Goal: Share content: Share content

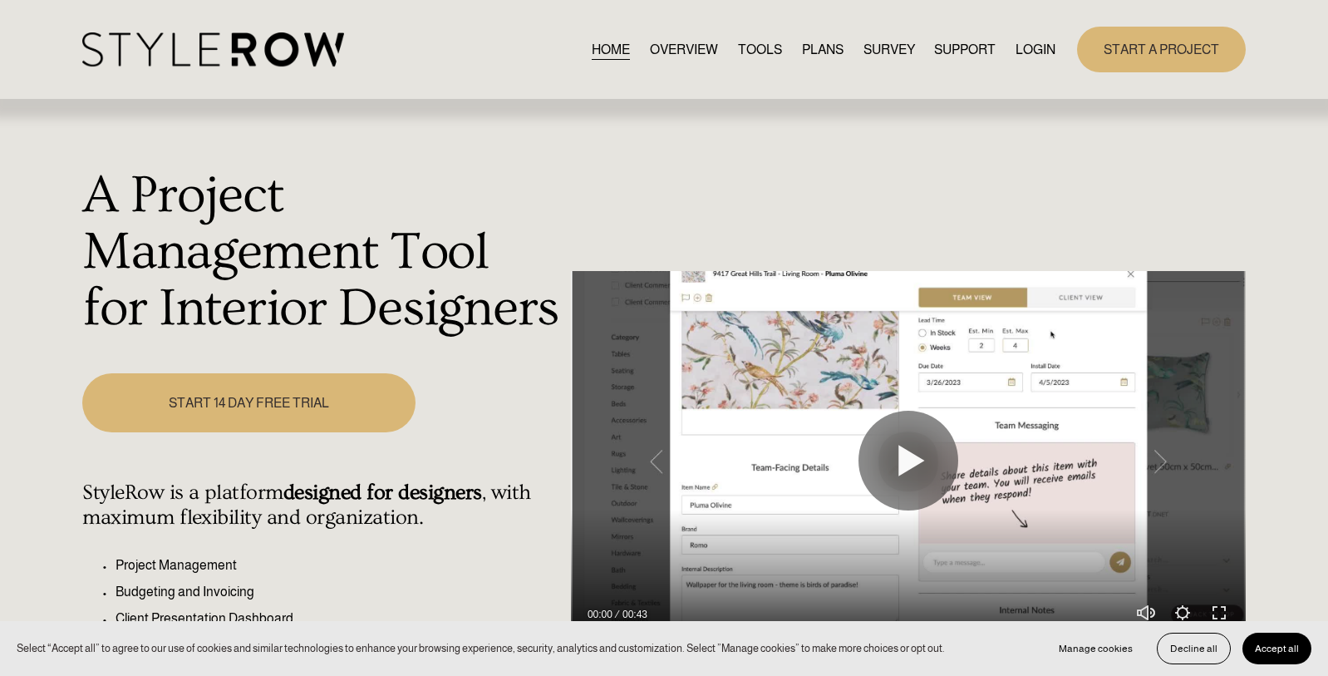
click at [1036, 47] on link "LOGIN" at bounding box center [1035, 49] width 40 height 22
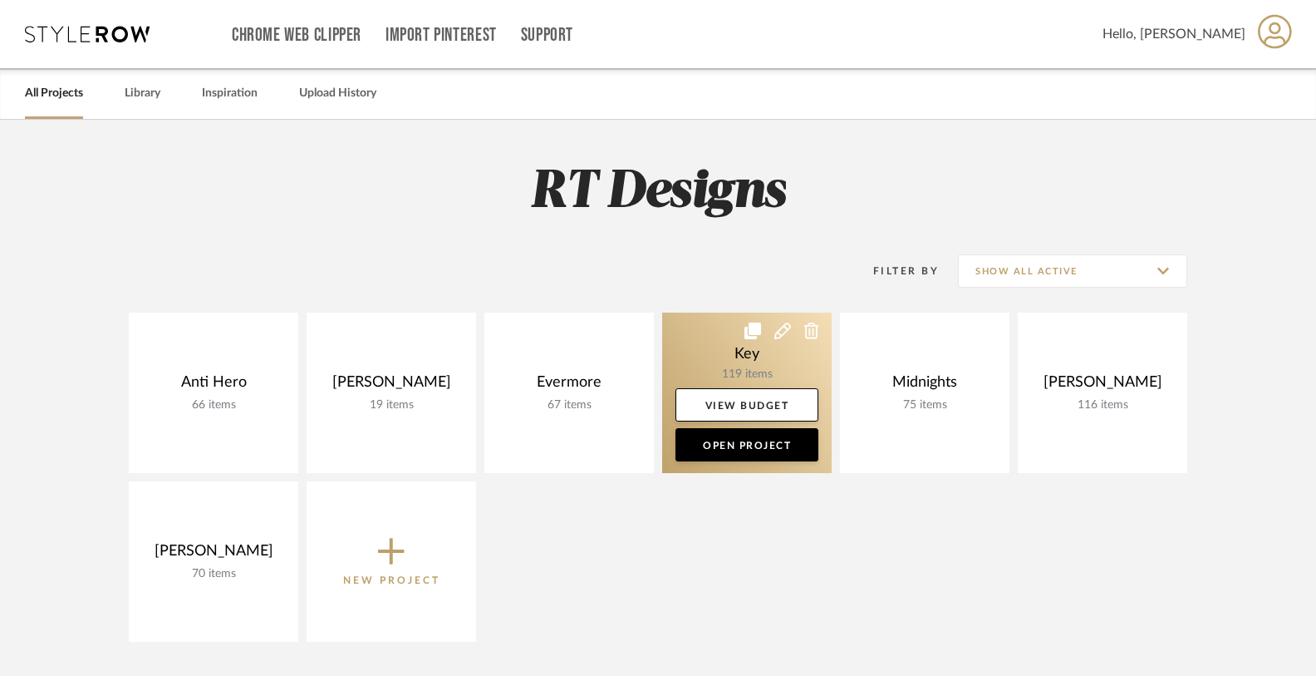
click at [729, 351] on link at bounding box center [747, 392] width 170 height 160
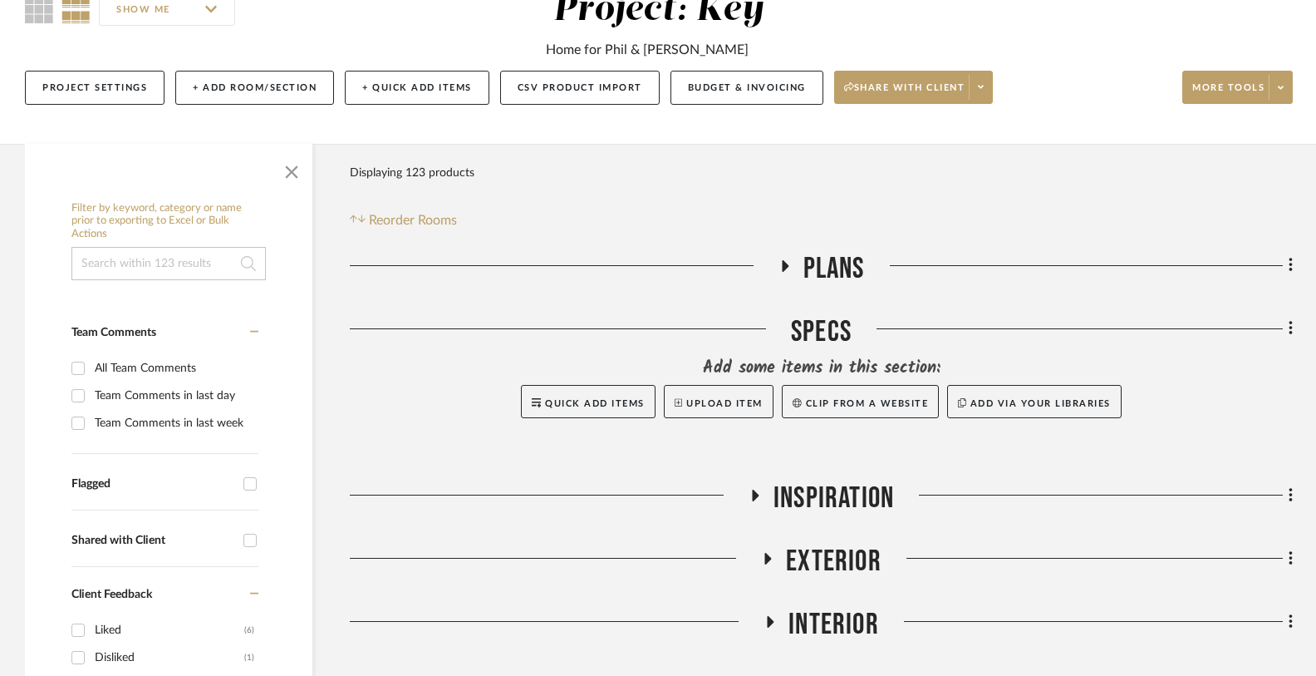
scroll to position [239, 0]
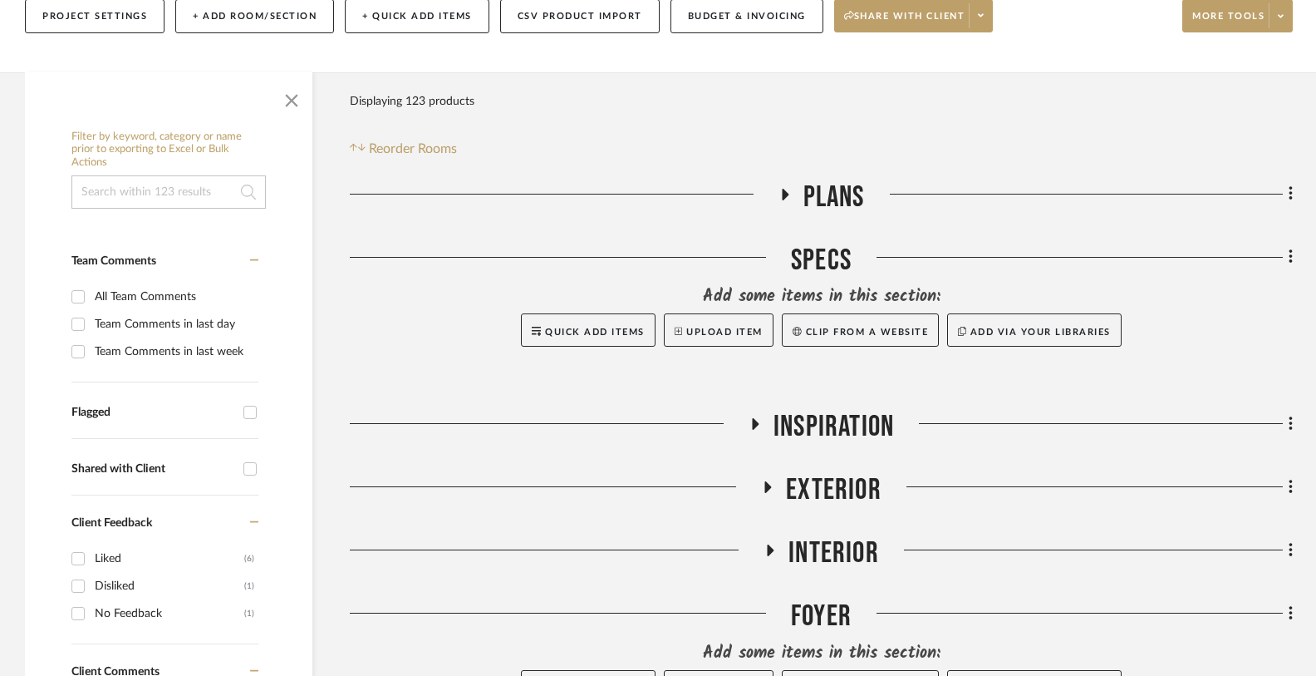
click at [769, 488] on icon at bounding box center [768, 487] width 7 height 12
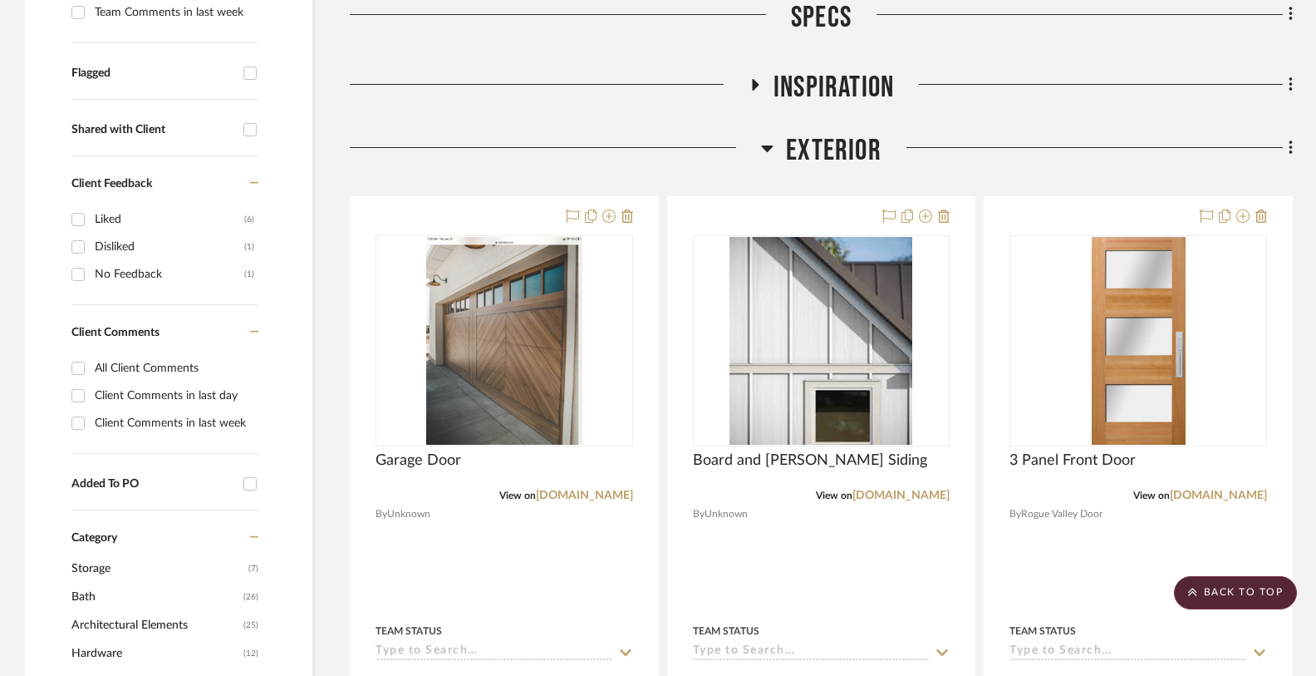
scroll to position [579, 0]
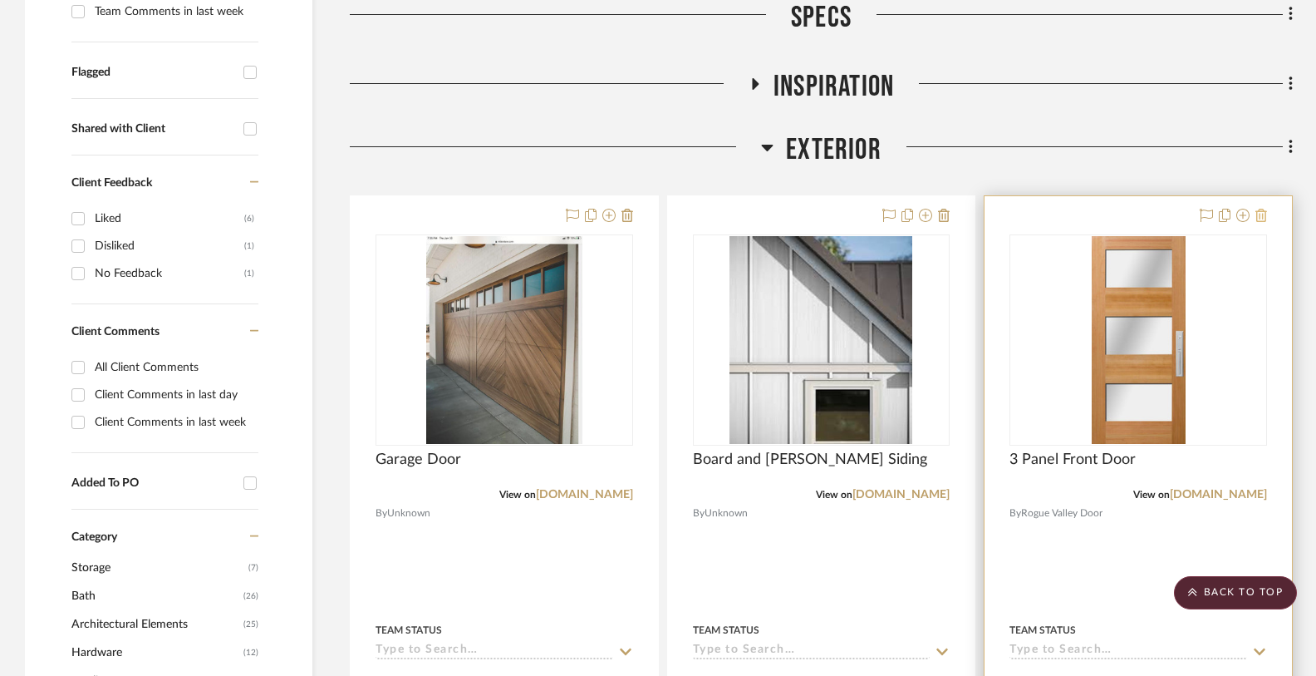
click at [1262, 218] on icon at bounding box center [1262, 215] width 12 height 13
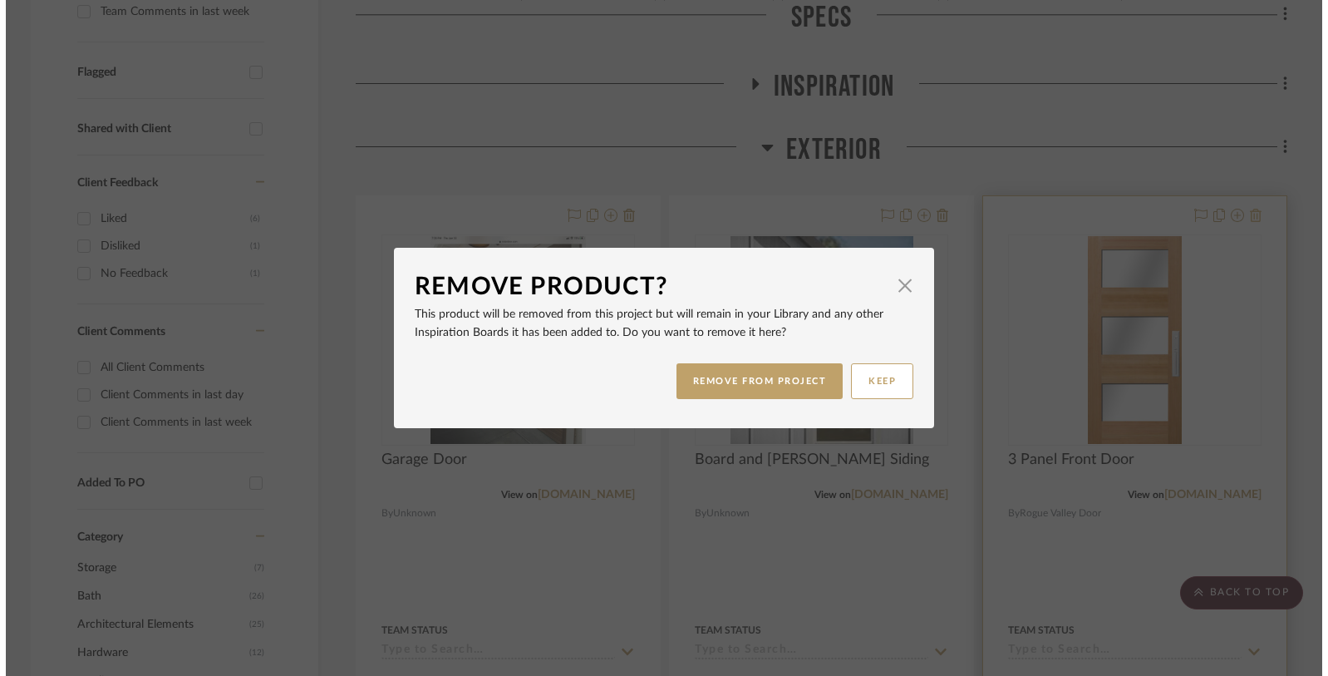
scroll to position [0, 0]
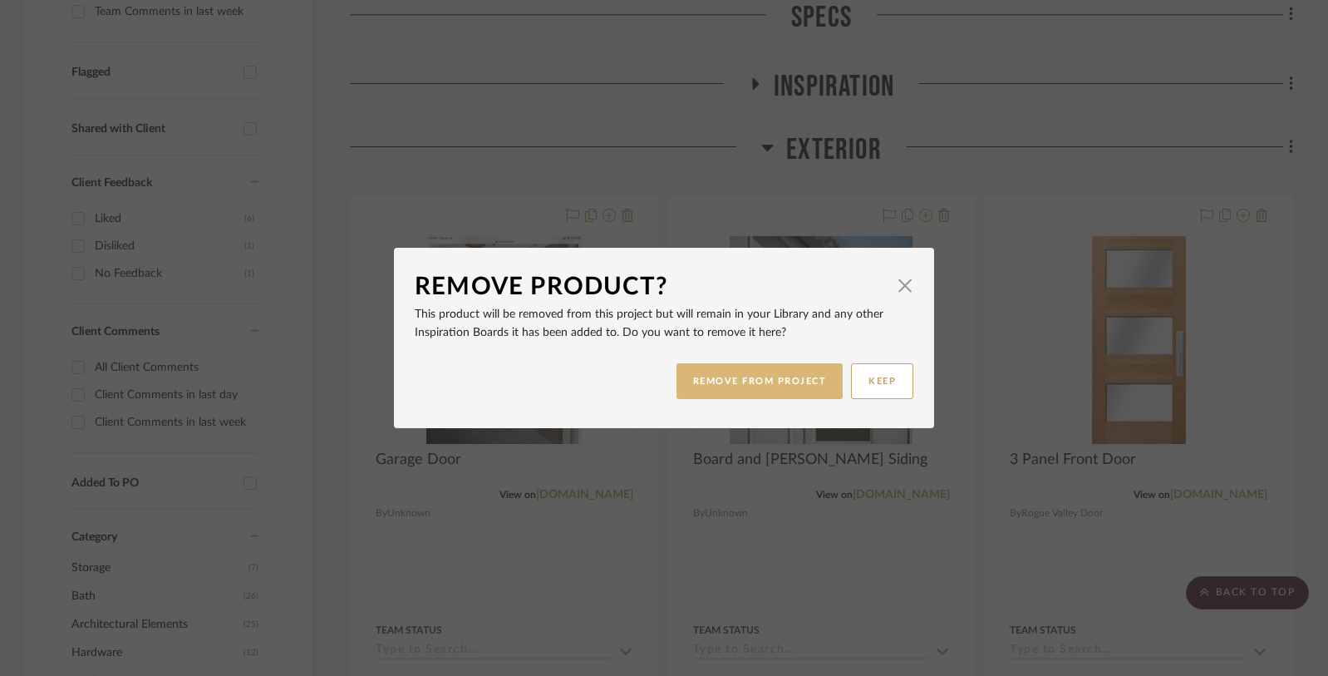
click at [760, 382] on button "REMOVE FROM PROJECT" at bounding box center [759, 381] width 167 height 36
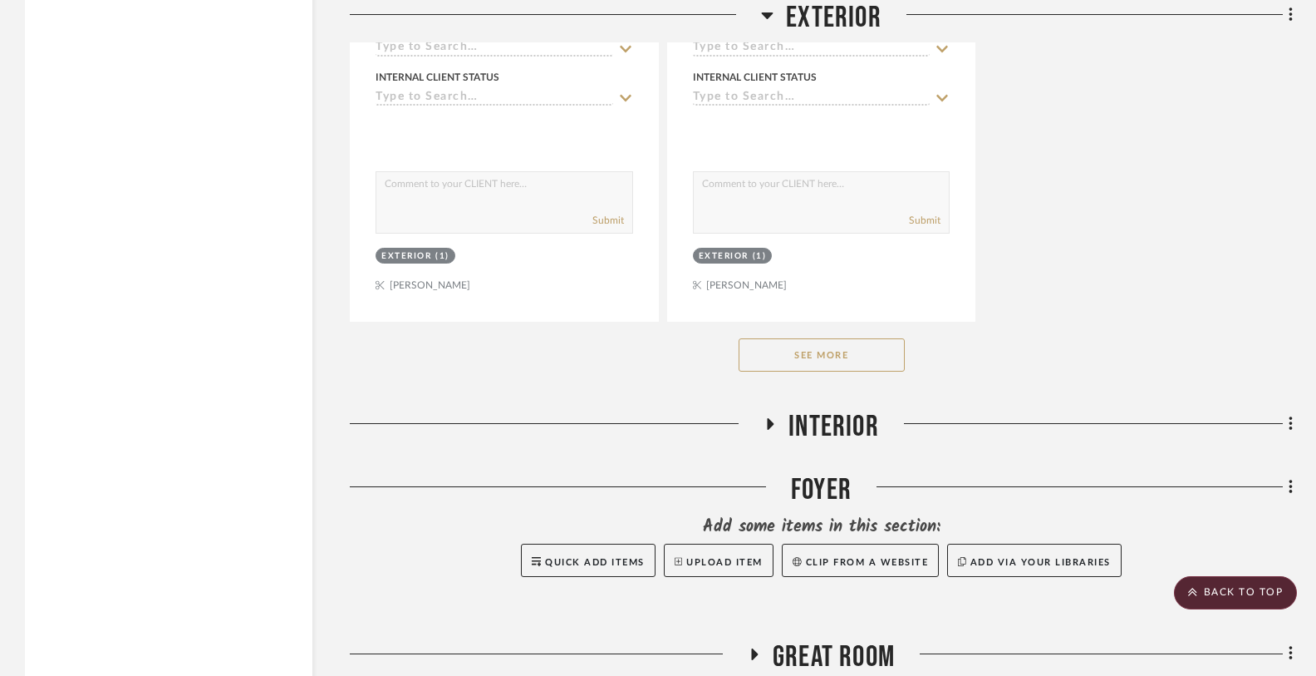
scroll to position [2687, 0]
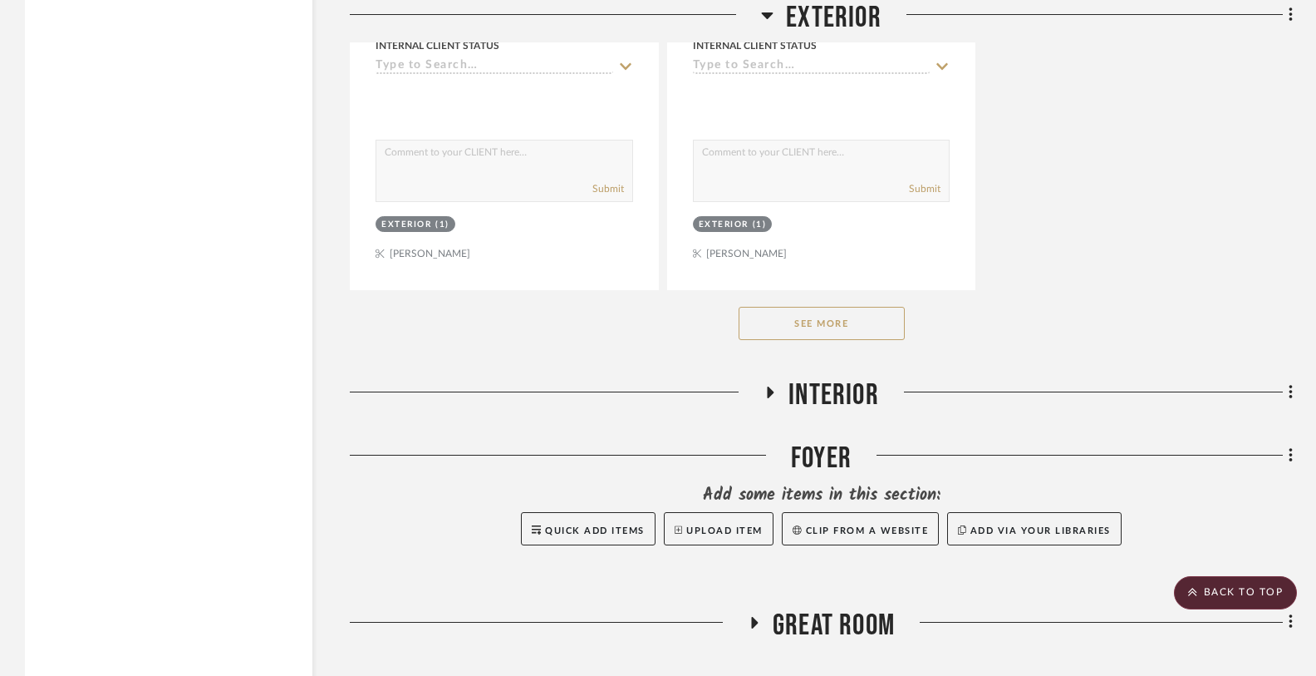
click at [848, 318] on button "See More" at bounding box center [822, 323] width 166 height 33
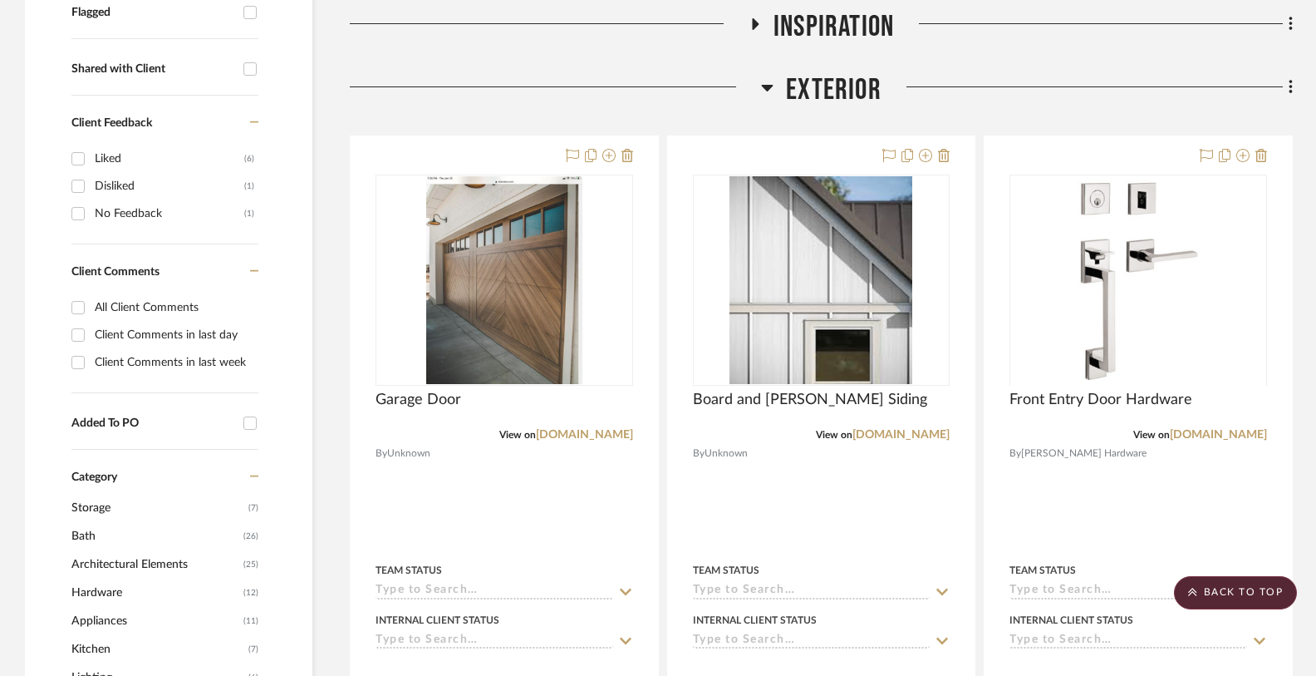
scroll to position [576, 0]
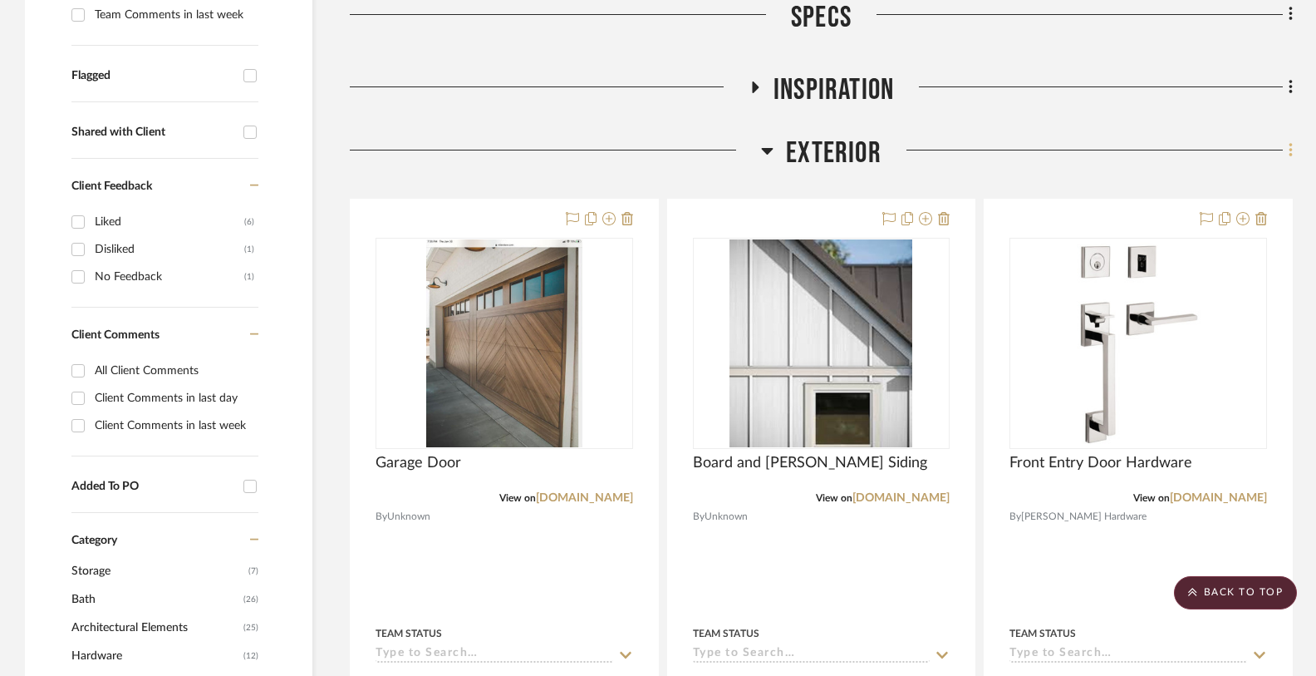
click at [1286, 150] on fa-icon at bounding box center [1288, 151] width 11 height 27
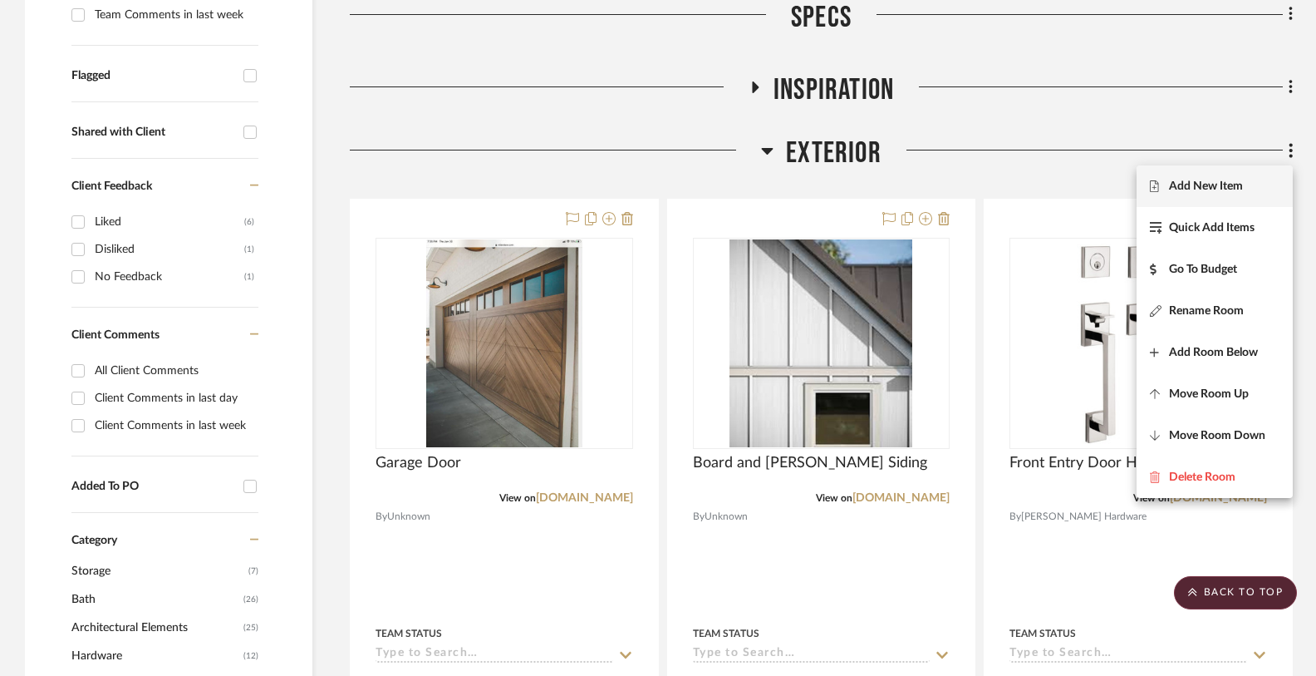
click at [1241, 189] on span "Add New Item" at bounding box center [1206, 186] width 74 height 14
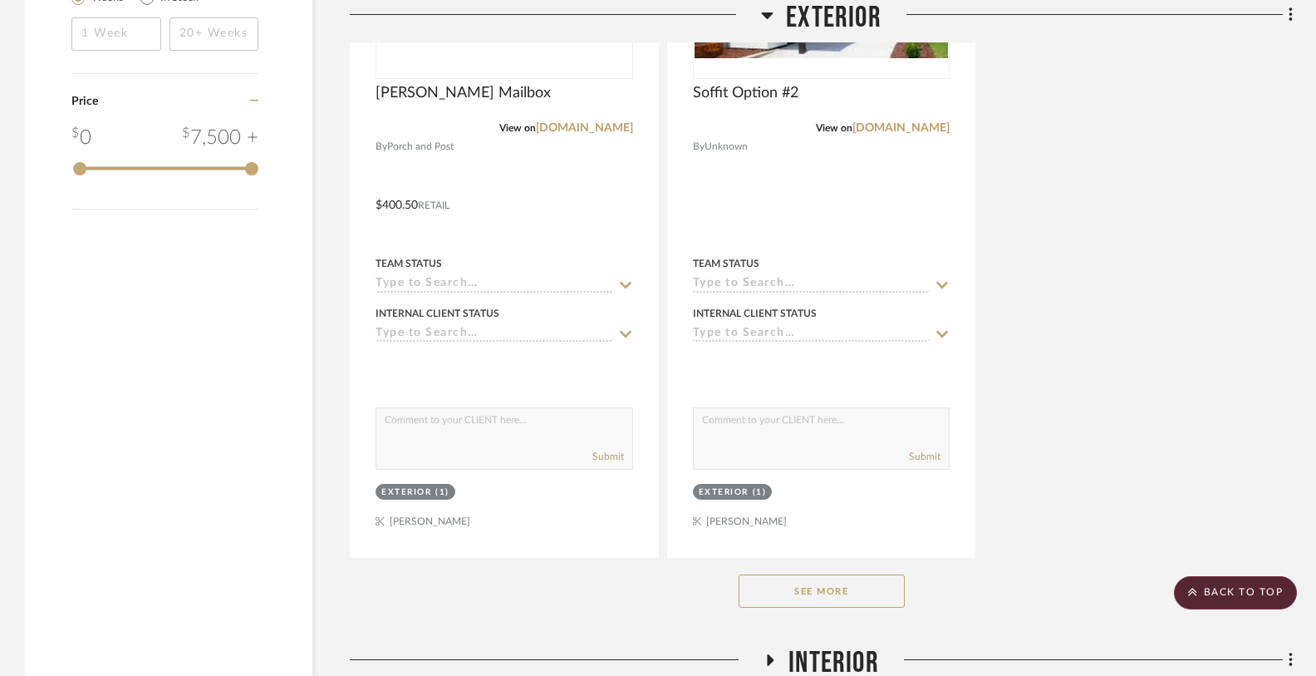
scroll to position [2485, 0]
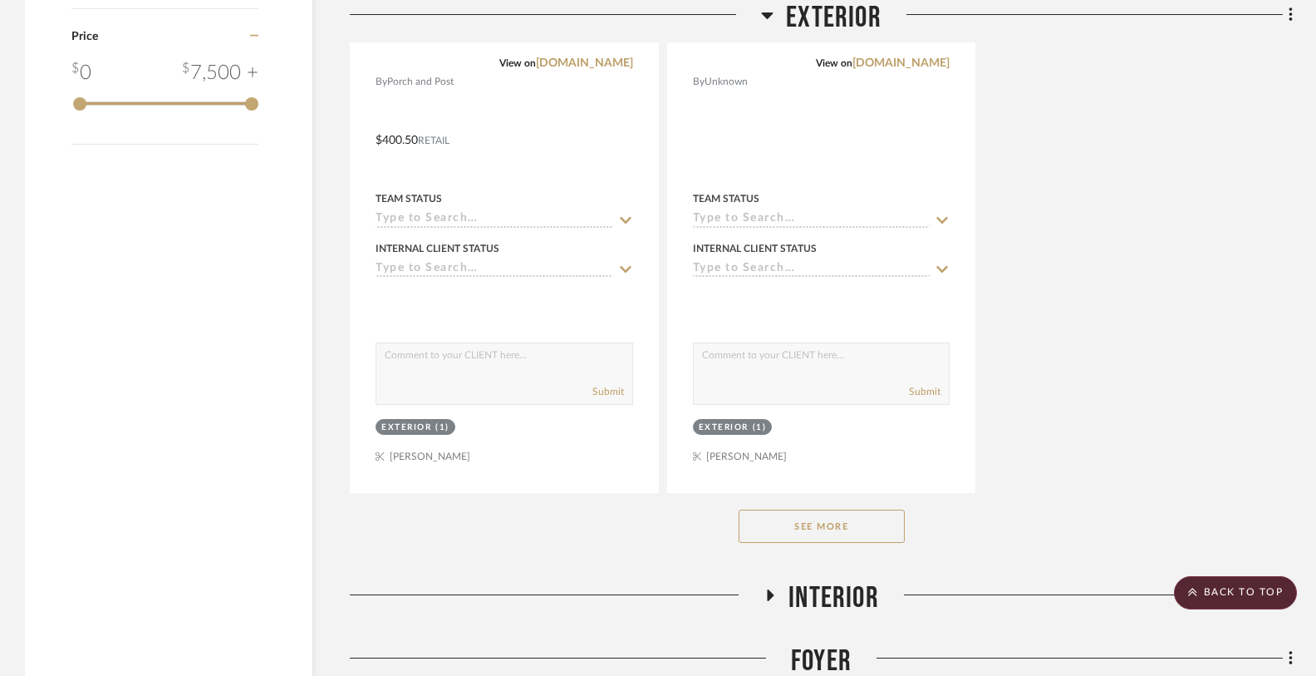
click at [825, 531] on button "See More" at bounding box center [822, 525] width 166 height 33
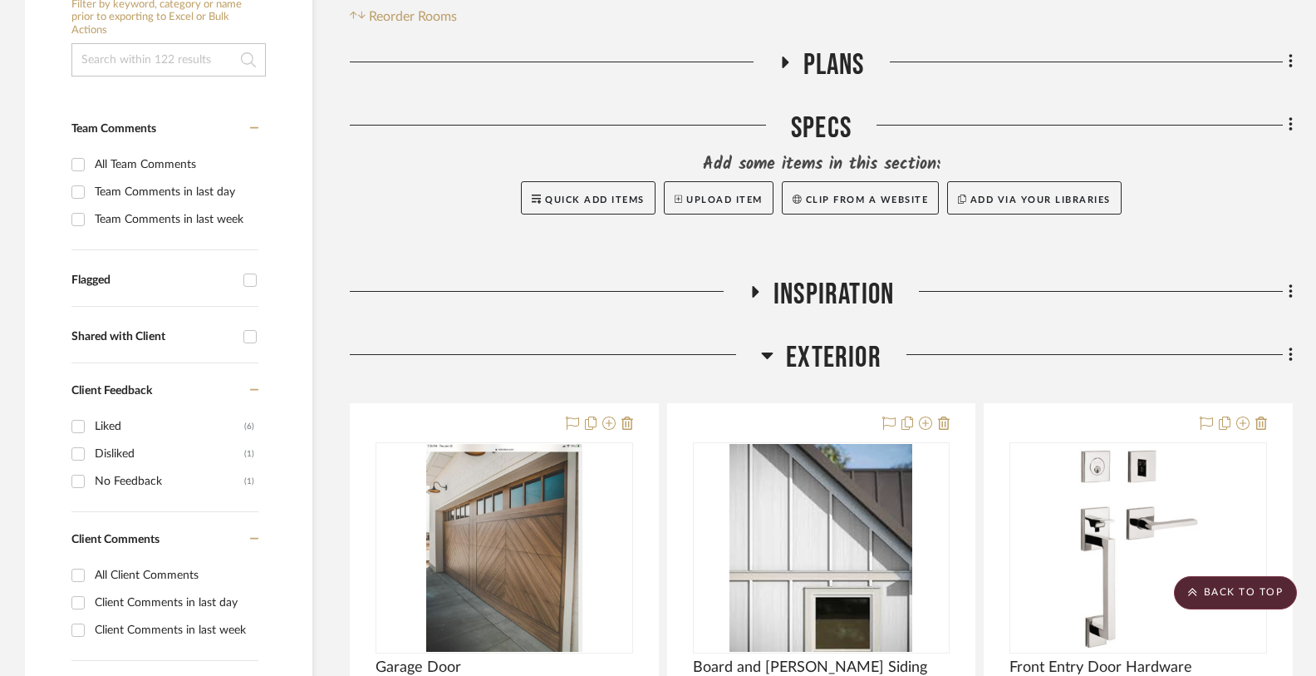
scroll to position [306, 0]
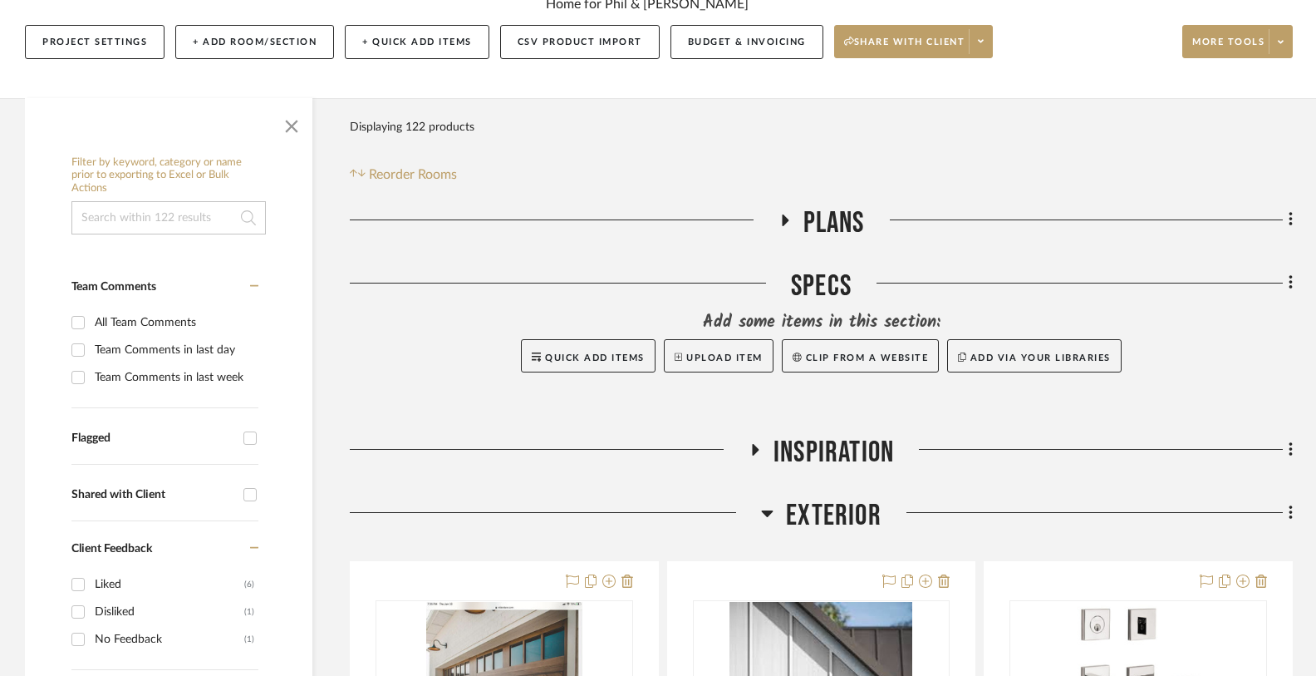
scroll to position [350, 0]
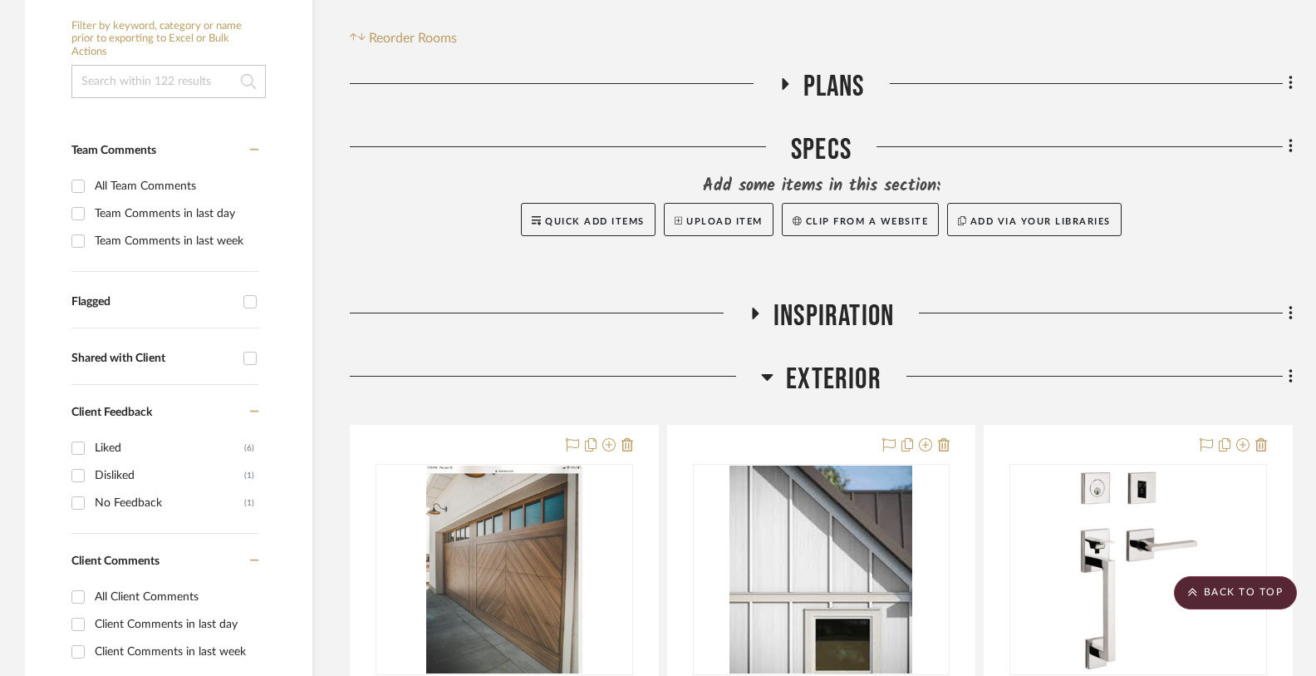
click at [757, 314] on icon at bounding box center [755, 313] width 20 height 12
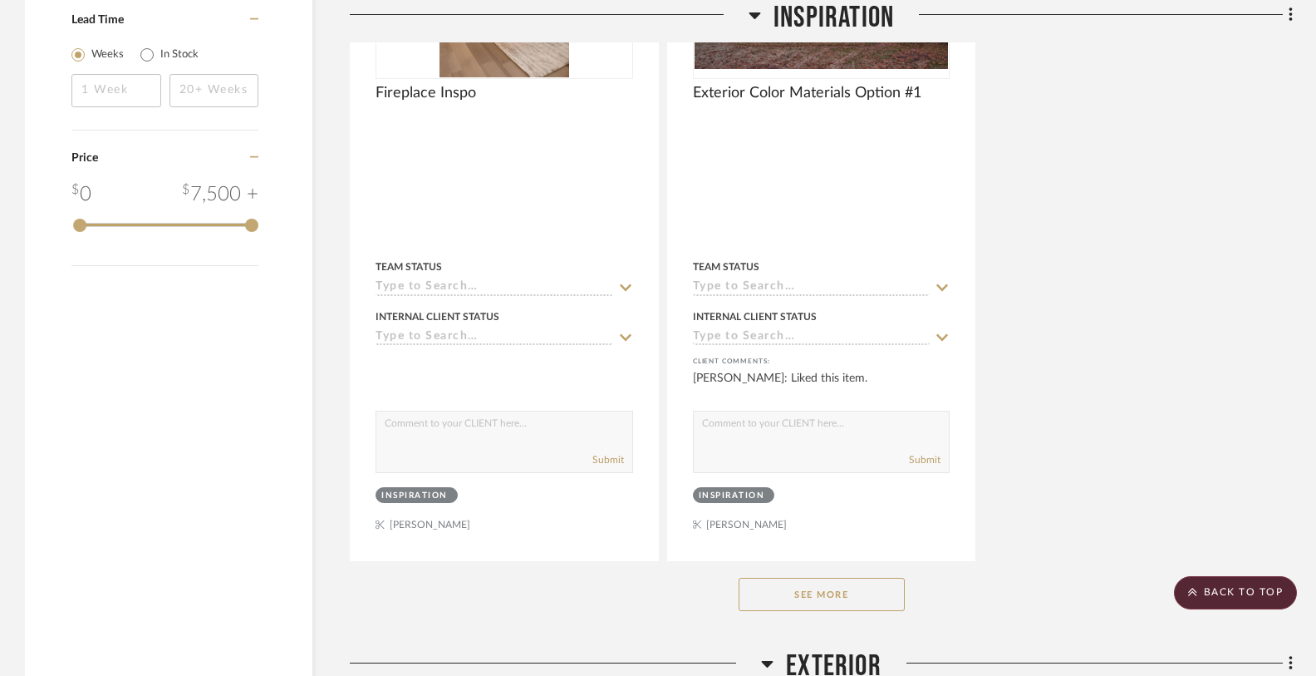
scroll to position [2634, 0]
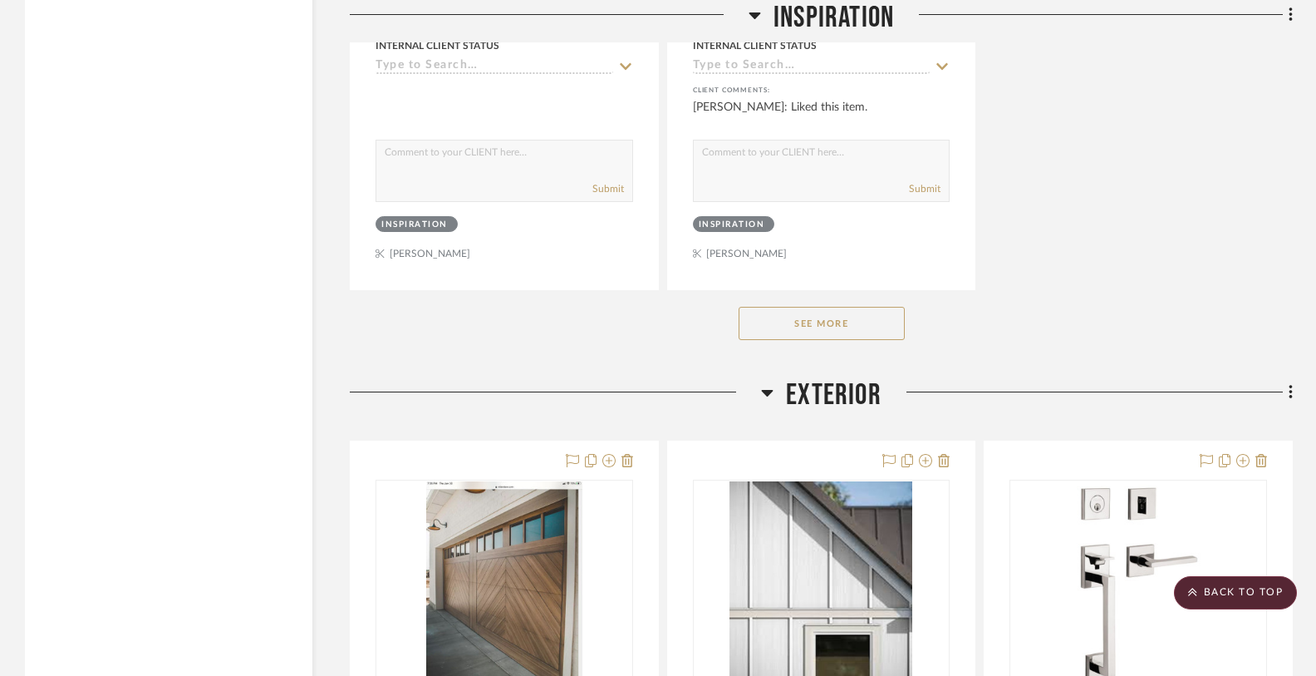
click at [837, 328] on button "See More" at bounding box center [822, 323] width 166 height 33
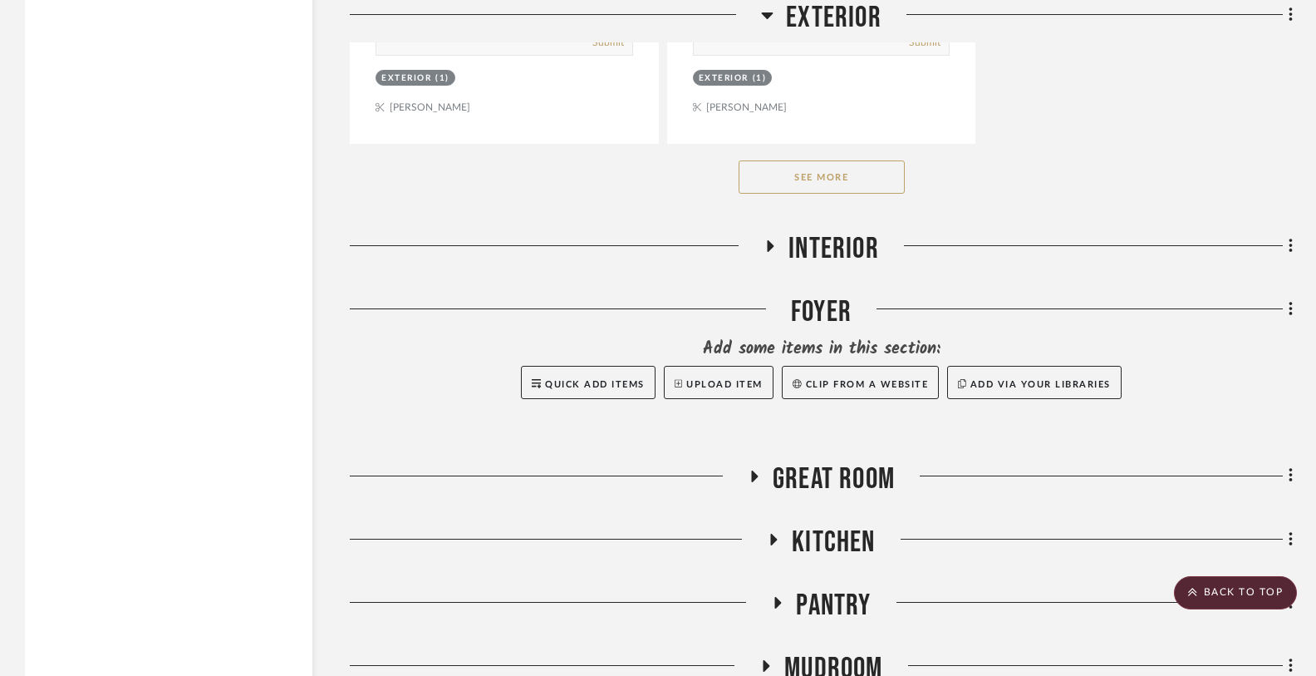
scroll to position [6679, 0]
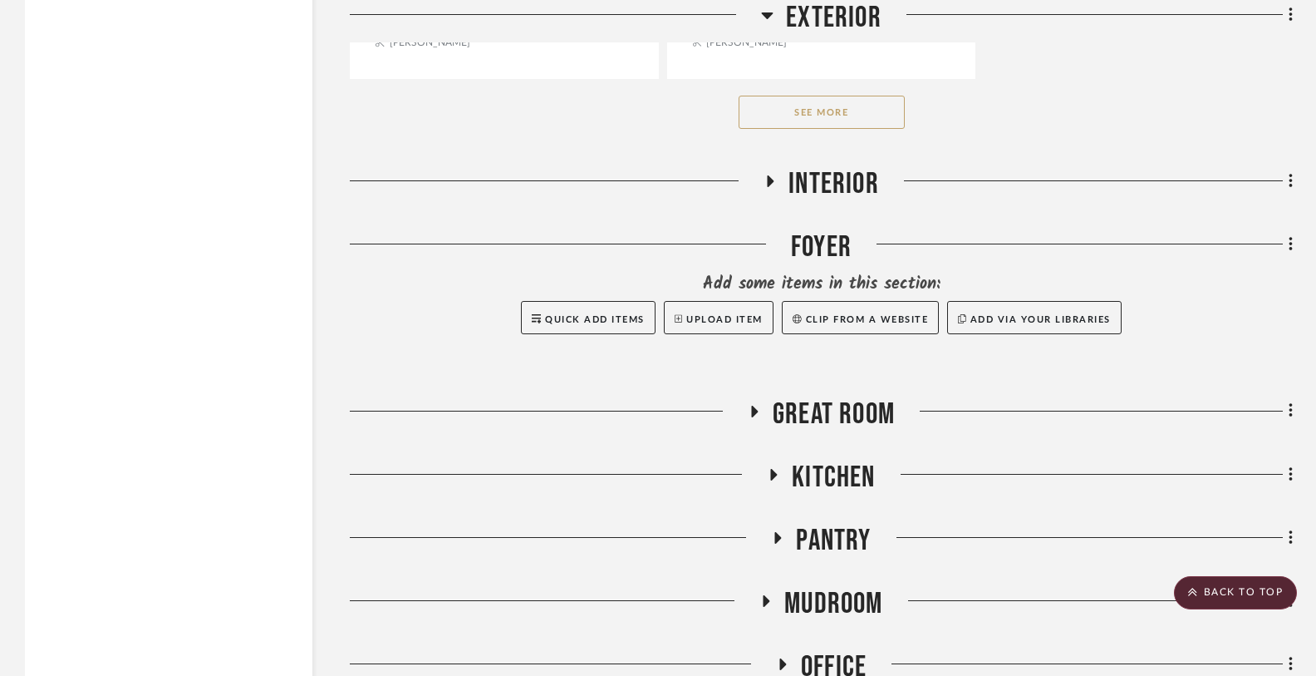
click at [772, 175] on icon at bounding box center [770, 181] width 20 height 12
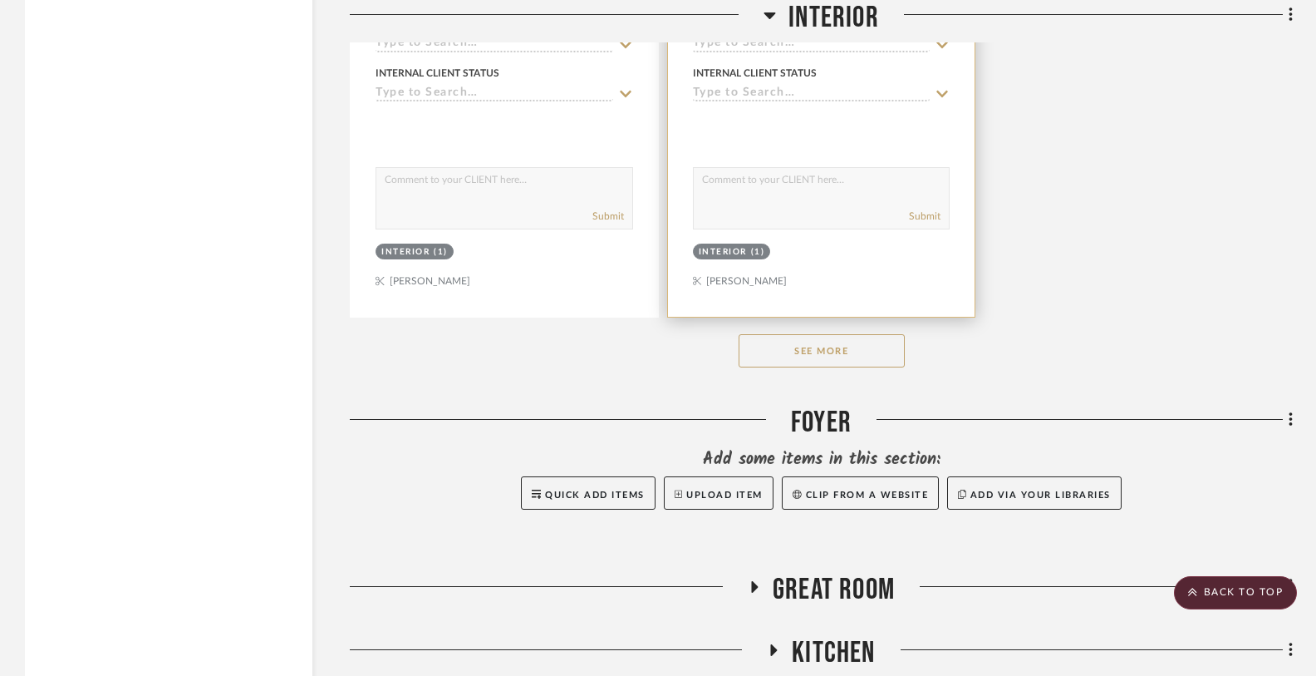
scroll to position [8841, 0]
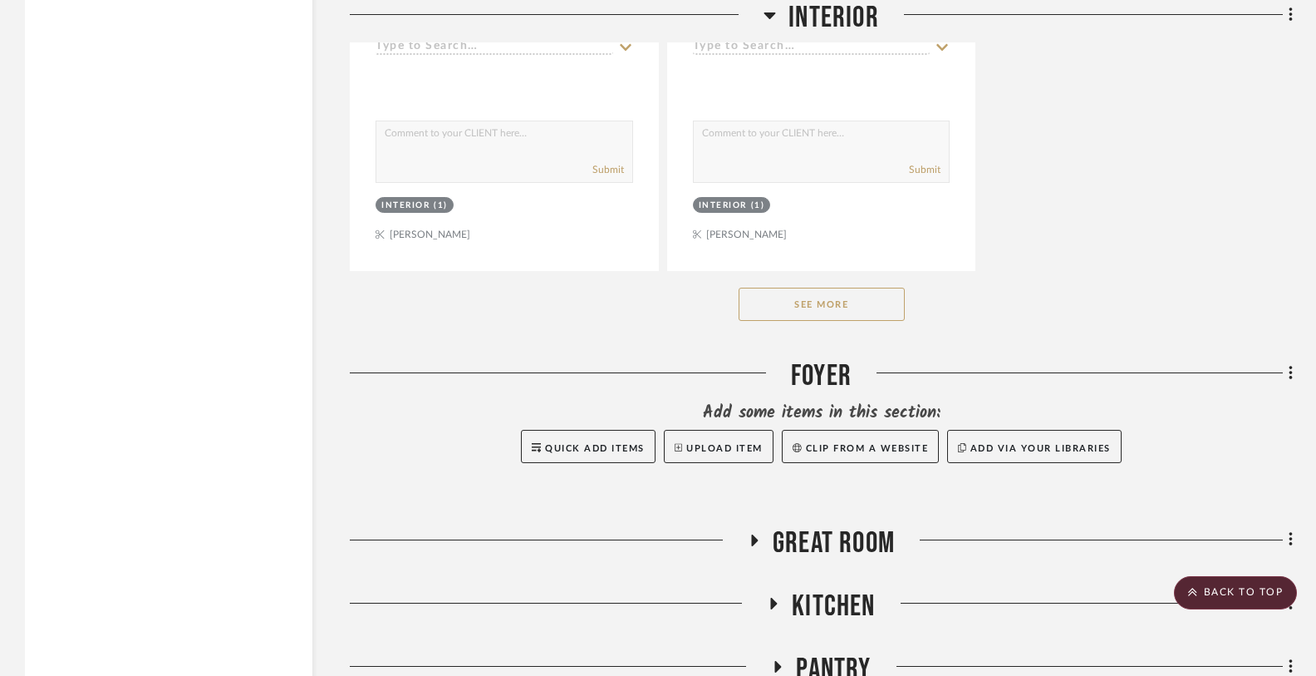
click at [811, 297] on button "See More" at bounding box center [822, 304] width 166 height 33
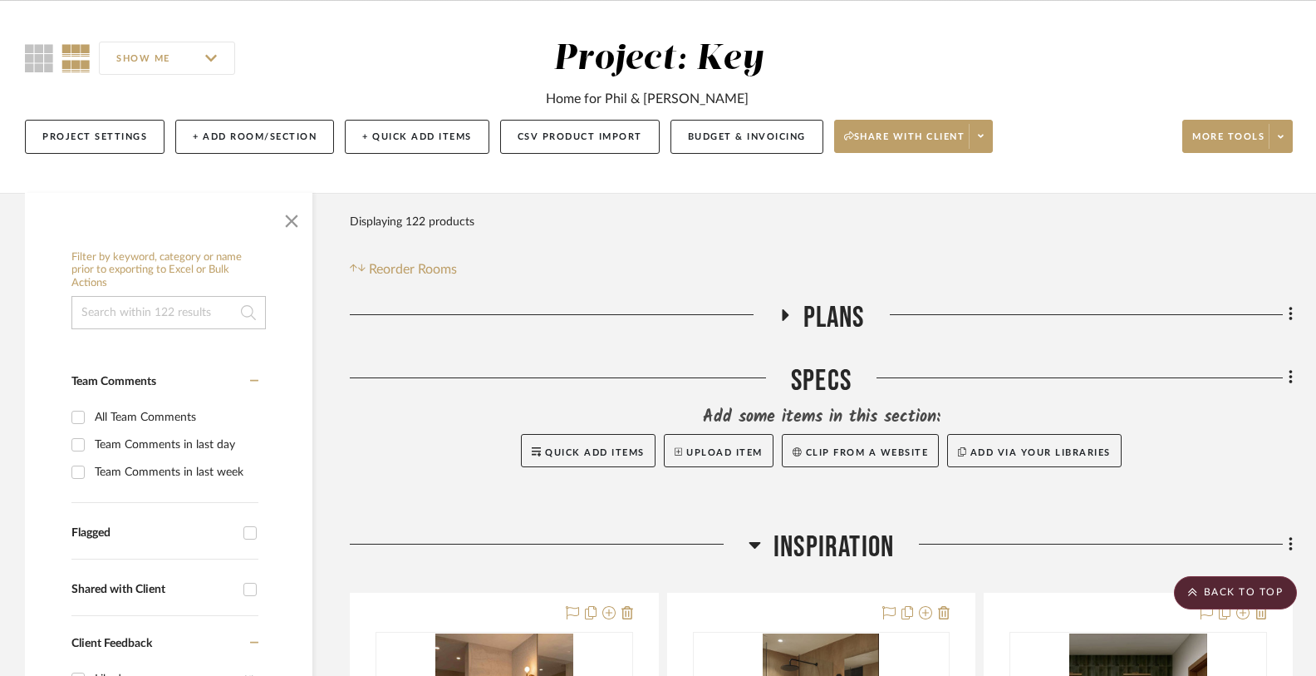
scroll to position [0, 0]
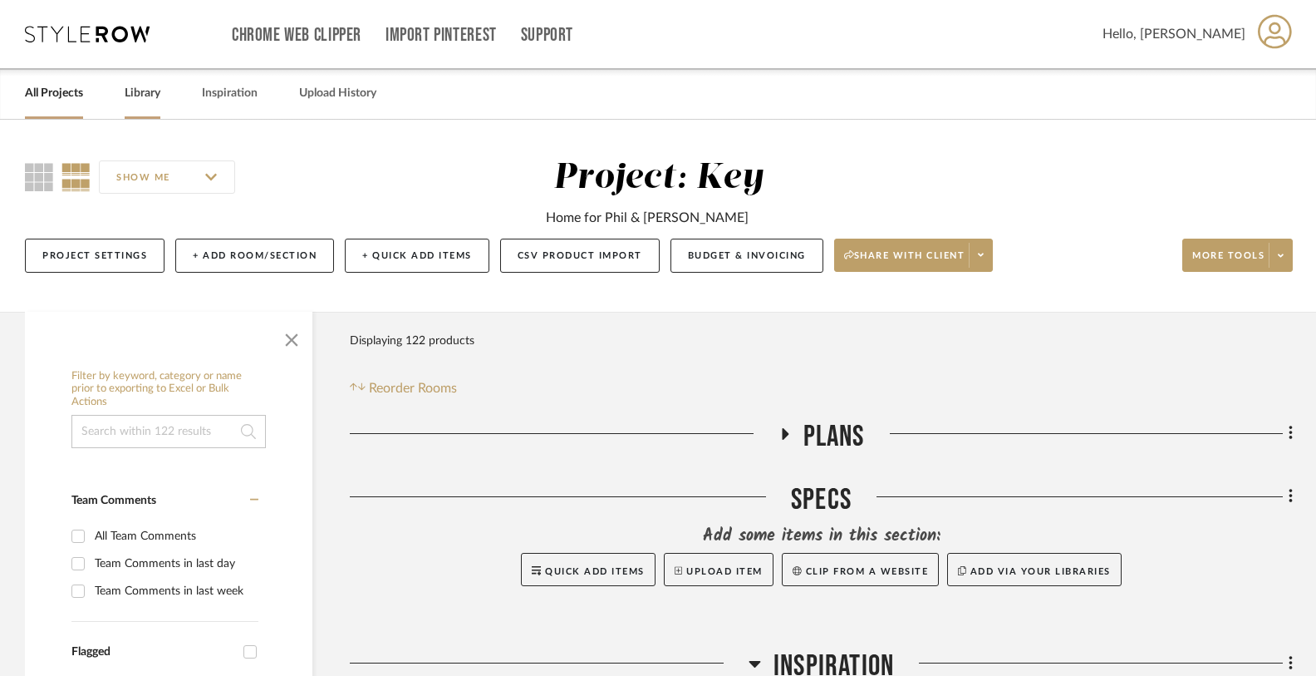
click at [145, 91] on link "Library" at bounding box center [143, 93] width 36 height 22
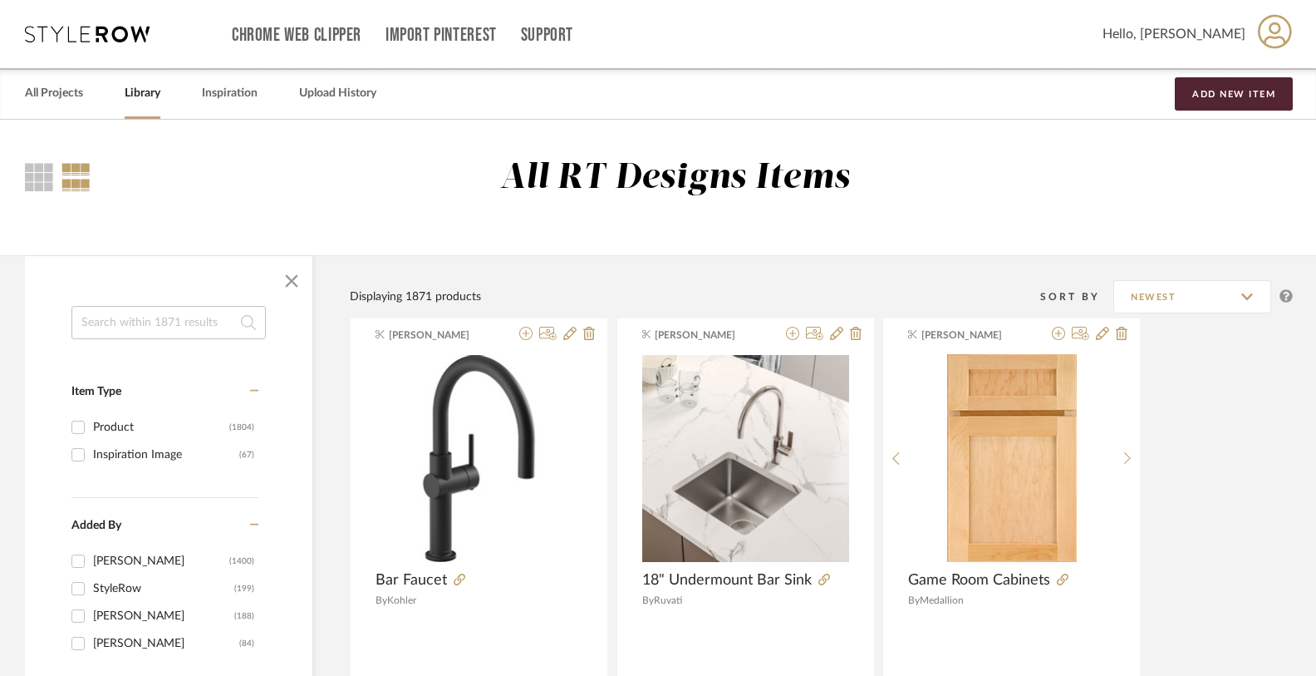
click at [189, 311] on input at bounding box center [168, 322] width 194 height 33
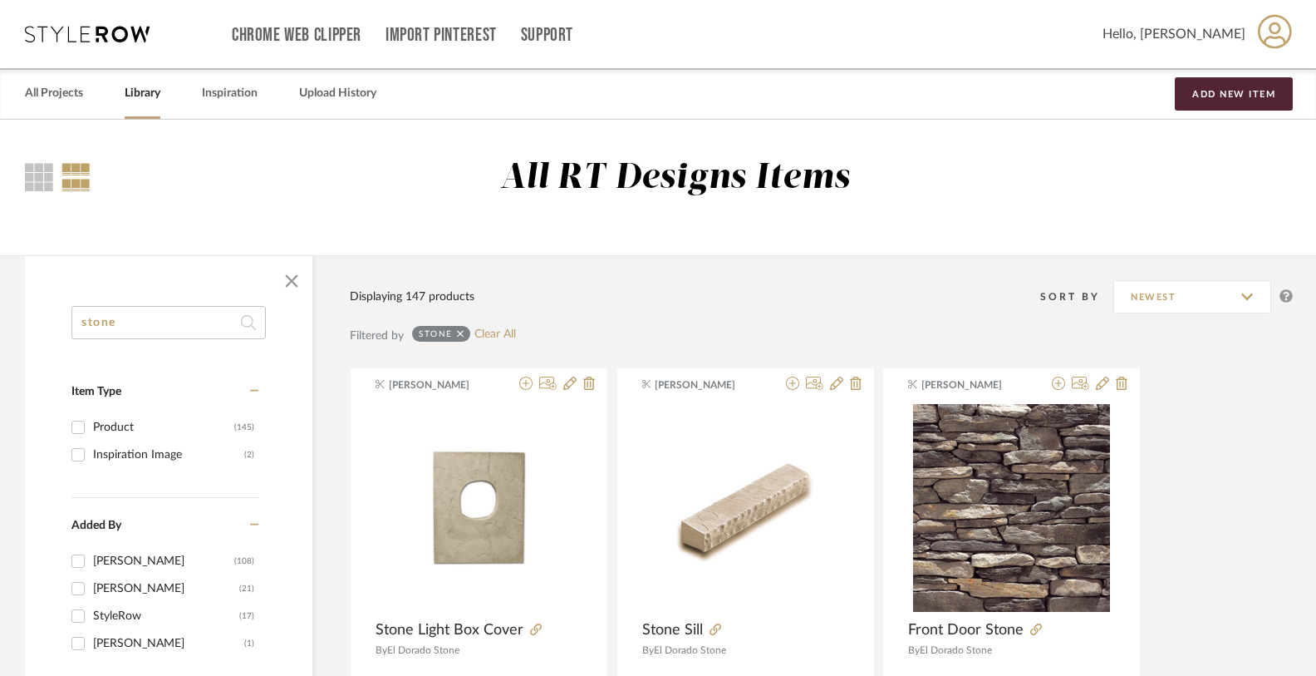
type input "stone"
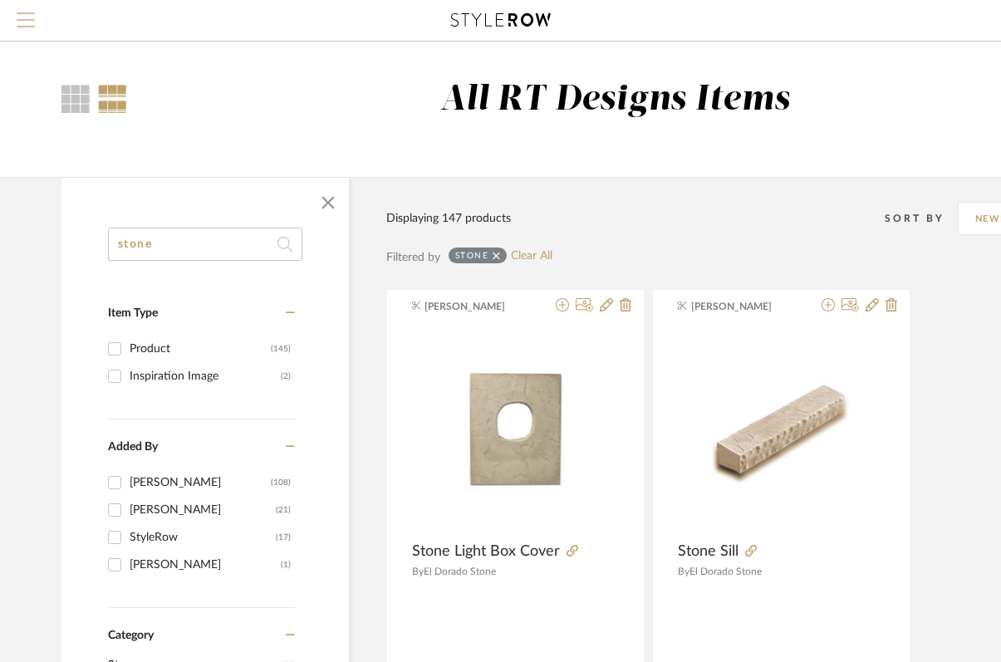
click at [24, 14] on span "Menu" at bounding box center [26, 13] width 18 height 2
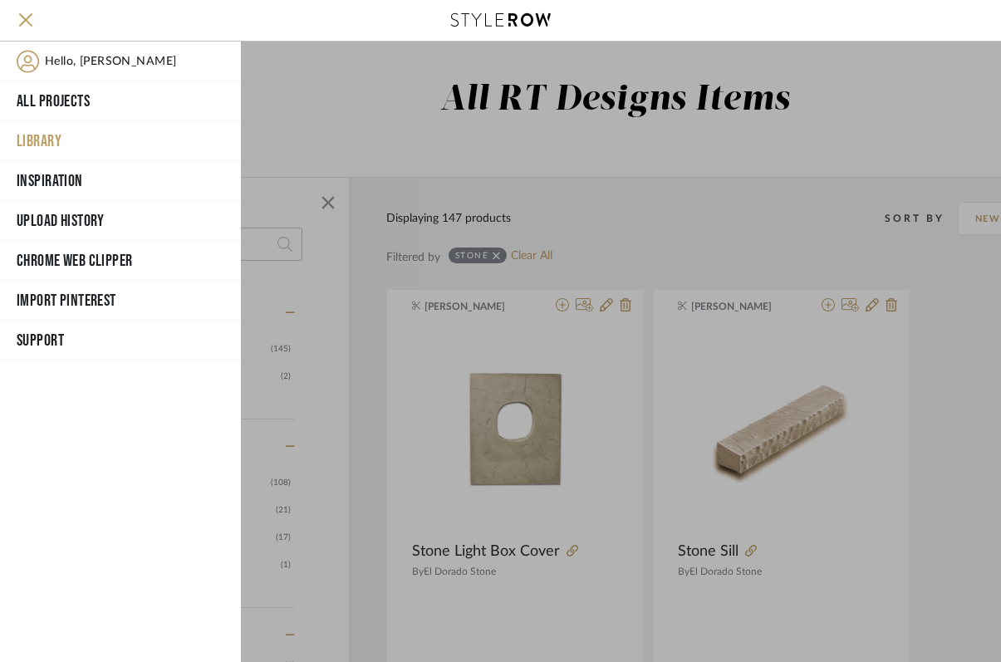
click at [55, 134] on button "Library" at bounding box center [120, 141] width 241 height 40
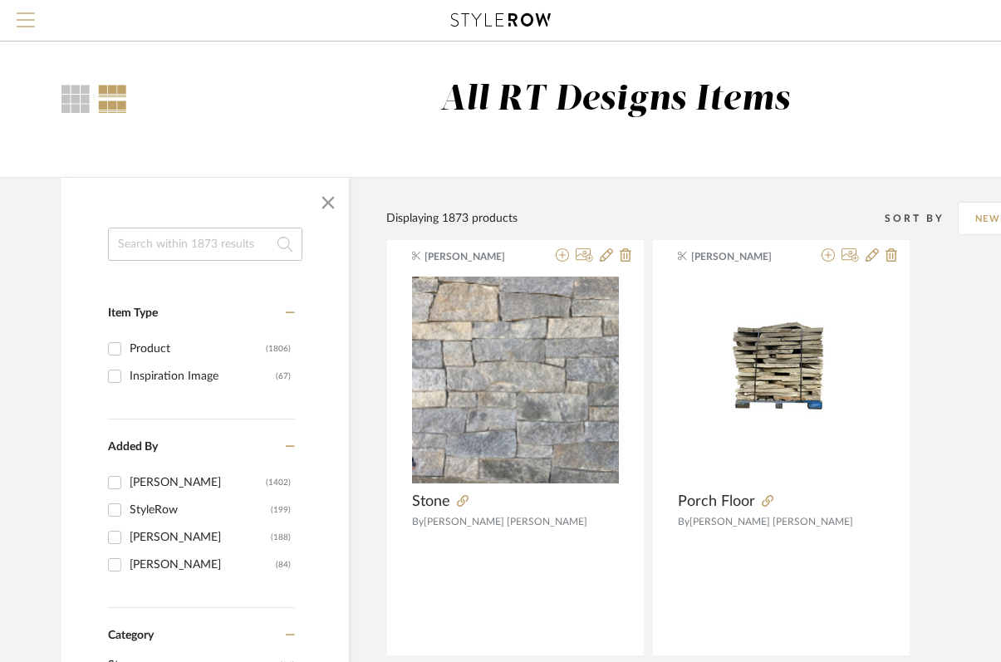
click at [27, 14] on span "Menu" at bounding box center [26, 13] width 18 height 2
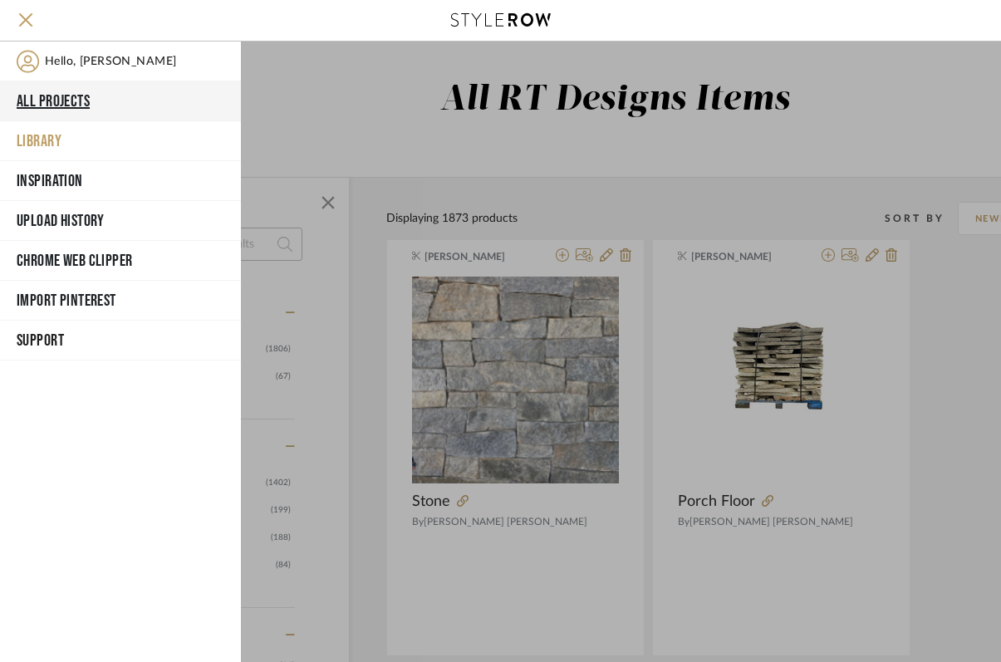
click at [49, 100] on button "All Projects" at bounding box center [120, 101] width 241 height 40
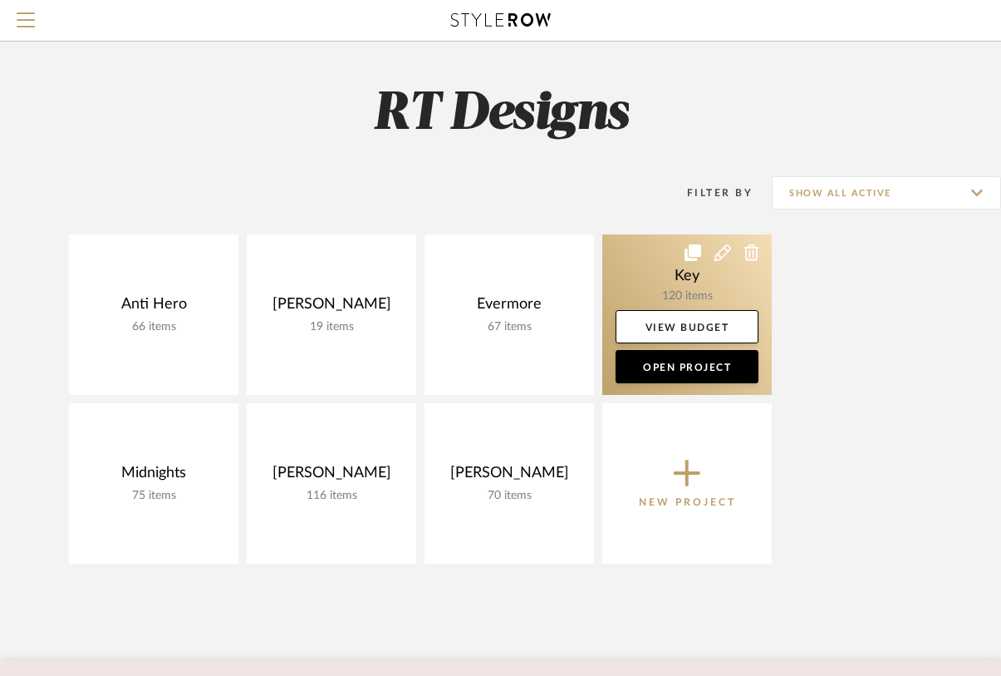
click at [658, 278] on link at bounding box center [687, 314] width 170 height 160
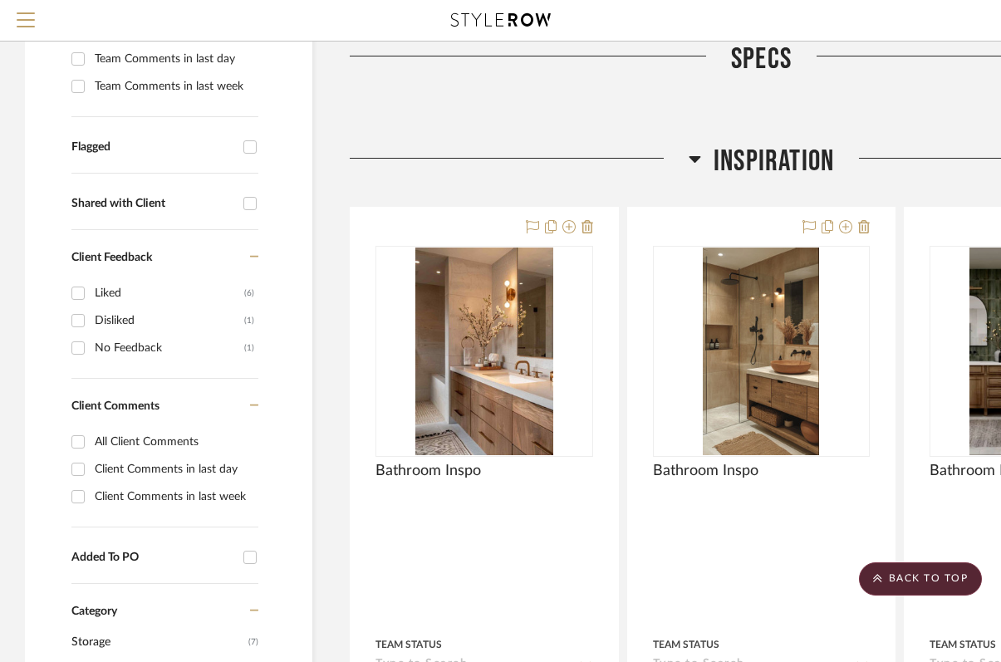
scroll to position [356, 0]
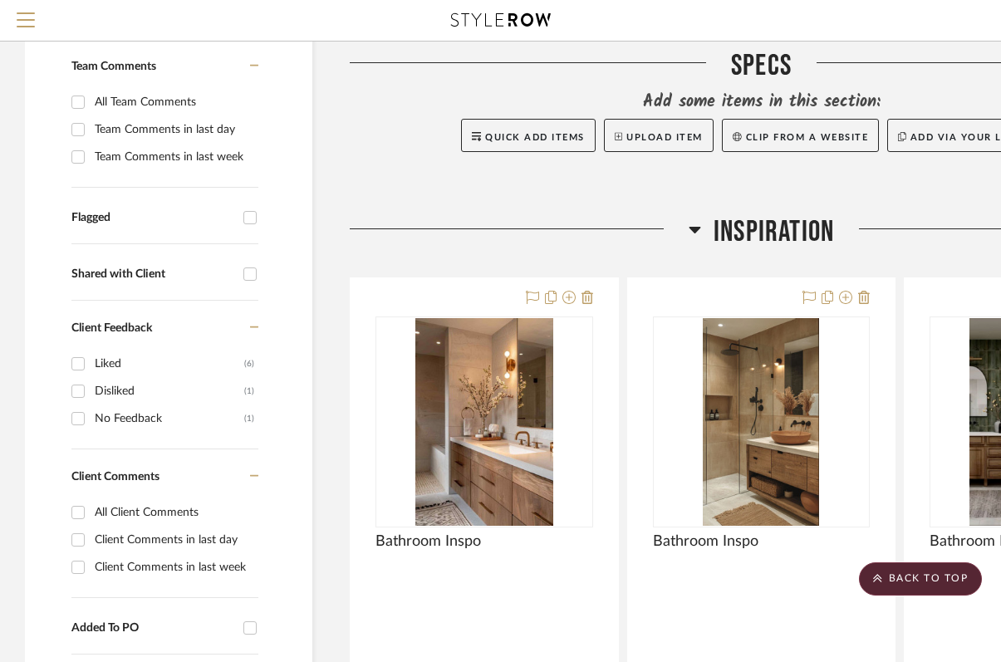
click at [696, 234] on icon at bounding box center [695, 229] width 12 height 20
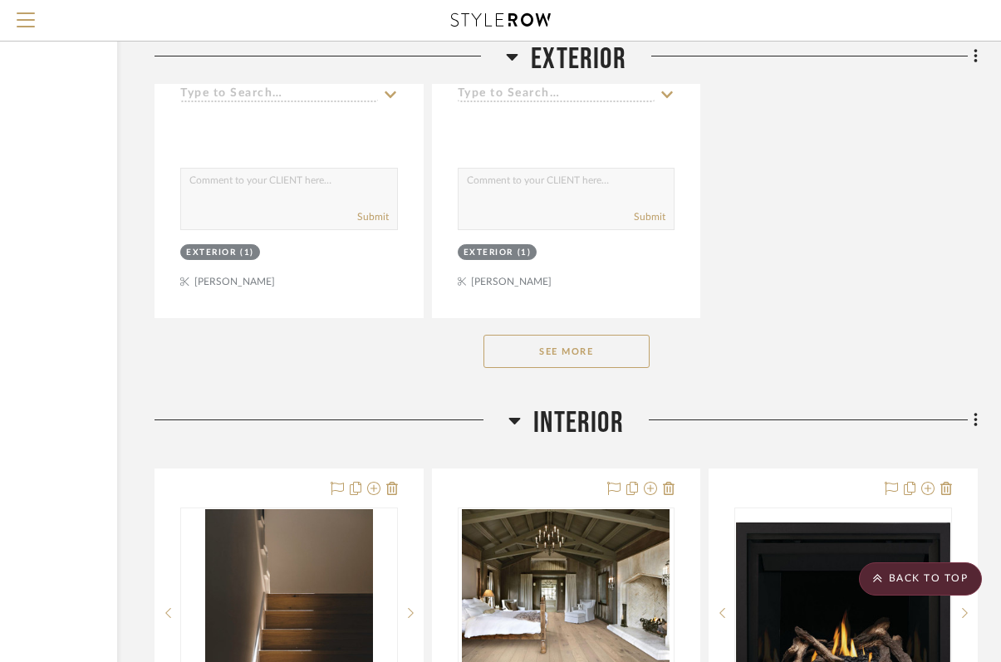
scroll to position [2588, 195]
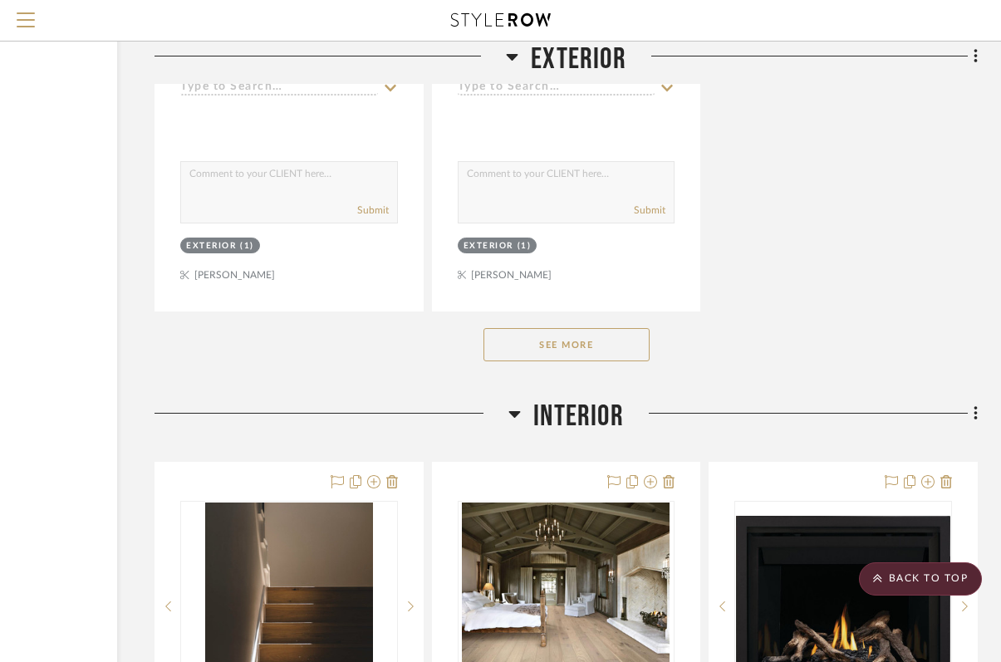
click at [607, 347] on button "See More" at bounding box center [567, 344] width 166 height 33
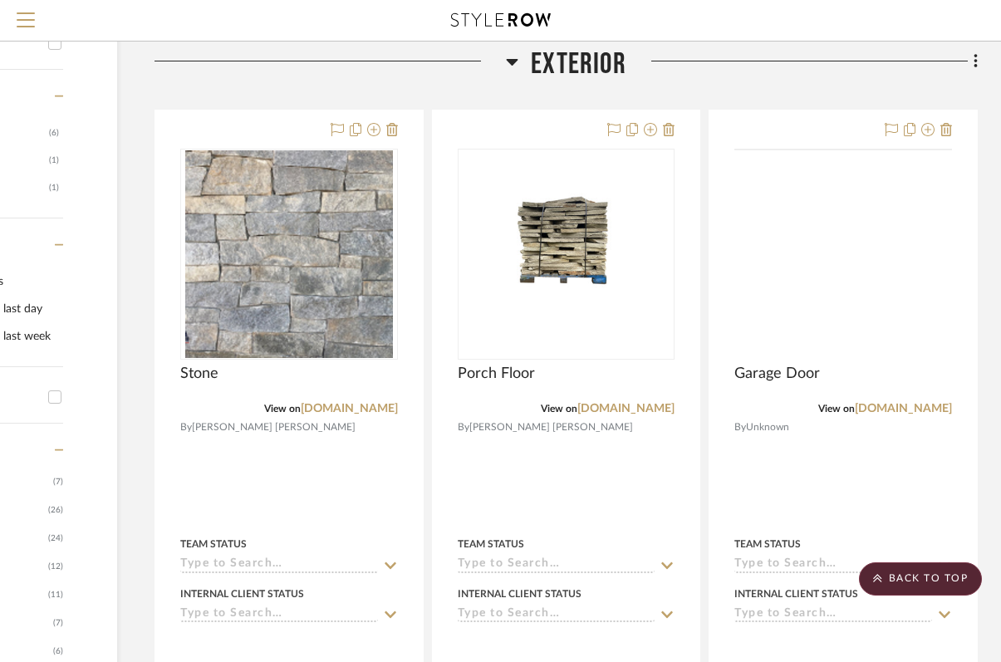
scroll to position [548, 195]
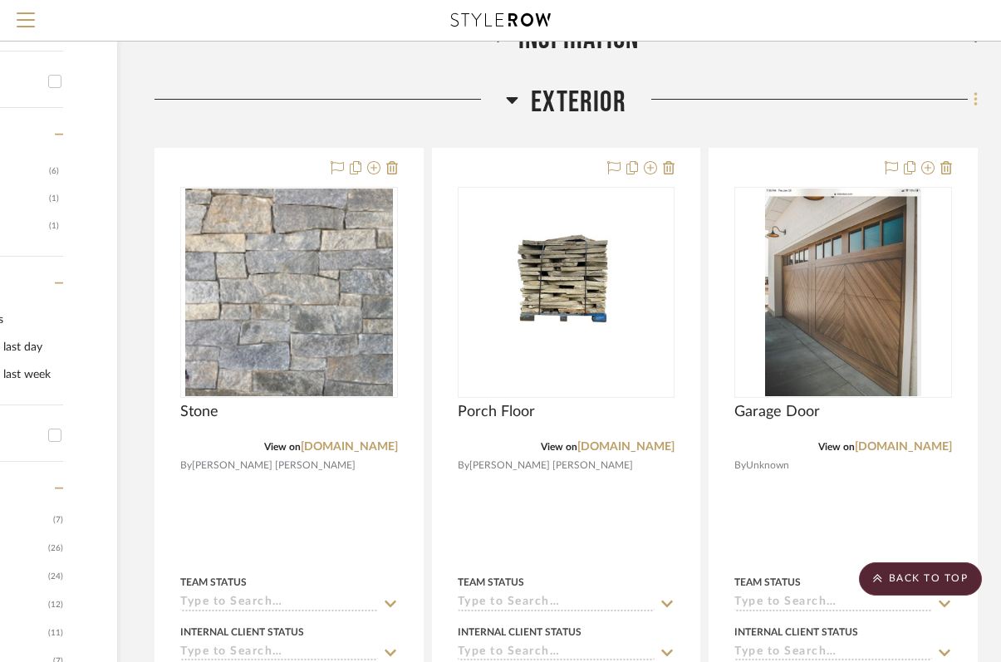
click at [975, 99] on icon at bounding box center [976, 100] width 5 height 18
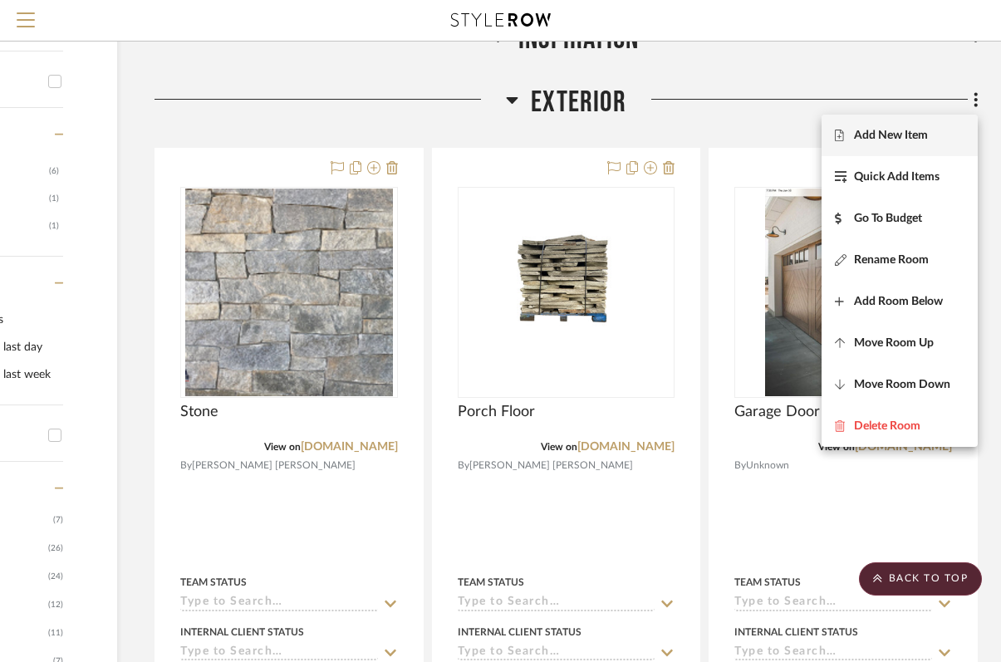
click at [926, 139] on span "Add New Item" at bounding box center [891, 136] width 74 height 14
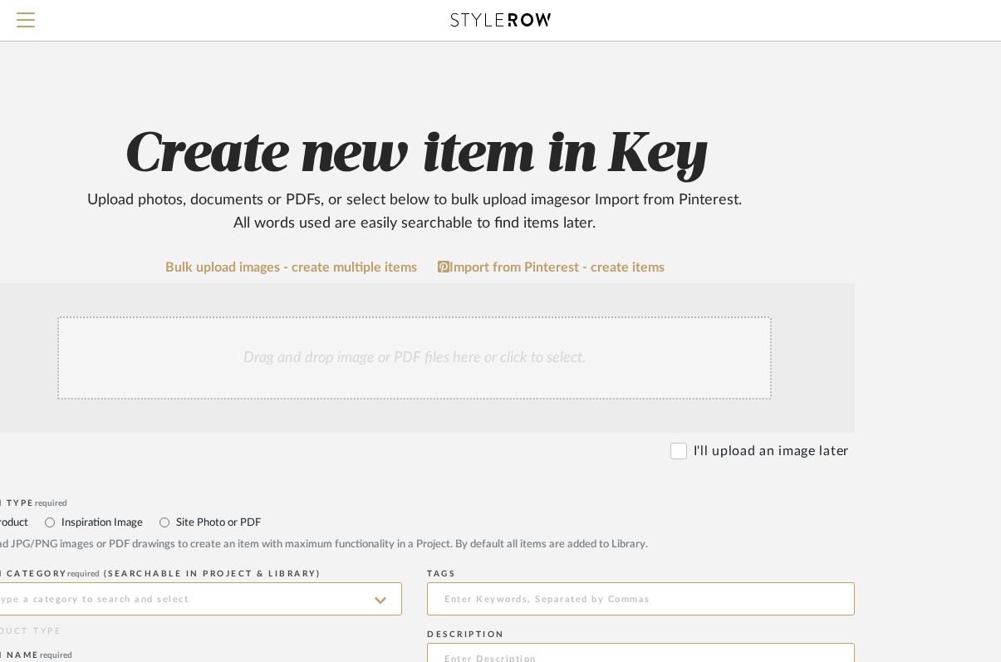
click at [478, 360] on div "Drag and drop image or PDF files here or click to select." at bounding box center [414, 358] width 715 height 83
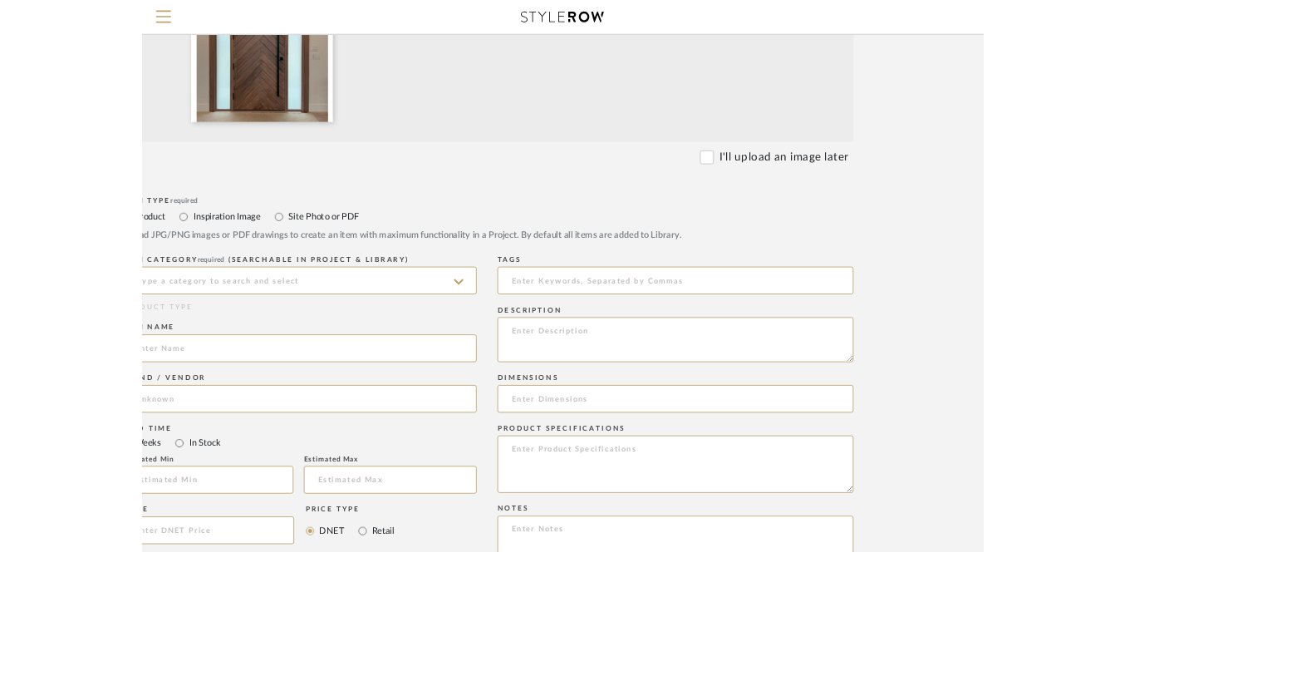
scroll to position [440, 0]
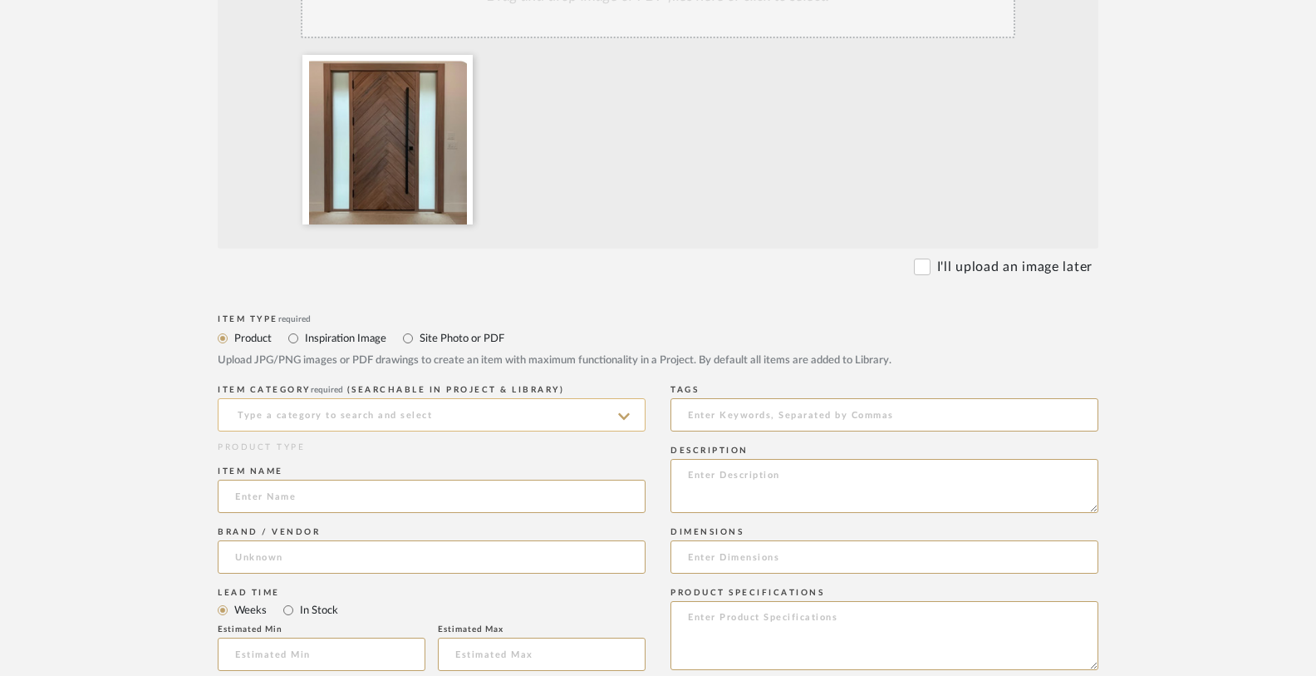
click at [392, 425] on input at bounding box center [432, 414] width 428 height 33
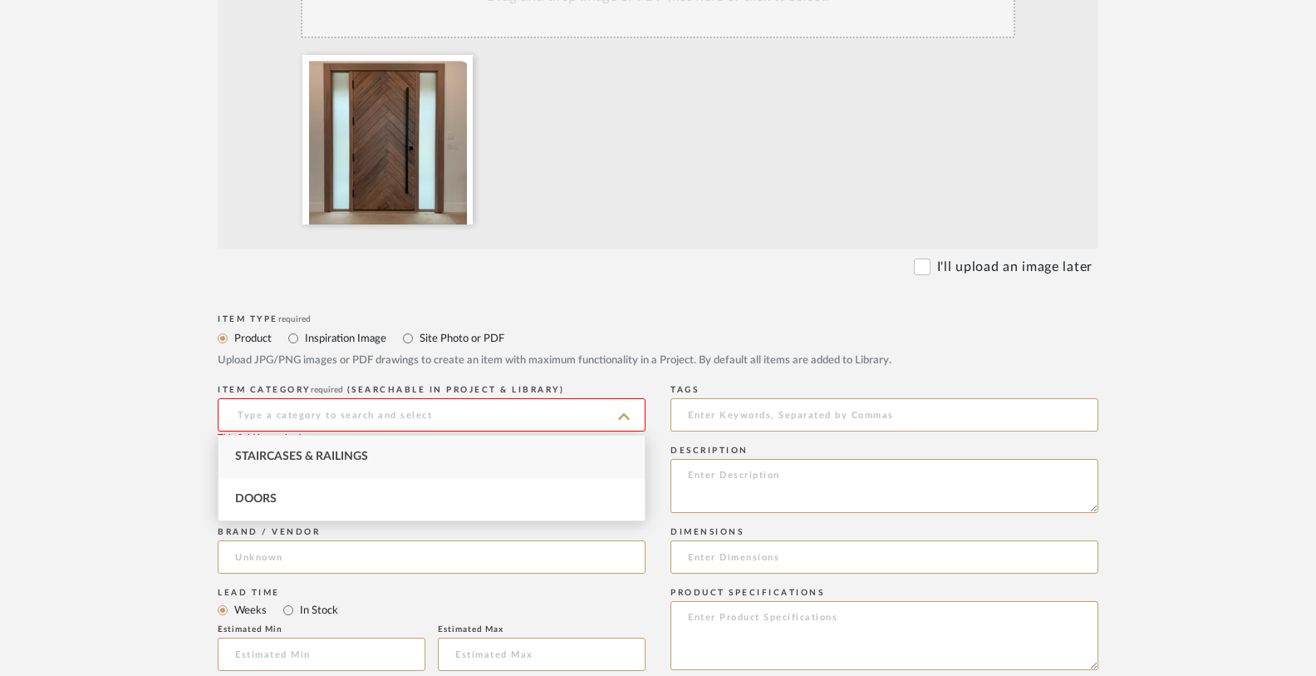
type input "Doors"
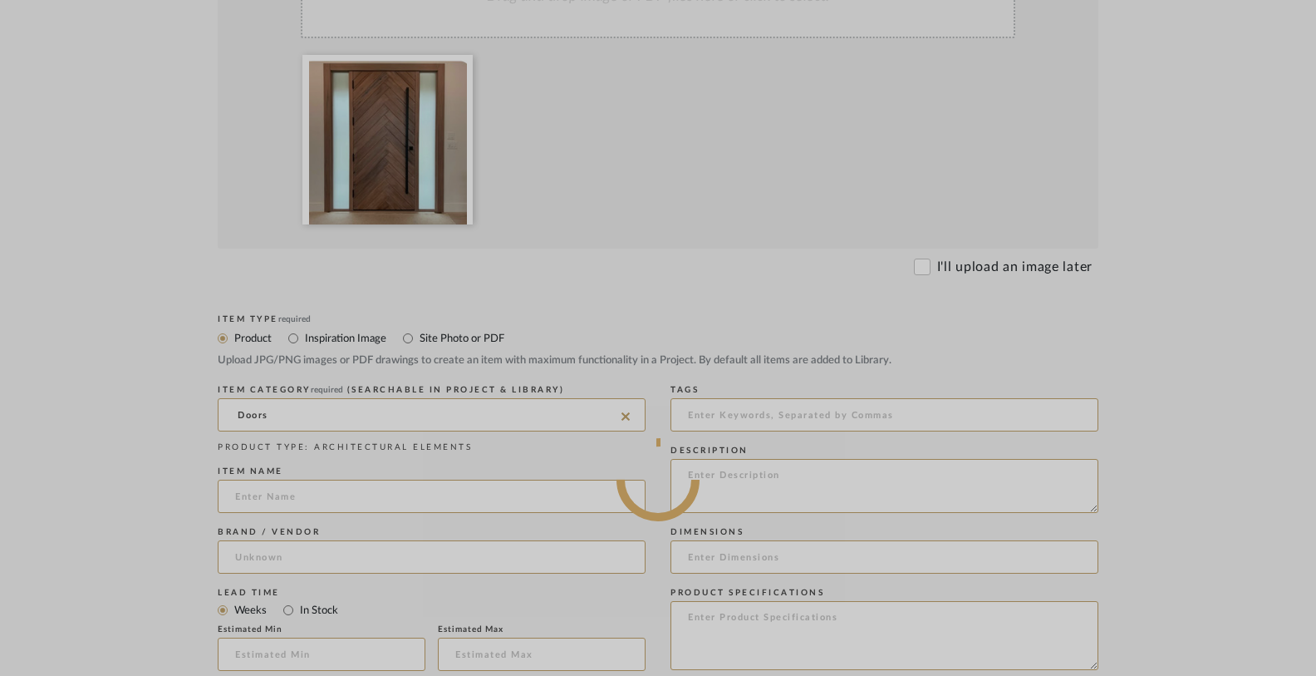
click at [294, 501] on div at bounding box center [658, 479] width 1316 height 1838
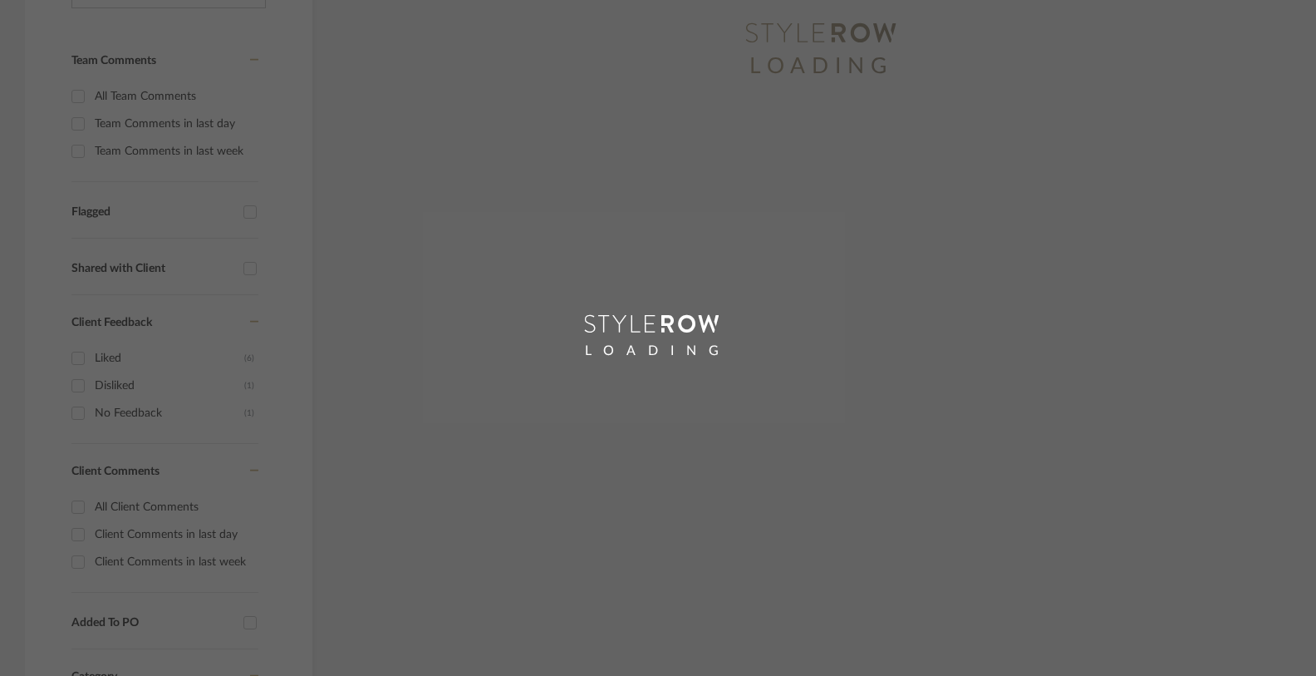
scroll to position [336, 0]
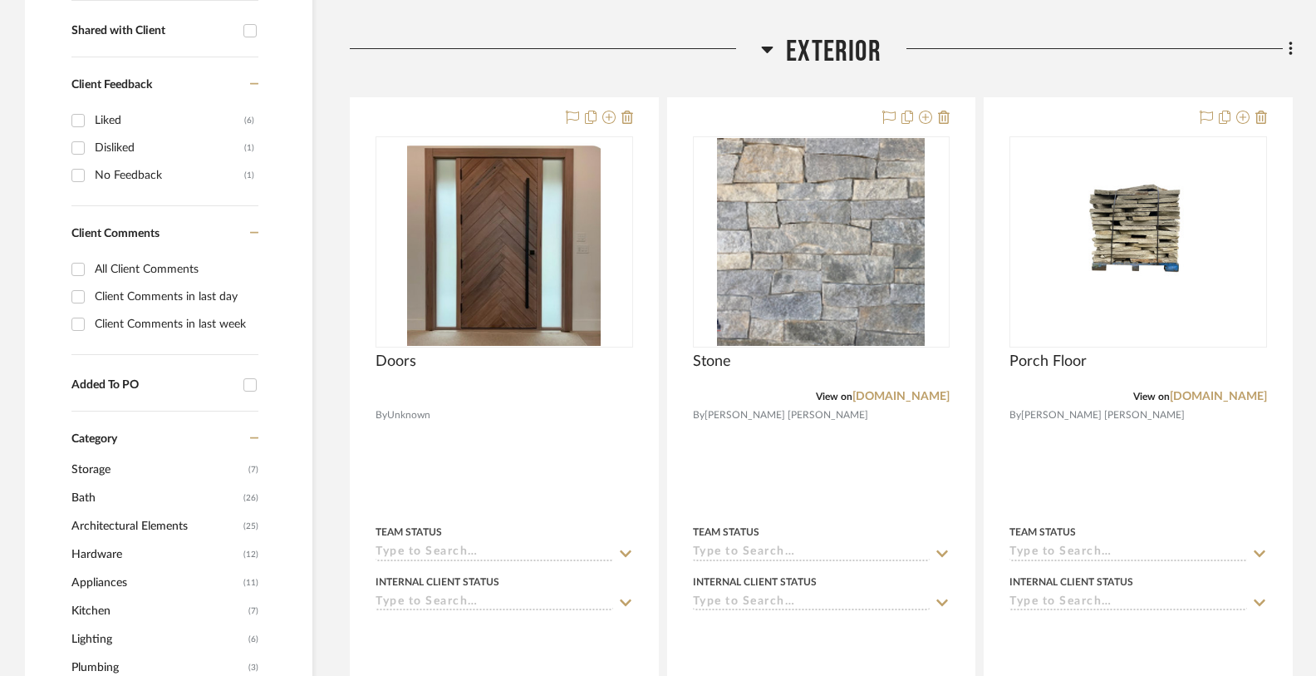
scroll to position [711, 0]
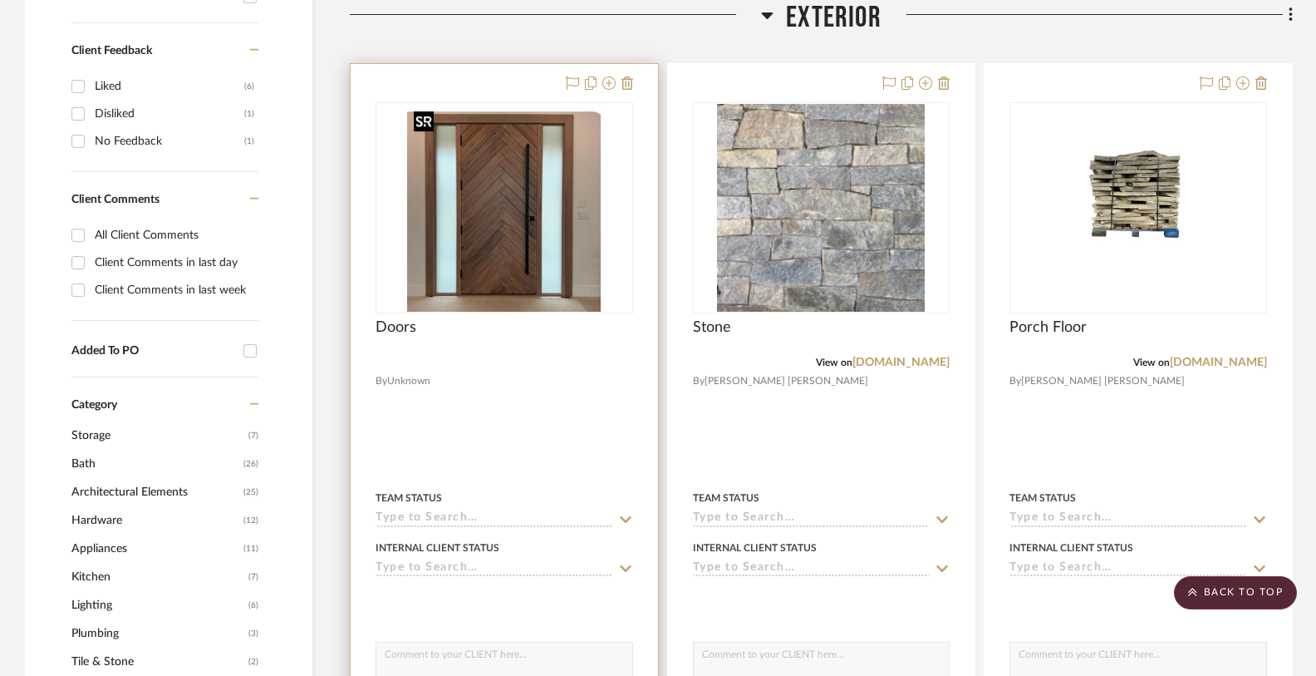
click at [0, 0] on img at bounding box center [0, 0] width 0 height 0
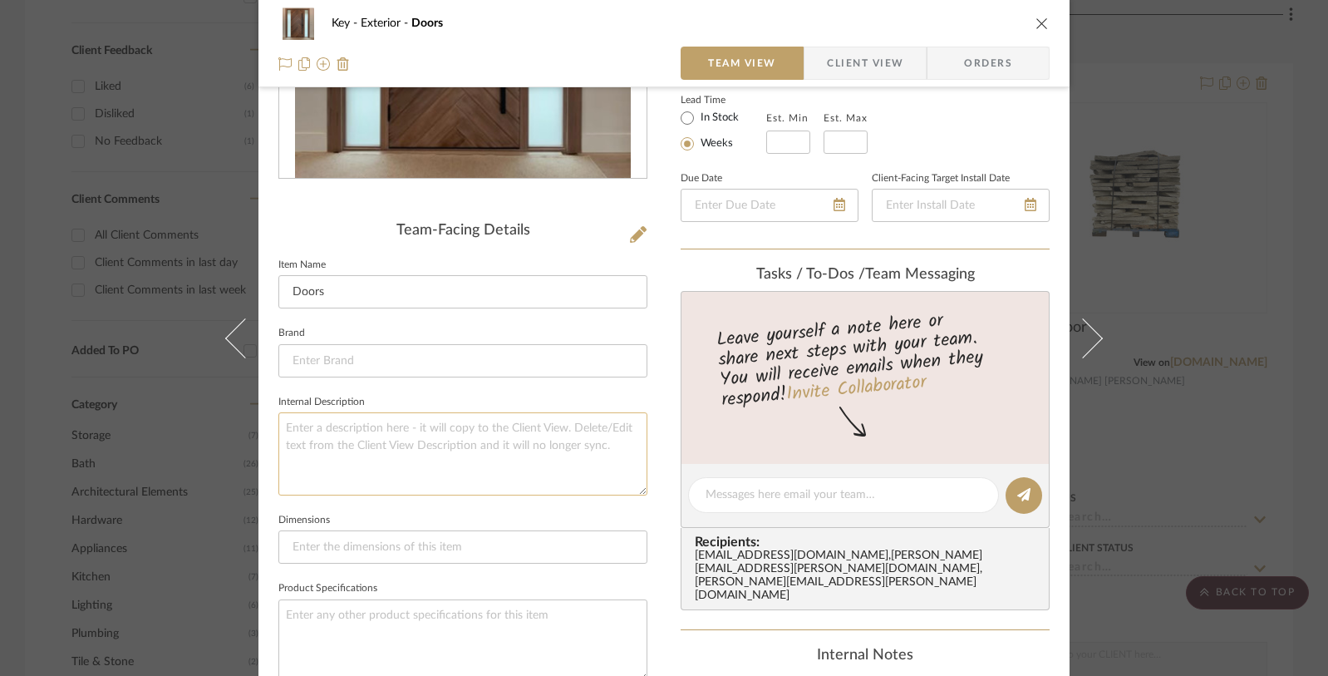
scroll to position [420, 0]
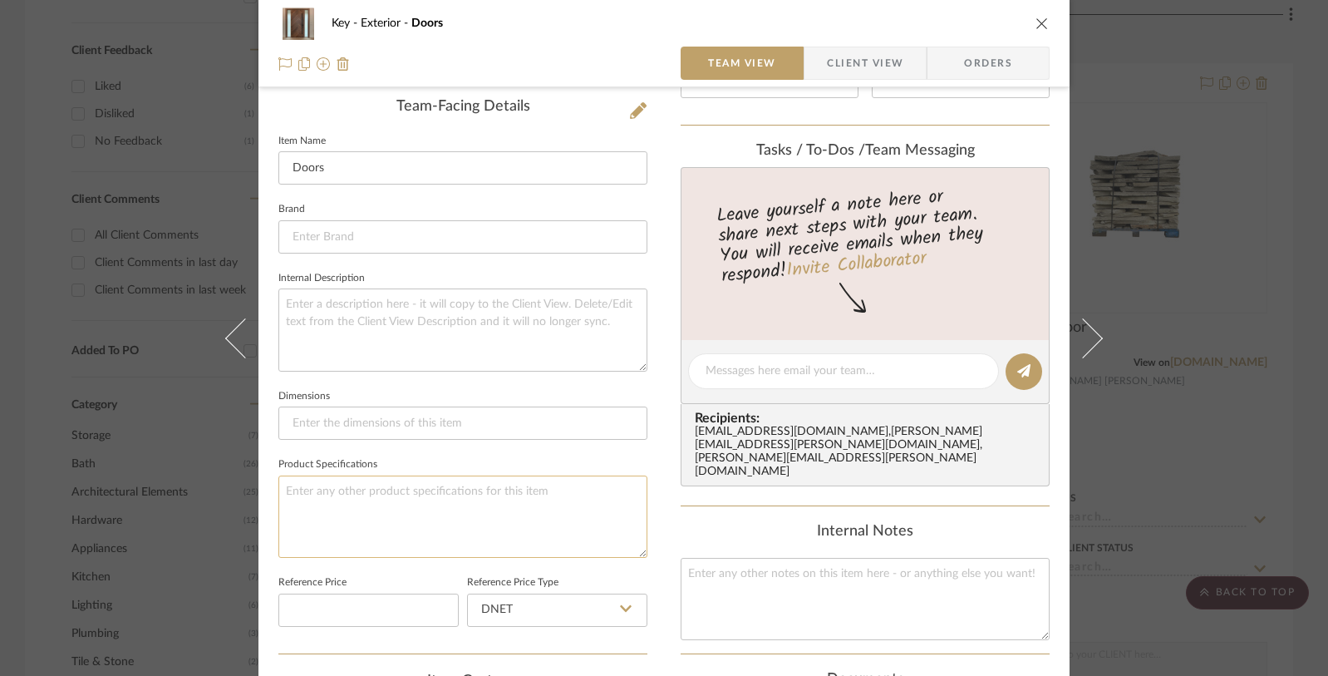
click at [297, 495] on textarea at bounding box center [462, 516] width 369 height 82
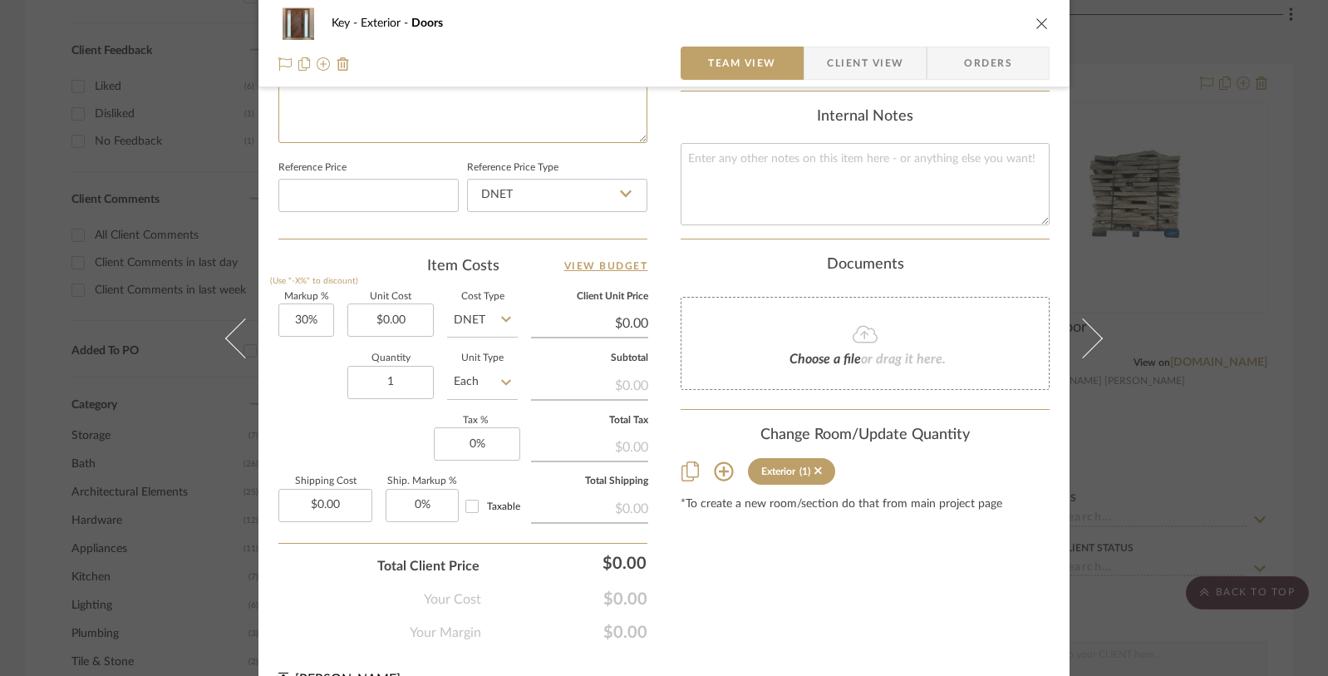
scroll to position [866, 0]
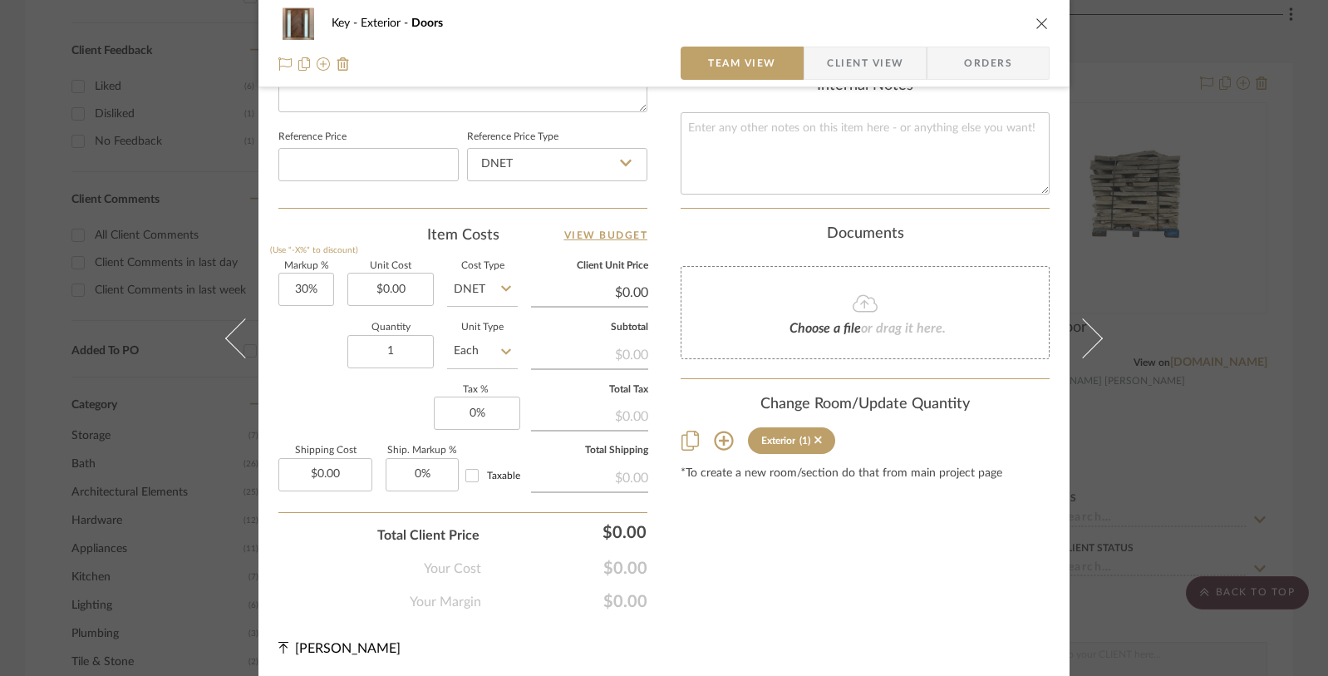
type textarea "Custom Mahogany Front Door with Chevron Pattern"
click at [1116, 450] on div "Key Exterior Doors Team View Client View Orders Team-Facing Details Item Name D…" at bounding box center [664, 338] width 1328 height 676
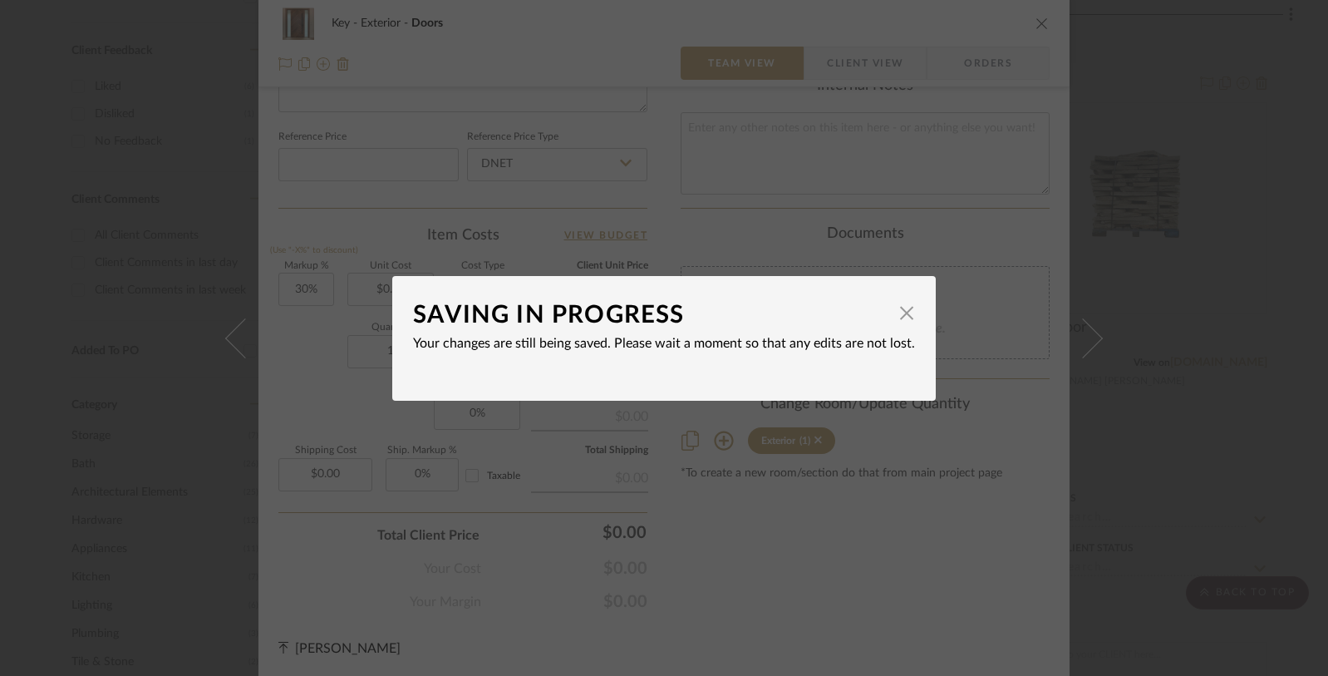
click at [1165, 387] on div "SAVING IN PROGRESS × Your changes are still being saved. Please wait a moment s…" at bounding box center [664, 338] width 1328 height 676
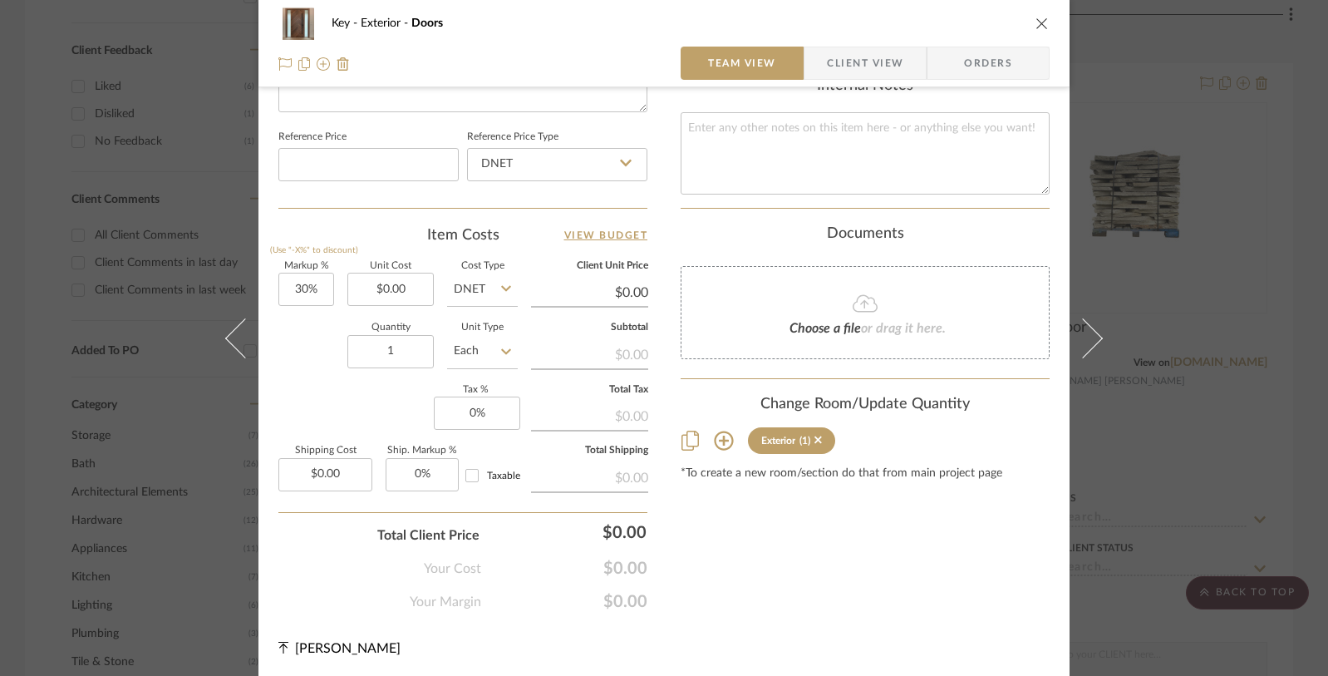
click at [1133, 408] on div "Key Exterior Doors Team View Client View Orders Team-Facing Details Item Name D…" at bounding box center [664, 338] width 1328 height 676
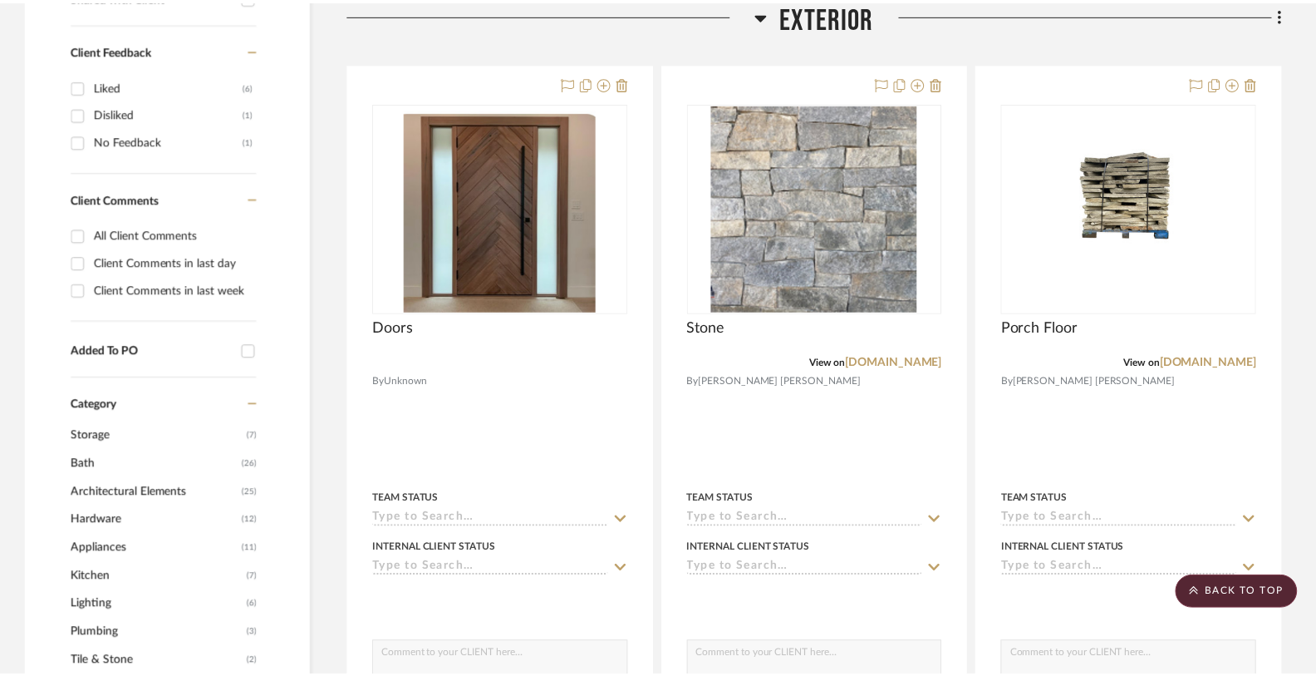
scroll to position [711, 0]
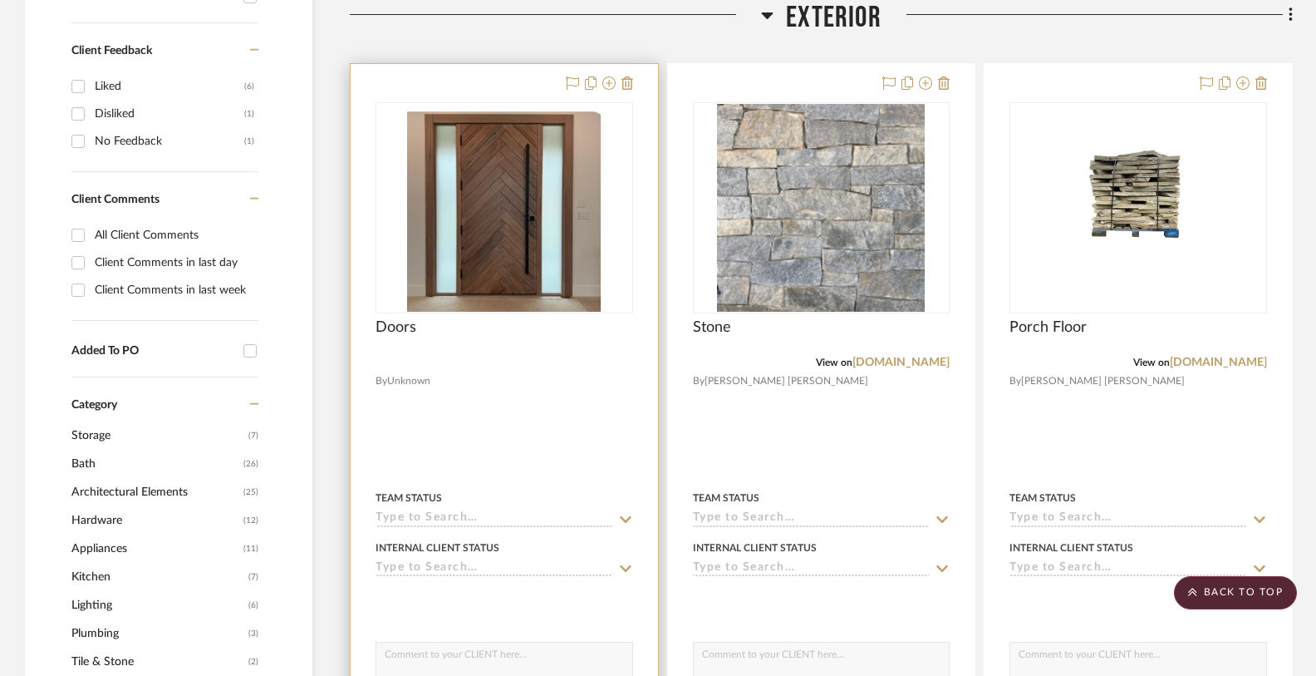
click at [396, 341] on div "Doors" at bounding box center [505, 336] width 258 height 37
click at [404, 333] on span "Doors" at bounding box center [396, 327] width 41 height 18
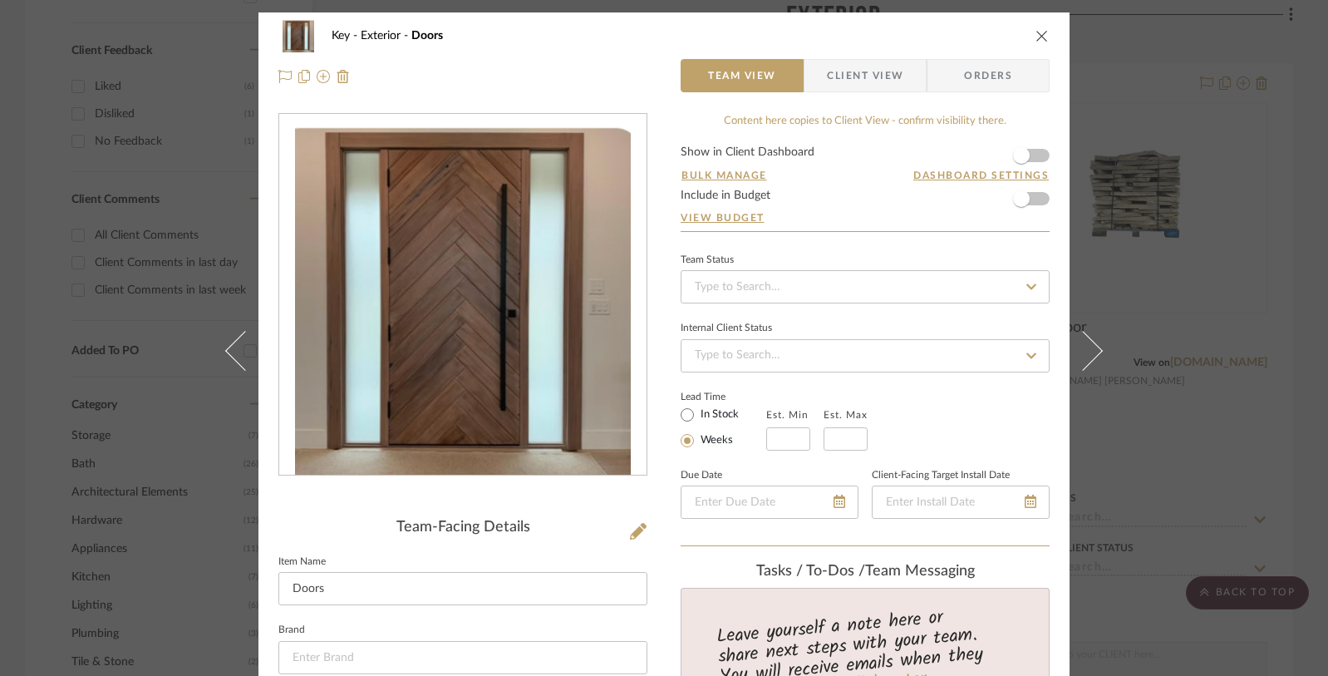
scroll to position [102, 0]
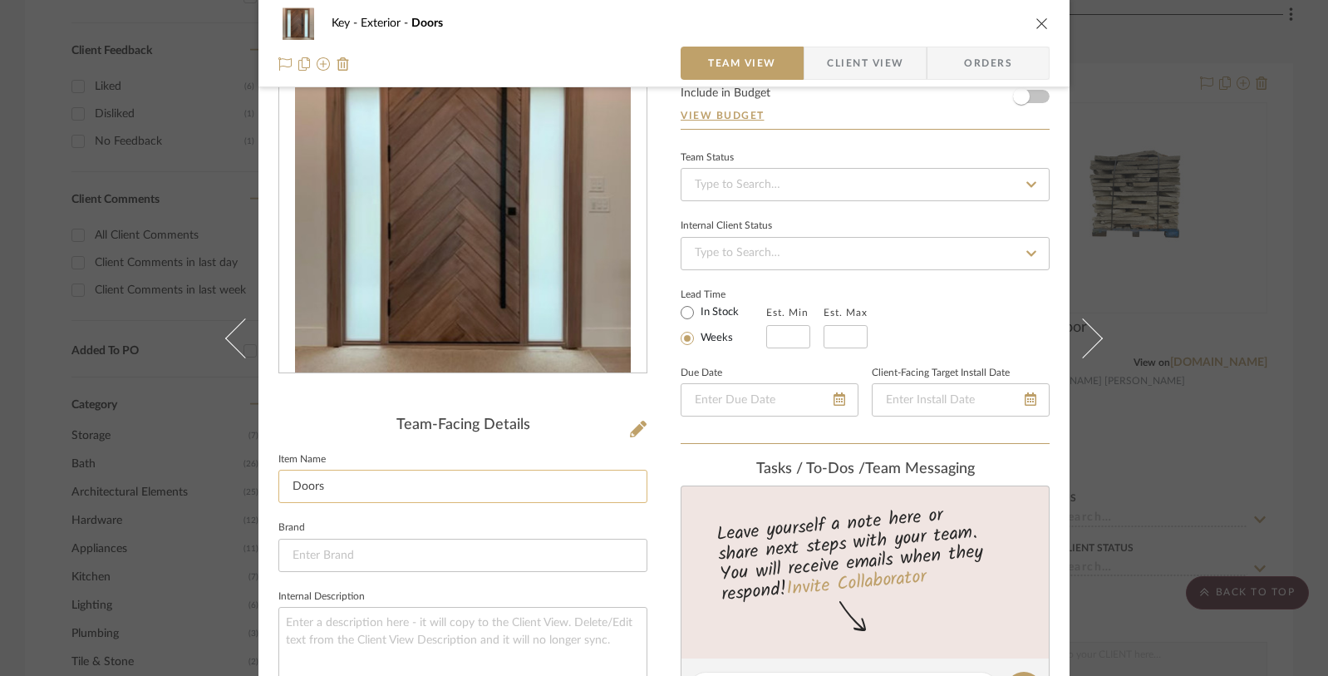
click at [283, 483] on input "Doors" at bounding box center [462, 486] width 369 height 33
click at [359, 486] on input "Front Doors" at bounding box center [462, 486] width 369 height 33
type input "Front Door Option #1"
click at [1151, 441] on div "Key Exterior Doors Team View Client View Orders Team-Facing Details Item Name F…" at bounding box center [664, 338] width 1328 height 676
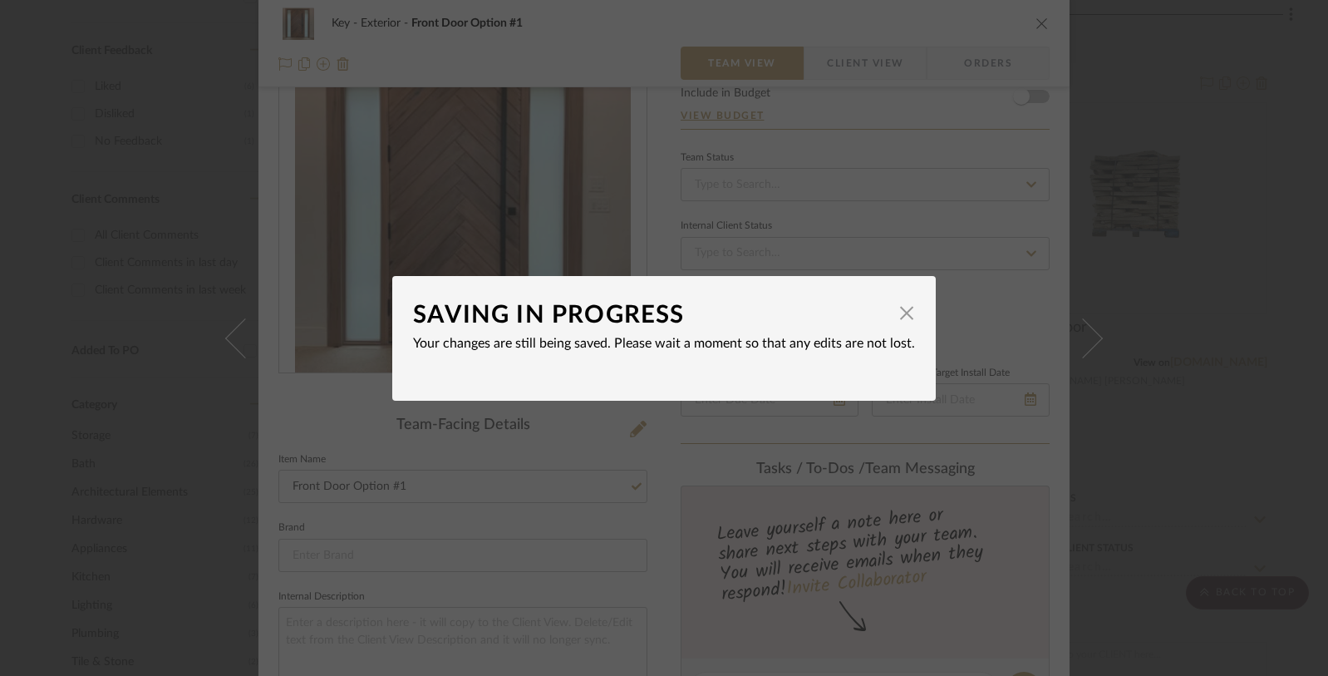
click at [1133, 192] on div "SAVING IN PROGRESS × Your changes are still being saved. Please wait a moment s…" at bounding box center [664, 338] width 1328 height 676
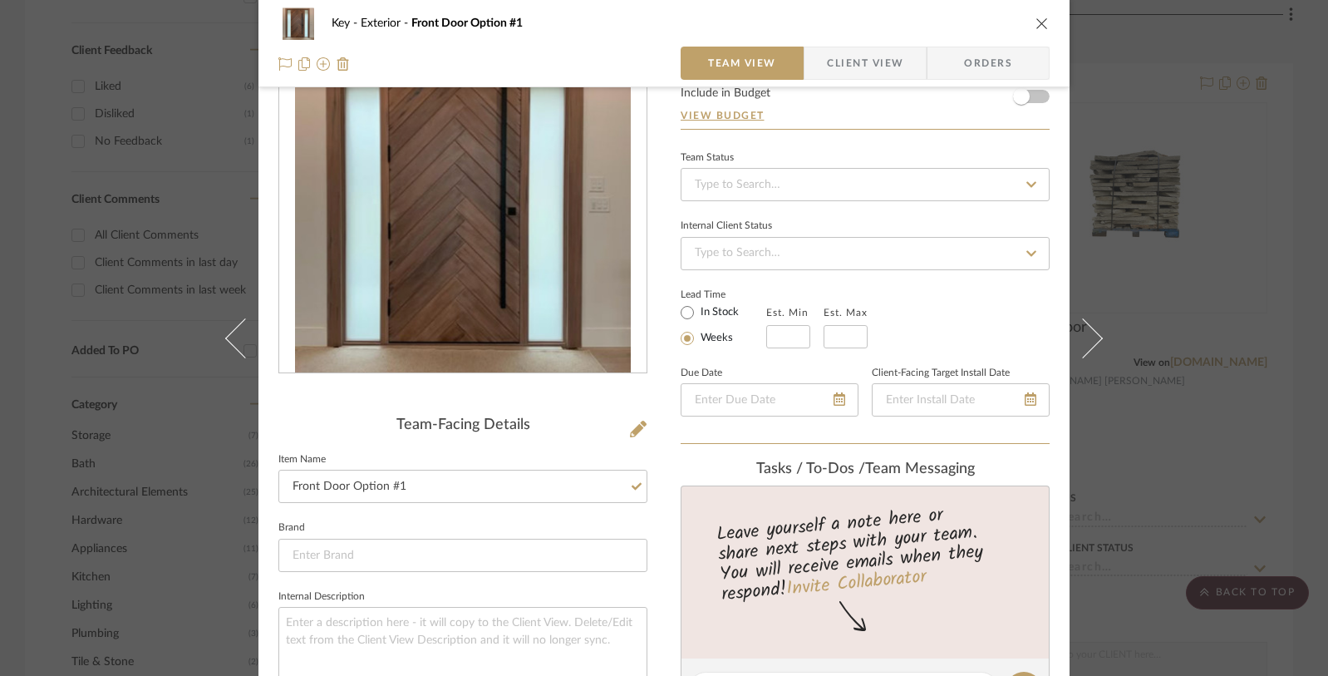
click at [1175, 154] on div "Key Exterior Front Door Option #1 Team View Client View Orders Team-Facing Deta…" at bounding box center [664, 338] width 1328 height 676
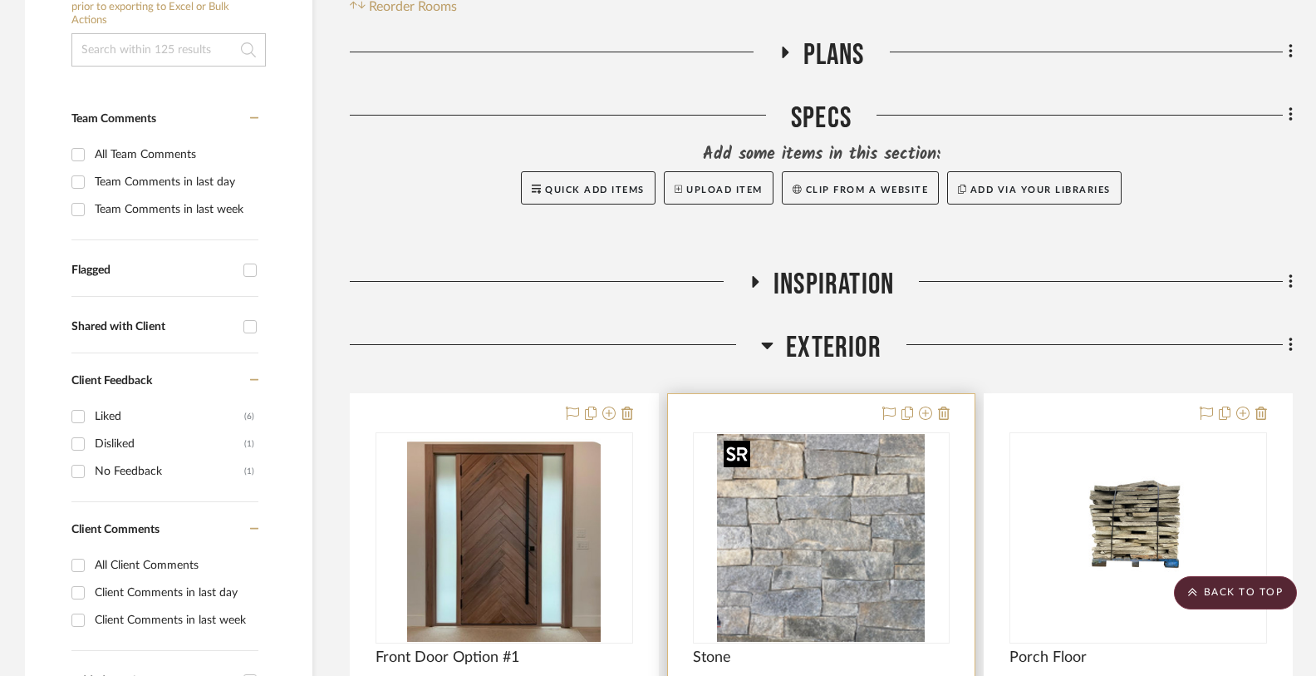
scroll to position [297, 0]
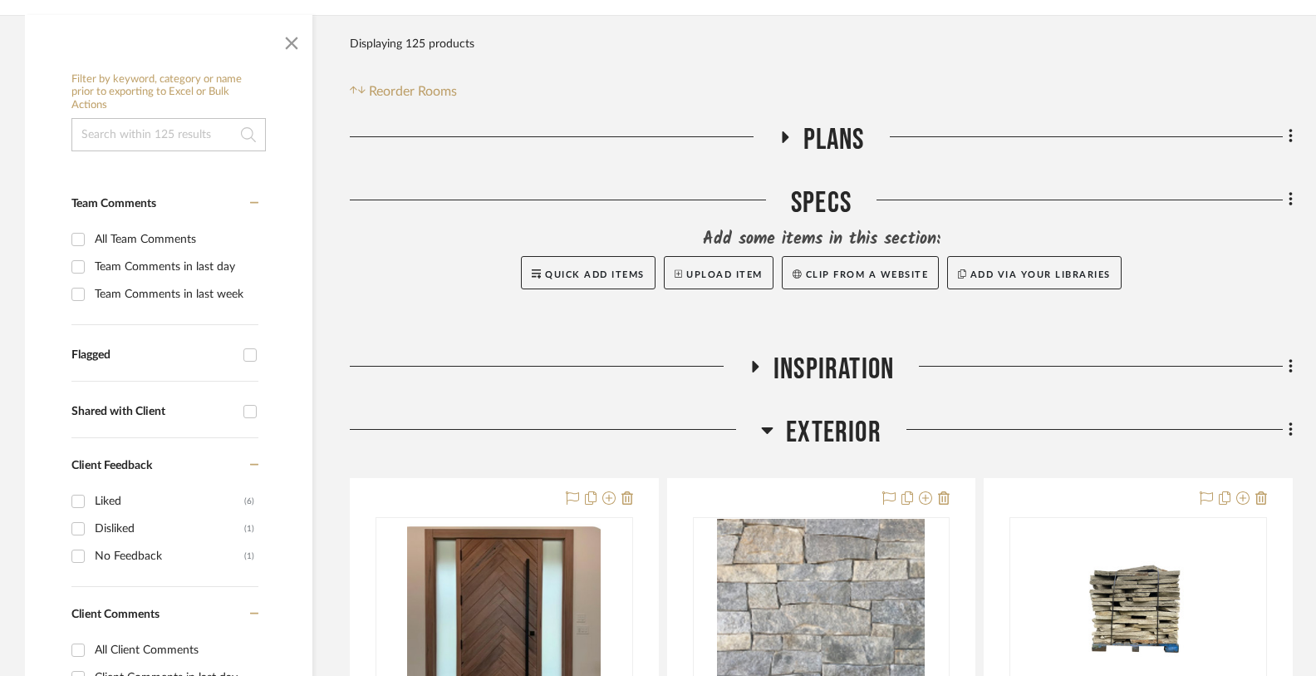
click at [1289, 432] on icon at bounding box center [1291, 429] width 5 height 18
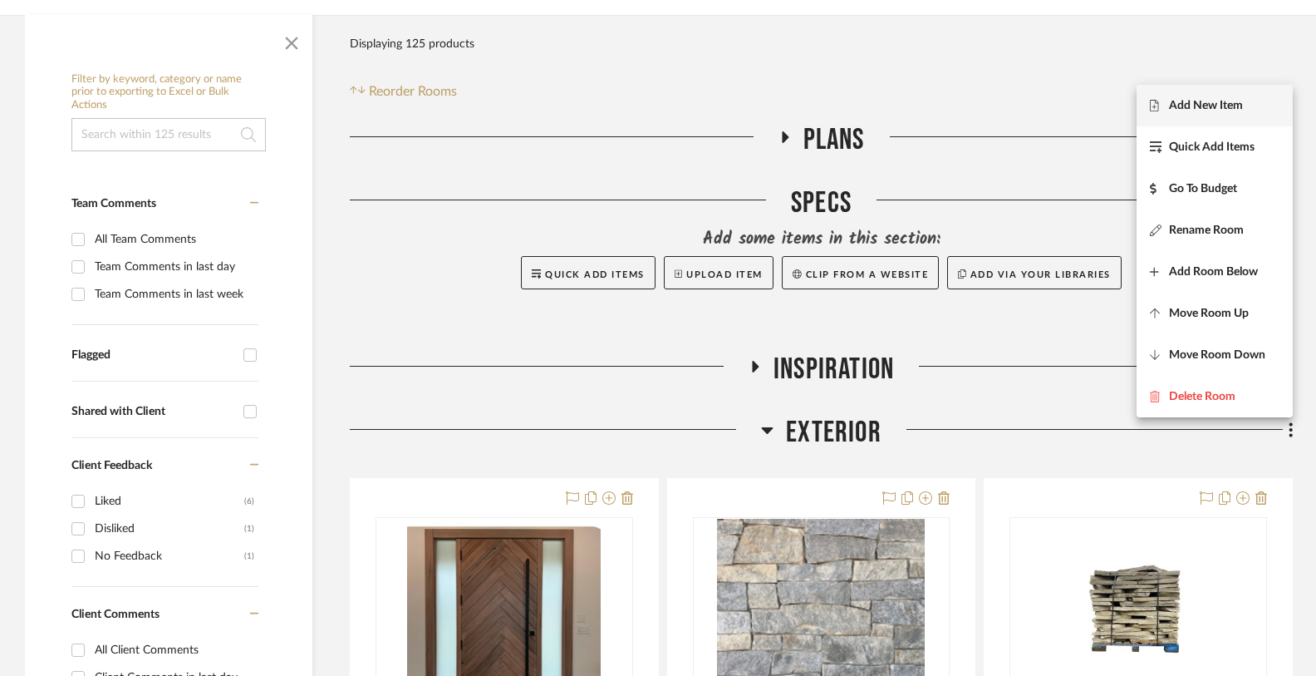
click at [1249, 104] on span "Add New Item" at bounding box center [1215, 106] width 130 height 14
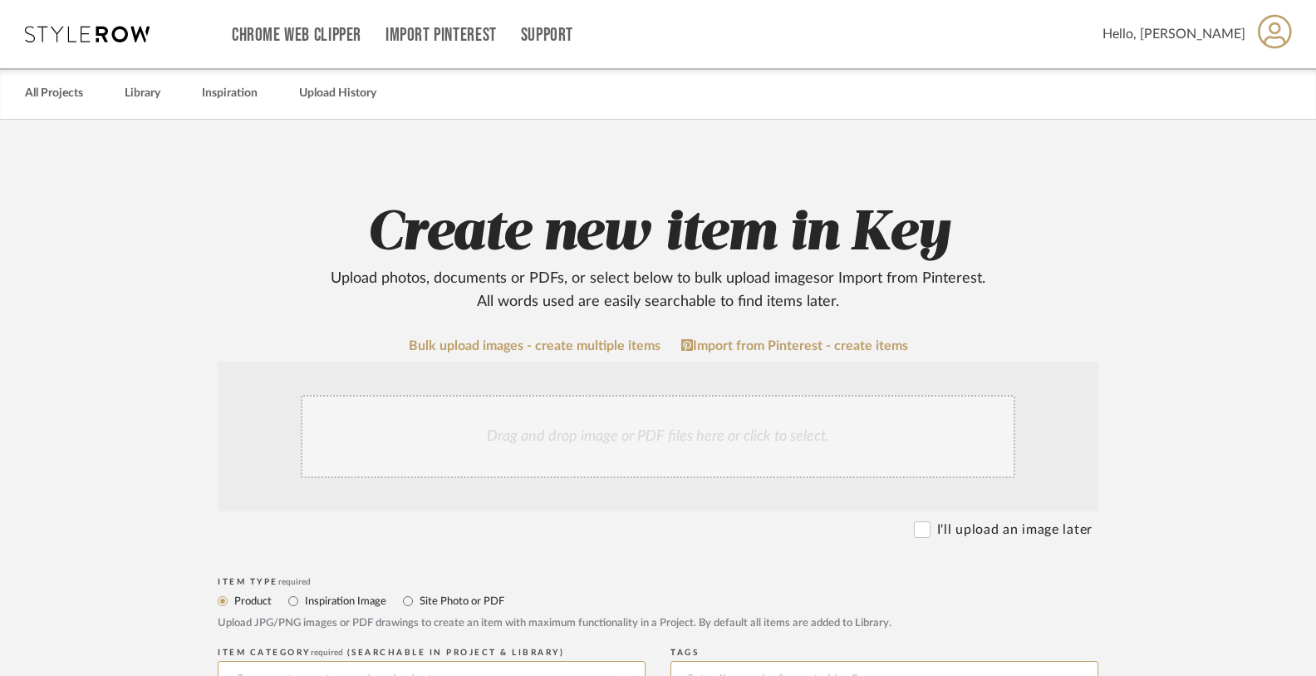
click at [605, 435] on div "Drag and drop image or PDF files here or click to select." at bounding box center [658, 436] width 715 height 83
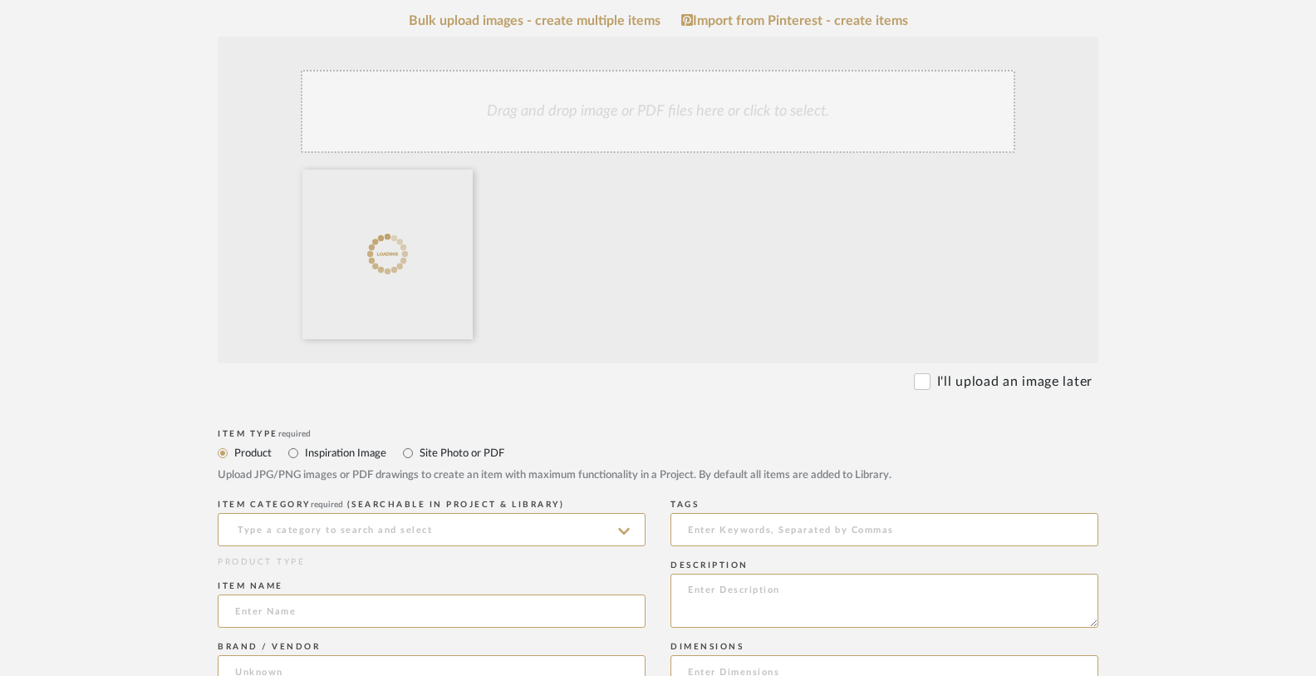
scroll to position [347, 0]
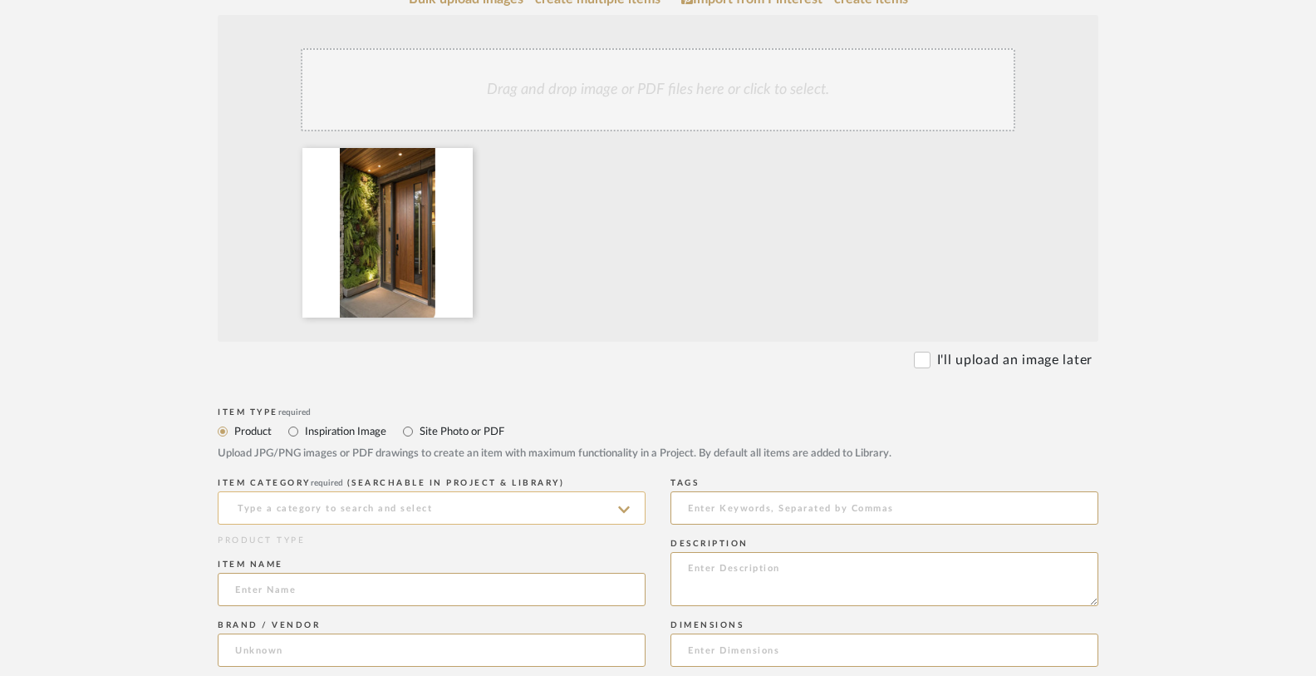
click at [326, 508] on input at bounding box center [432, 507] width 428 height 33
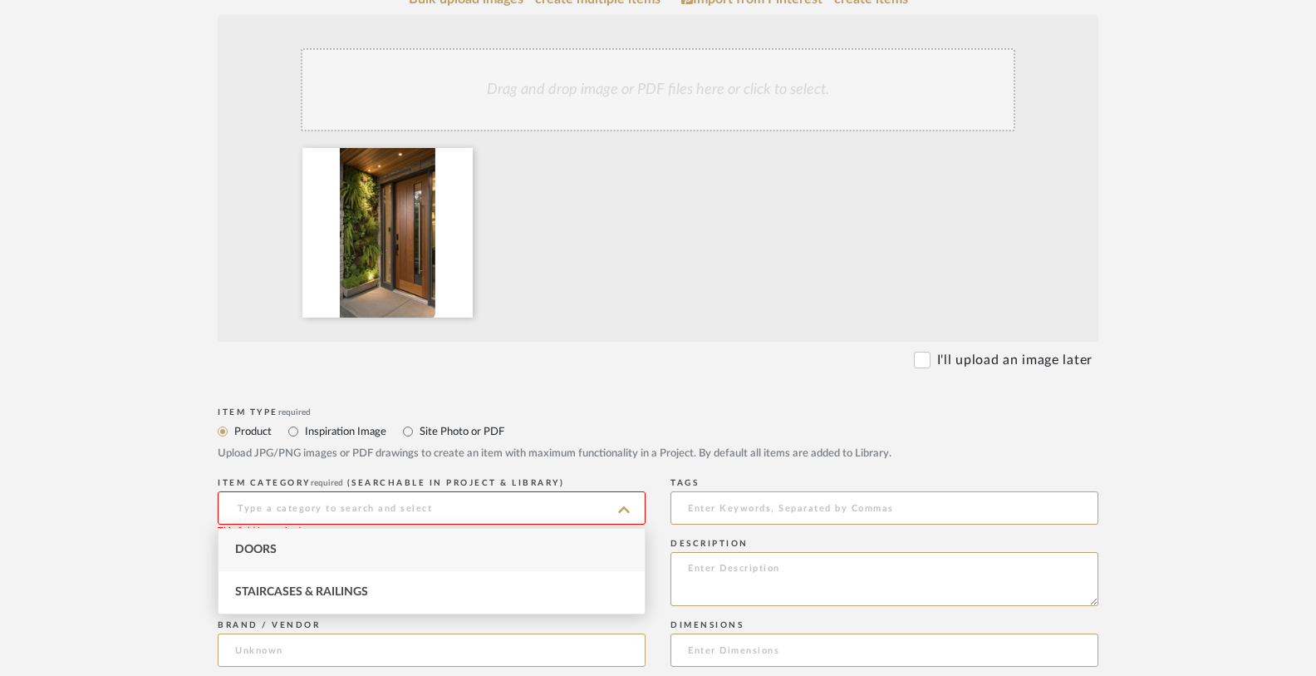
type input "F"
click at [248, 550] on span "Doors" at bounding box center [256, 549] width 42 height 12
type input "Doors"
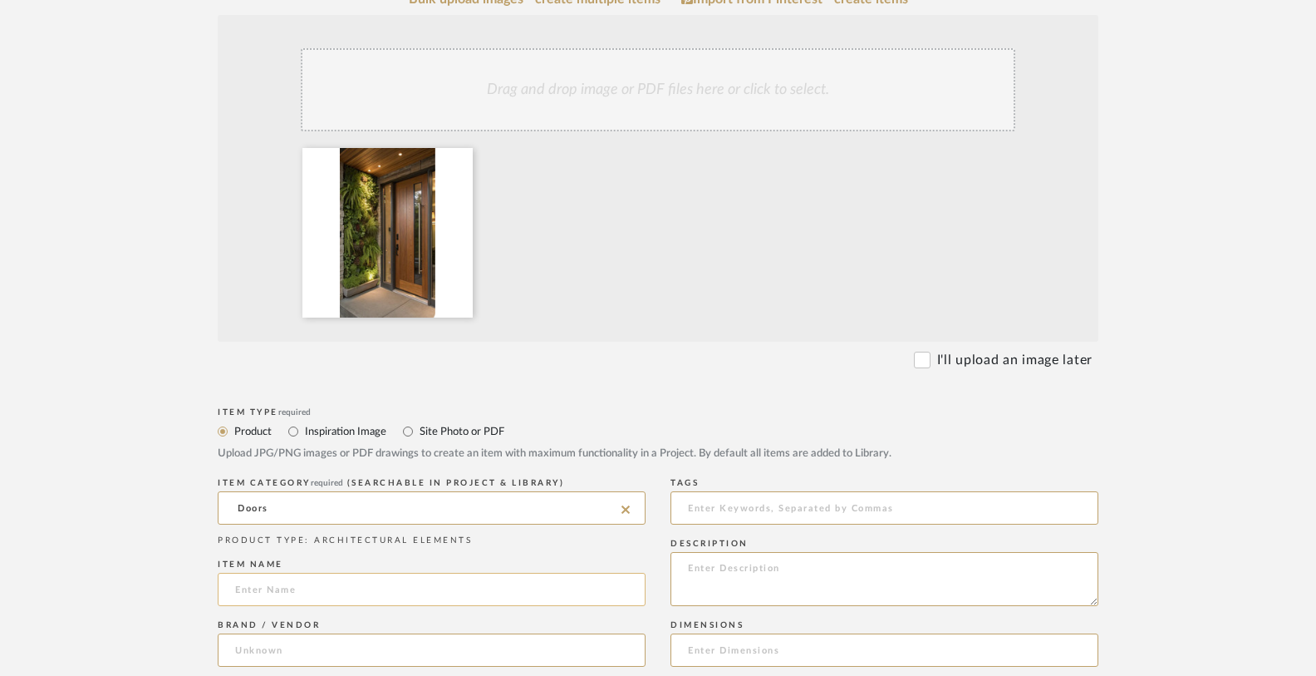
click at [248, 596] on input at bounding box center [432, 589] width 428 height 33
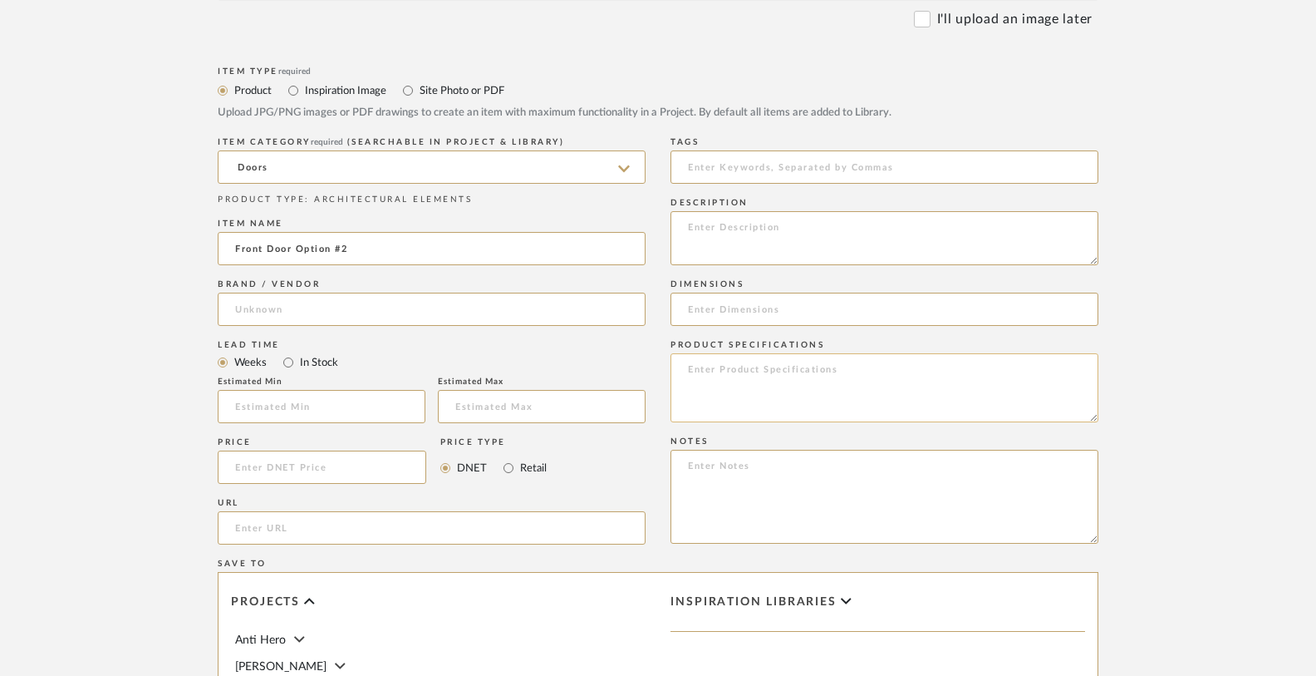
scroll to position [730, 0]
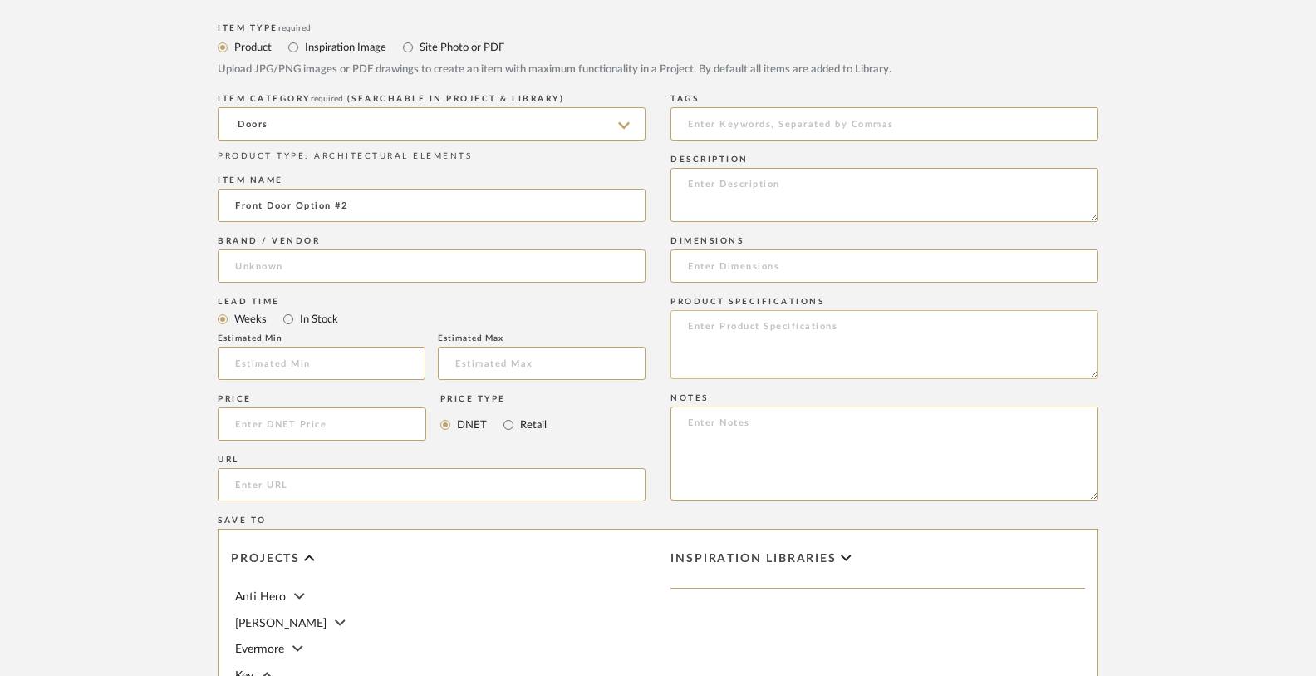
type input "Front Door Option #2"
click at [710, 337] on textarea at bounding box center [885, 344] width 428 height 69
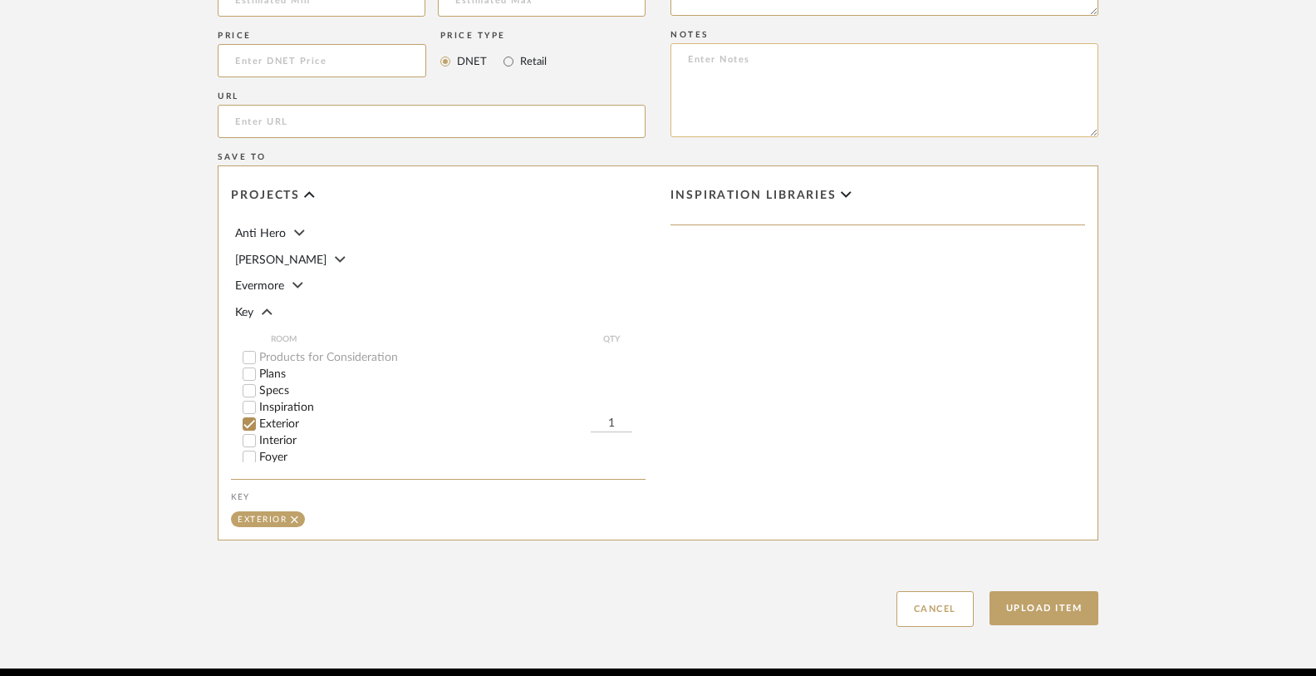
scroll to position [1160, 0]
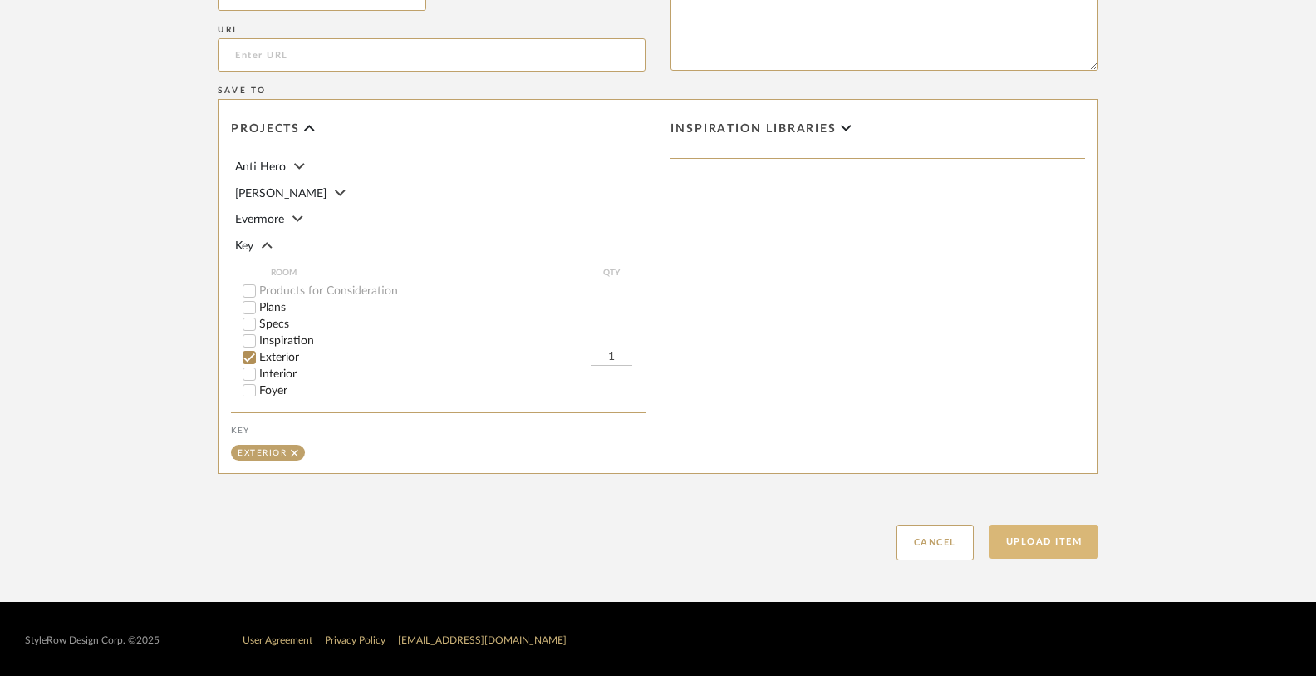
type textarea "Custom Front Door Mahogany with Clear Glass Side Lite"
click at [1064, 545] on button "Upload Item" at bounding box center [1045, 541] width 110 height 34
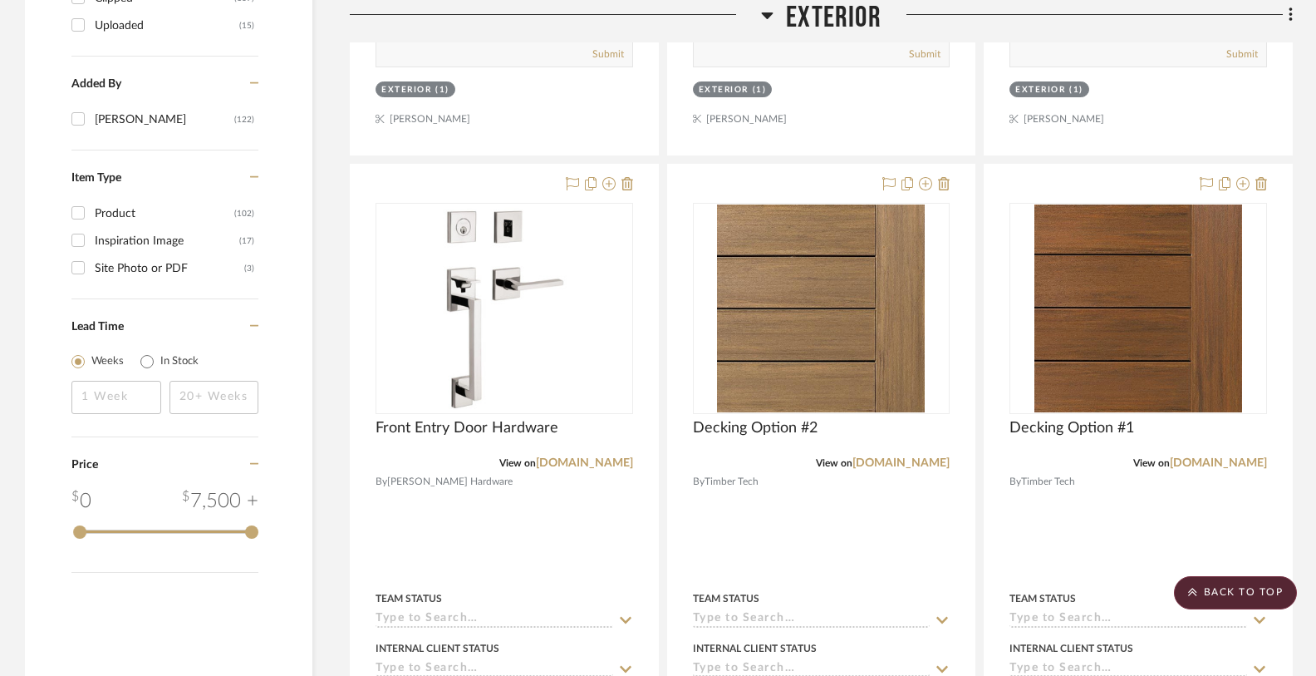
scroll to position [2122, 0]
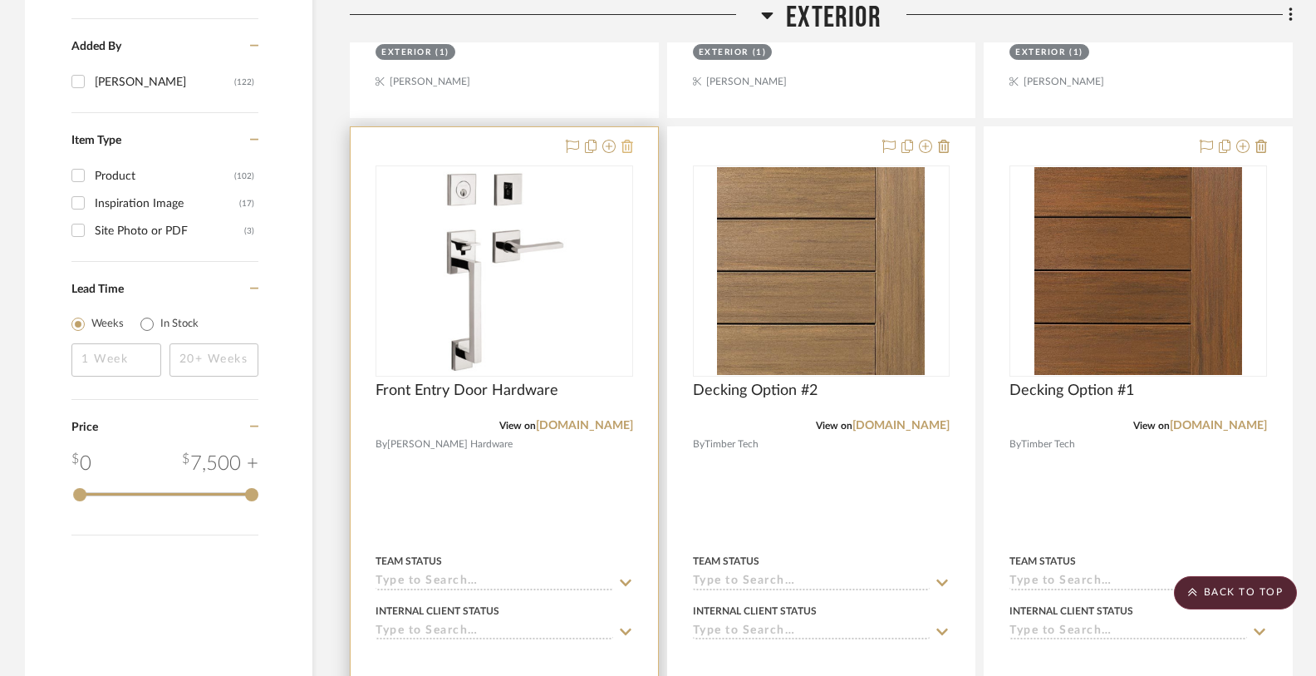
click at [627, 145] on icon at bounding box center [628, 146] width 12 height 13
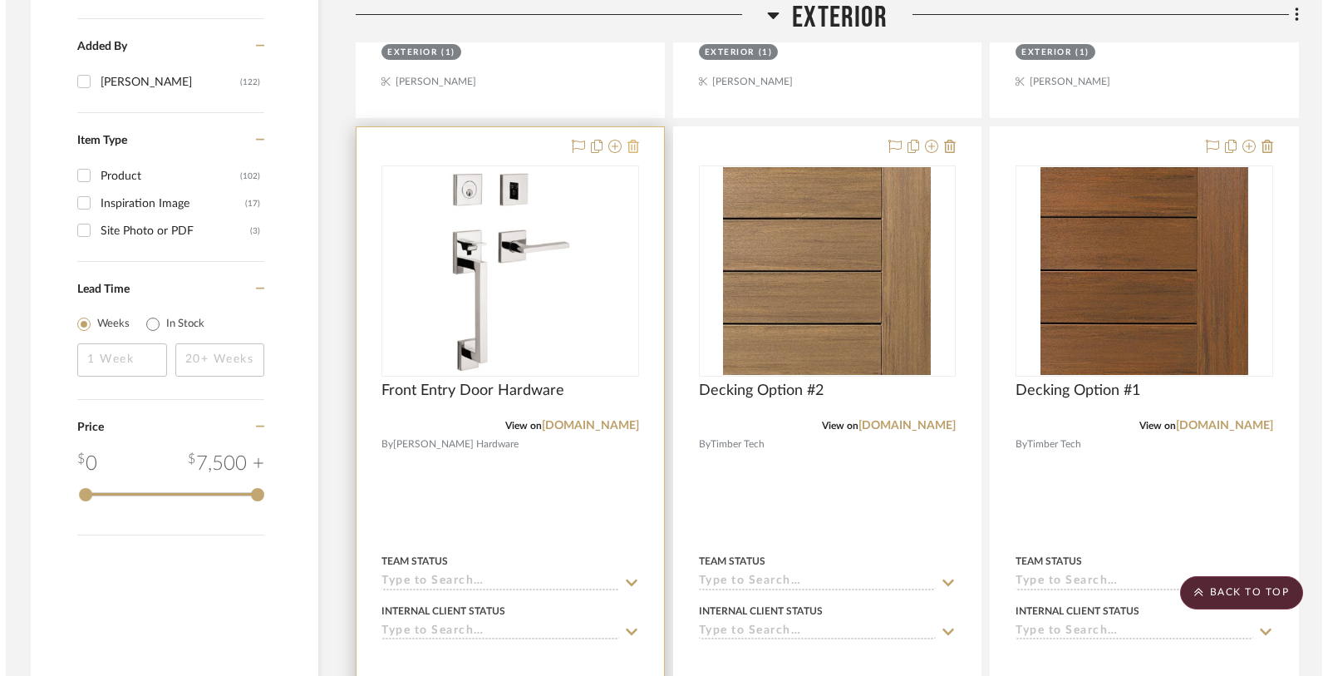
scroll to position [0, 0]
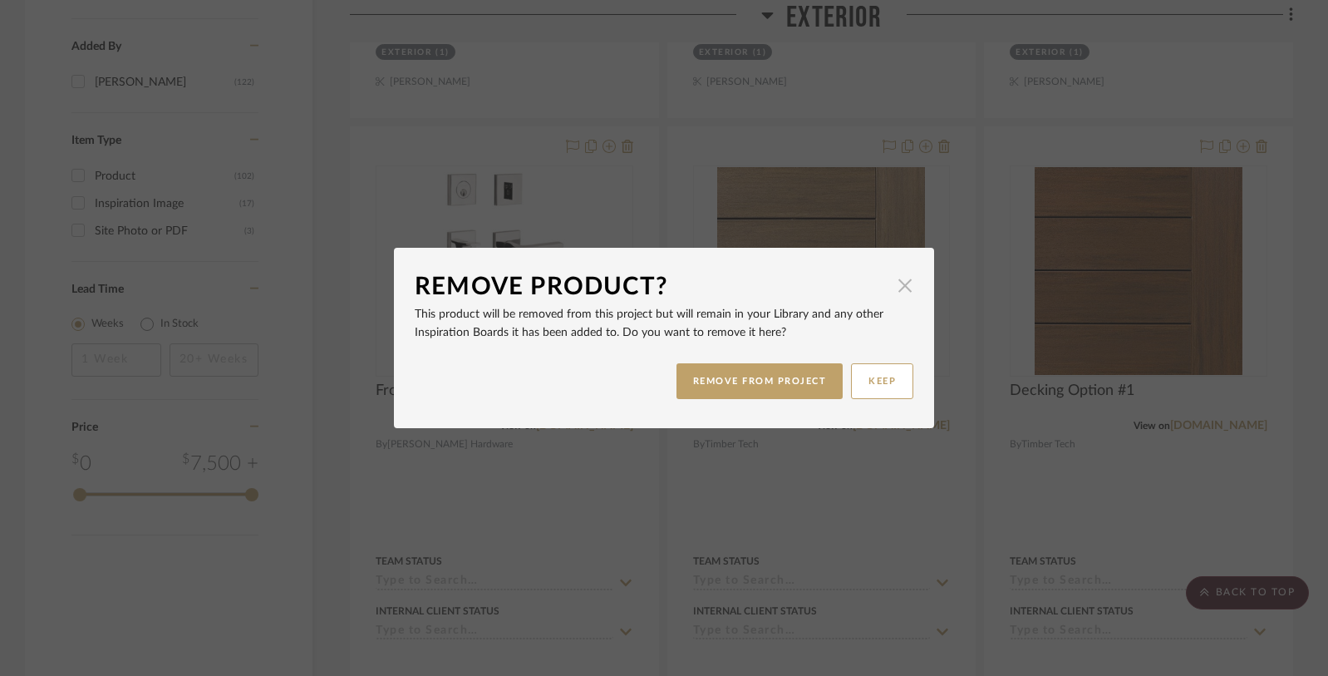
click at [897, 287] on span "button" at bounding box center [904, 284] width 33 height 33
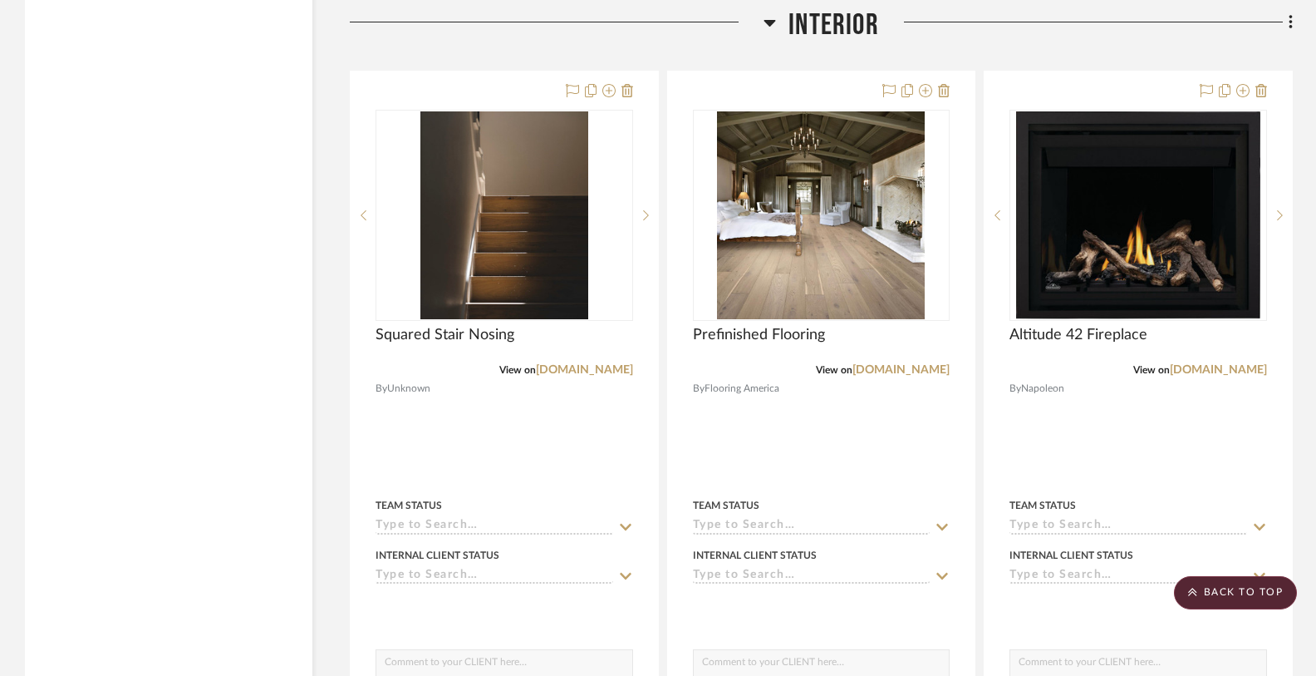
scroll to position [5885, 0]
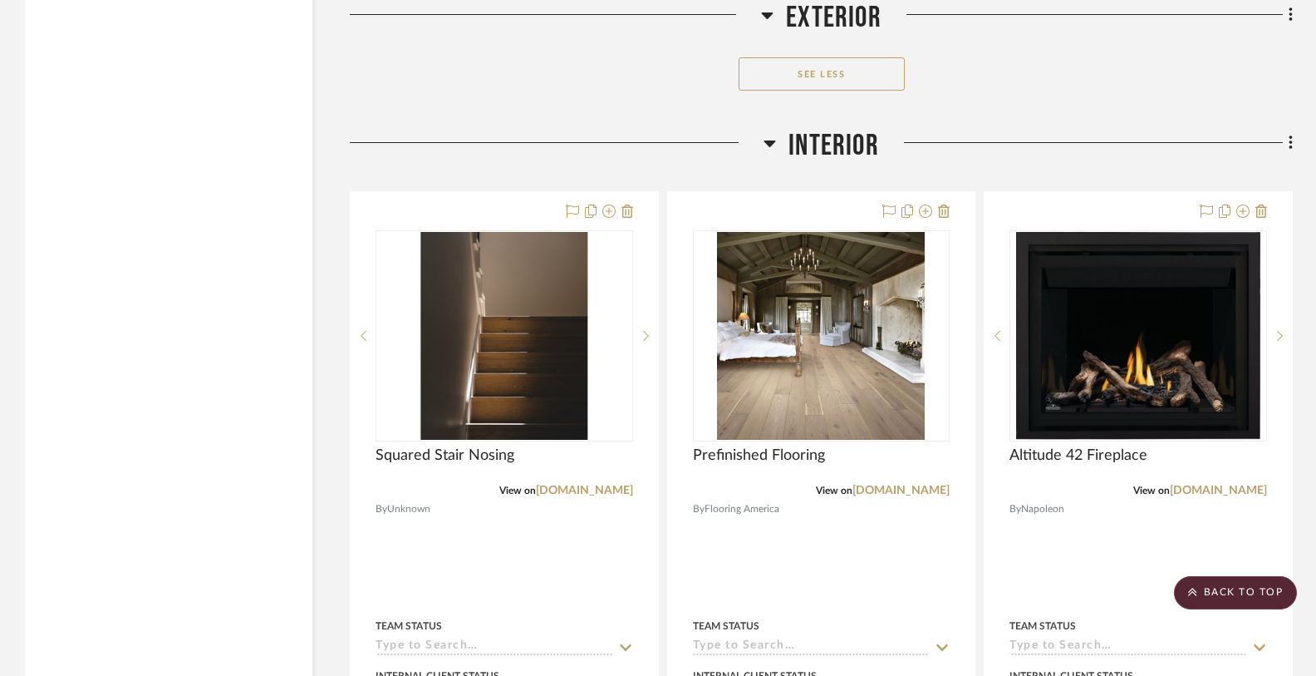
click at [769, 134] on icon at bounding box center [770, 143] width 12 height 20
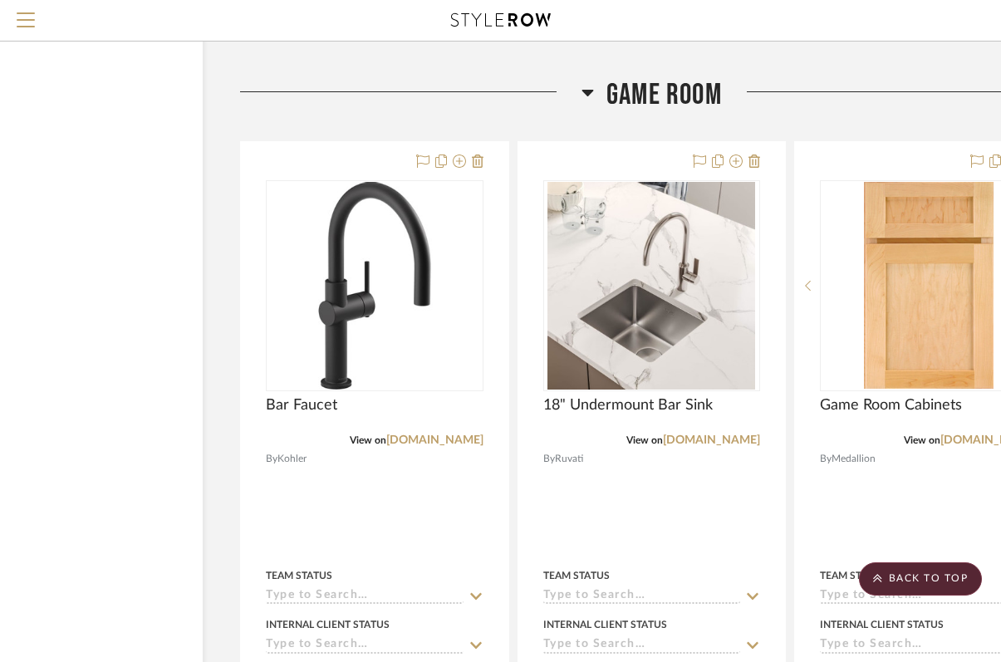
scroll to position [6760, 195]
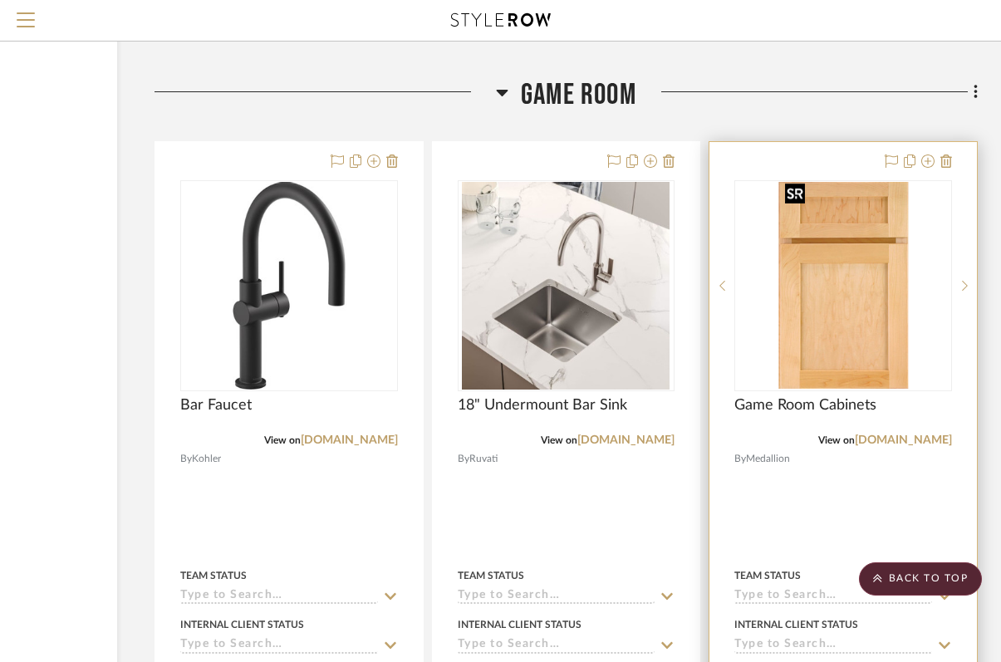
click at [0, 0] on img at bounding box center [0, 0] width 0 height 0
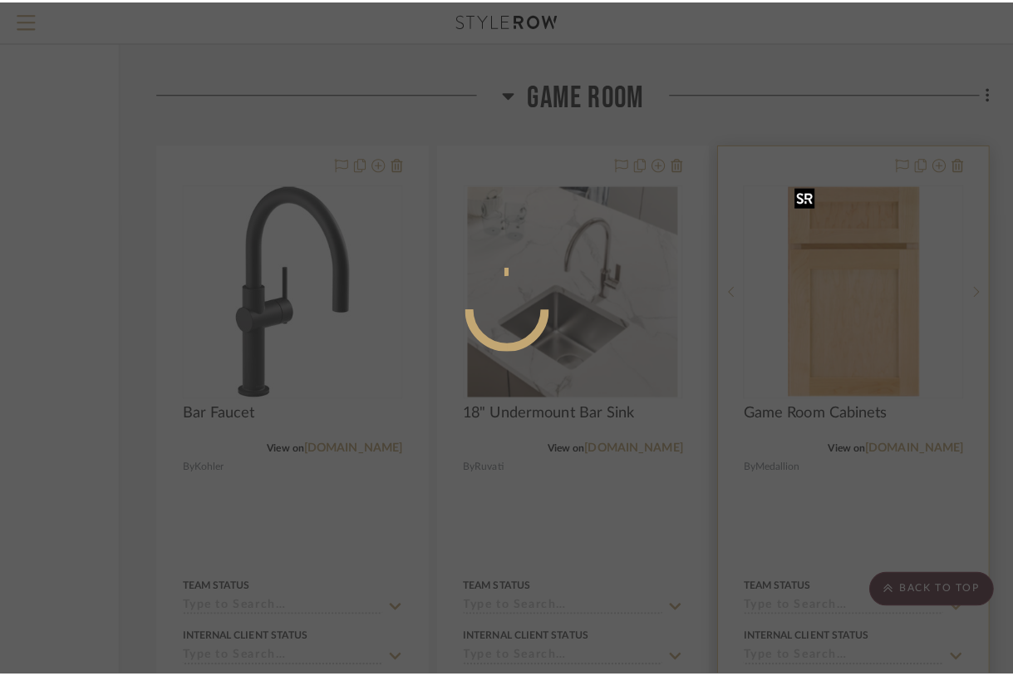
scroll to position [0, 0]
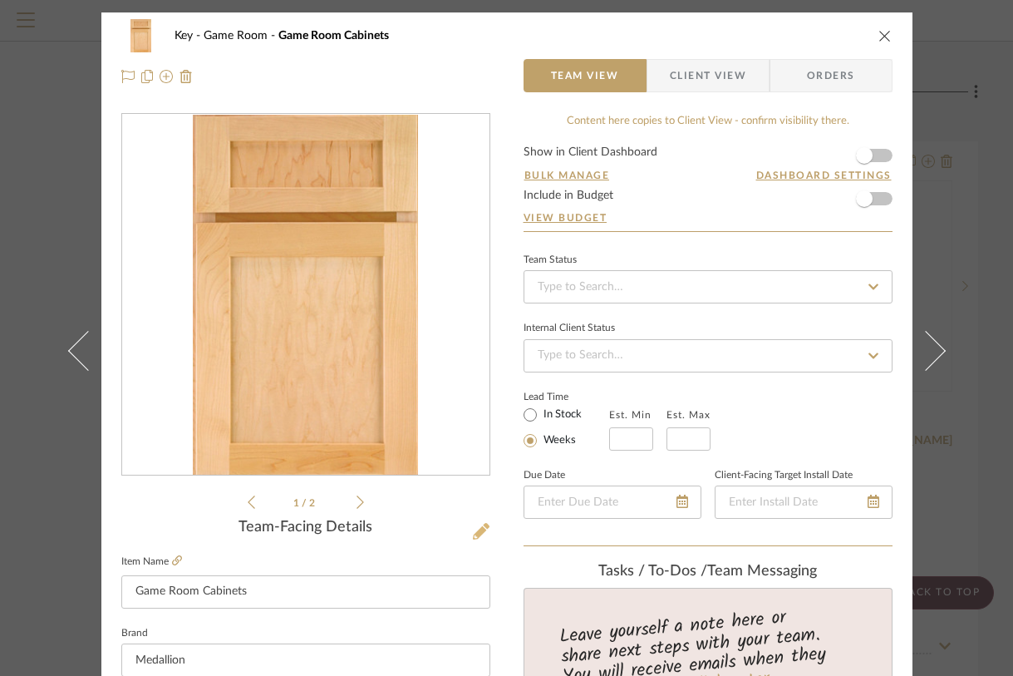
click at [477, 532] on icon at bounding box center [481, 531] width 17 height 17
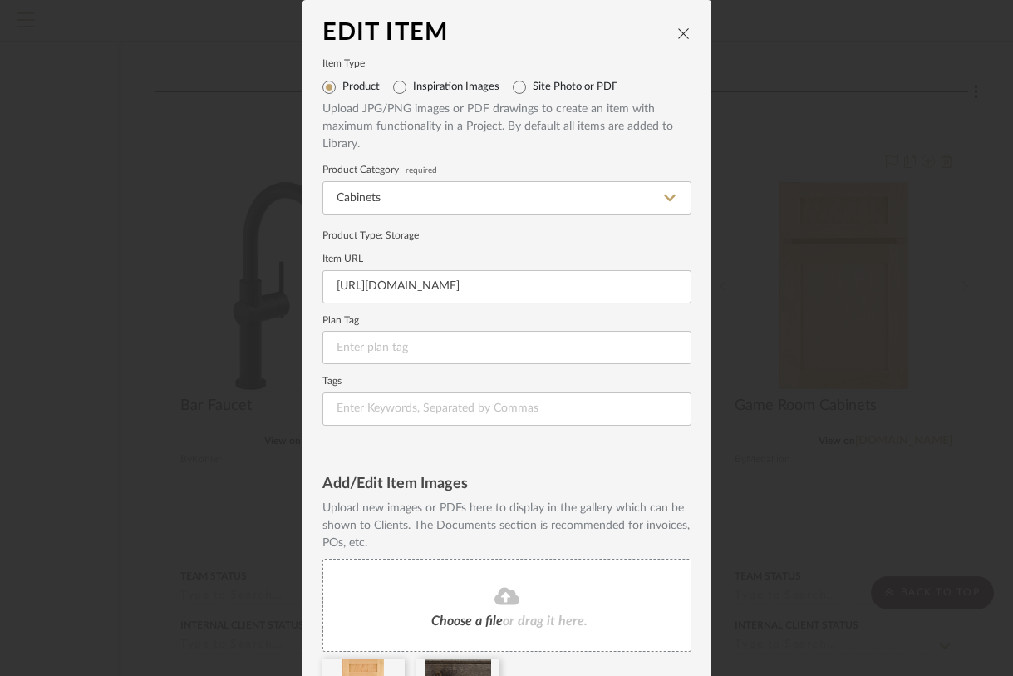
scroll to position [116, 0]
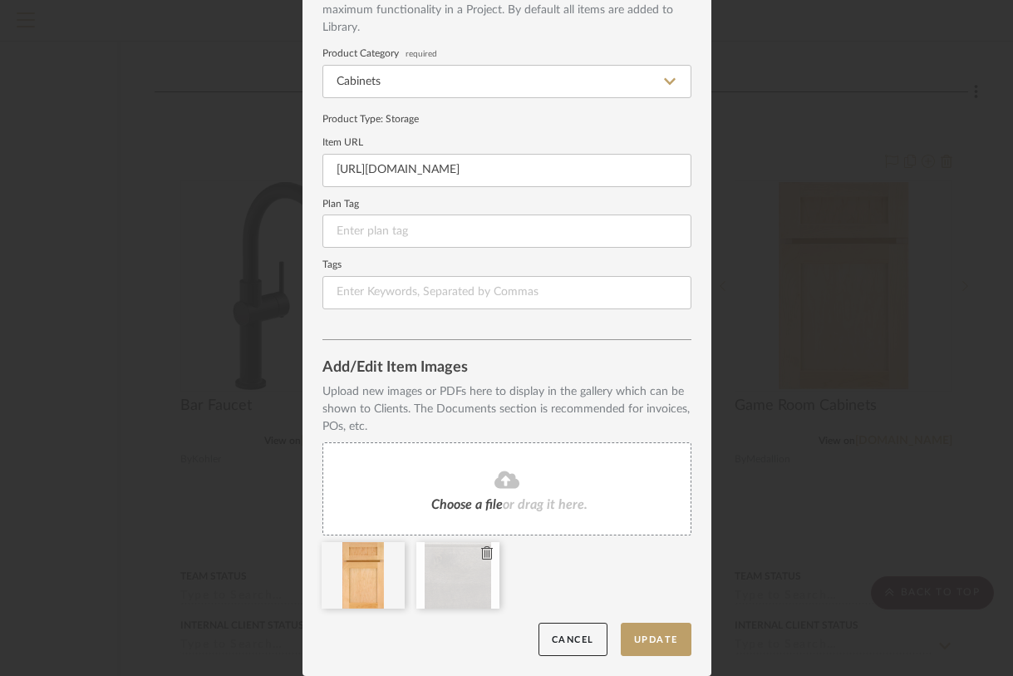
click at [482, 554] on icon at bounding box center [487, 552] width 12 height 13
click at [517, 492] on div "Choose a file or drag it here." at bounding box center [506, 488] width 369 height 93
click at [651, 640] on button "Update" at bounding box center [656, 639] width 71 height 34
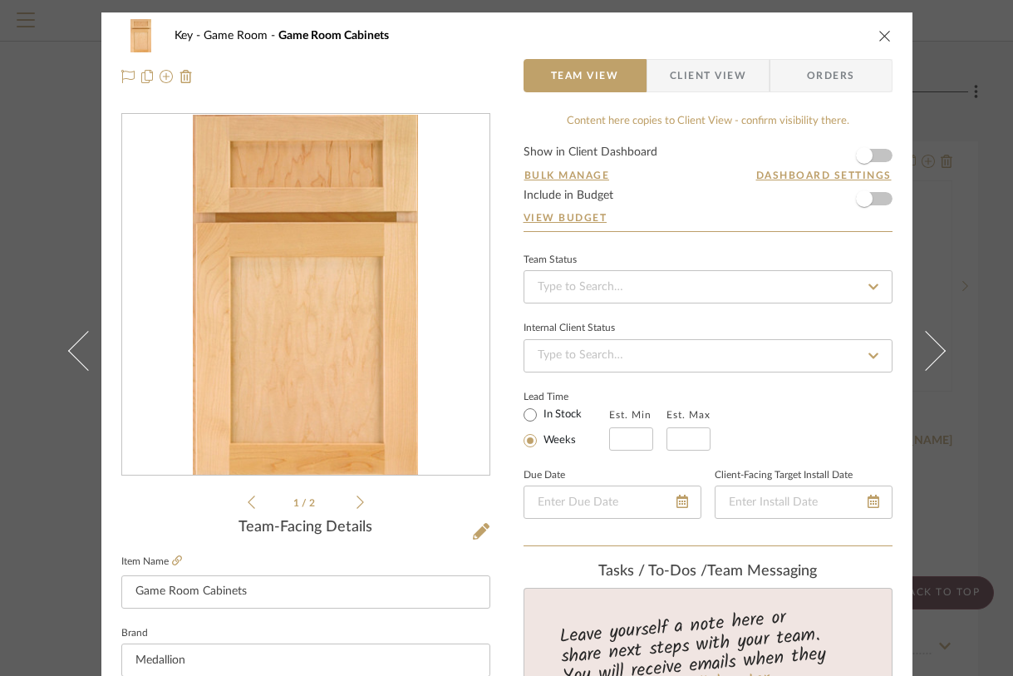
click at [887, 39] on div "Key Game Room Game Room Cabinets Team View Client View Orders" at bounding box center [506, 55] width 811 height 87
click at [878, 37] on icon "close" at bounding box center [884, 35] width 13 height 13
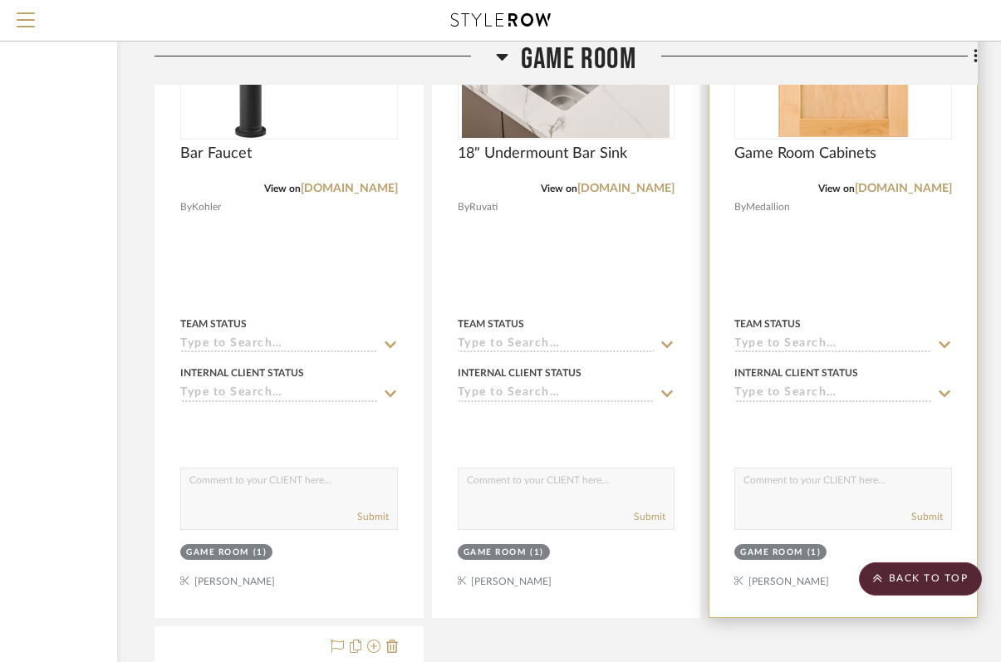
click at [824, 135] on div at bounding box center [844, 253] width 268 height 727
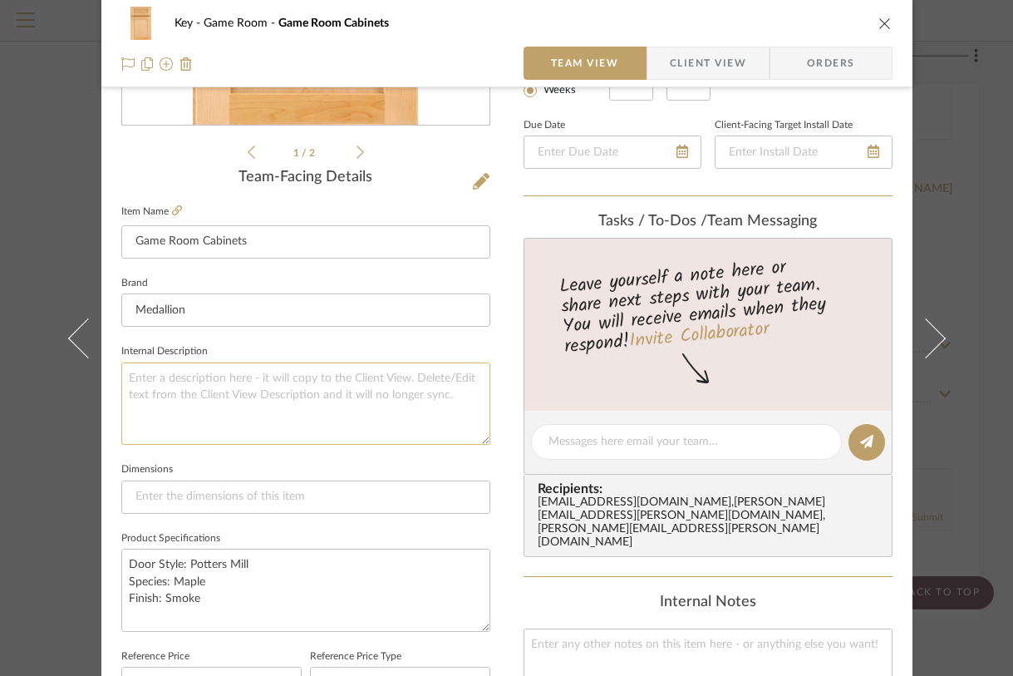
scroll to position [364, 0]
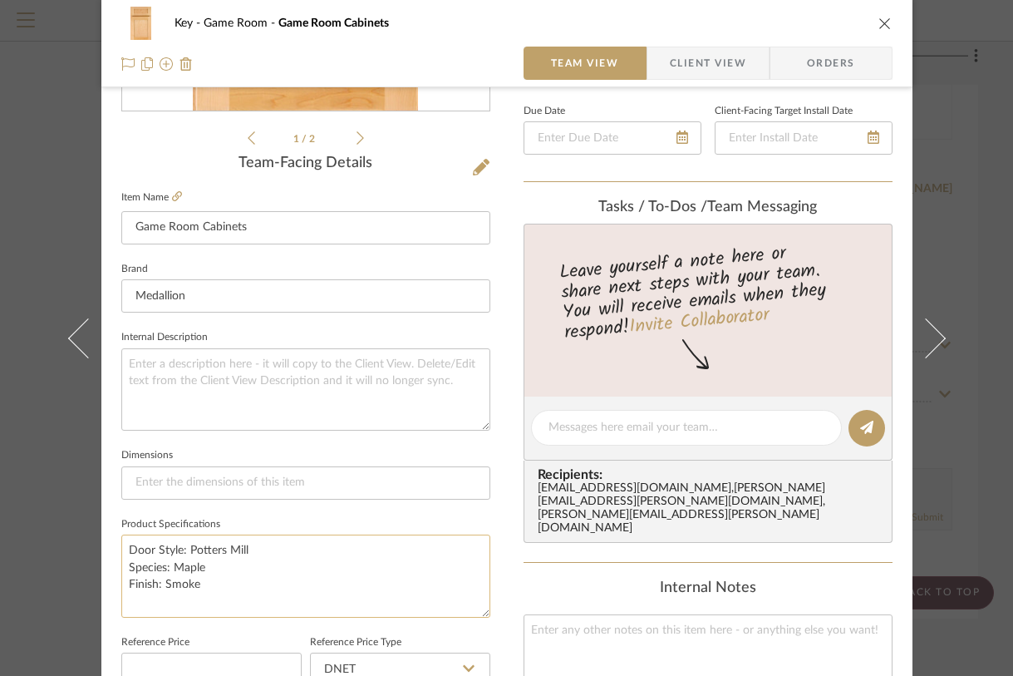
drag, startPoint x: 204, startPoint y: 585, endPoint x: 165, endPoint y: 564, distance: 44.2
click at [165, 564] on textarea "Door Style: Potters Mill Species: Maple Finish: Smoke" at bounding box center [305, 575] width 369 height 82
click at [220, 570] on textarea "Door Style: Potters Mill Species: Quarter Sqawn Oak" at bounding box center [305, 575] width 369 height 82
click at [293, 561] on textarea "Door Style: Potters Mill Species: Quarter Sawn Oak" at bounding box center [305, 575] width 369 height 82
type textarea "Door Style: Potters Mill Species: Quarter Sawn Oak Finish: Caribou"
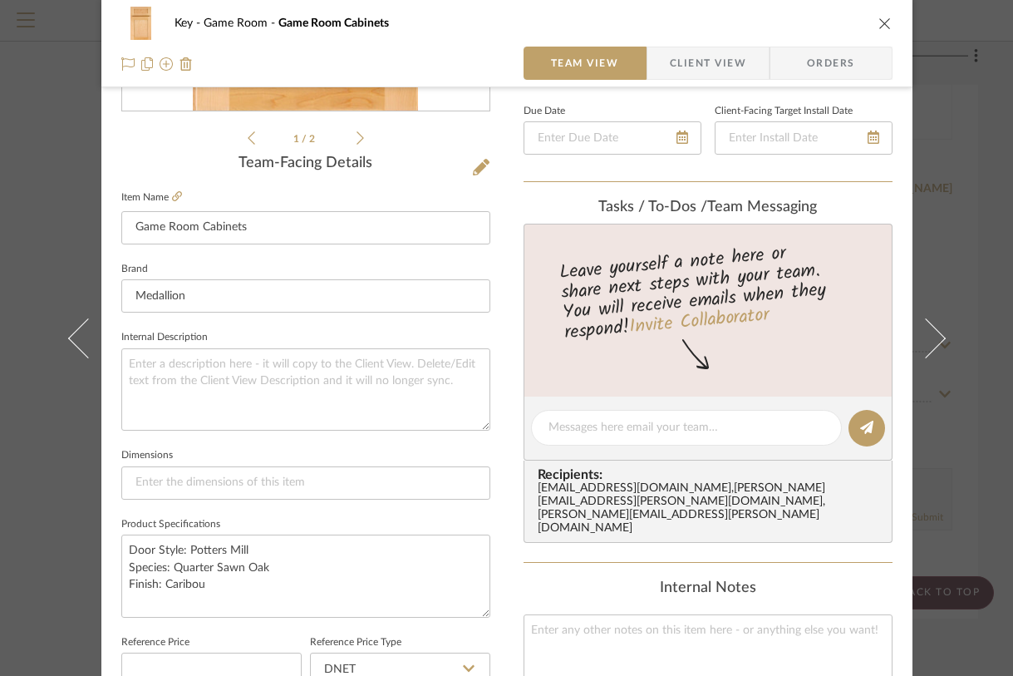
click at [962, 260] on div "Key Game Room Game Room Cabinets Team View Client View Orders 1 / 2 Team-Facing…" at bounding box center [506, 338] width 1013 height 676
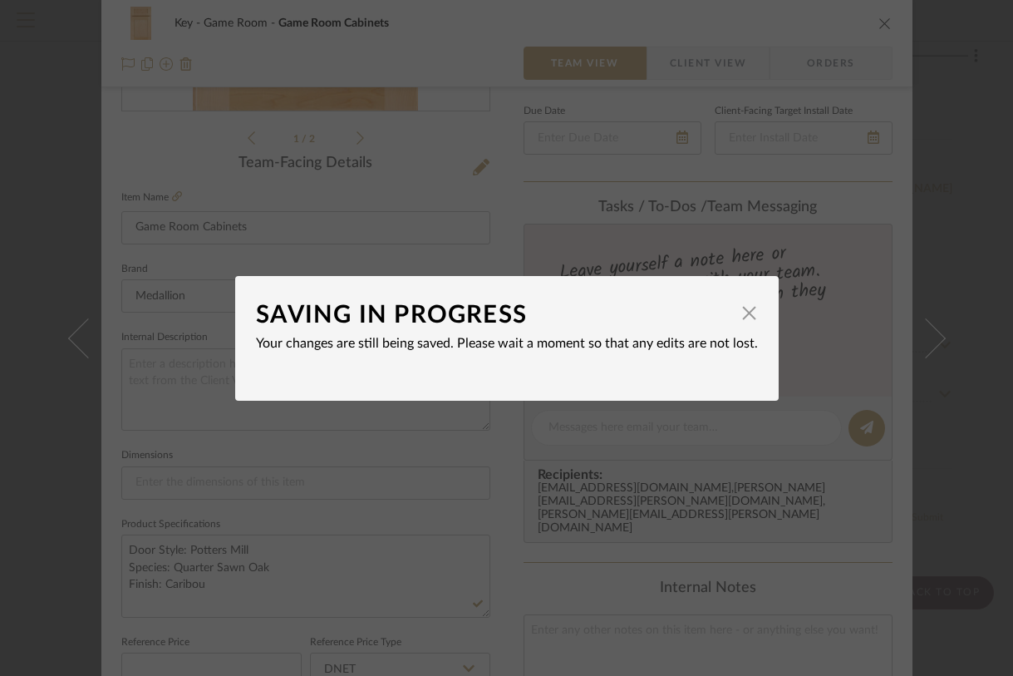
click at [926, 278] on div "SAVING IN PROGRESS × Your changes are still being saved. Please wait a moment s…" at bounding box center [506, 338] width 1013 height 676
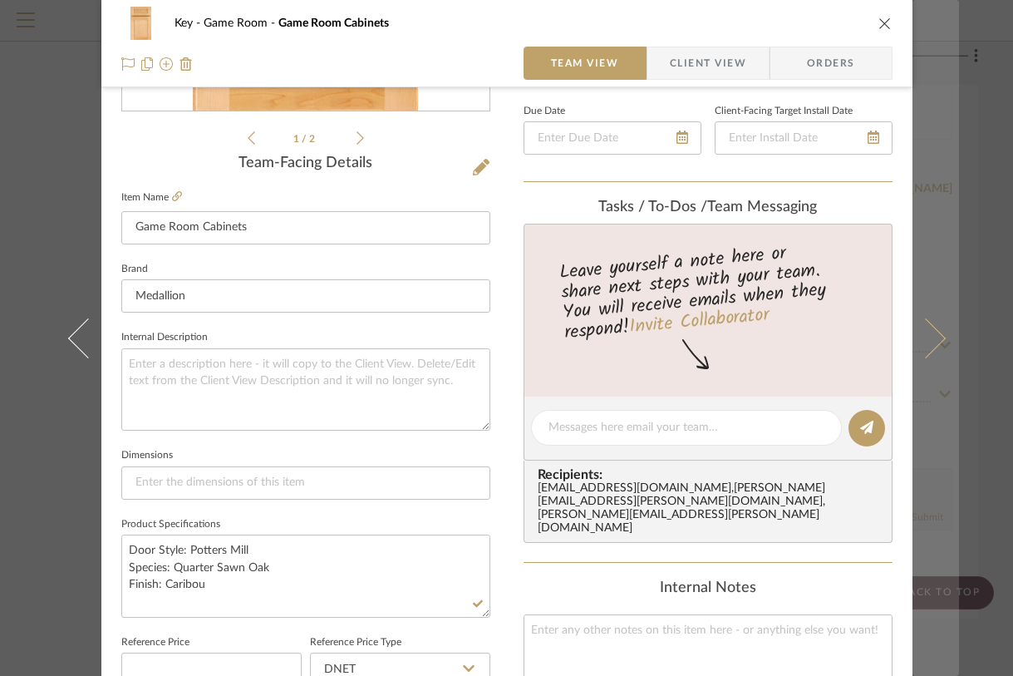
click at [945, 273] on button at bounding box center [935, 338] width 47 height 676
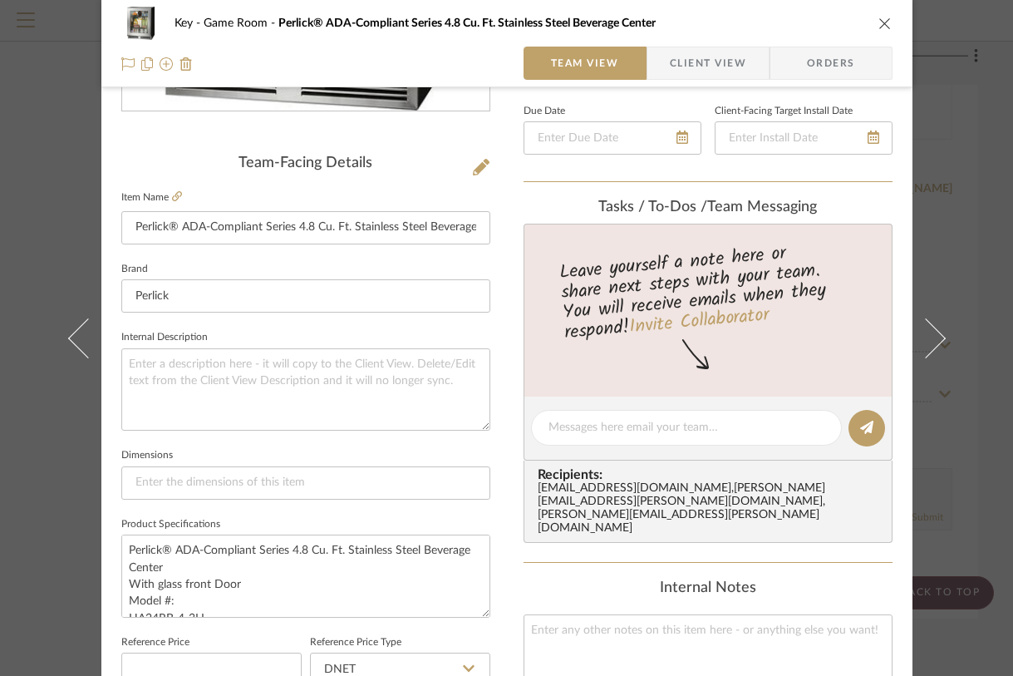
click at [878, 23] on icon "close" at bounding box center [884, 23] width 13 height 13
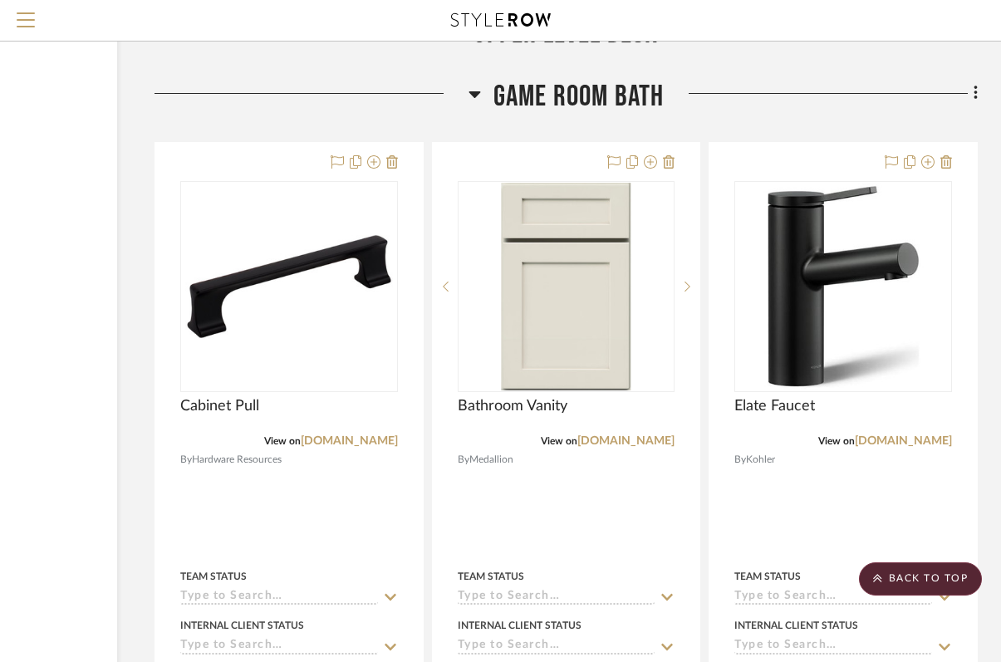
click at [0, 0] on img at bounding box center [0, 0] width 0 height 0
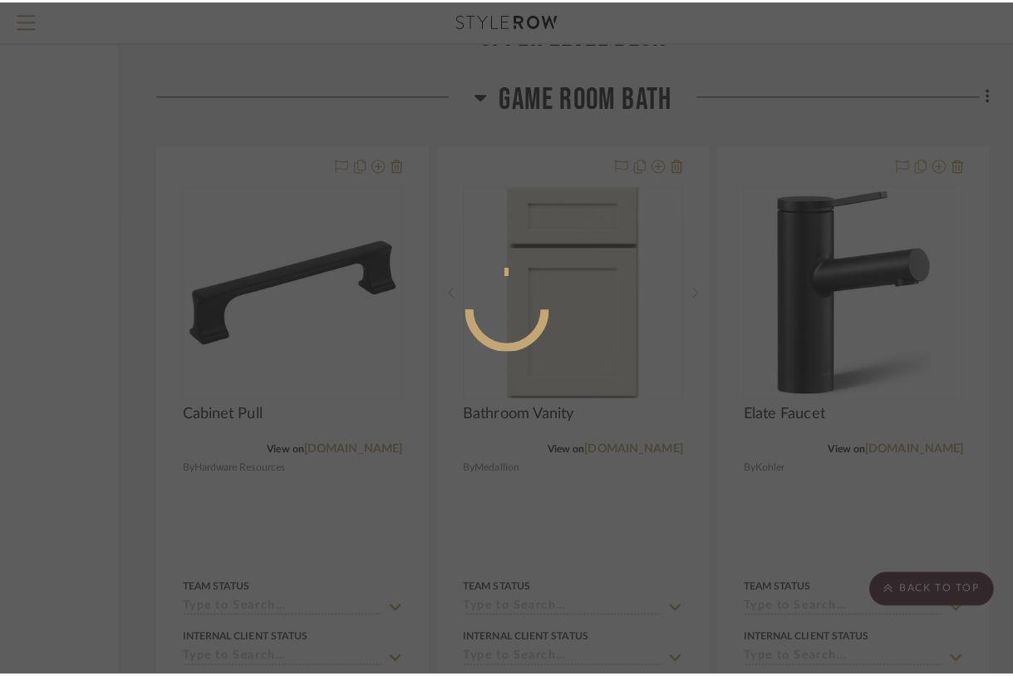
scroll to position [0, 0]
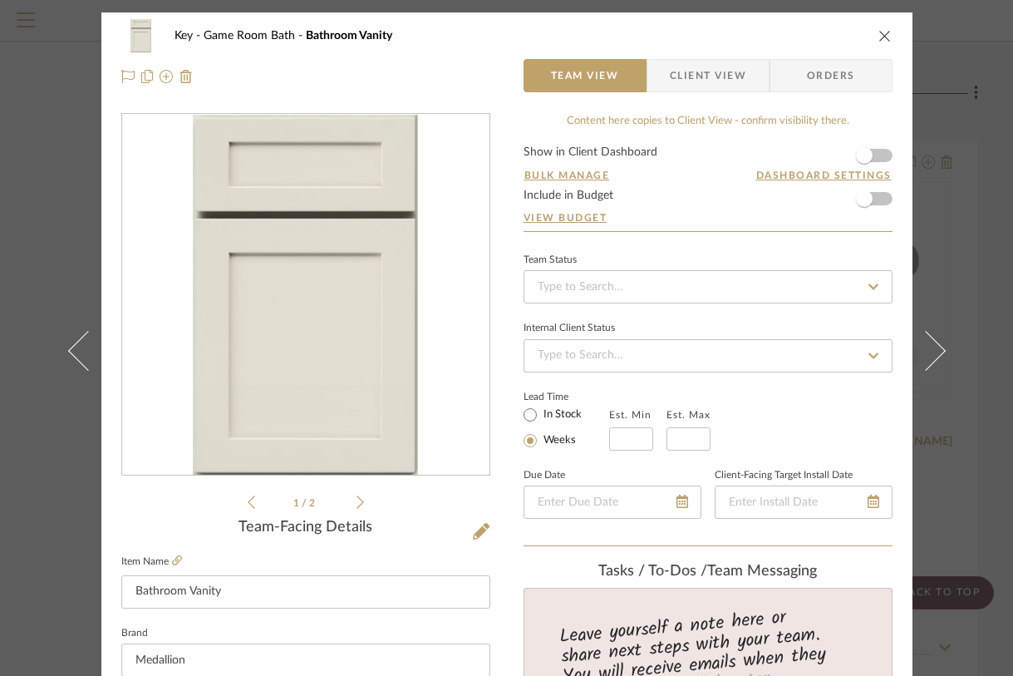
click at [356, 503] on icon at bounding box center [359, 501] width 7 height 15
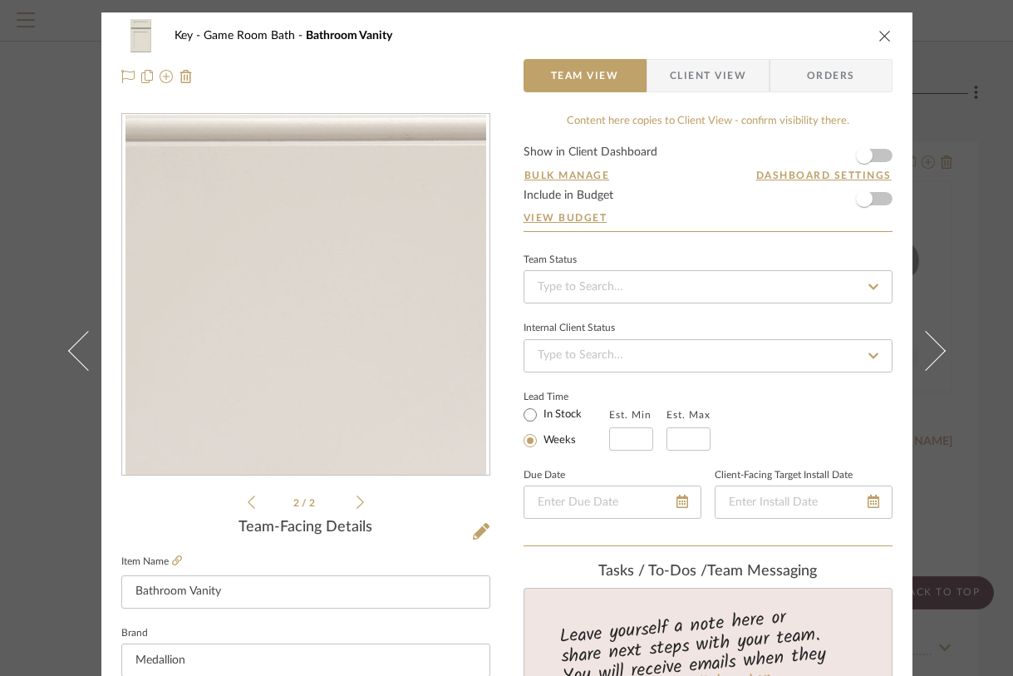
click at [883, 38] on icon "close" at bounding box center [884, 35] width 13 height 13
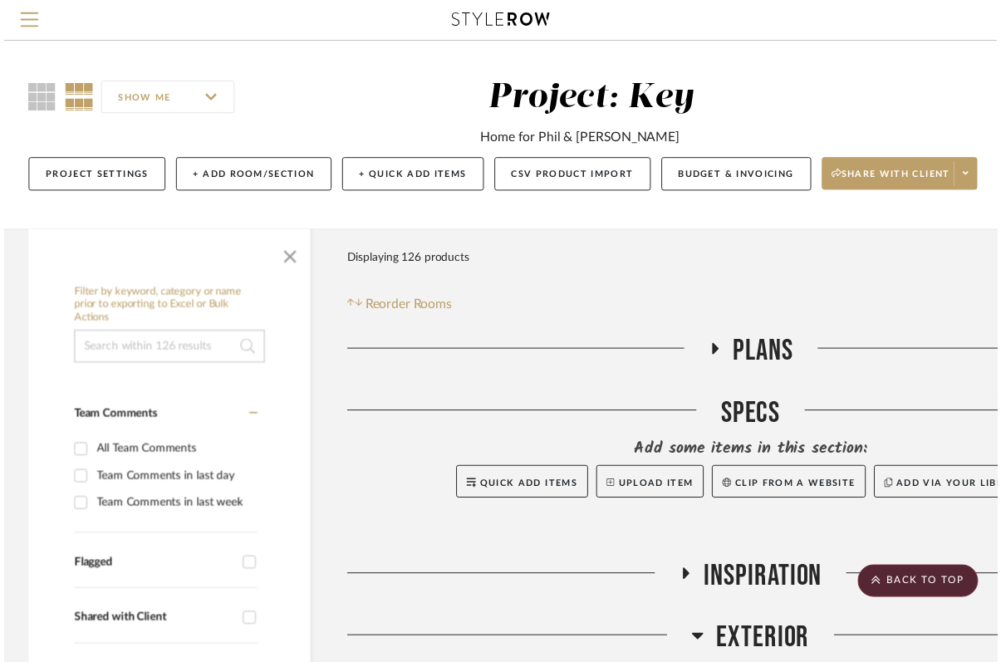
scroll to position [8475, 195]
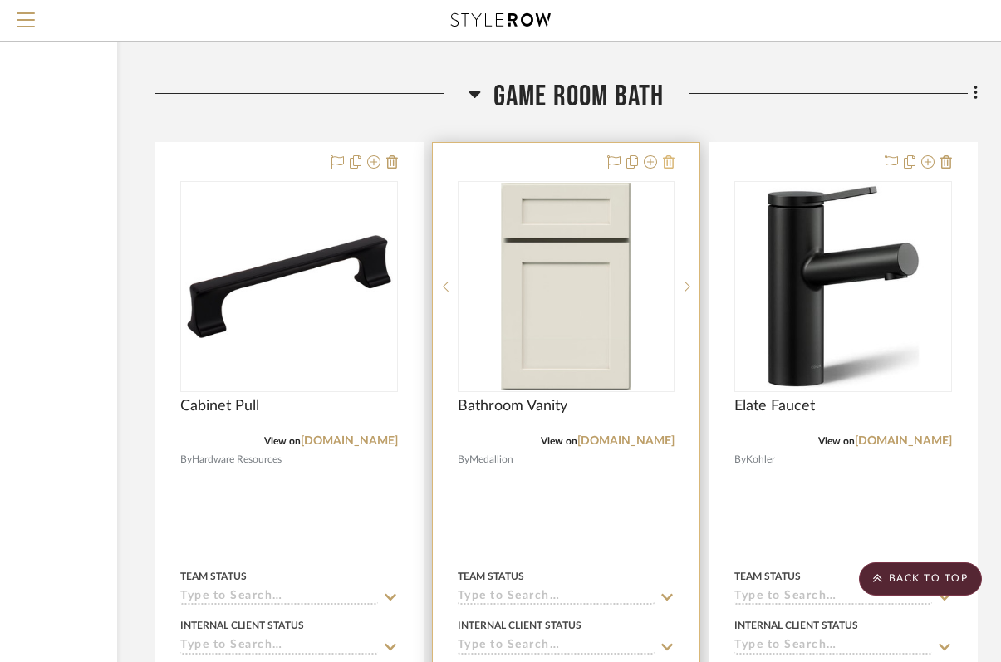
click at [672, 157] on icon at bounding box center [669, 161] width 12 height 13
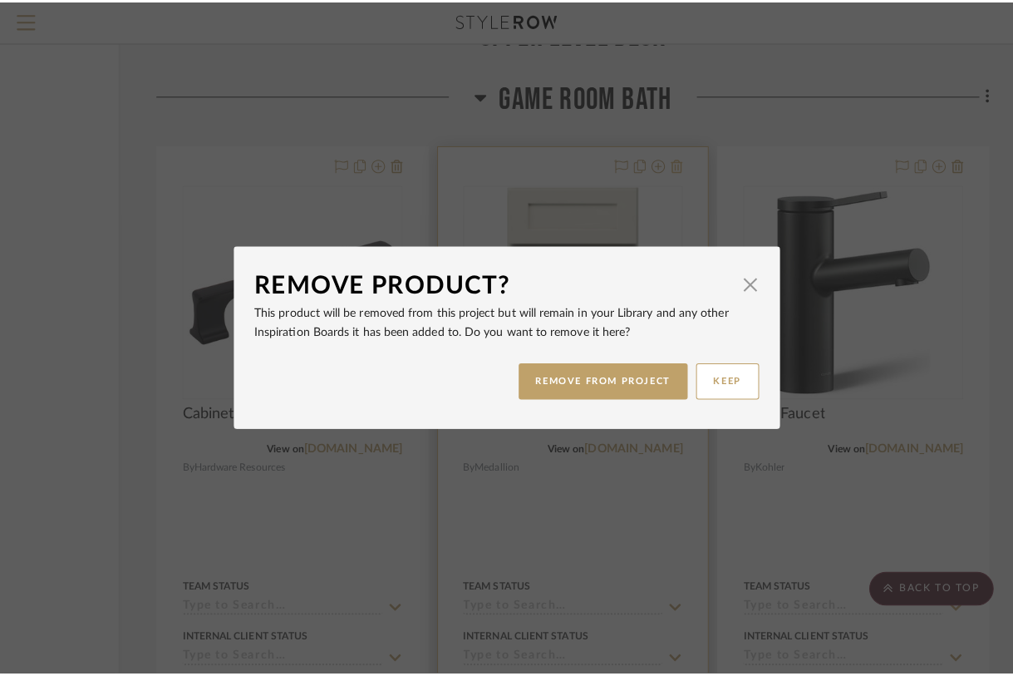
scroll to position [0, 0]
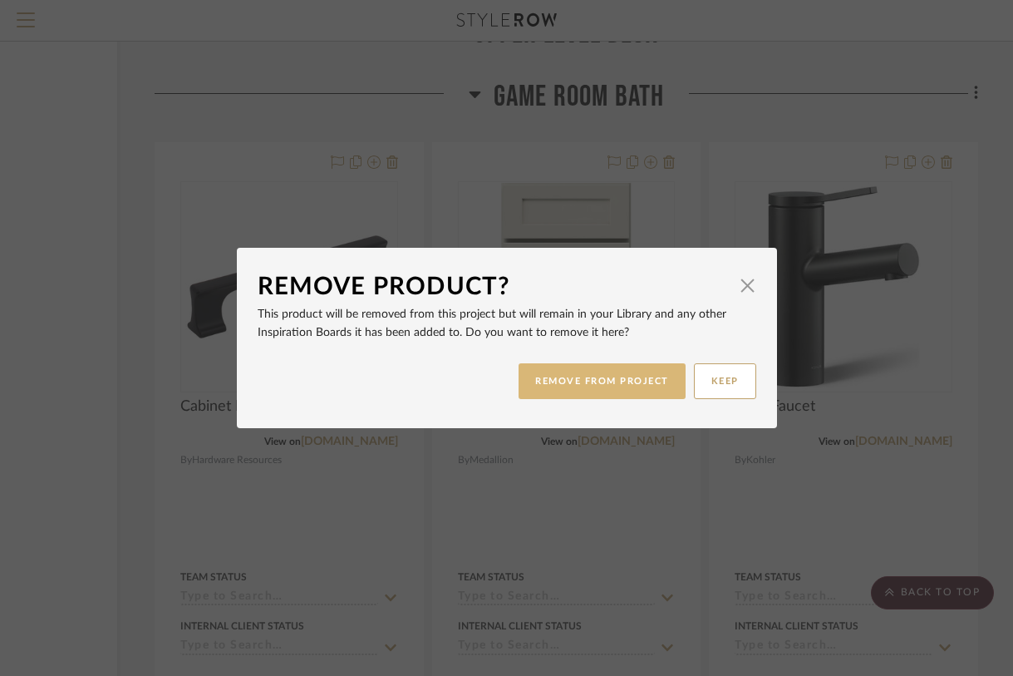
click at [618, 372] on button "REMOVE FROM PROJECT" at bounding box center [602, 381] width 167 height 36
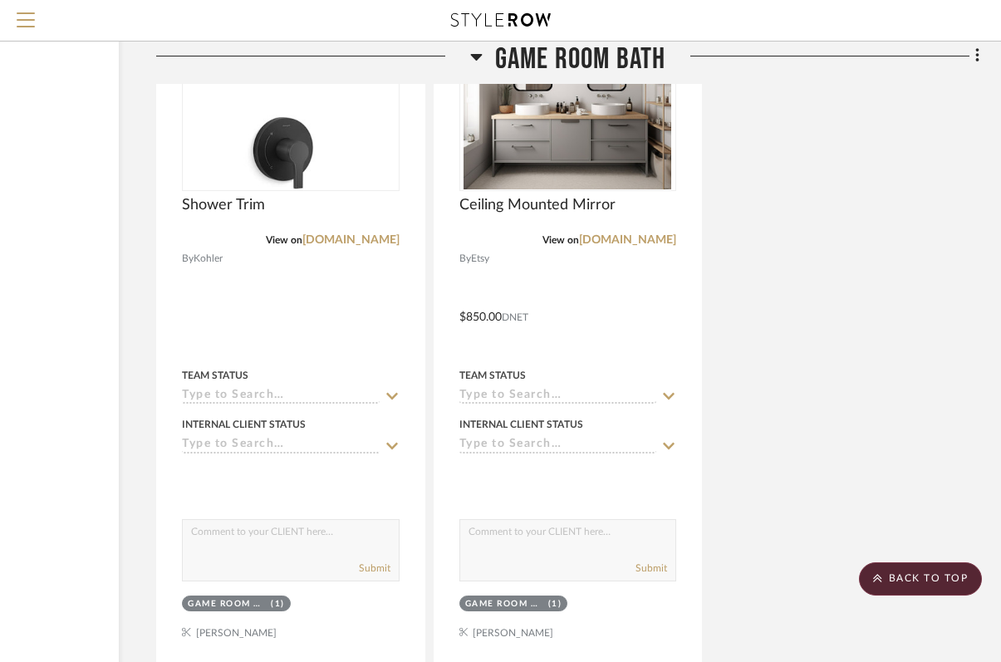
scroll to position [9521, 194]
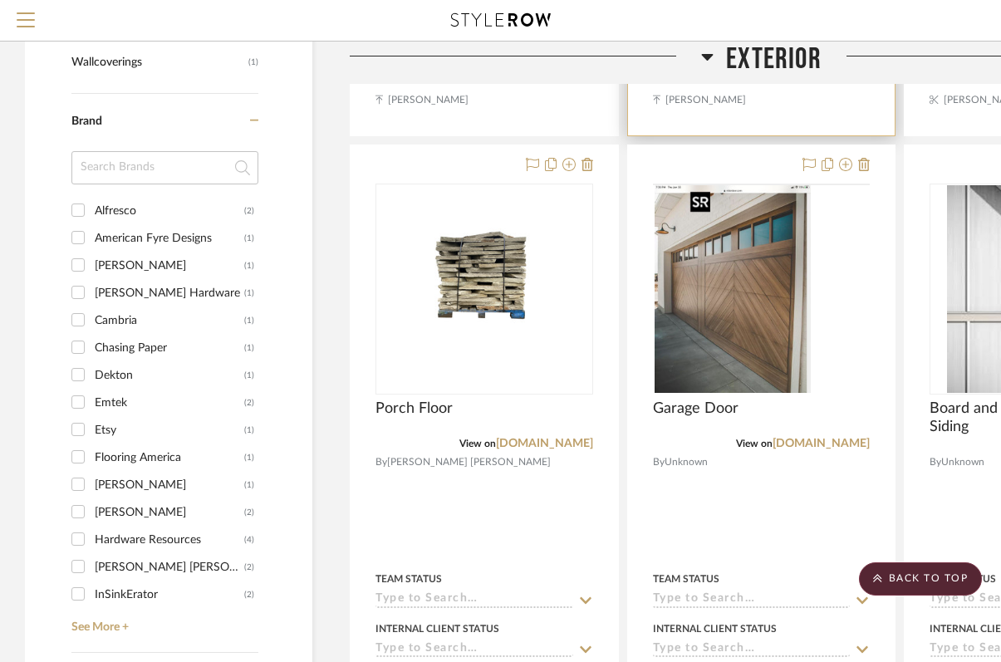
scroll to position [1172, 0]
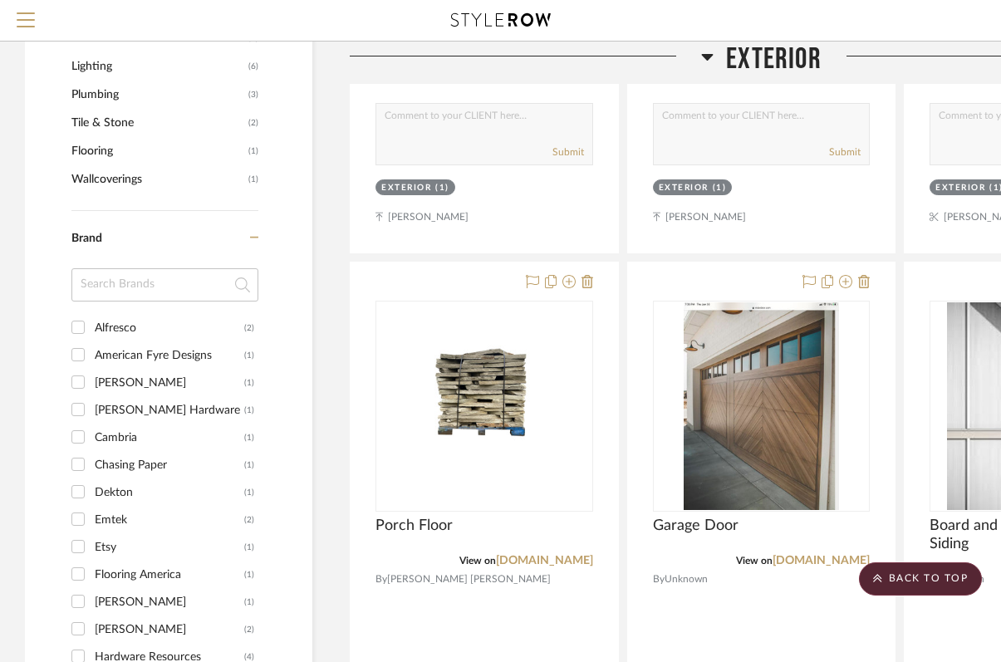
click at [710, 53] on icon at bounding box center [707, 57] width 12 height 20
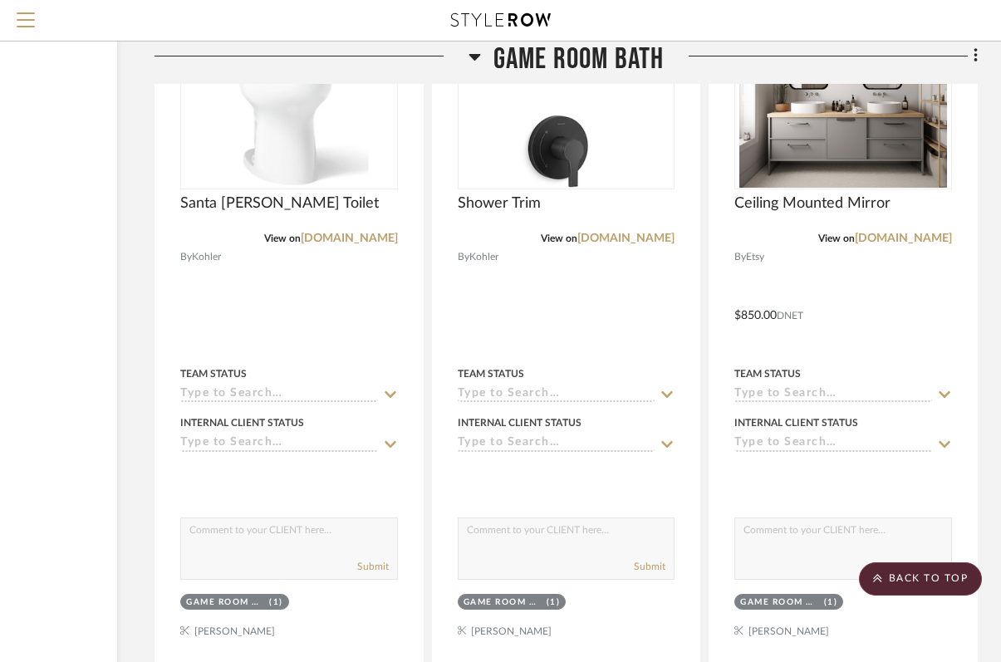
scroll to position [4171, 195]
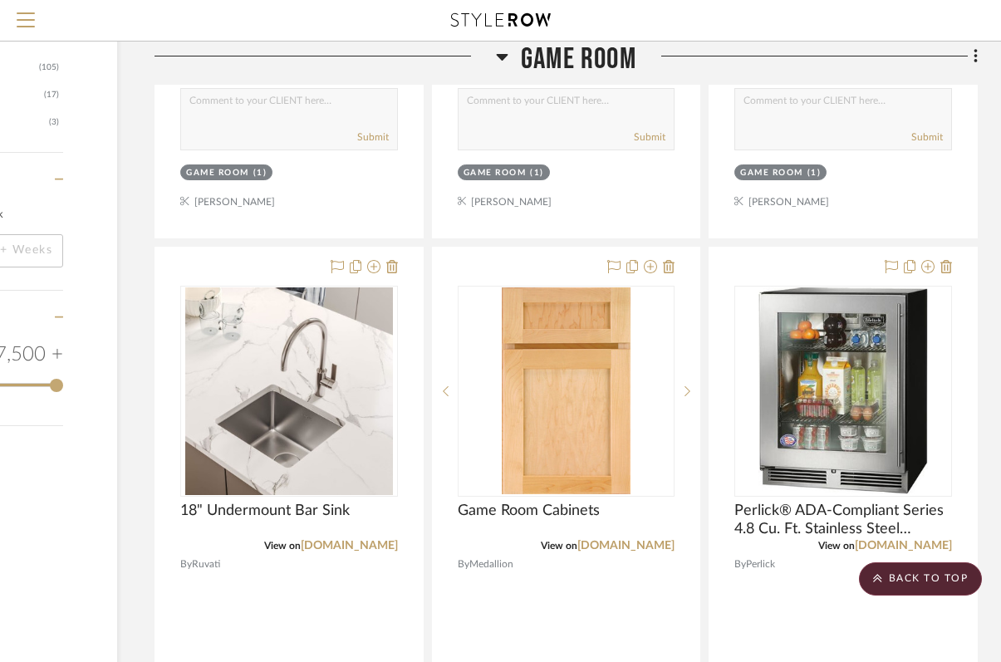
scroll to position [2176, 195]
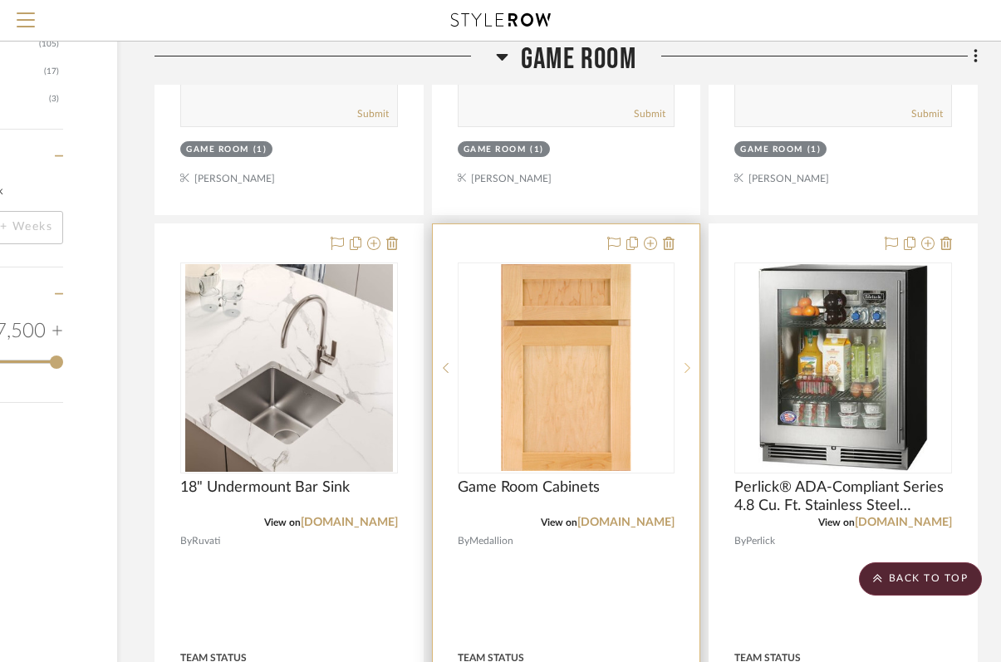
click at [686, 365] on icon at bounding box center [688, 368] width 6 height 12
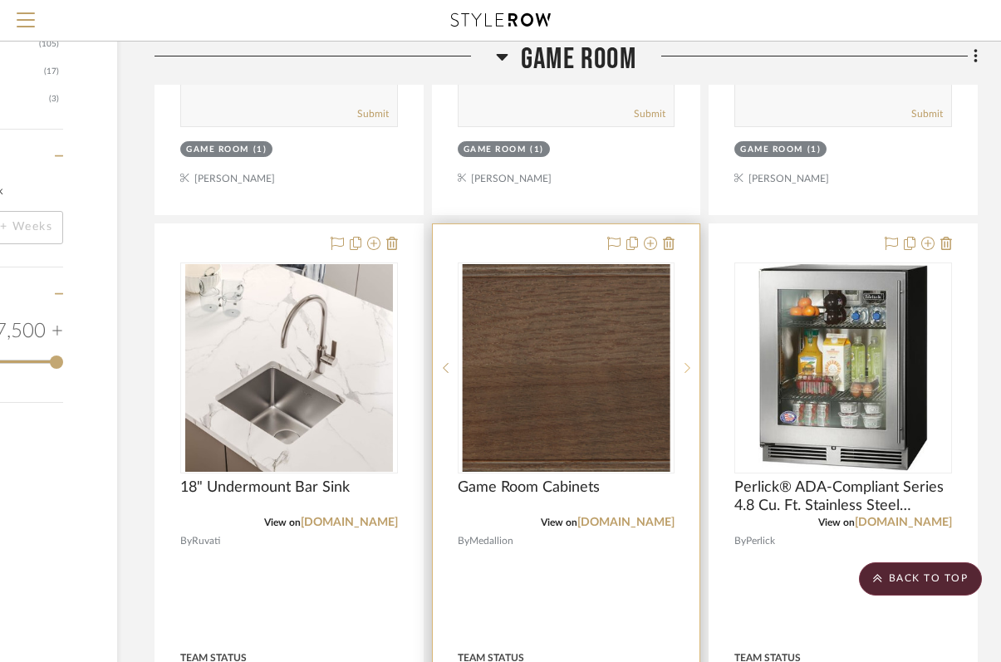
click at [686, 365] on icon at bounding box center [688, 368] width 6 height 12
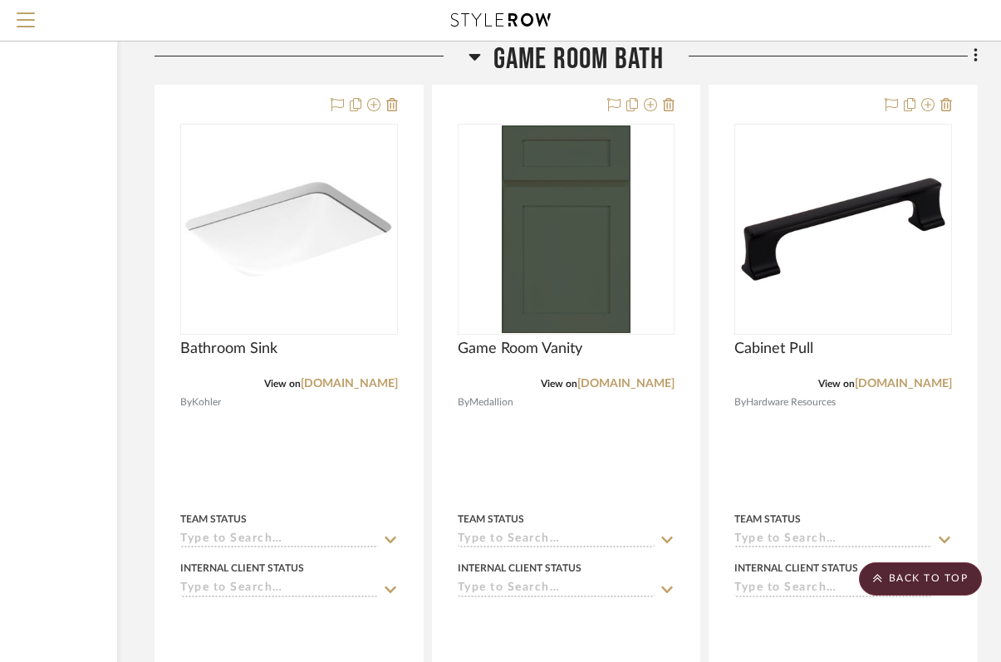
scroll to position [3158, 195]
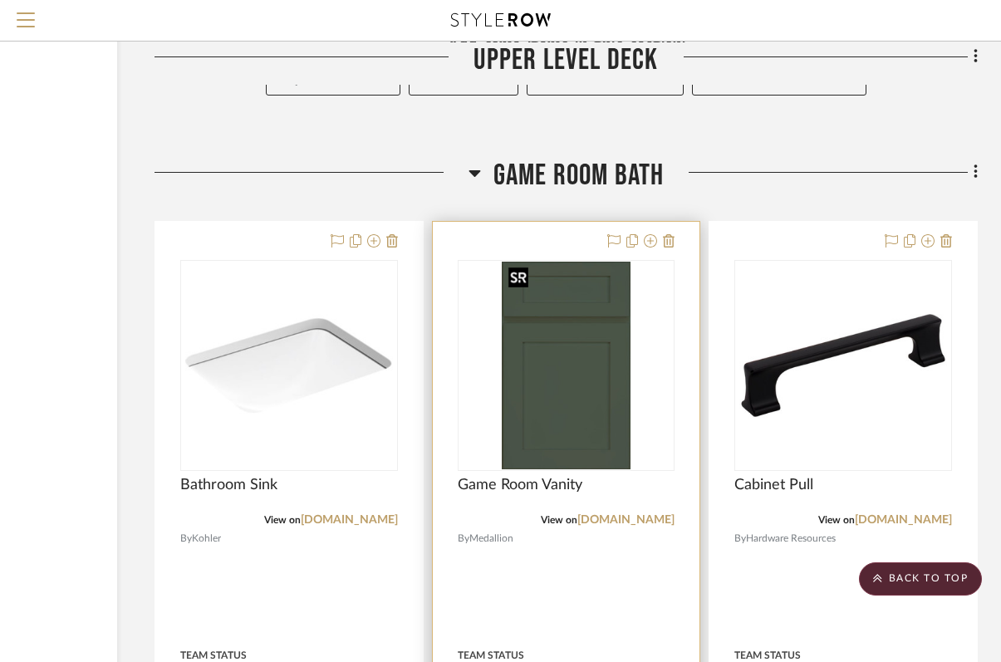
click at [614, 406] on img "0" at bounding box center [567, 366] width 130 height 208
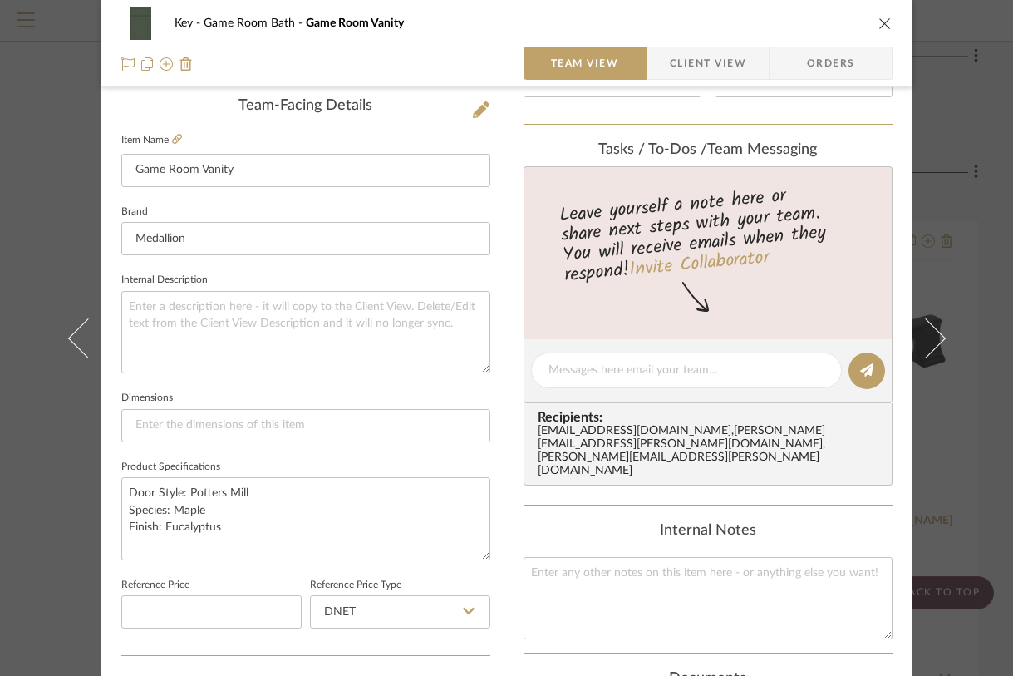
scroll to position [456, 0]
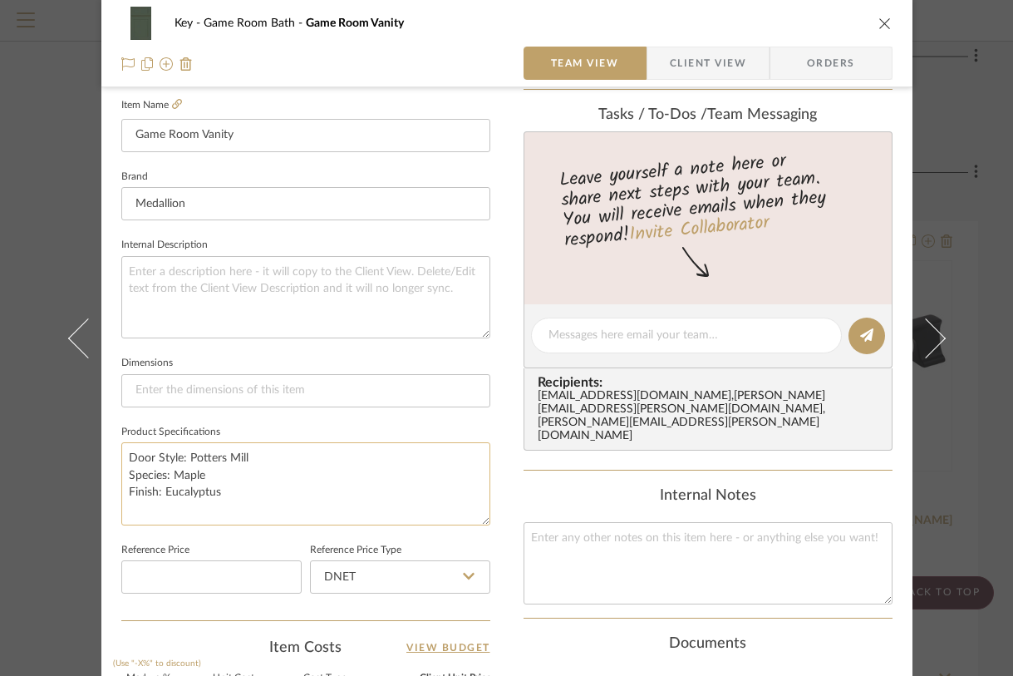
click at [261, 501] on textarea "Door Style: Potters Mill Species: Maple Finish: Eucalyptus" at bounding box center [305, 483] width 369 height 82
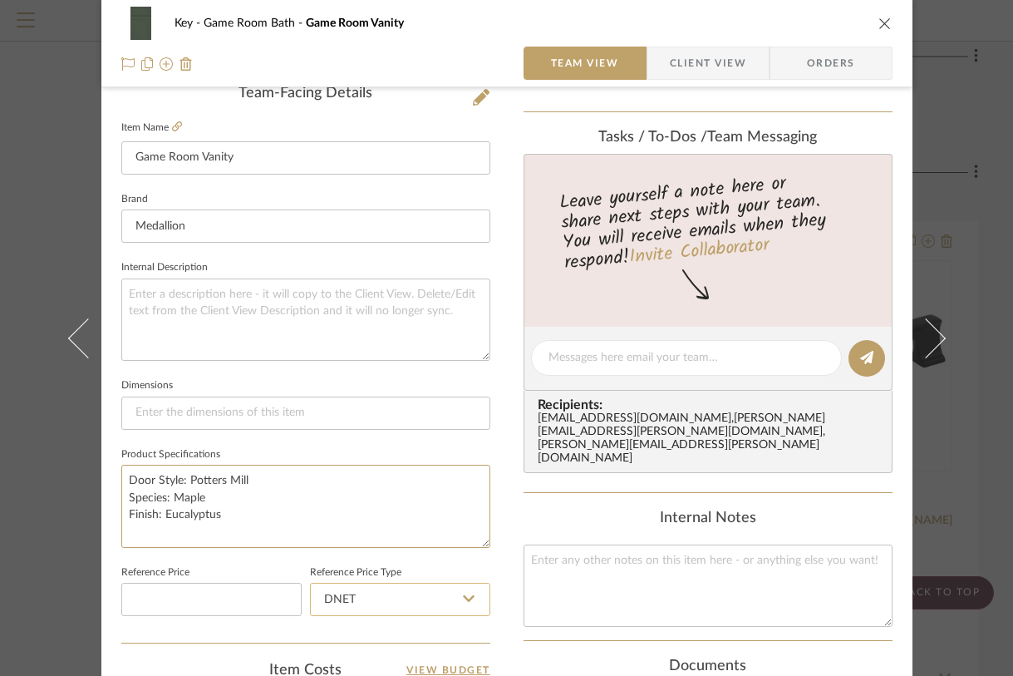
scroll to position [431, 0]
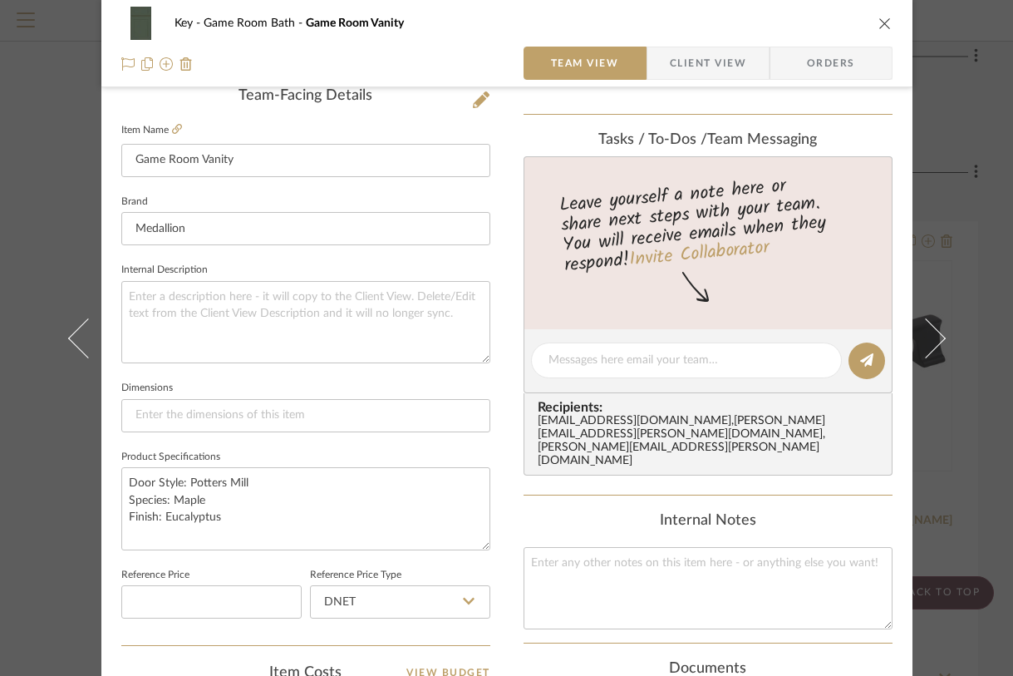
type textarea "Door Style: Potters Mill Species: Maple Finish: Eucalyptus"
click at [236, 519] on textarea "Door Style: Potters Mill Species: Maple Finish: Eucalyptus" at bounding box center [305, 508] width 369 height 82
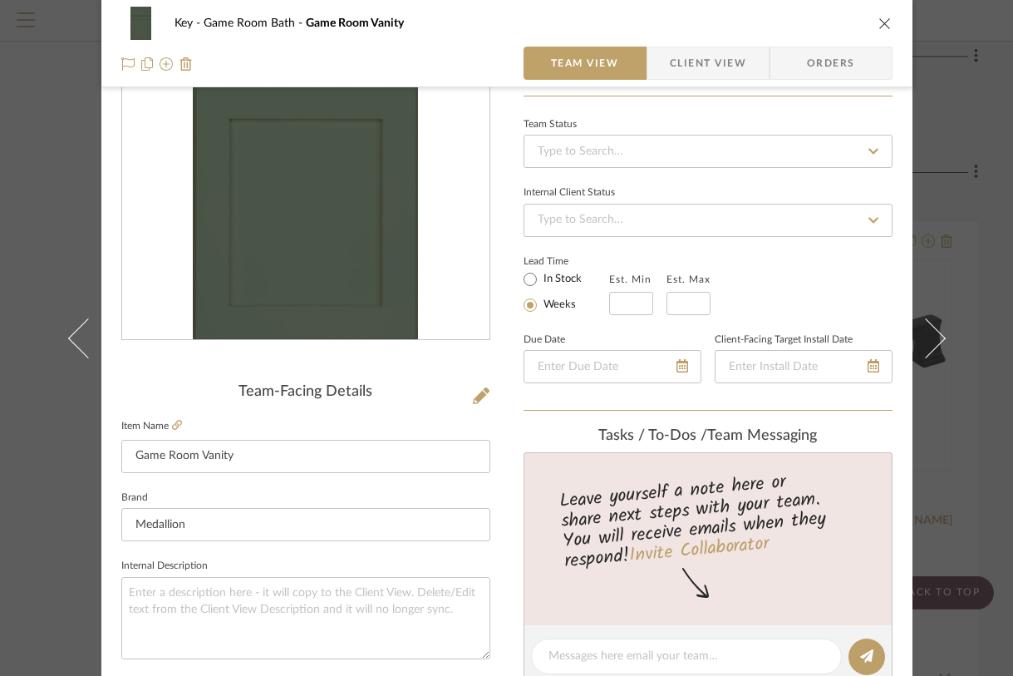
scroll to position [63, 0]
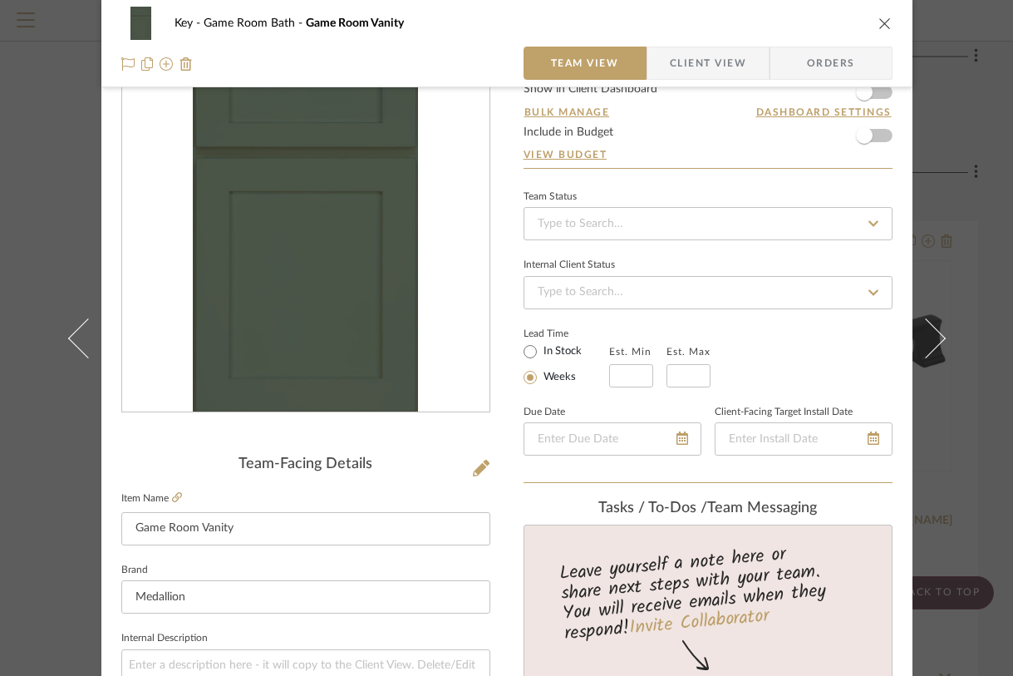
click at [684, 60] on span "Client View" at bounding box center [708, 63] width 76 height 33
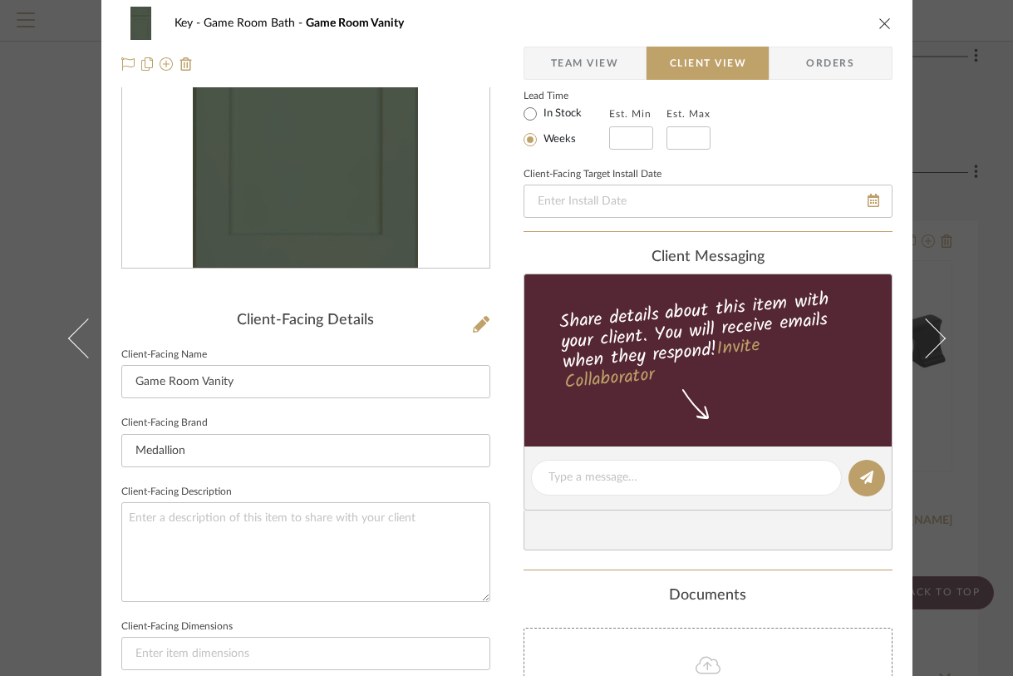
scroll to position [0, 0]
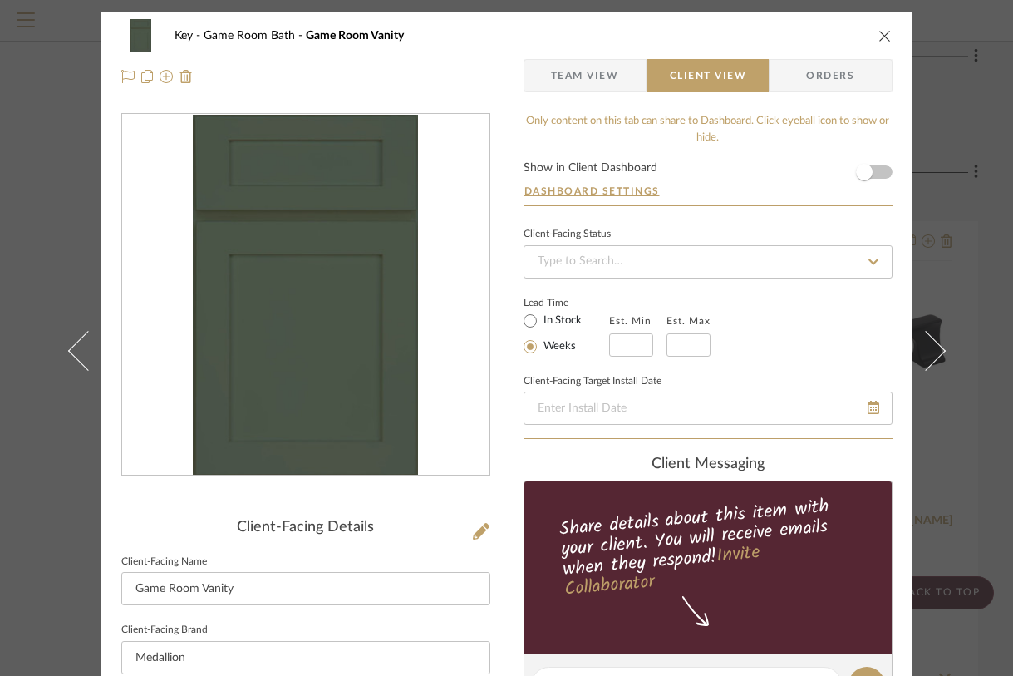
click at [580, 84] on span "Team View" at bounding box center [585, 75] width 68 height 33
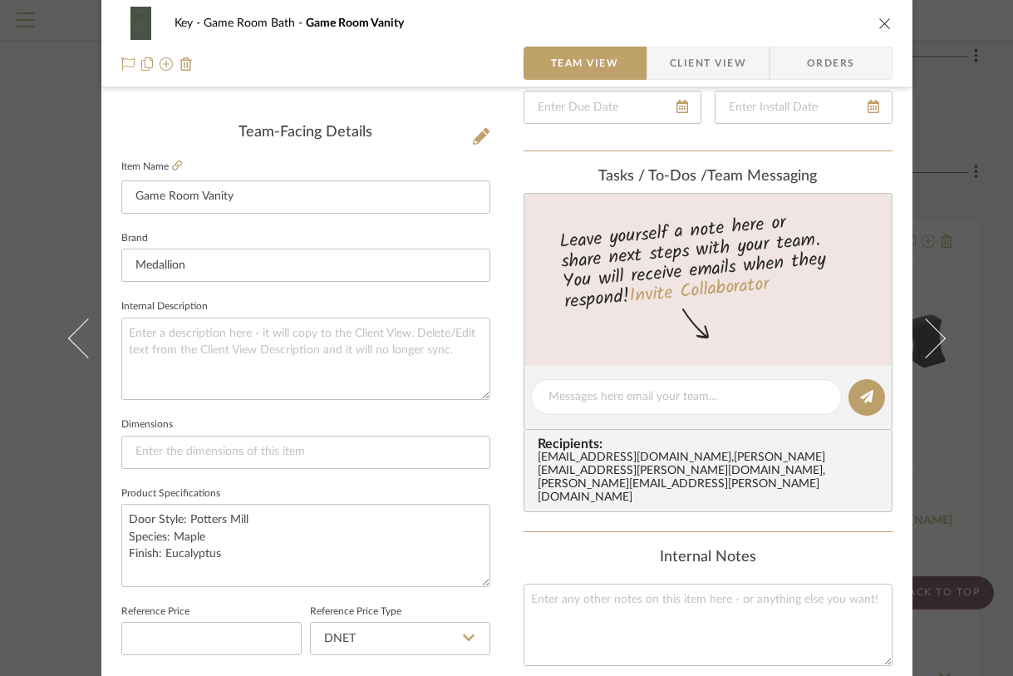
scroll to position [514, 0]
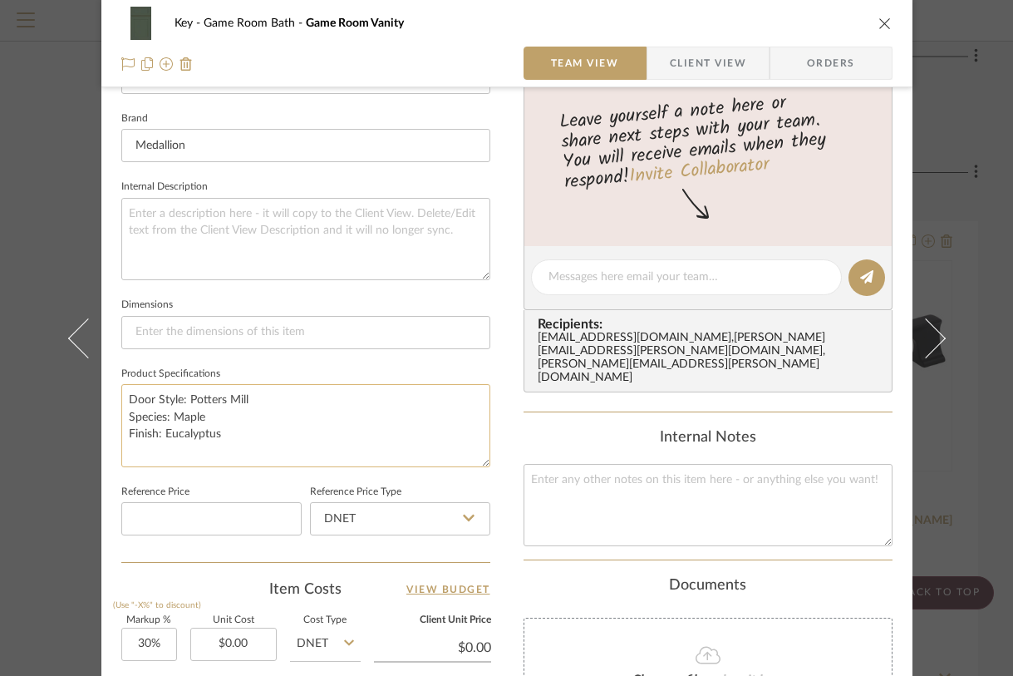
click at [208, 449] on textarea "Door Style: Potters Mill Species: Maple Finish: Eucalyptus" at bounding box center [305, 425] width 369 height 82
type textarea "Door Style: Potters Mill Species: Maple Finish: Eucalyptus Since this is a smal…"
click at [954, 270] on div "Key Game Room Bath Game Room Vanity Team View Client View Orders Team-Facing De…" at bounding box center [506, 338] width 1013 height 676
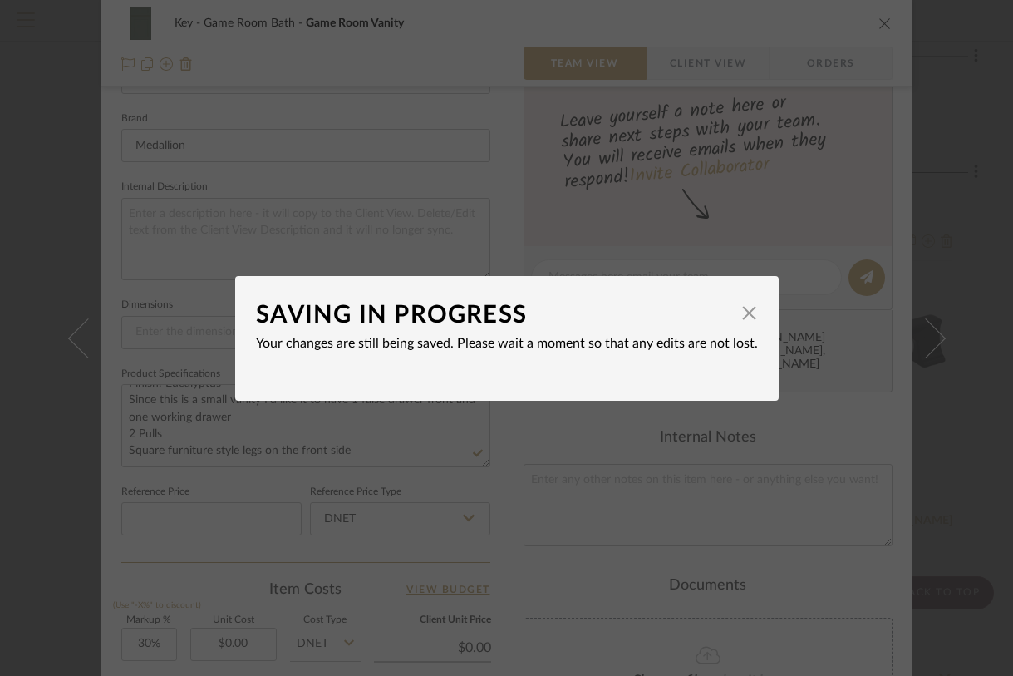
click at [961, 269] on div "SAVING IN PROGRESS × Your changes are still being saved. Please wait a moment s…" at bounding box center [506, 338] width 1013 height 676
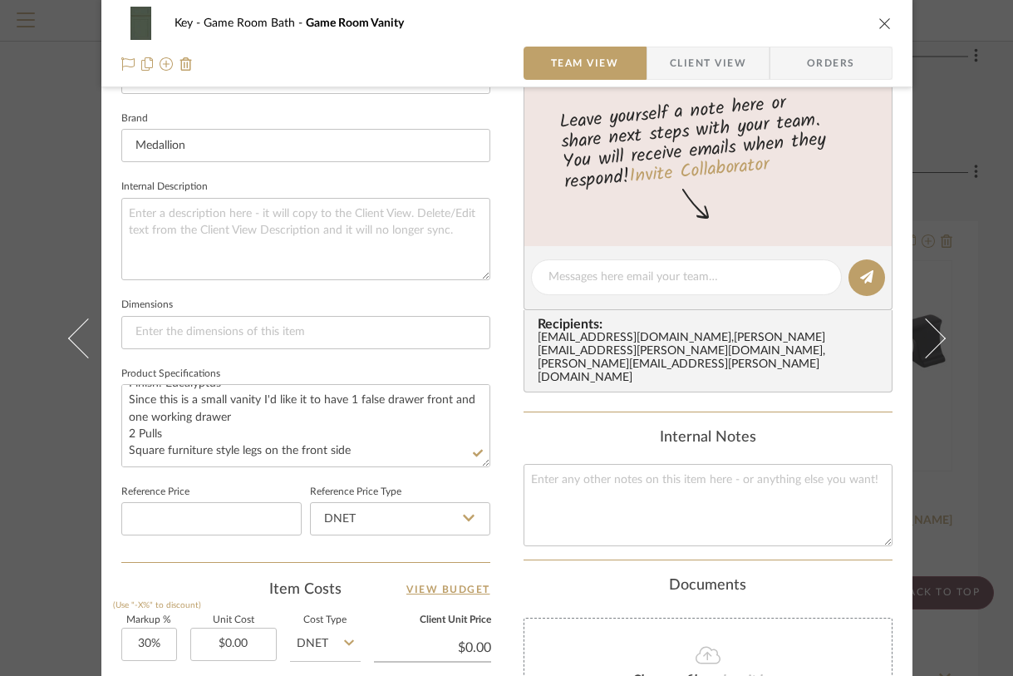
click at [960, 269] on div "Key Game Room Bath Game Room Vanity Team View Client View Orders Team-Facing De…" at bounding box center [506, 338] width 1013 height 676
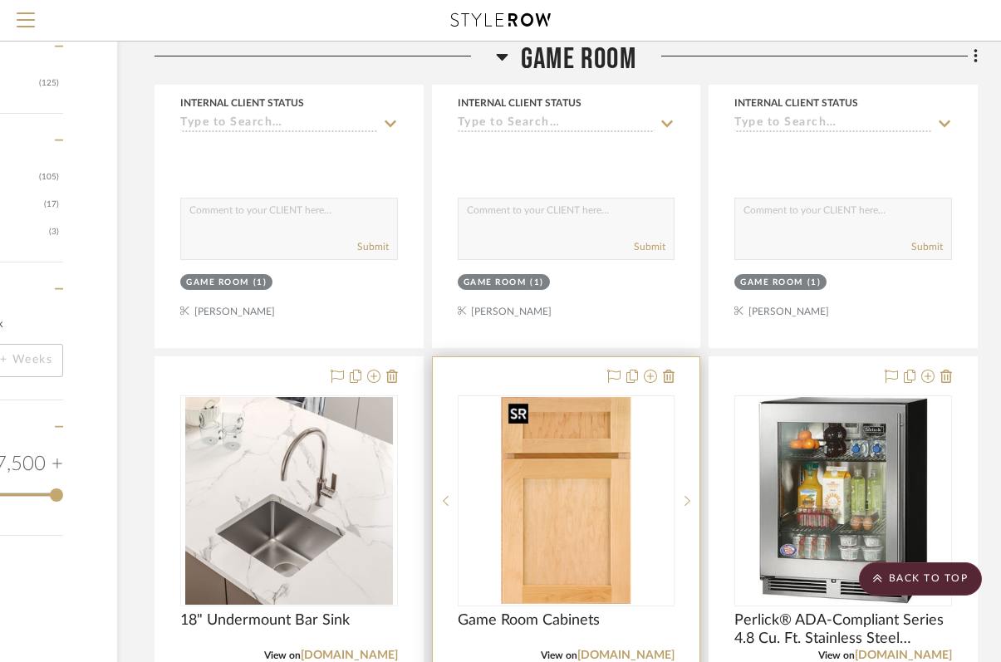
click at [574, 463] on img "0" at bounding box center [567, 501] width 130 height 208
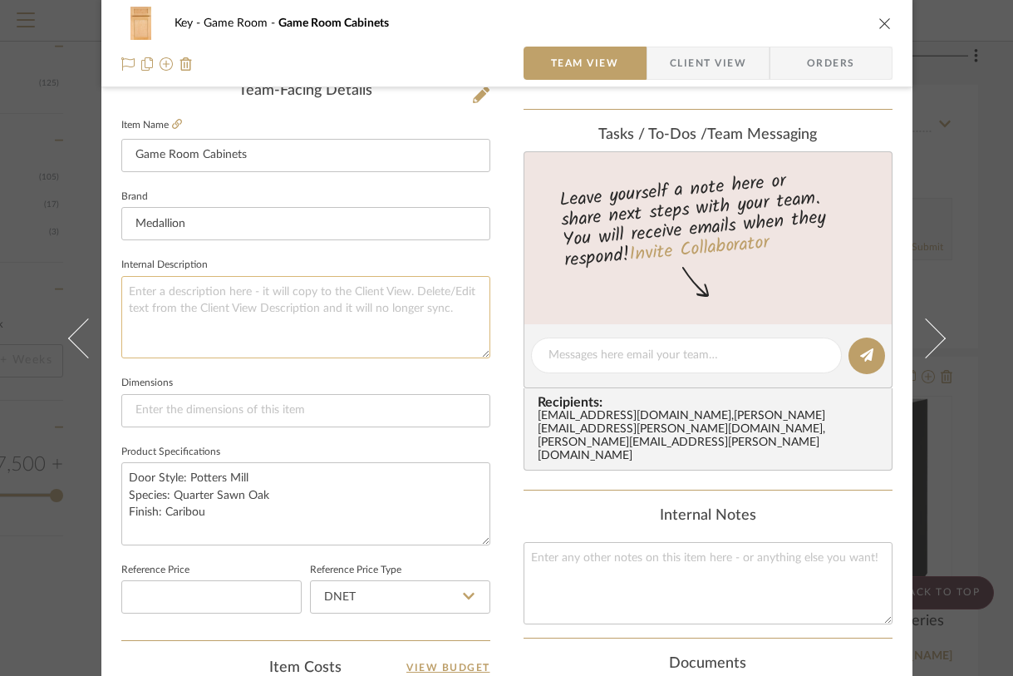
scroll to position [531, 0]
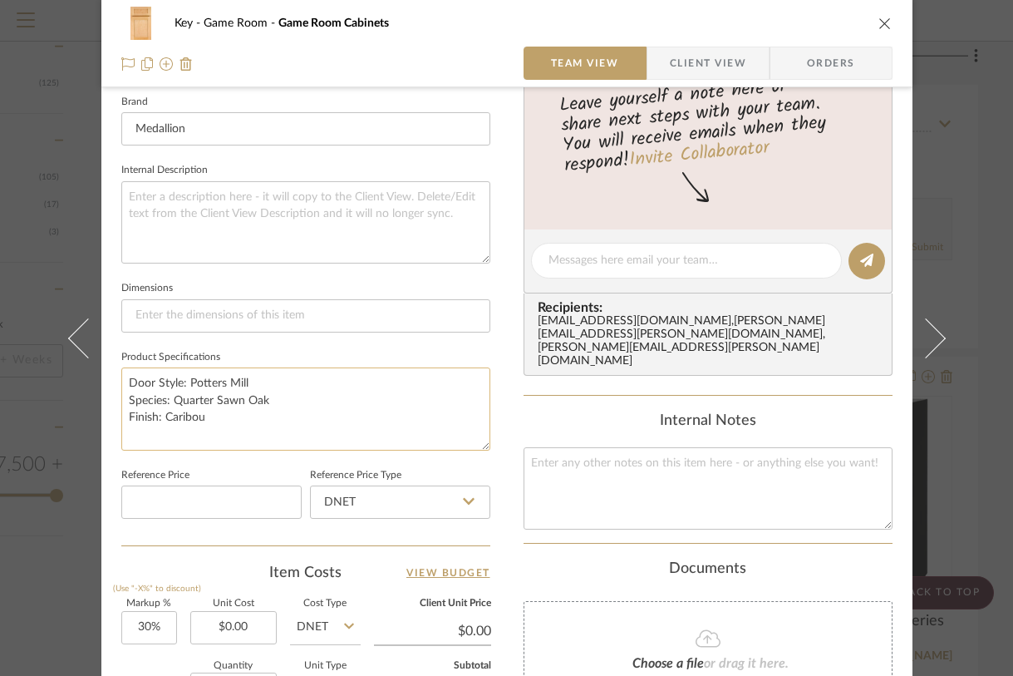
click at [241, 432] on textarea "Door Style: Potters Mill Species: Quarter Sawn Oak Finish: Caribou" at bounding box center [305, 408] width 369 height 82
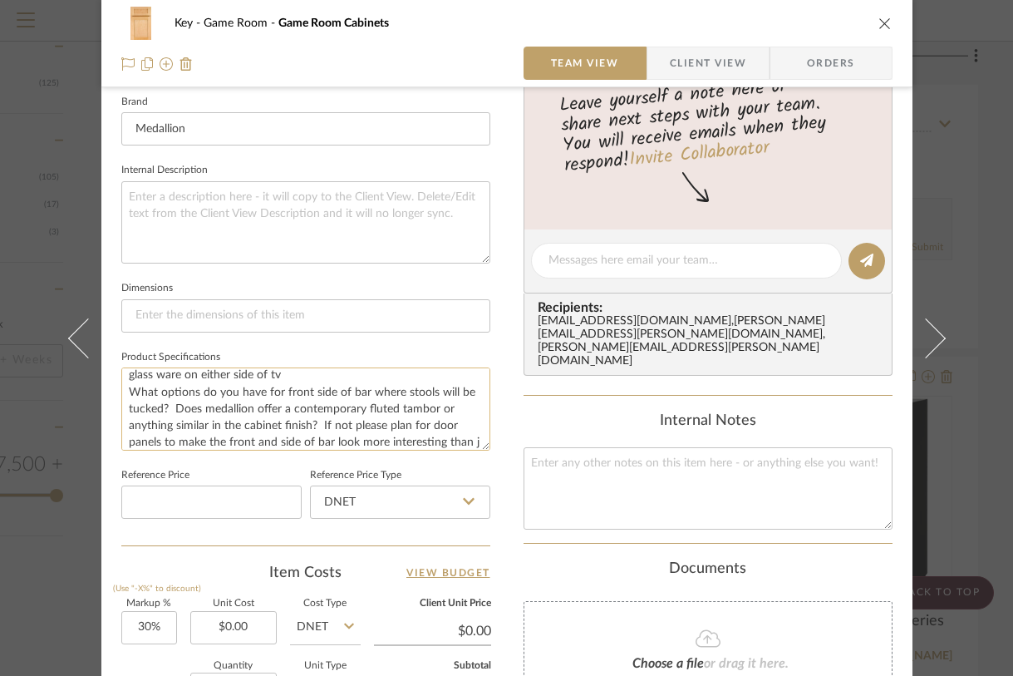
scroll to position [127, 0]
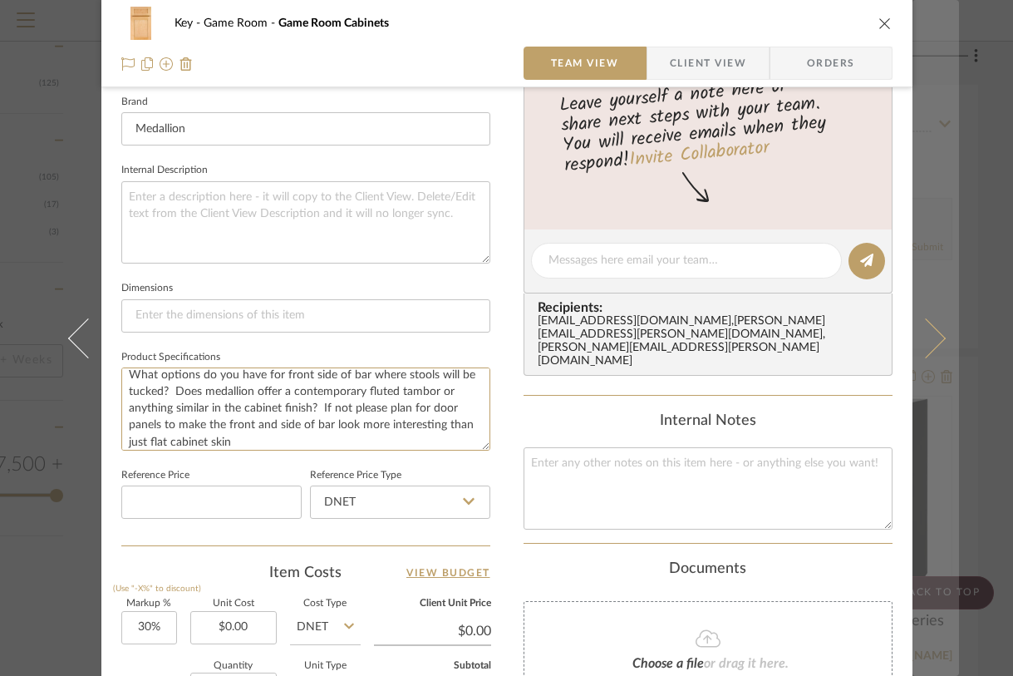
type textarea "Door Style: Potters Mill Species: Quarter Sawn Oak Finish: Caribou Plan does no…"
click at [912, 463] on button at bounding box center [935, 338] width 47 height 676
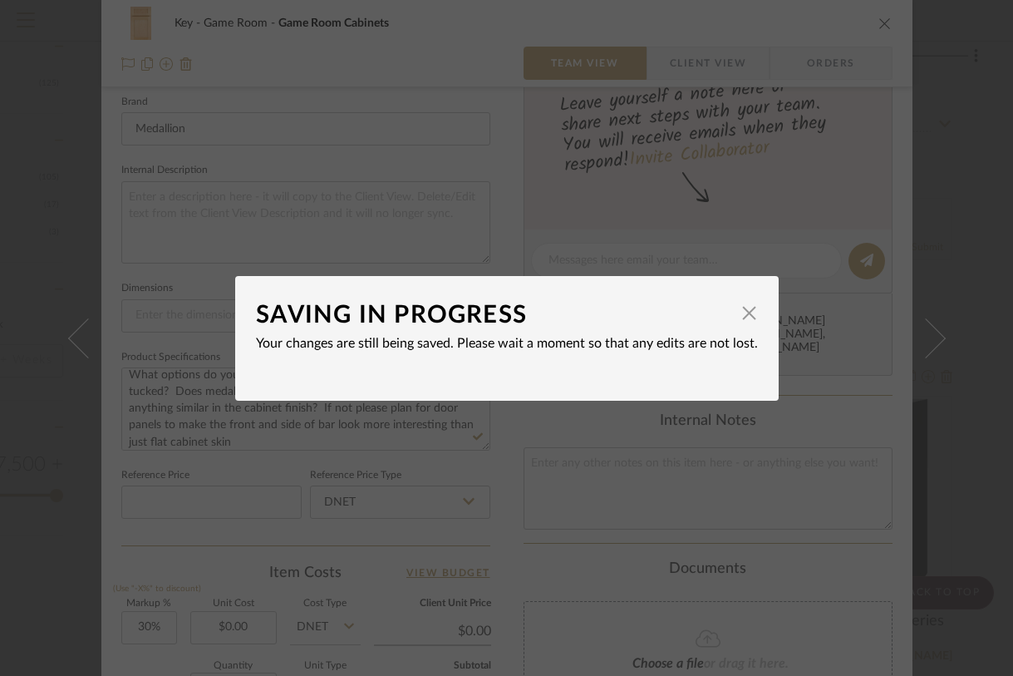
click at [971, 458] on div "SAVING IN PROGRESS × Your changes are still being saved. Please wait a moment s…" at bounding box center [506, 338] width 1013 height 676
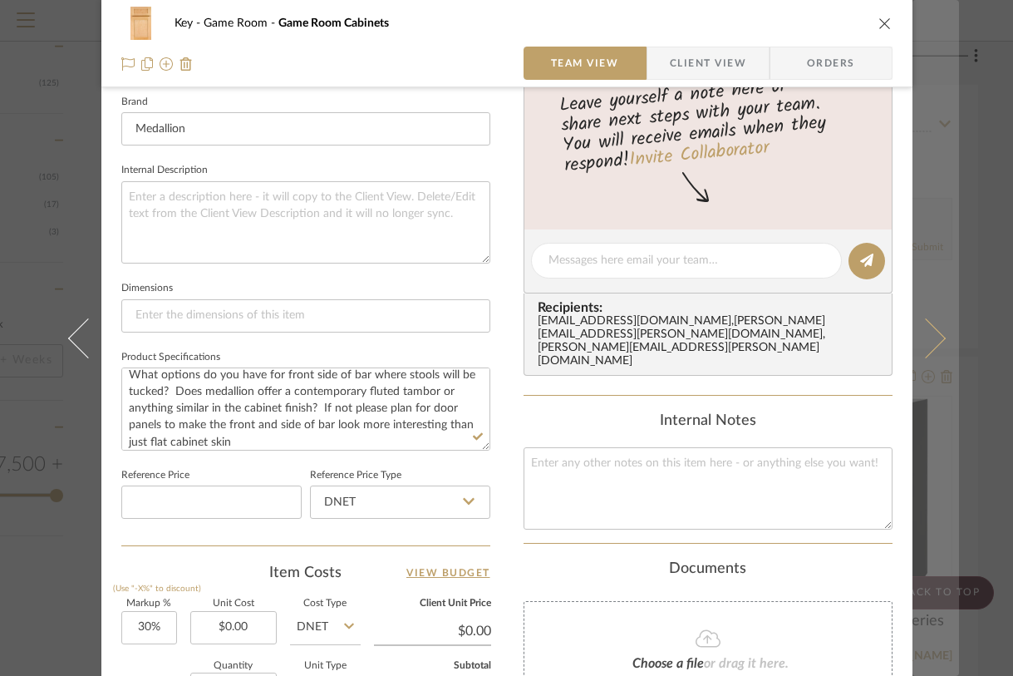
click at [917, 418] on button at bounding box center [935, 338] width 47 height 676
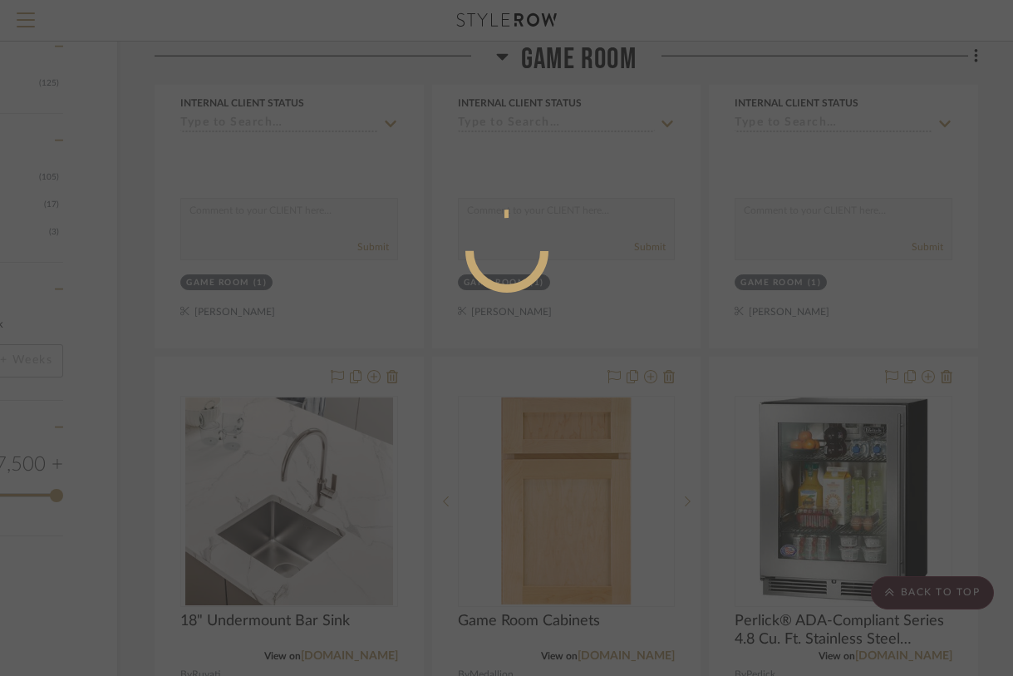
scroll to position [531, 0]
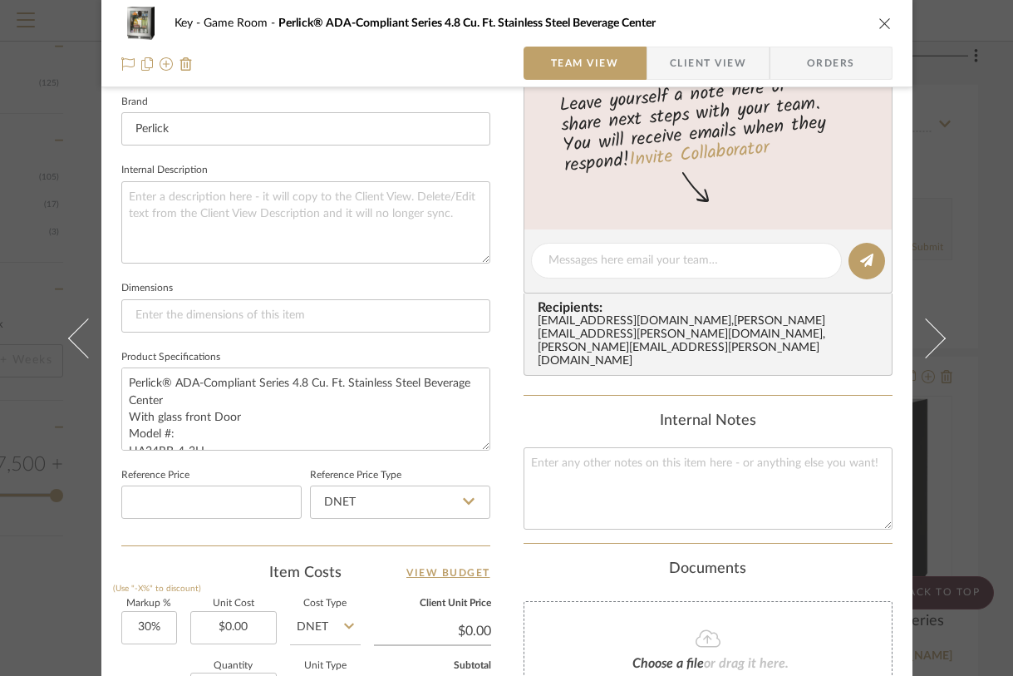
click at [878, 26] on icon "close" at bounding box center [884, 23] width 13 height 13
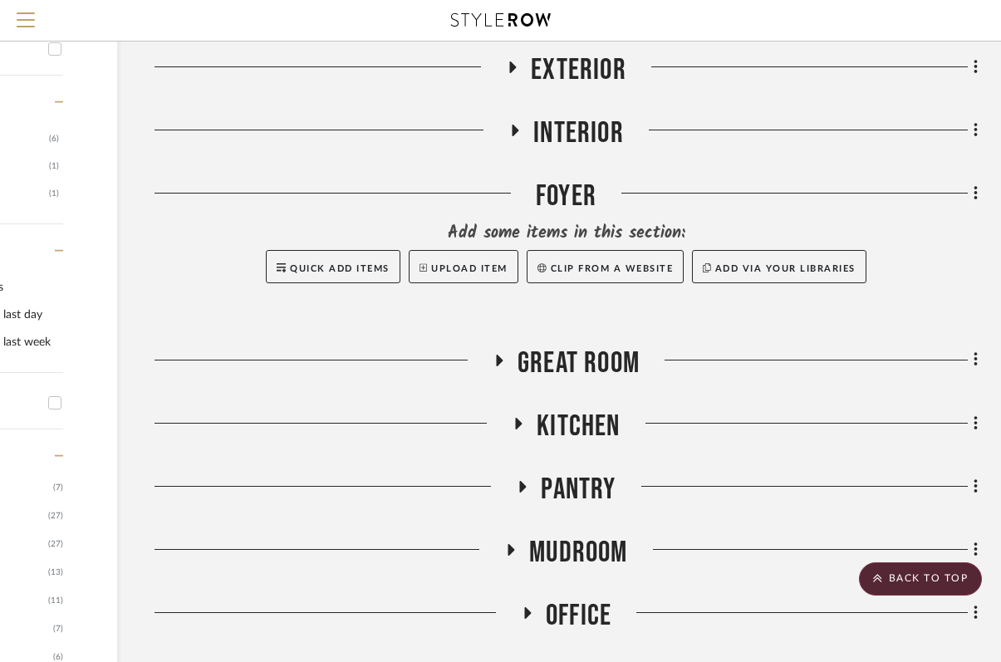
scroll to position [631, 195]
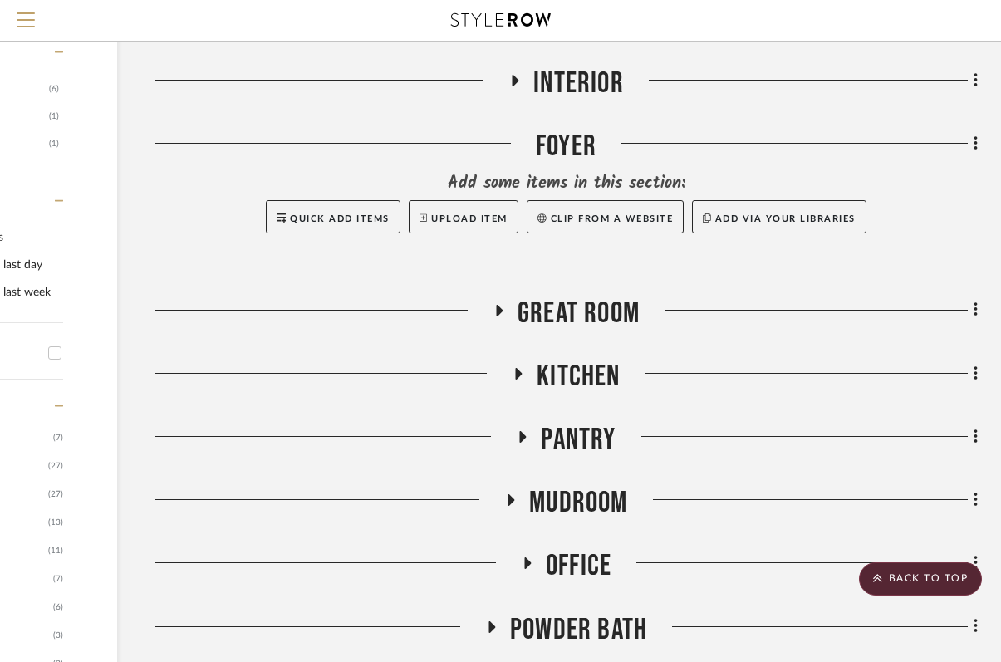
click at [519, 369] on icon at bounding box center [519, 373] width 20 height 12
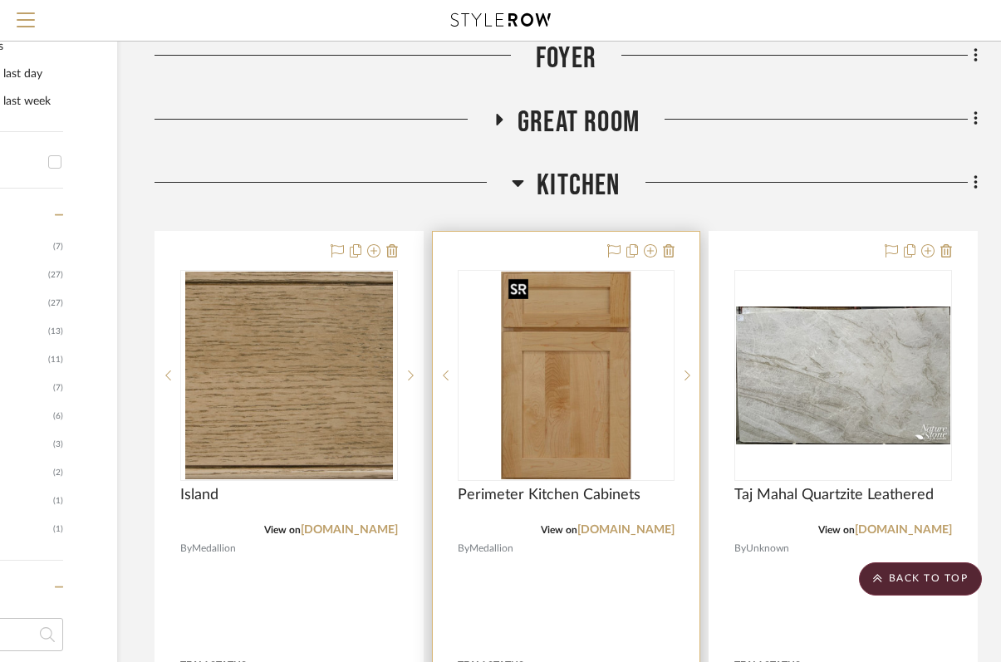
click at [0, 0] on img at bounding box center [0, 0] width 0 height 0
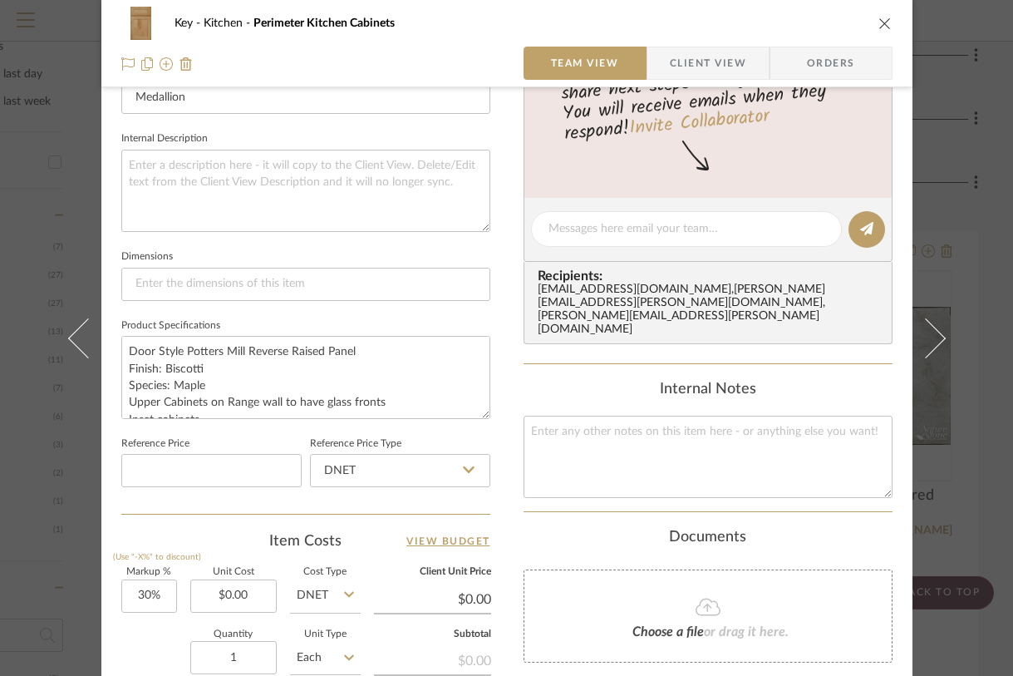
scroll to position [17, 0]
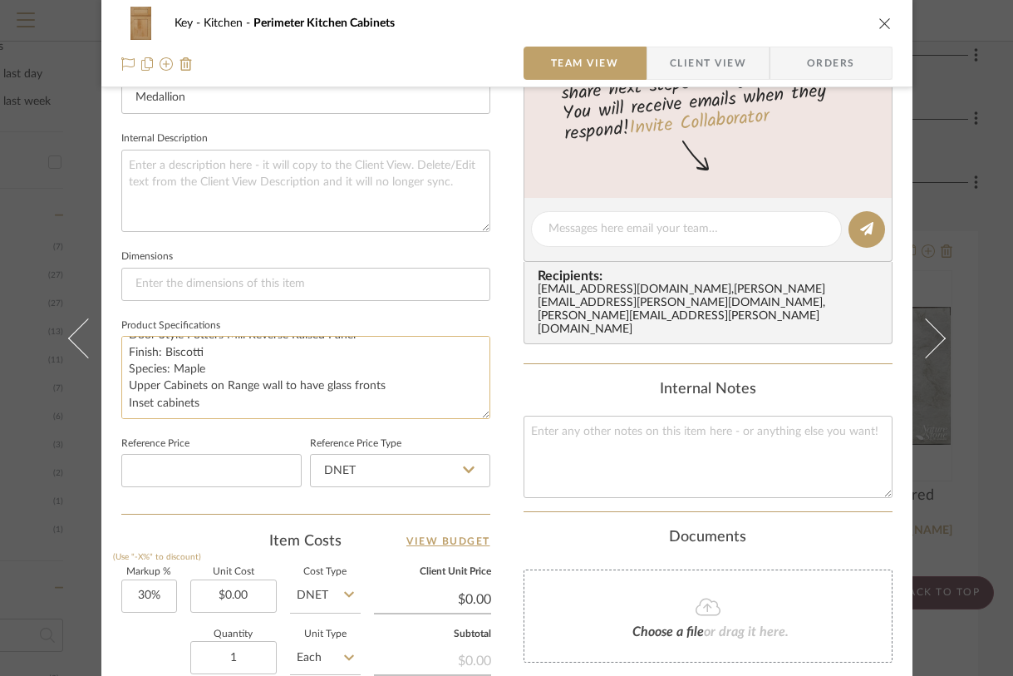
click at [213, 404] on textarea "Door Style Potters Mill Reverse Raised Panel Finish: Biscotti Species: Maple Up…" at bounding box center [305, 377] width 369 height 82
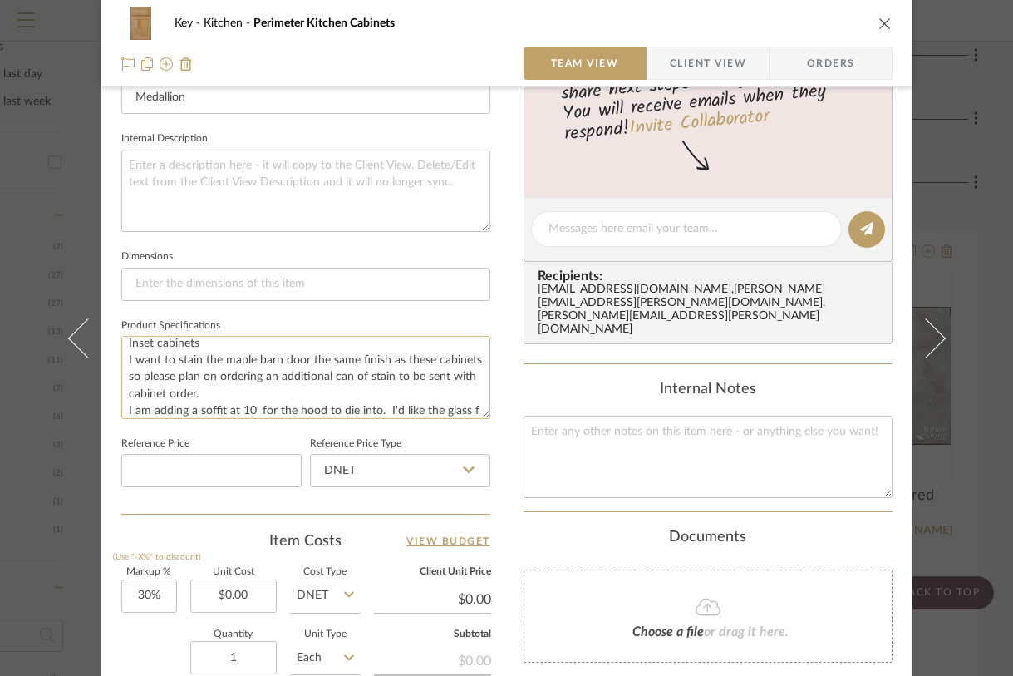
scroll to position [93, 0]
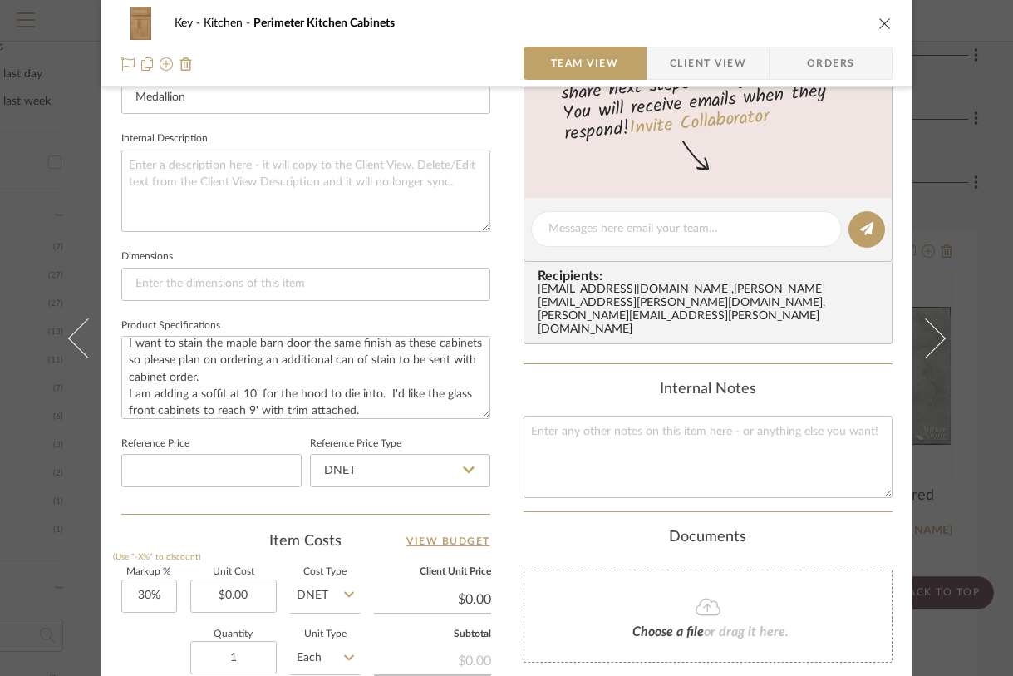
type textarea "Door Style Potters Mill Reverse Raised Panel Finish: Biscotti Species: Maple Up…"
click at [983, 455] on div "Key Kitchen Perimeter Kitchen Cabinets Team View Client View Orders 1 / 2 Team-…" at bounding box center [506, 338] width 1013 height 676
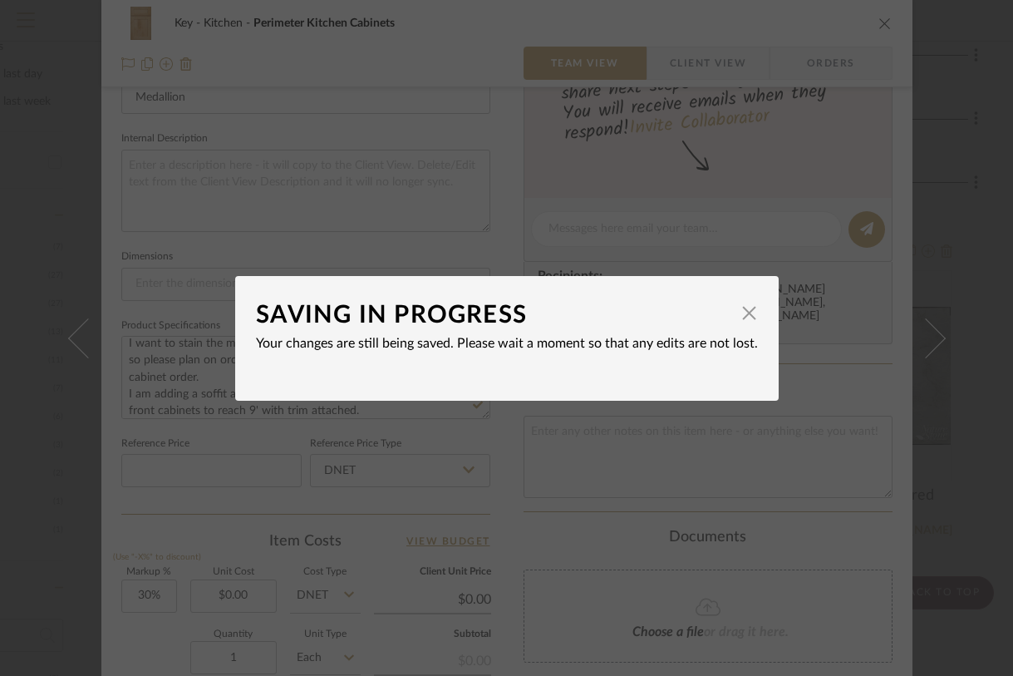
click at [974, 446] on div "SAVING IN PROGRESS × Your changes are still being saved. Please wait a moment s…" at bounding box center [506, 338] width 1013 height 676
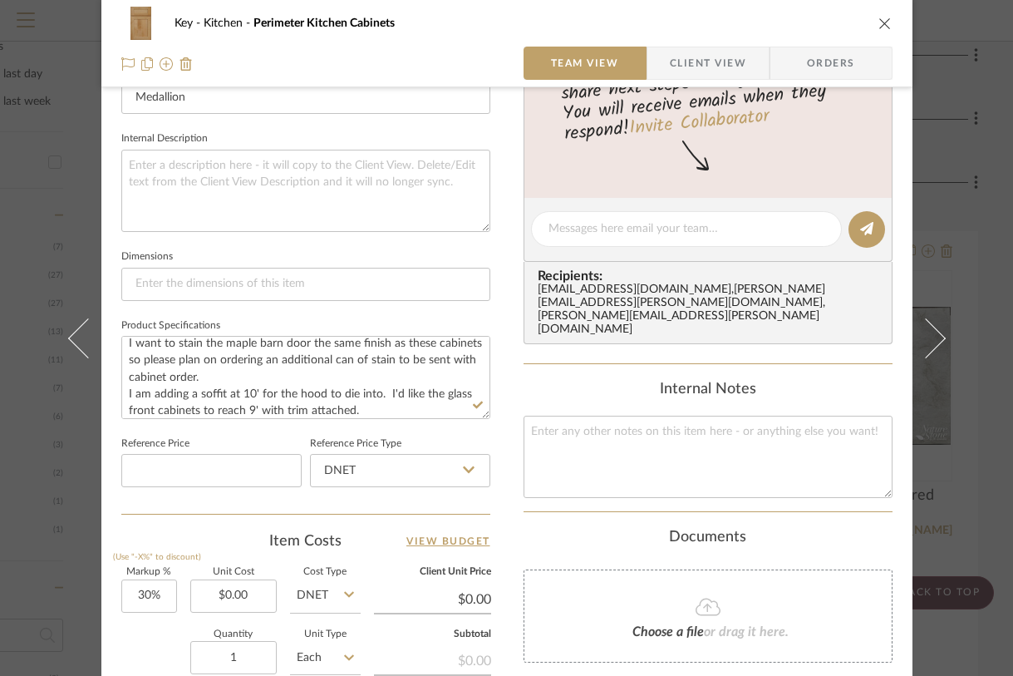
click at [971, 453] on div "Key Kitchen Perimeter Kitchen Cabinets Team View Client View Orders 1 / 2 Team-…" at bounding box center [506, 338] width 1013 height 676
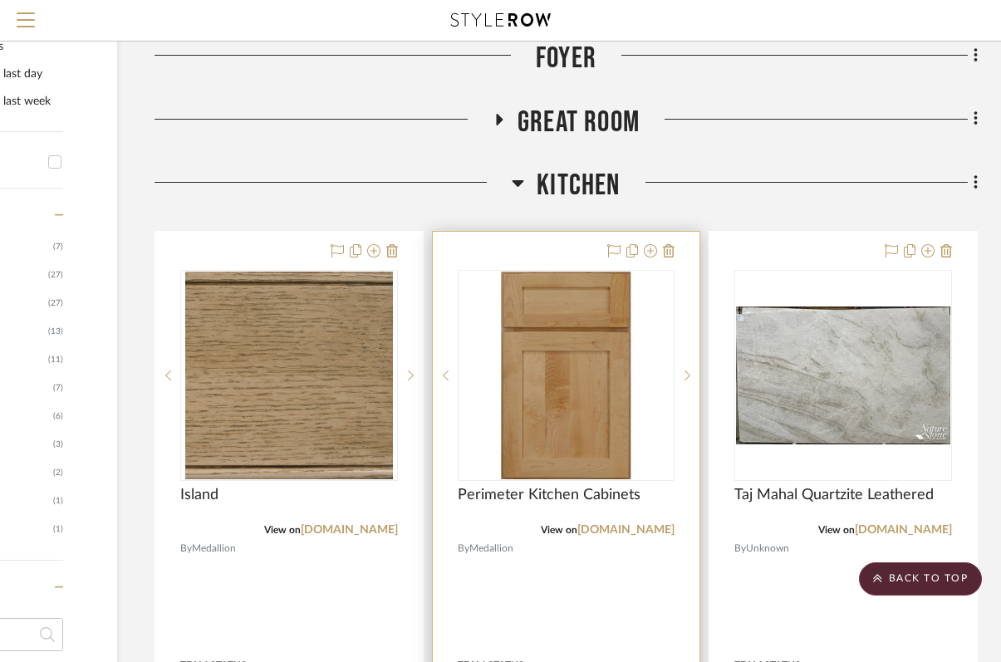
scroll to position [825, 195]
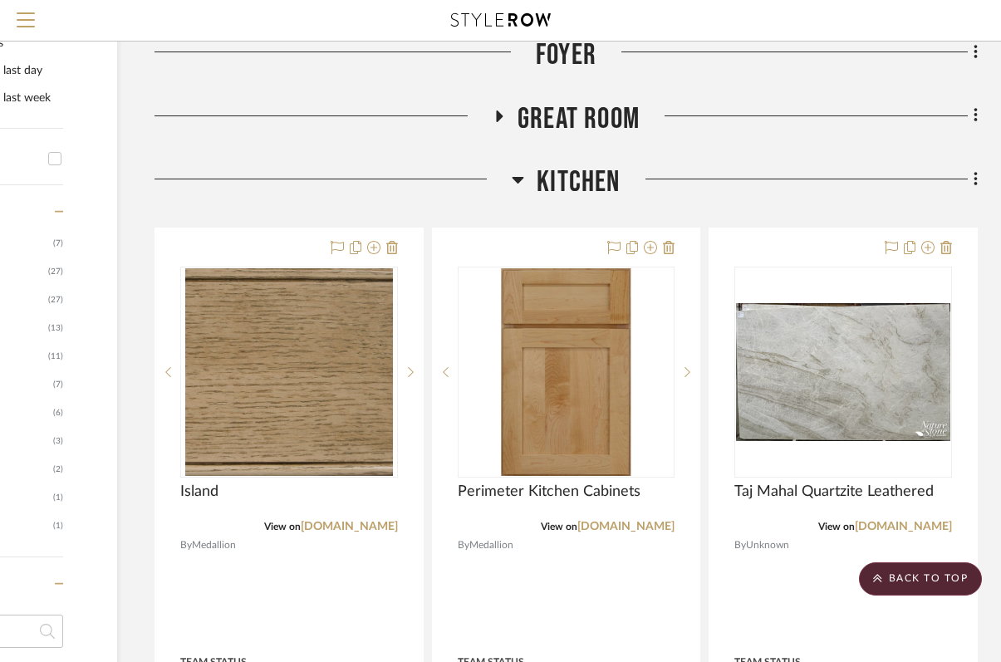
click at [511, 181] on div at bounding box center [333, 186] width 357 height 42
click at [518, 180] on icon at bounding box center [519, 180] width 12 height 7
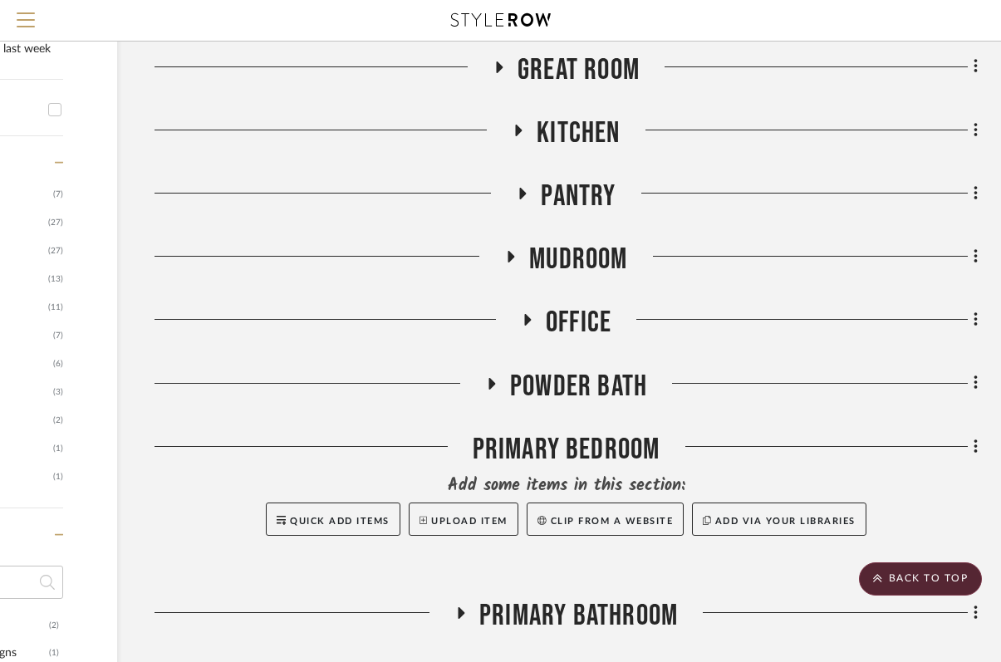
scroll to position [878, 195]
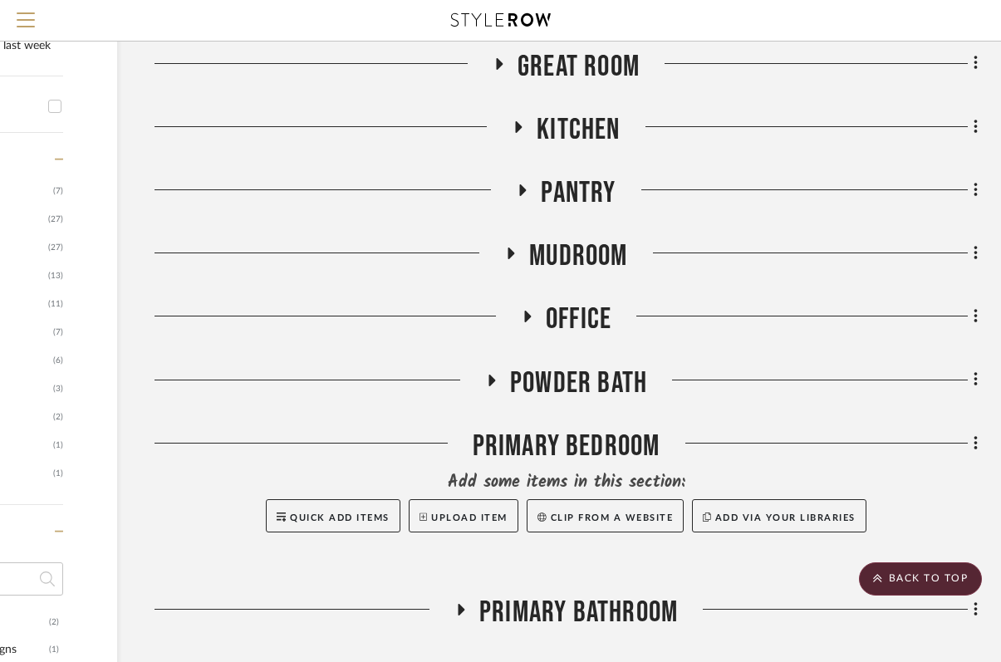
click at [518, 180] on h3 "Pantry" at bounding box center [566, 193] width 100 height 36
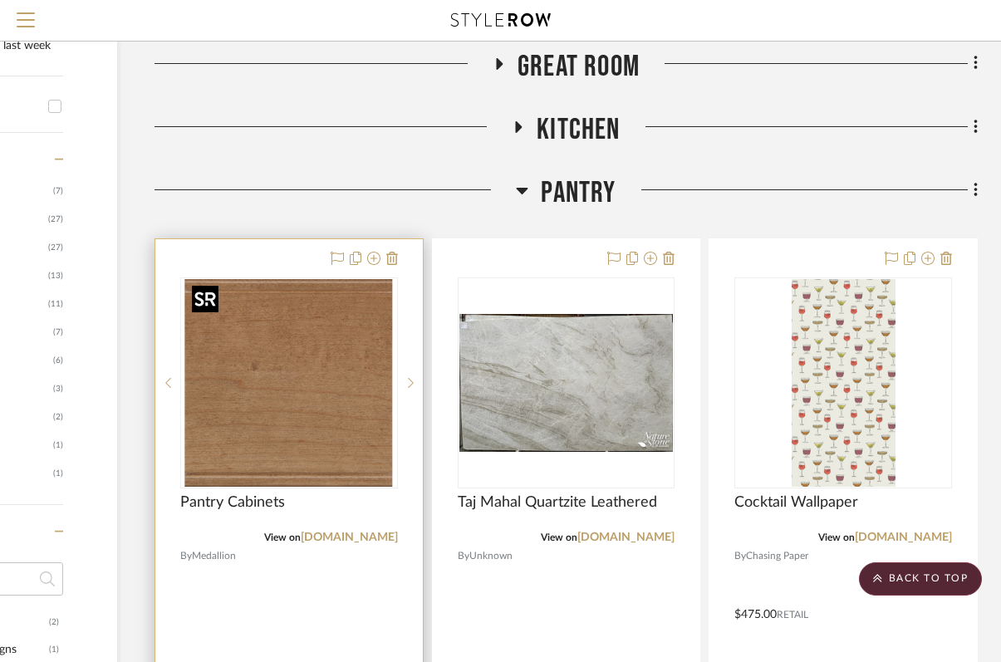
click at [0, 0] on img at bounding box center [0, 0] width 0 height 0
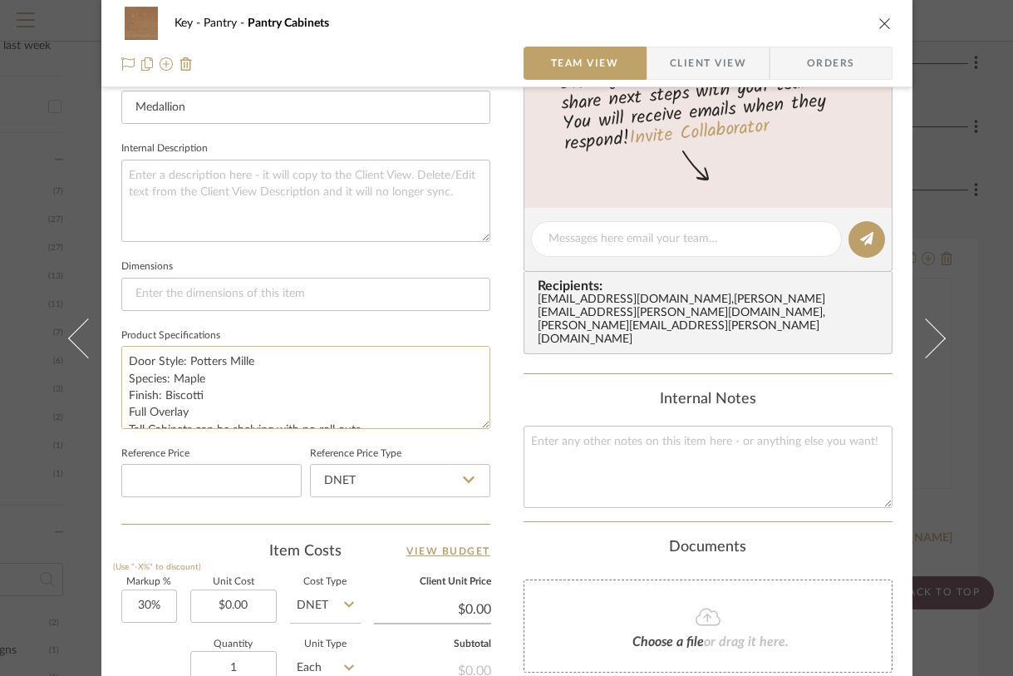
scroll to position [17, 0]
click at [371, 412] on textarea "Door Style: Potters Mille Species: Maple Finish: Biscotti Full Overlay Tall Cab…" at bounding box center [305, 387] width 369 height 82
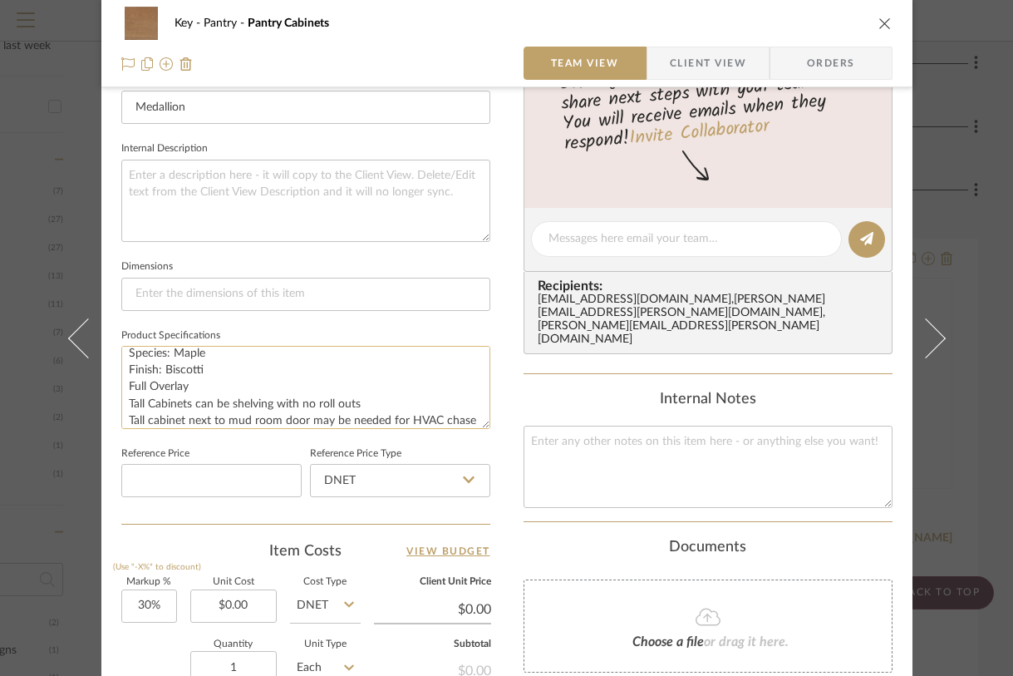
scroll to position [42, 0]
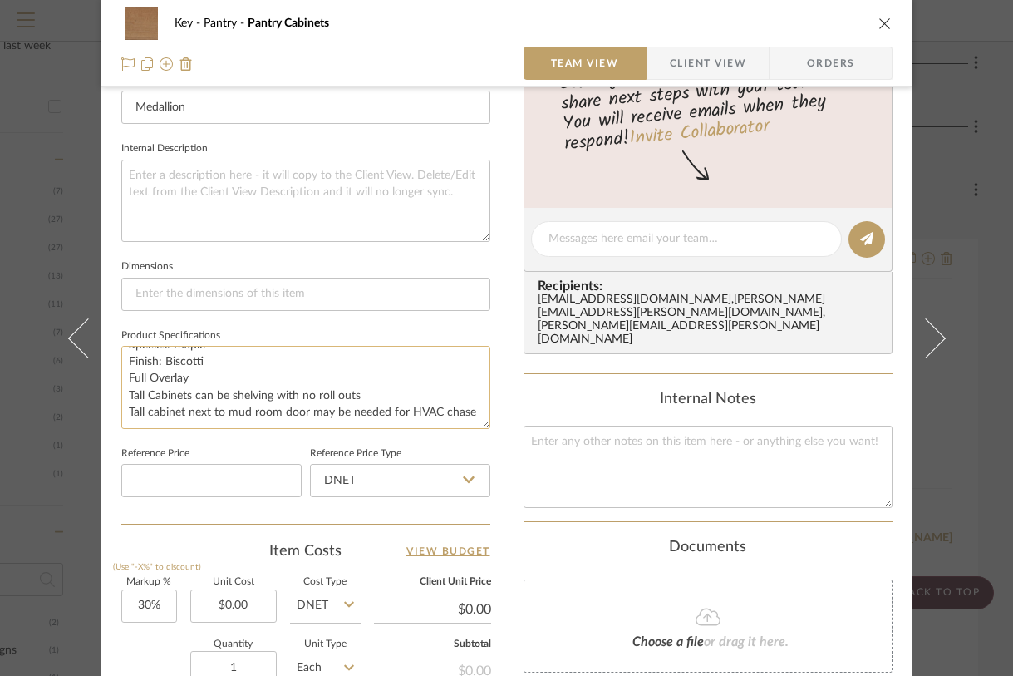
click at [316, 406] on textarea "Door Style: Potters Mille Species: Maple Finish: Biscotti Full Overlay Tall Cab…" at bounding box center [305, 387] width 369 height 82
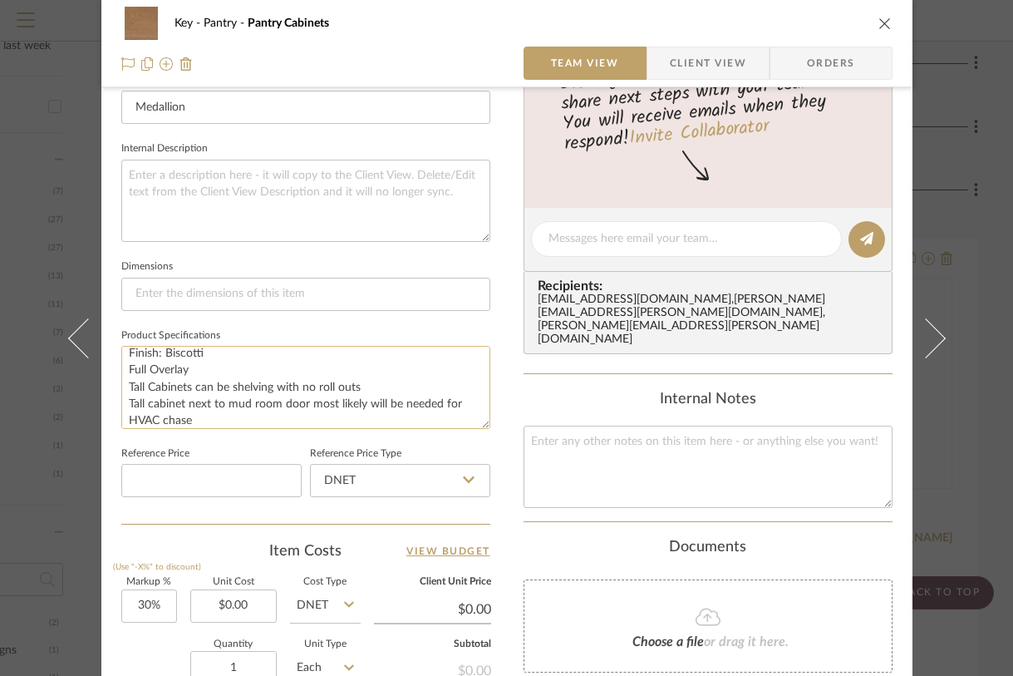
click at [219, 422] on textarea "Door Style: Potters Mille Species: Maple Finish: Biscotti Full Overlay Tall Cab…" at bounding box center [305, 387] width 369 height 82
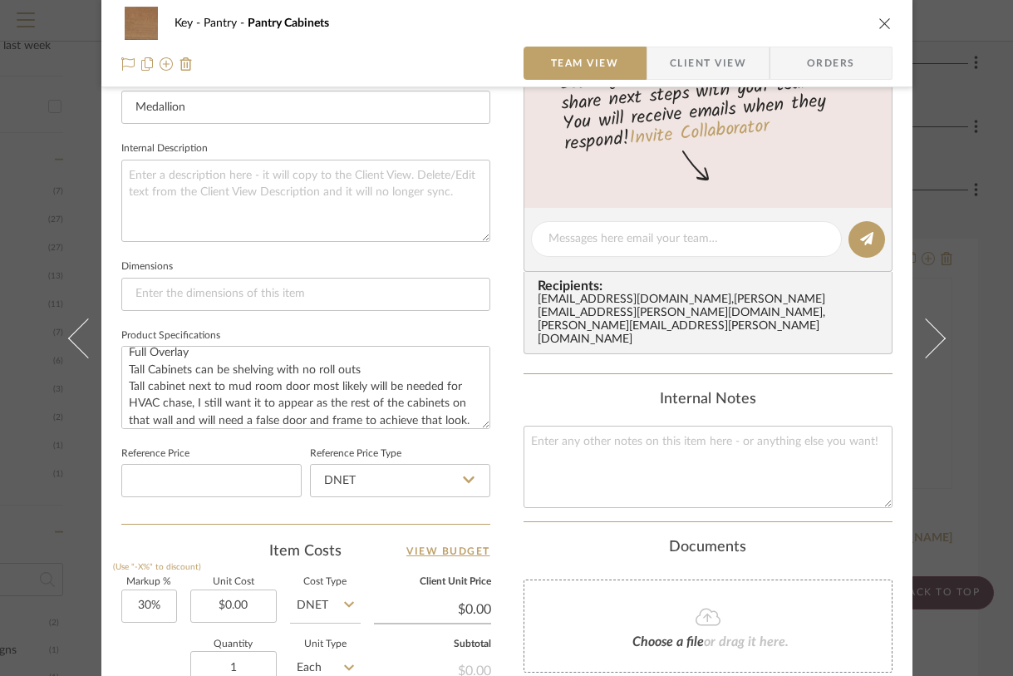
type textarea "Door Style: Potters Mille Species: Maple Finish: Biscotti Full Overlay Tall Cab…"
click at [971, 434] on div "Key Pantry Pantry Cabinets Team View Client View Orders 1 / 2 Team-Facing Detai…" at bounding box center [506, 338] width 1013 height 676
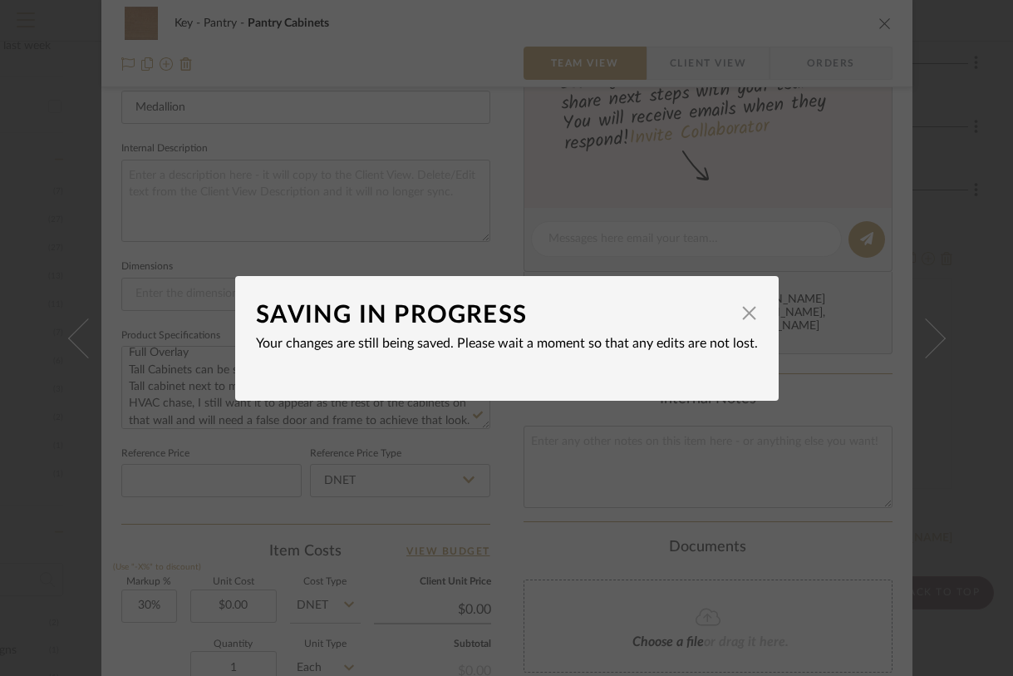
click at [975, 432] on div "SAVING IN PROGRESS × Your changes are still being saved. Please wait a moment s…" at bounding box center [506, 338] width 1013 height 676
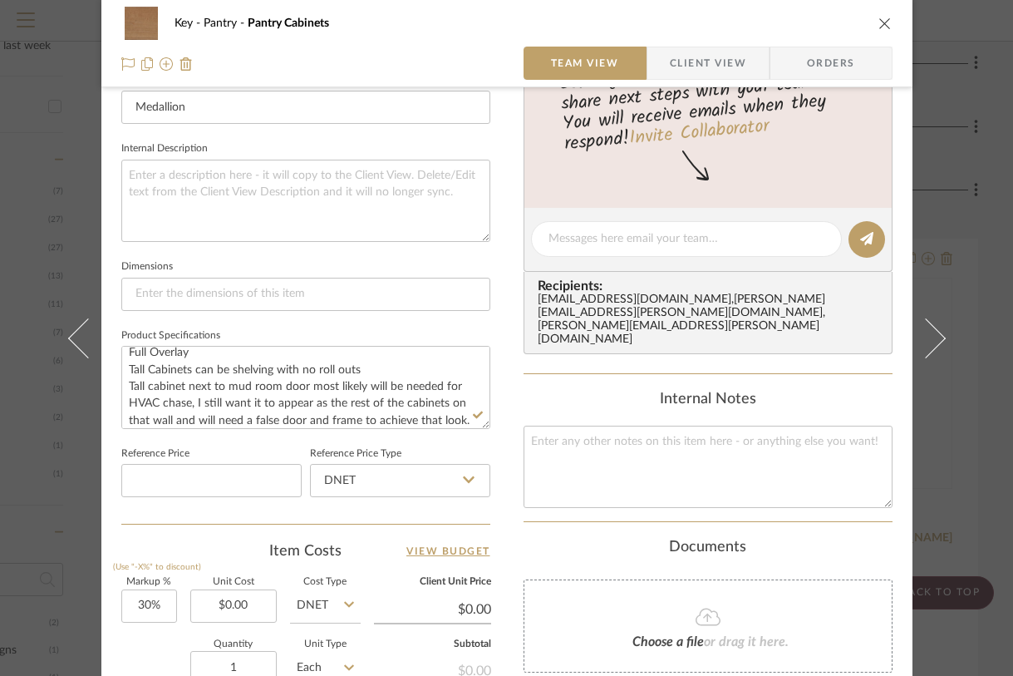
click at [975, 432] on div "Key Pantry Pantry Cabinets Team View Client View Orders 1 / 2 Team-Facing Detai…" at bounding box center [506, 338] width 1013 height 676
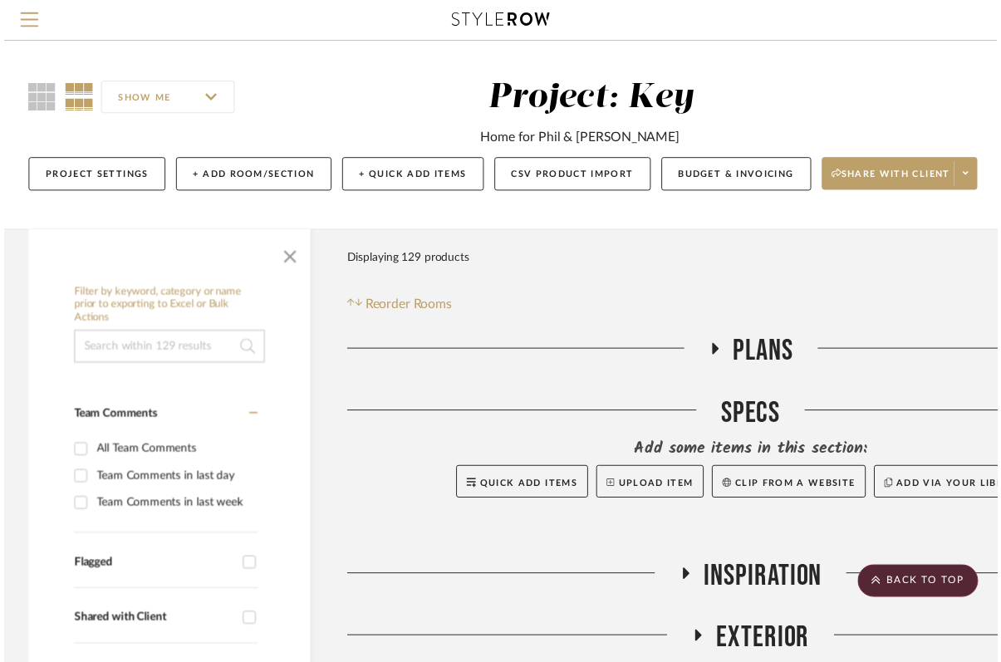
scroll to position [878, 195]
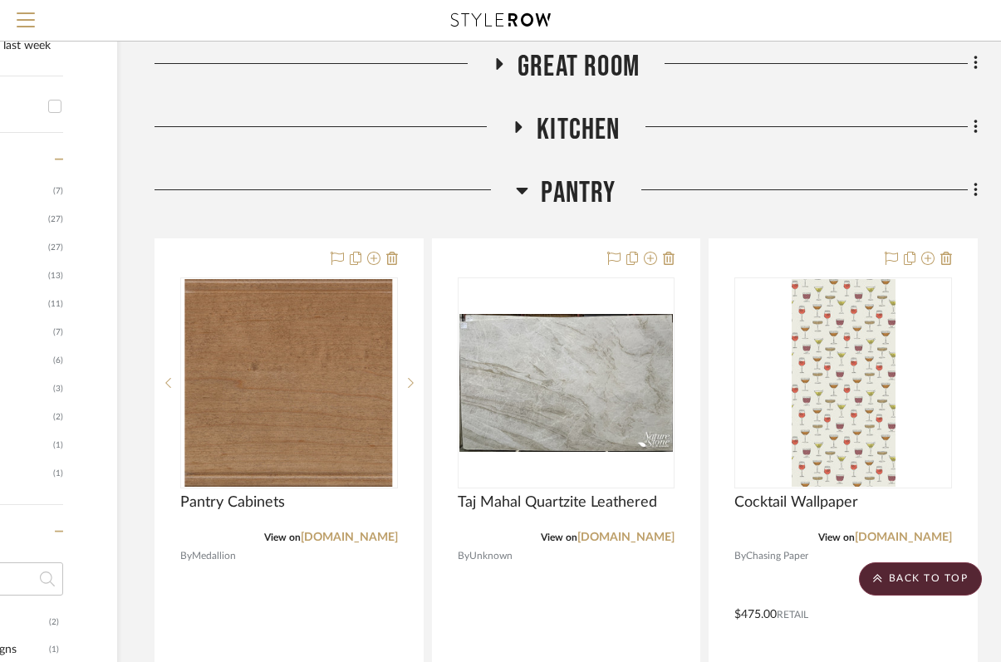
click at [526, 189] on icon at bounding box center [523, 191] width 12 height 7
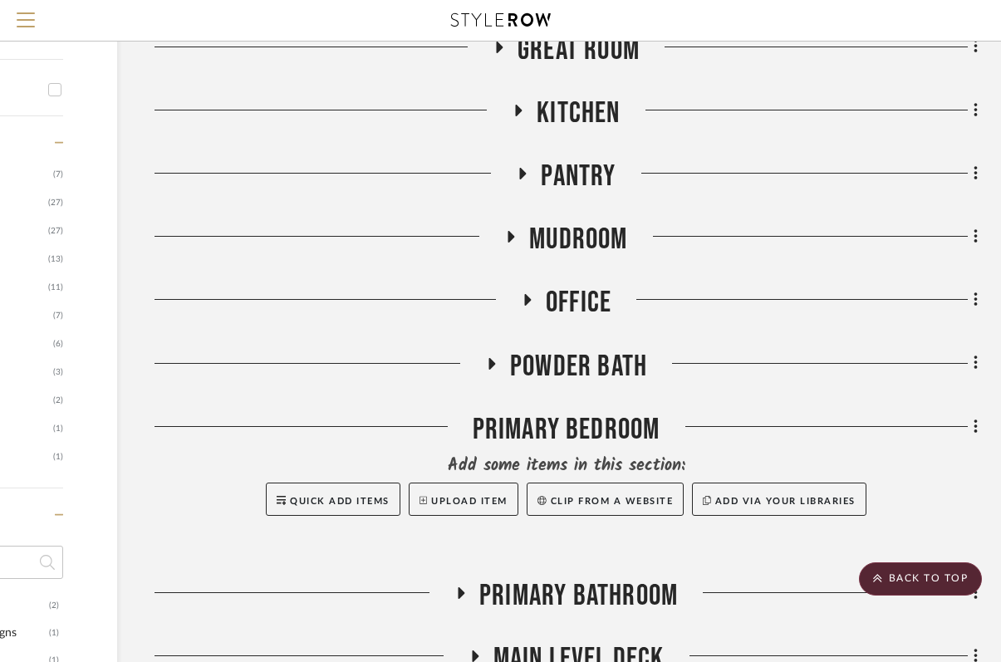
scroll to position [906, 195]
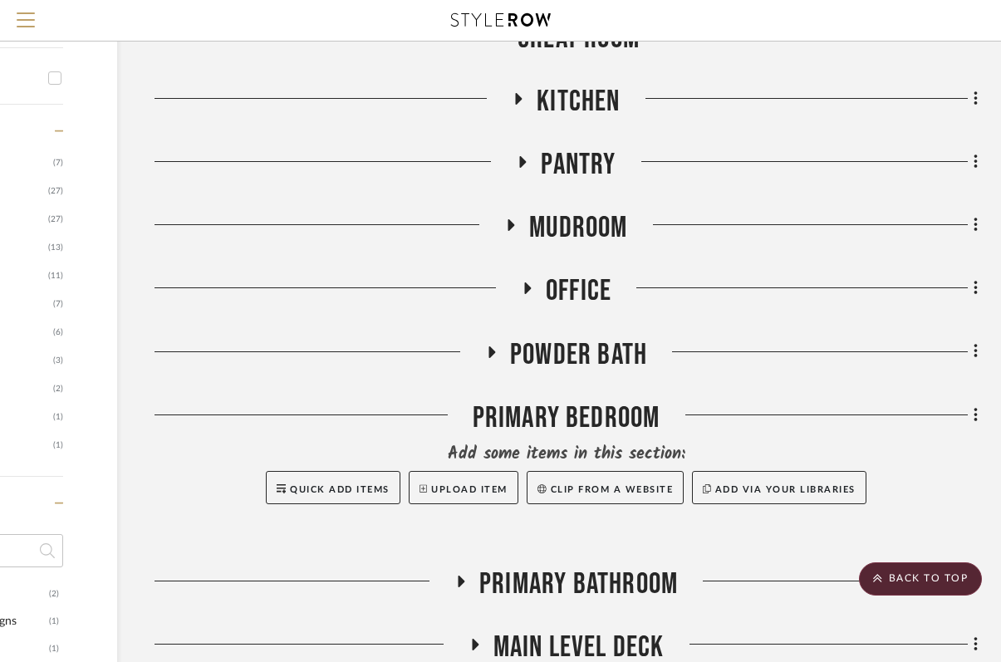
click at [511, 224] on icon at bounding box center [512, 225] width 7 height 12
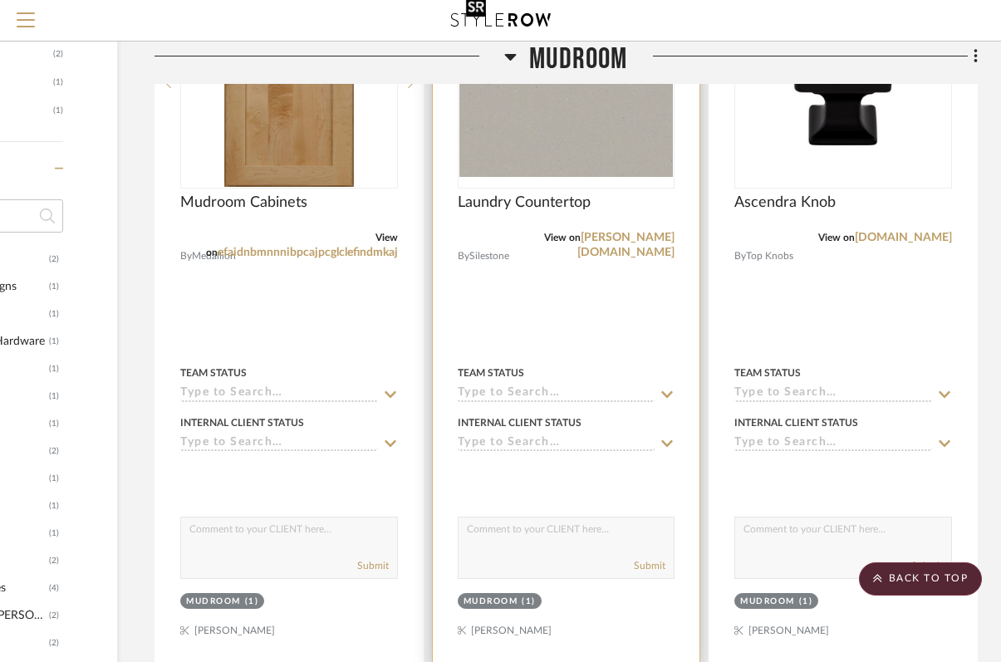
scroll to position [1244, 195]
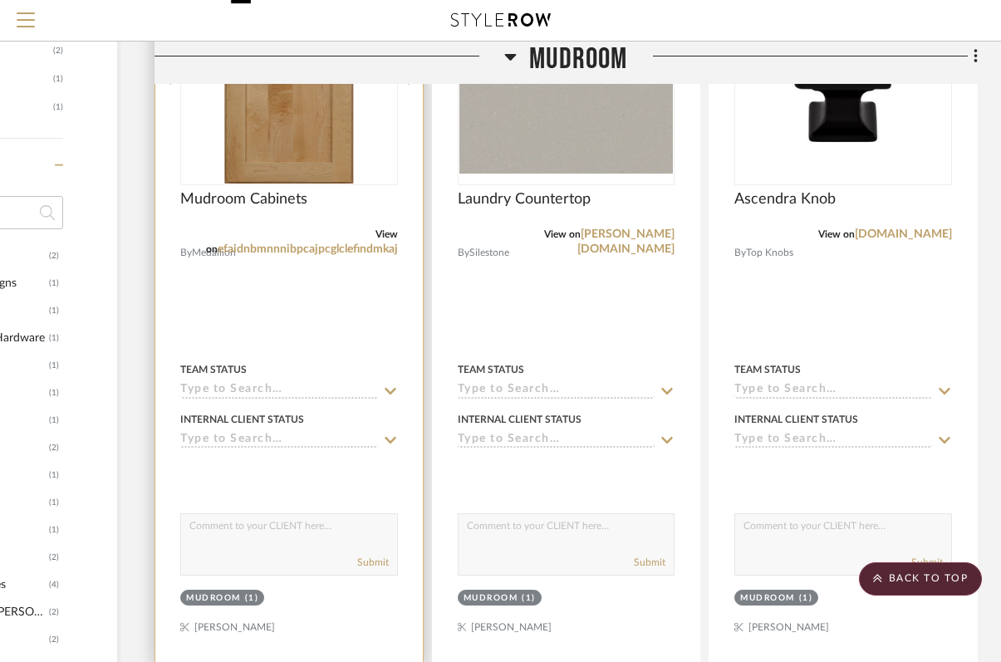
click at [0, 0] on img at bounding box center [0, 0] width 0 height 0
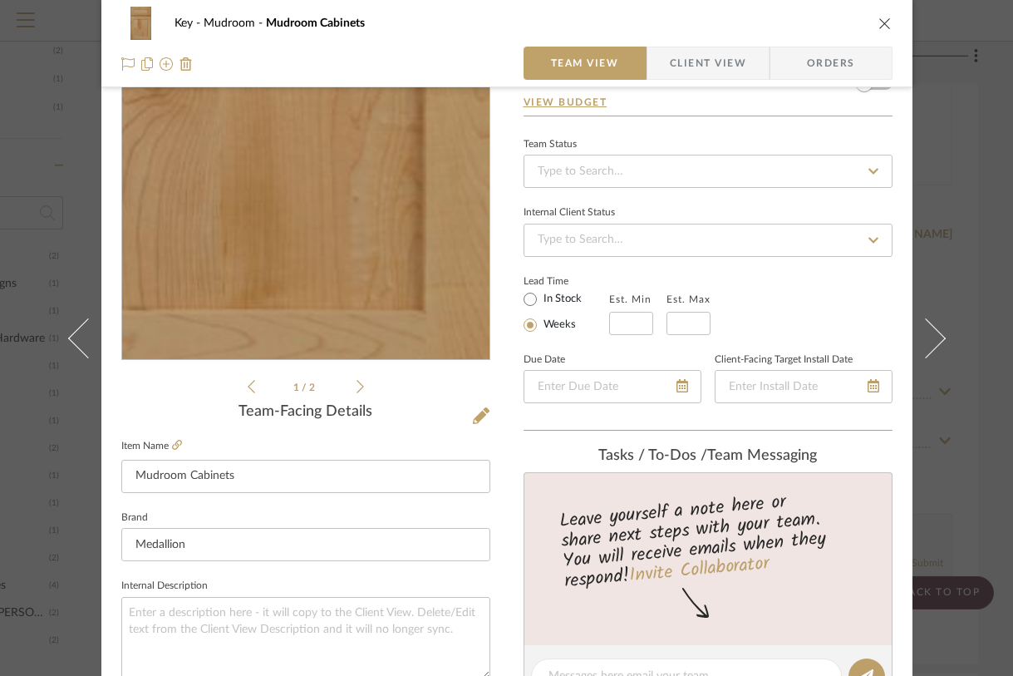
scroll to position [31, 0]
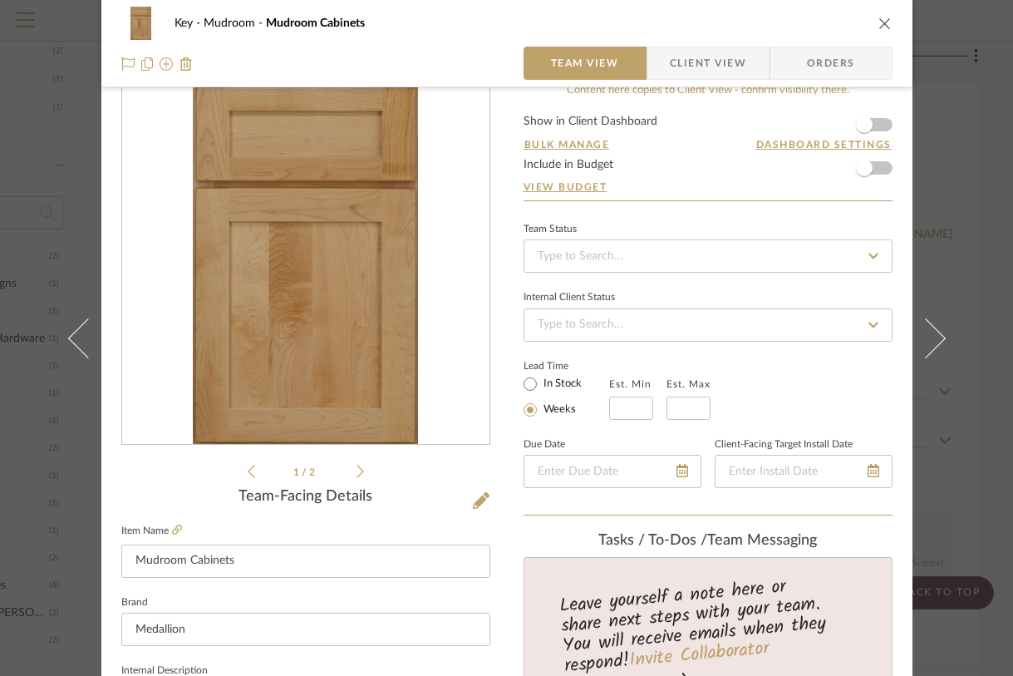
click at [341, 470] on li "1 / 2" at bounding box center [305, 471] width 101 height 20
click at [356, 470] on icon at bounding box center [359, 471] width 7 height 15
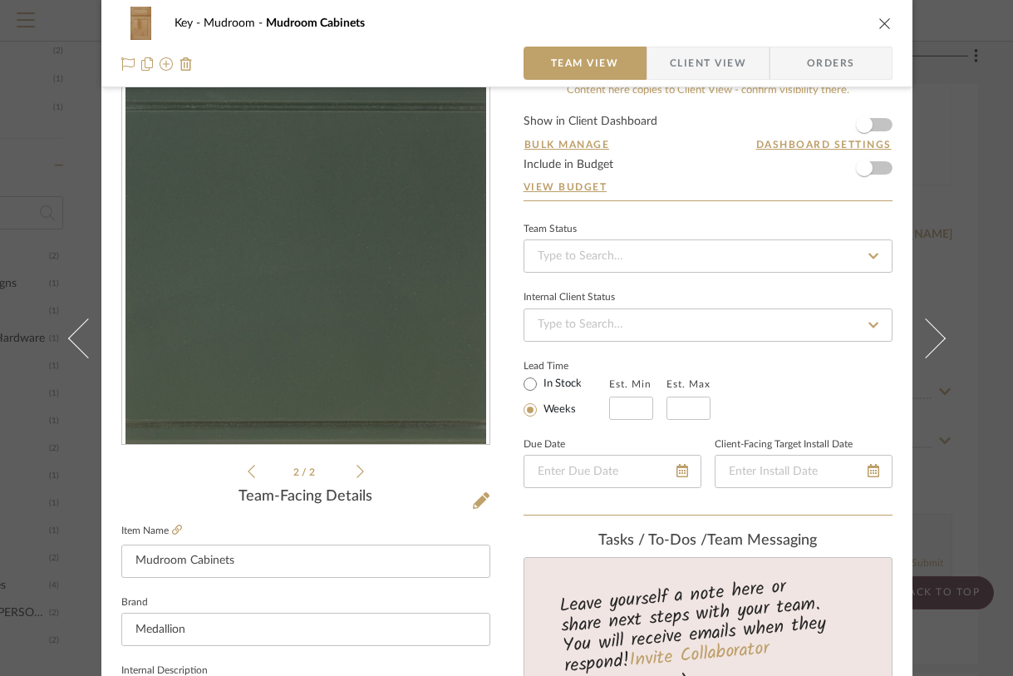
click at [356, 471] on icon at bounding box center [359, 471] width 7 height 15
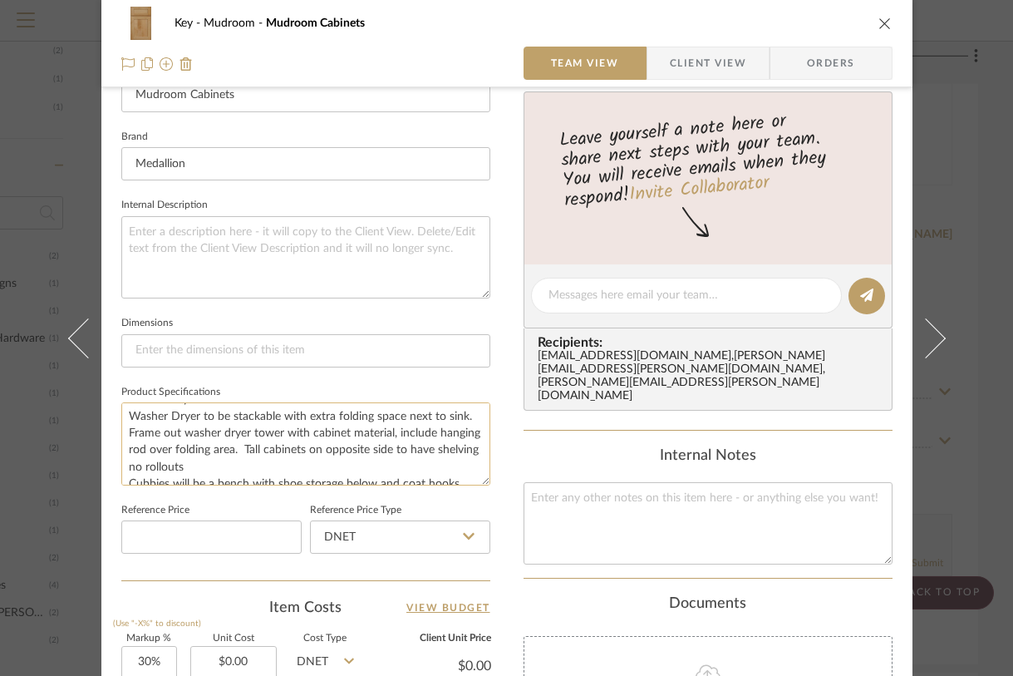
scroll to position [71, 0]
click at [458, 411] on textarea "Door Style: Potters Mill Species: Maple Finish: Eucalyptus OR Biscotti Full Ove…" at bounding box center [305, 443] width 369 height 82
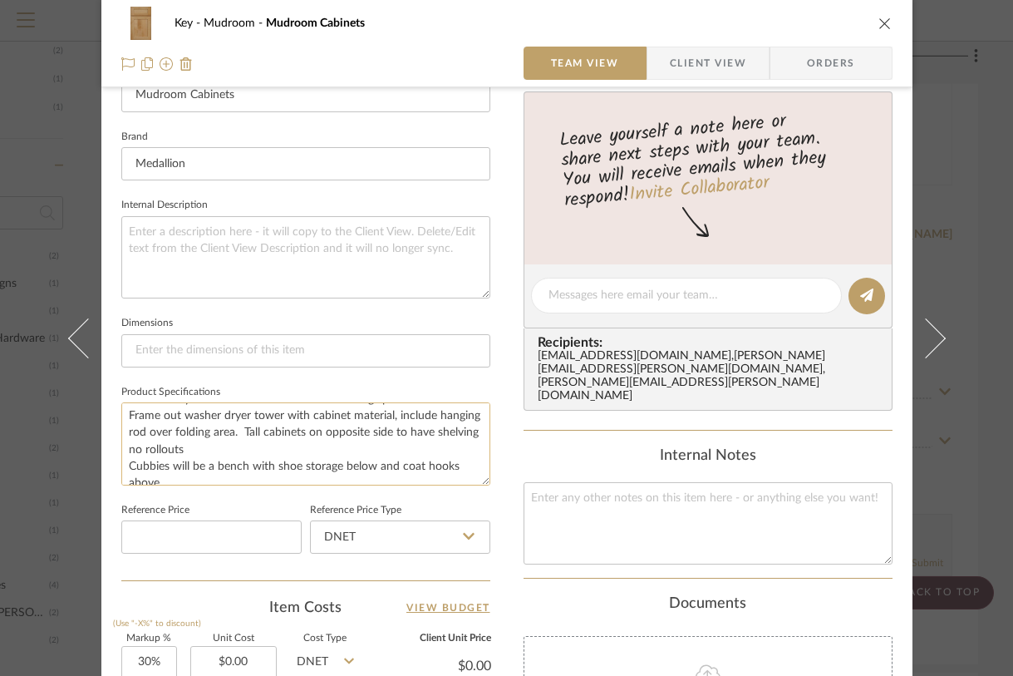
scroll to position [101, 0]
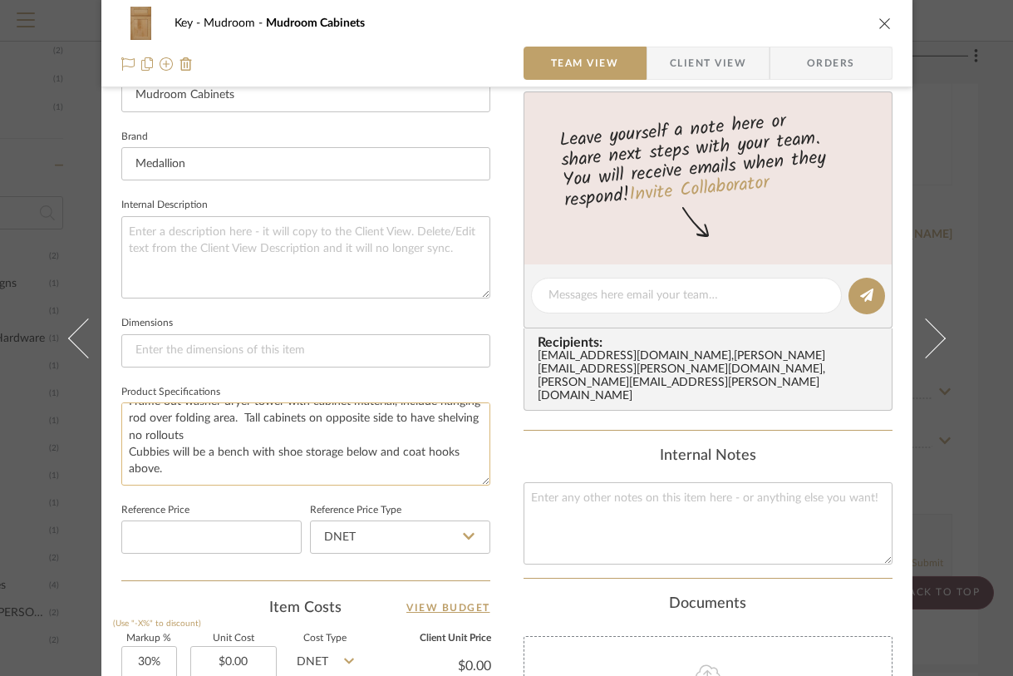
click at [160, 453] on textarea "Door Style: Potters Mill Species: Maple Finish: Eucalyptus OR Biscotti Full Ove…" at bounding box center [305, 443] width 369 height 82
click at [166, 453] on textarea "Door Style: Potters Mill Species: Maple Finish: Eucalyptus OR Biscotti Full Ove…" at bounding box center [305, 443] width 369 height 82
click at [982, 174] on div "Key Mudroom Mudroom Cabinets Team View Client View Orders 1 / 2 Team-Facing Det…" at bounding box center [506, 338] width 1013 height 676
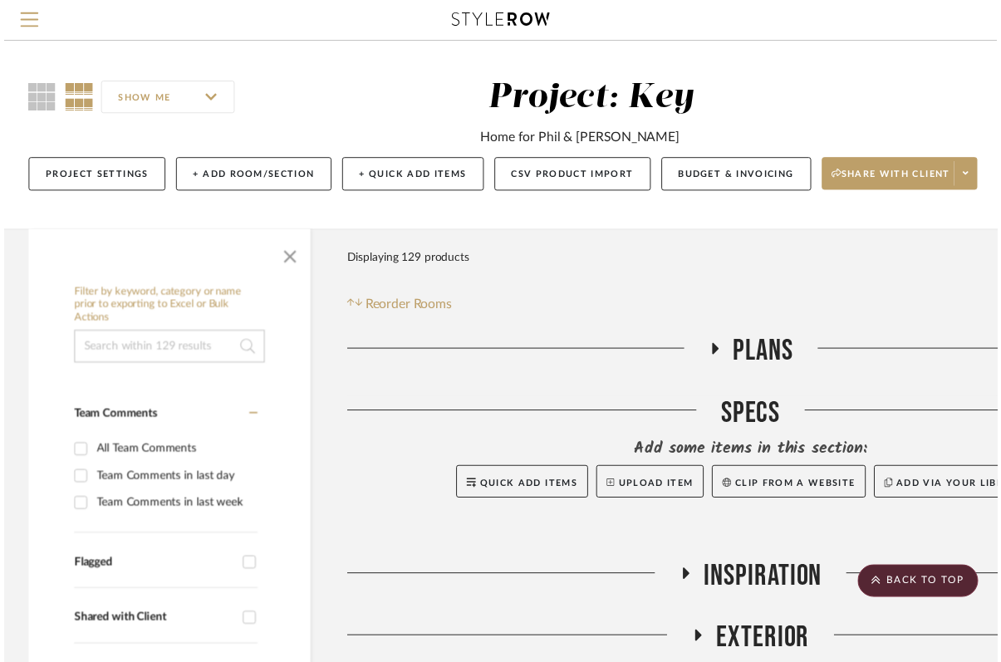
scroll to position [1244, 195]
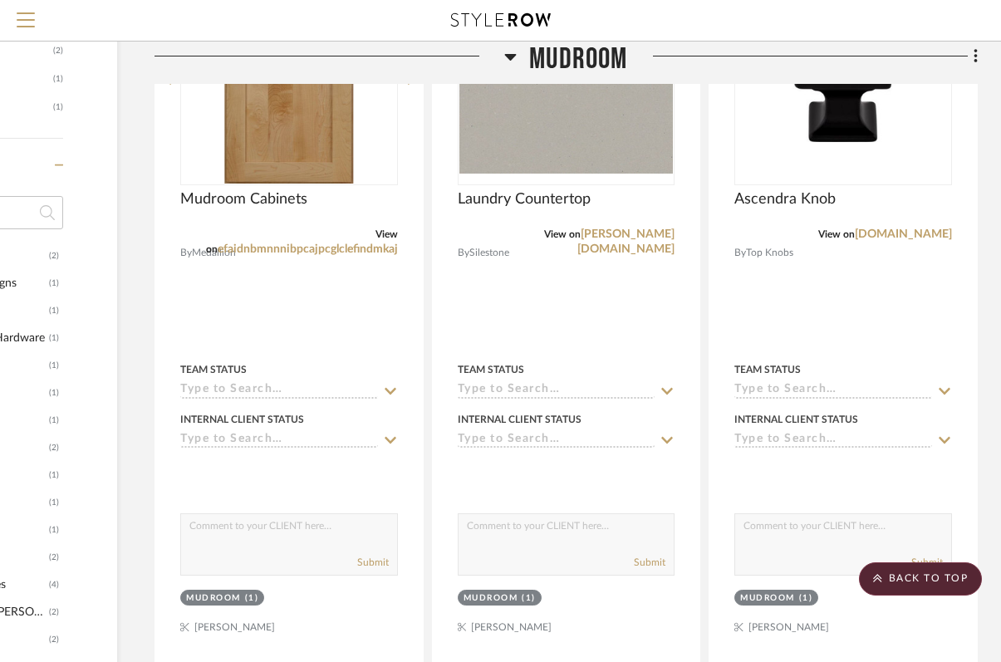
click at [510, 52] on icon at bounding box center [510, 57] width 12 height 20
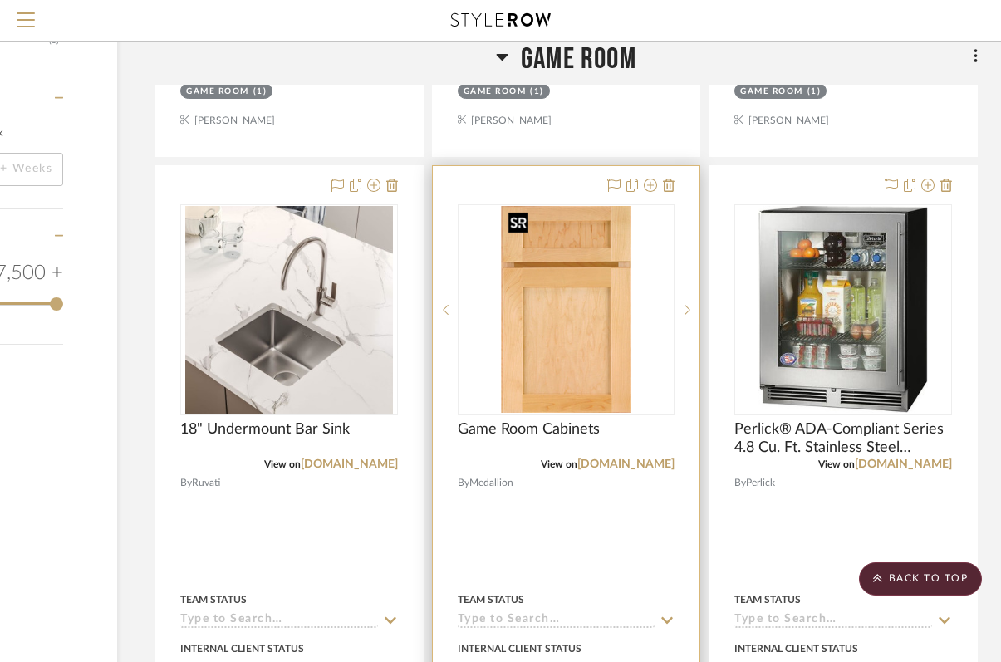
click at [546, 384] on img "0" at bounding box center [567, 310] width 130 height 208
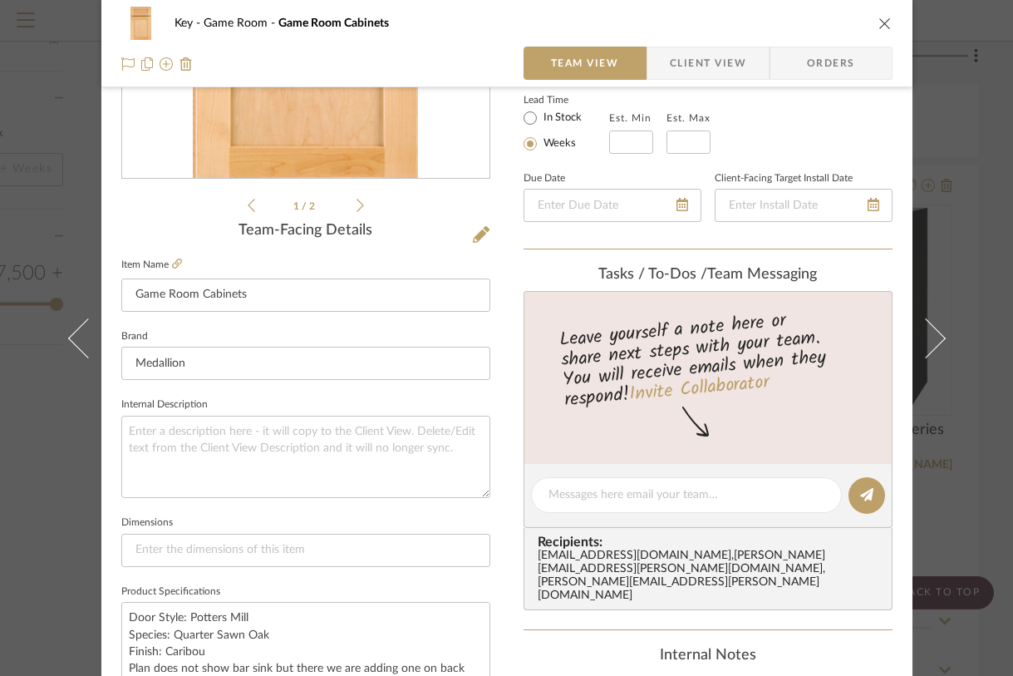
scroll to position [329, 0]
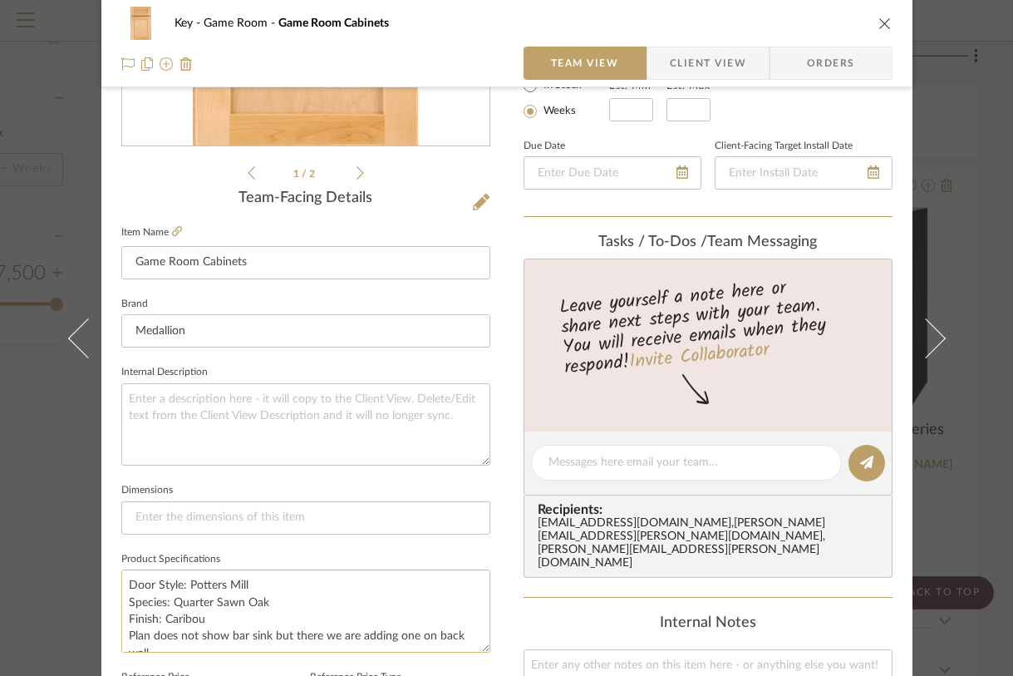
click at [204, 622] on textarea "Door Style: Potters Mill Species: Quarter Sawn Oak Finish: Caribou Plan does no…" at bounding box center [305, 610] width 369 height 82
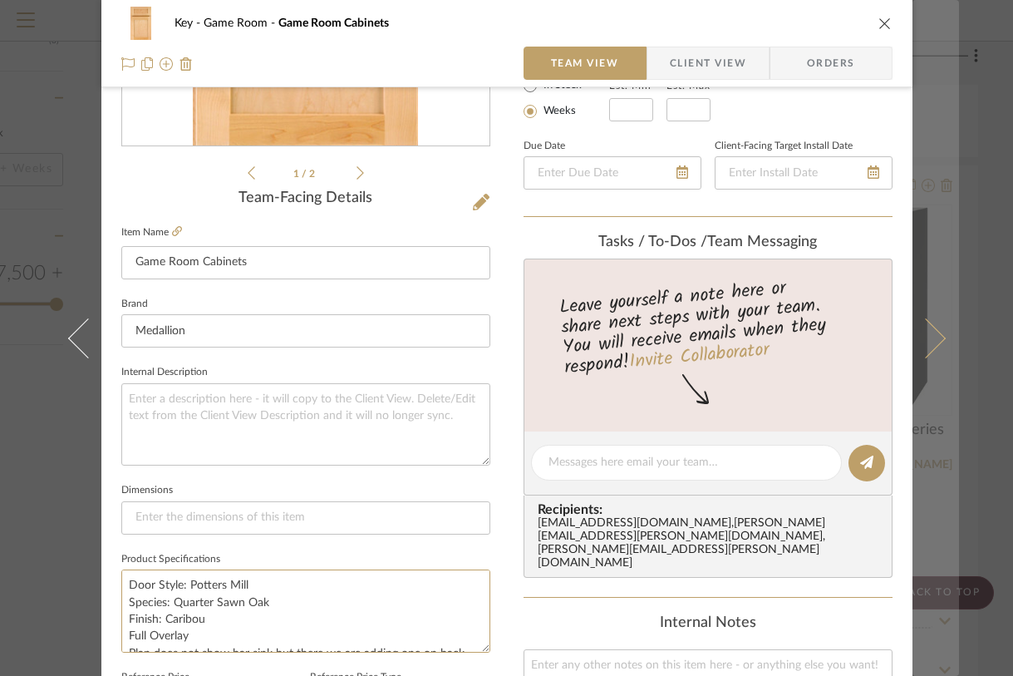
type textarea "Door Style: Potters Mill Species: Quarter Sawn Oak Finish: Caribou Full Overlay…"
click at [939, 525] on button at bounding box center [935, 338] width 47 height 676
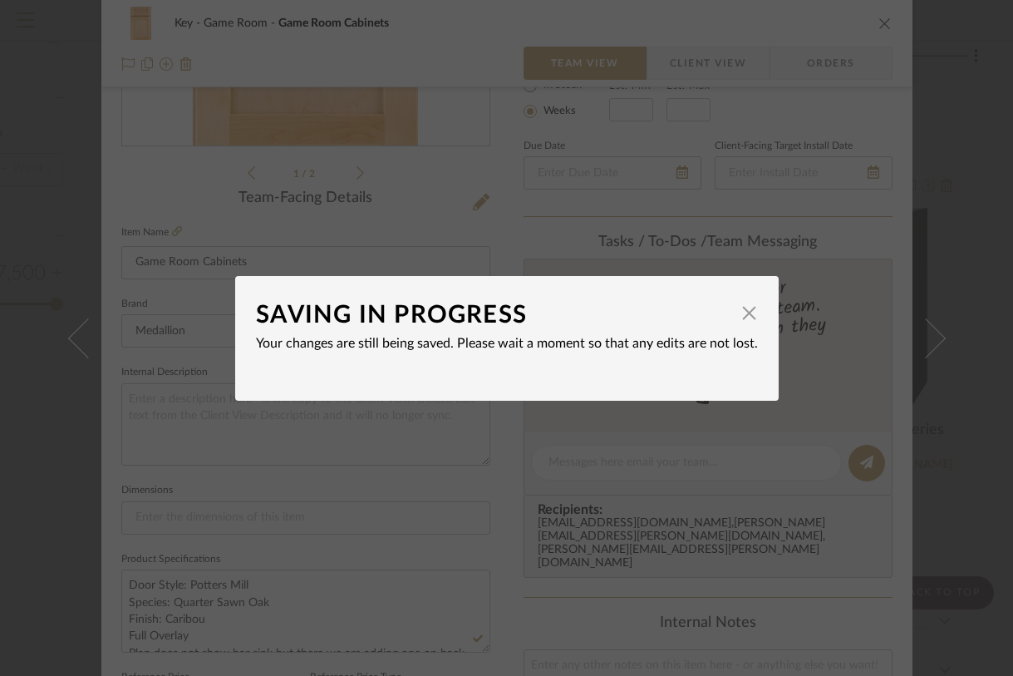
click at [987, 477] on div "SAVING IN PROGRESS × Your changes are still being saved. Please wait a moment s…" at bounding box center [506, 338] width 1013 height 676
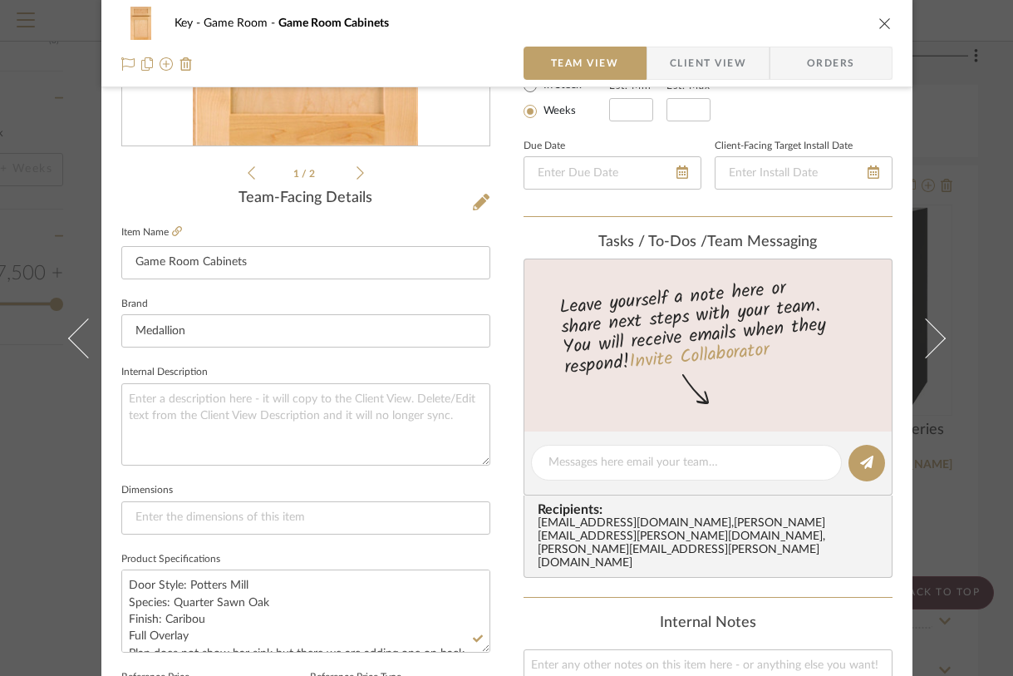
click at [981, 477] on div "Key Game Room Game Room Cabinets Team View Client View Orders 1 / 2 Team-Facing…" at bounding box center [506, 338] width 1013 height 676
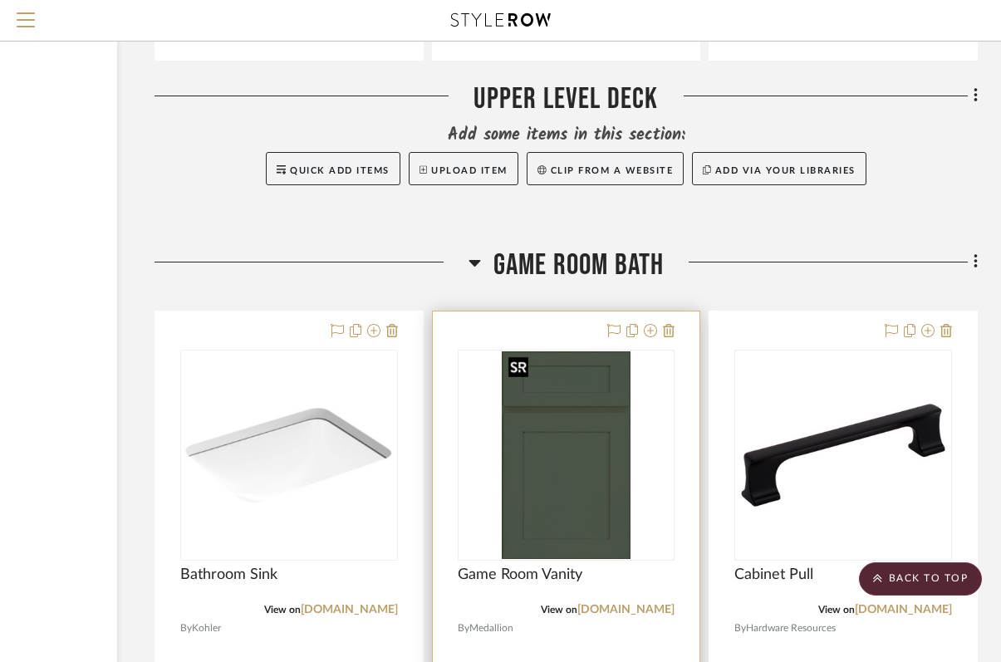
click at [558, 471] on img "0" at bounding box center [567, 456] width 130 height 208
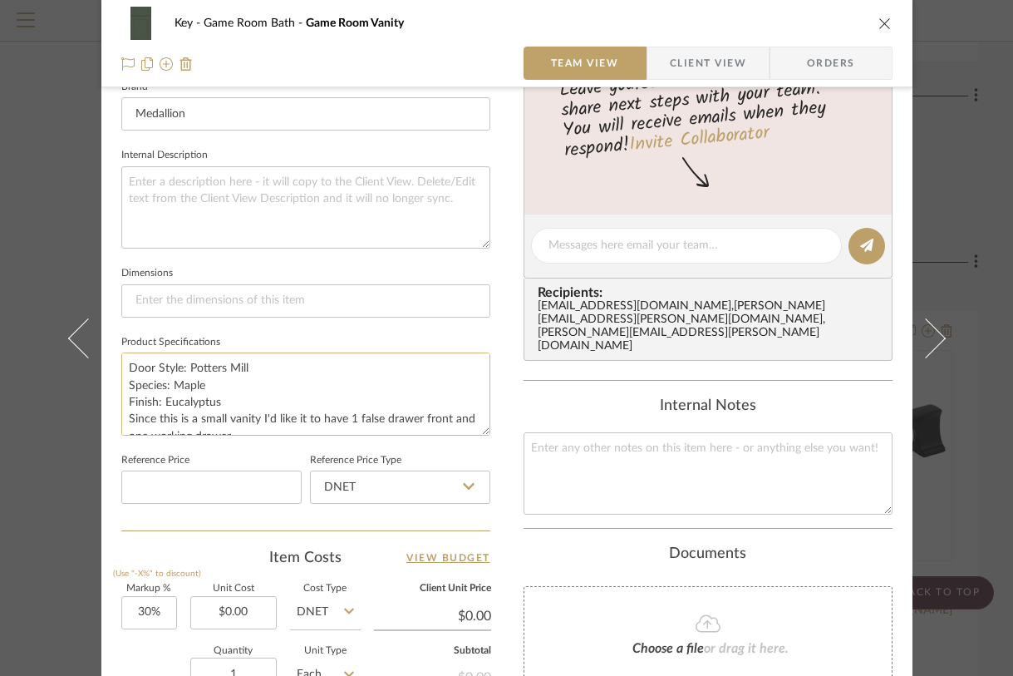
scroll to position [563, 0]
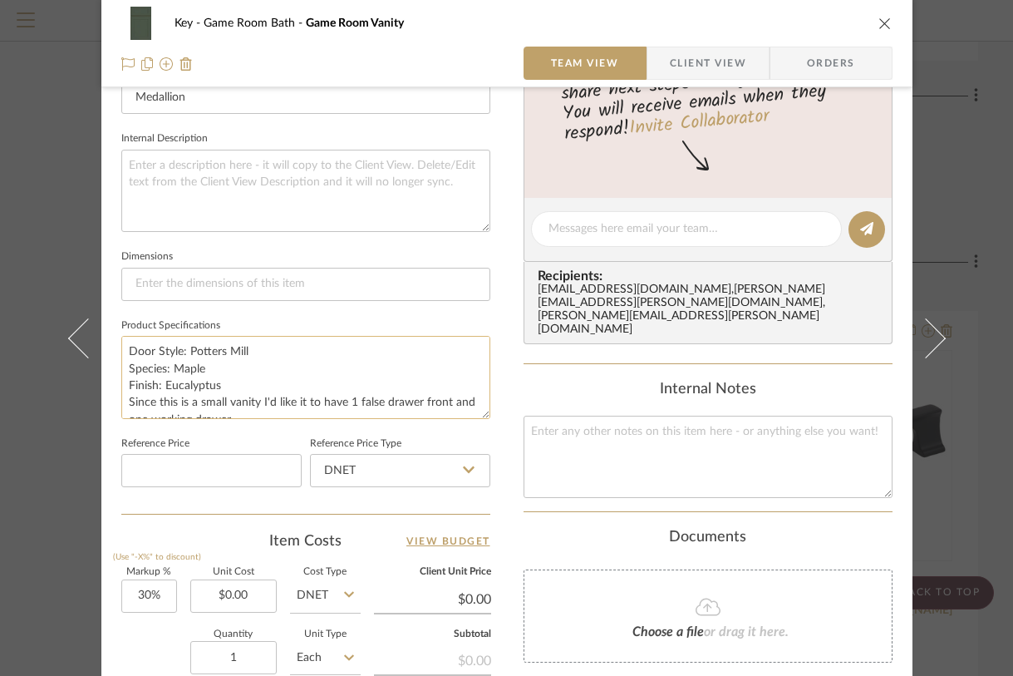
click at [240, 380] on textarea "Door Style: Potters Mill Species: Maple Finish: Eucalyptus Since this is a smal…" at bounding box center [305, 377] width 369 height 82
type textarea "Door Style: Potters Mill Species: Maple Finish: Eucalyptus Full Overlay Since t…"
click at [961, 450] on div "Key Game Room Bath Game Room Vanity Team View Client View Orders Team-Facing De…" at bounding box center [506, 338] width 1013 height 676
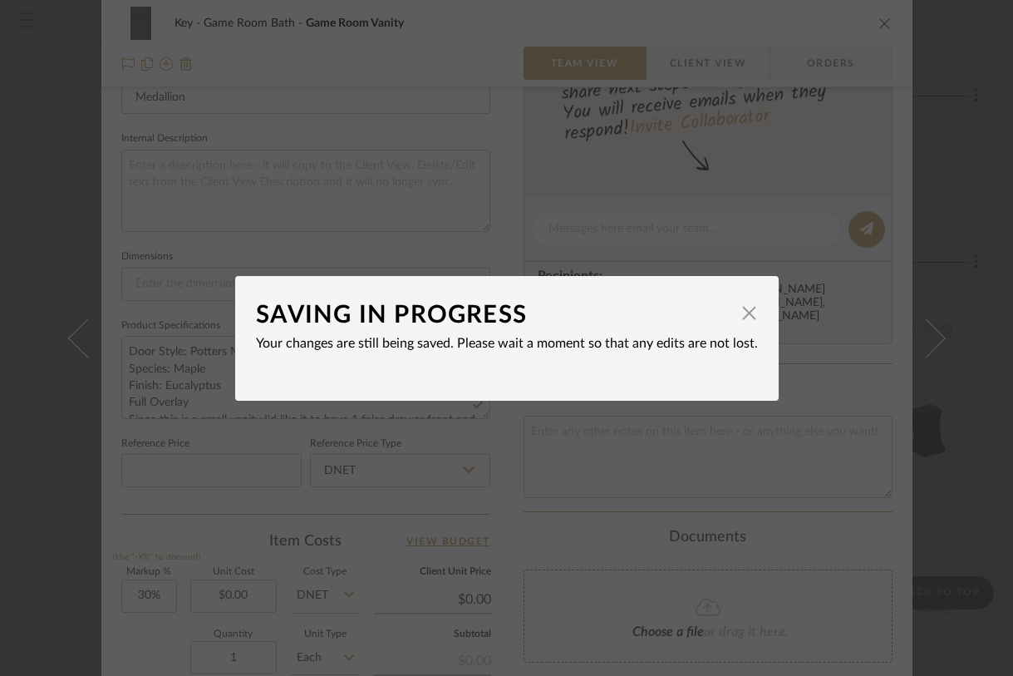
click at [961, 450] on div "SAVING IN PROGRESS × Your changes are still being saved. Please wait a moment s…" at bounding box center [506, 338] width 1013 height 676
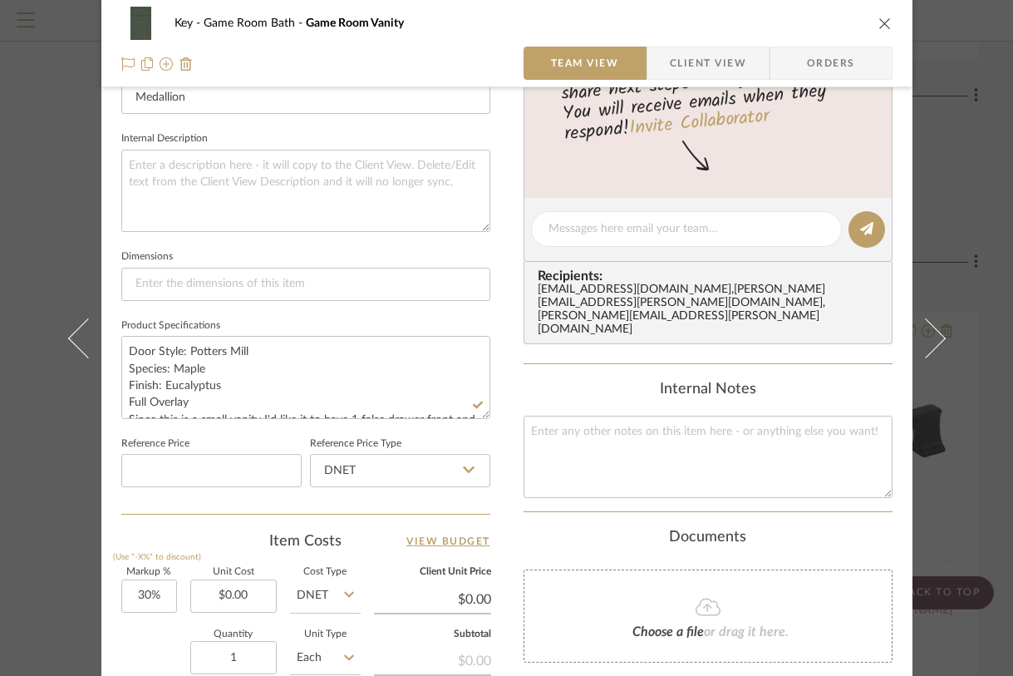
click at [879, 27] on icon "close" at bounding box center [884, 23] width 13 height 13
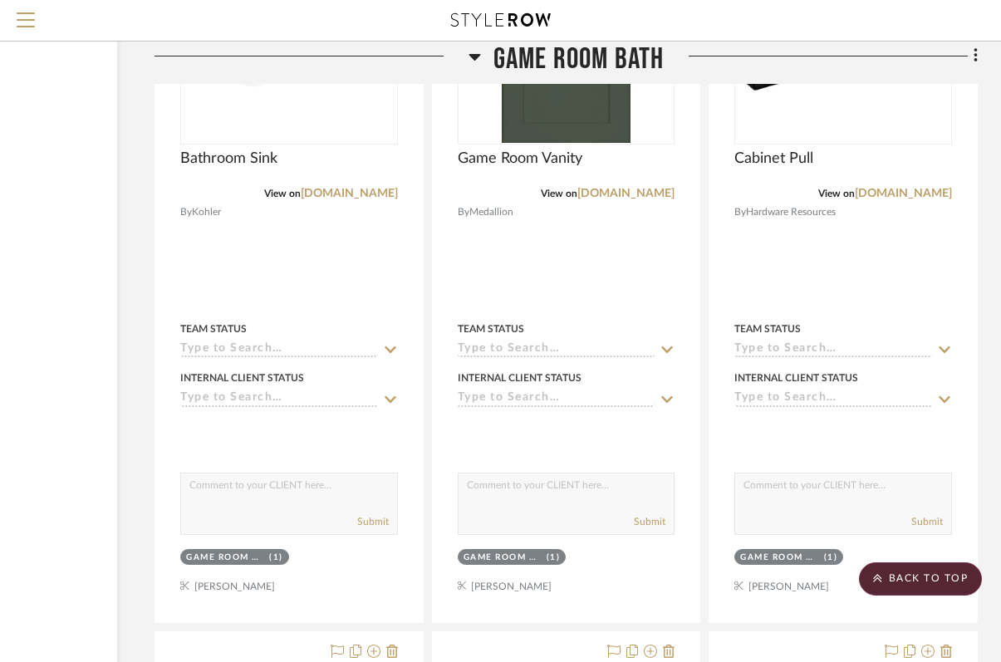
scroll to position [3021, 195]
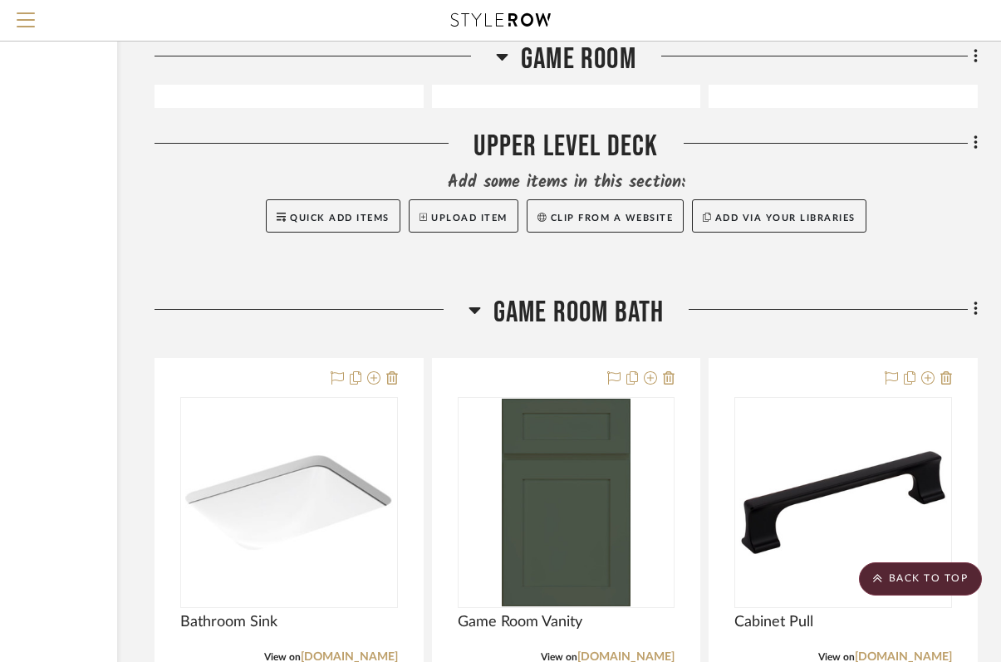
click at [480, 302] on h3 "Game Room Bath" at bounding box center [567, 313] width 196 height 36
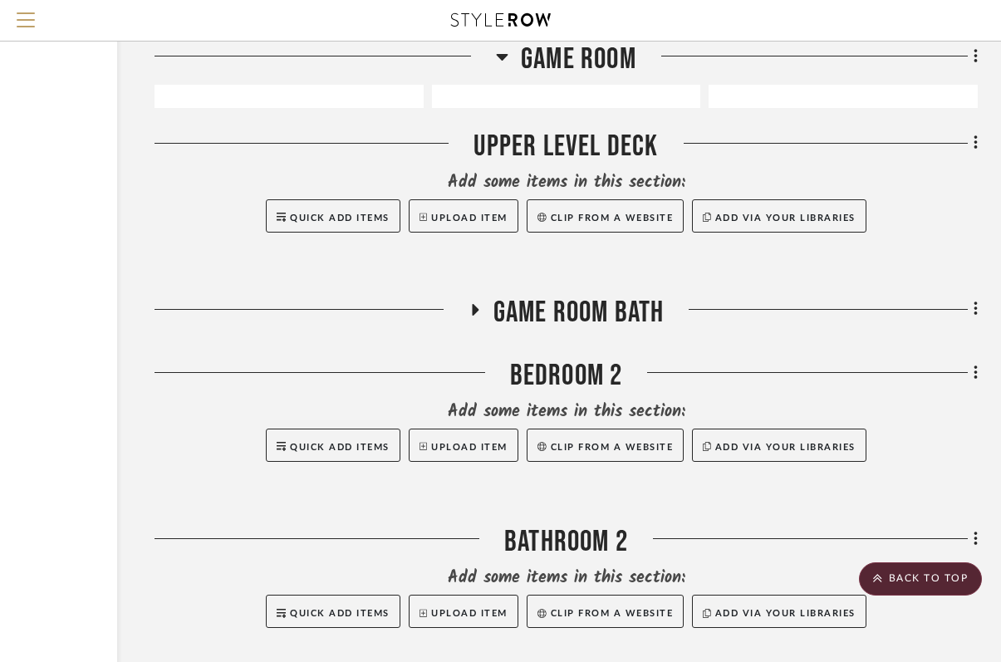
click at [502, 60] on icon at bounding box center [502, 57] width 12 height 20
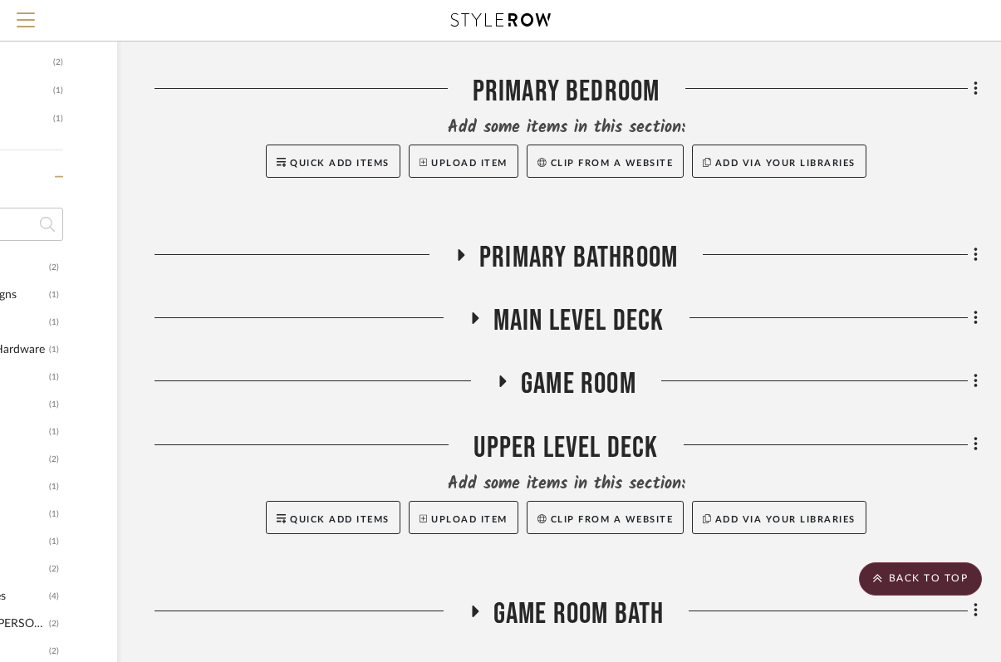
scroll to position [1226, 195]
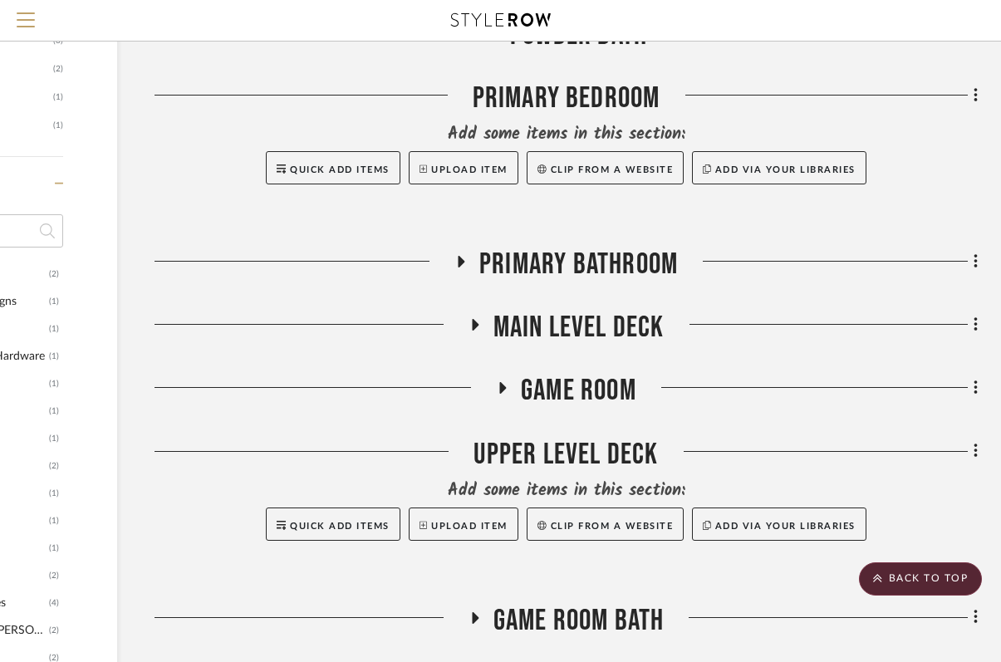
click at [477, 329] on icon at bounding box center [475, 325] width 20 height 12
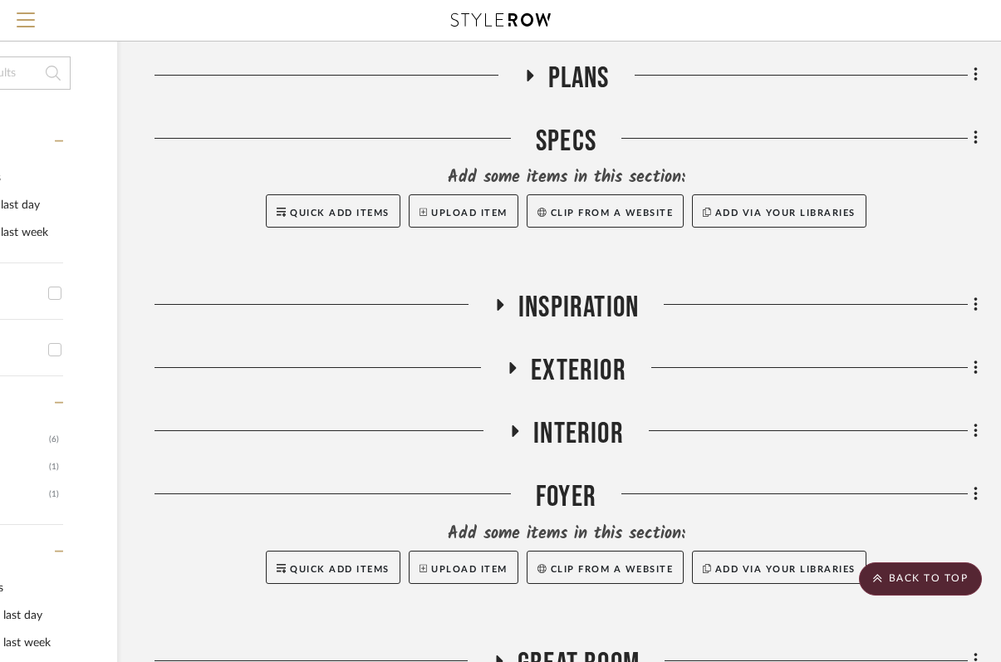
scroll to position [0, 195]
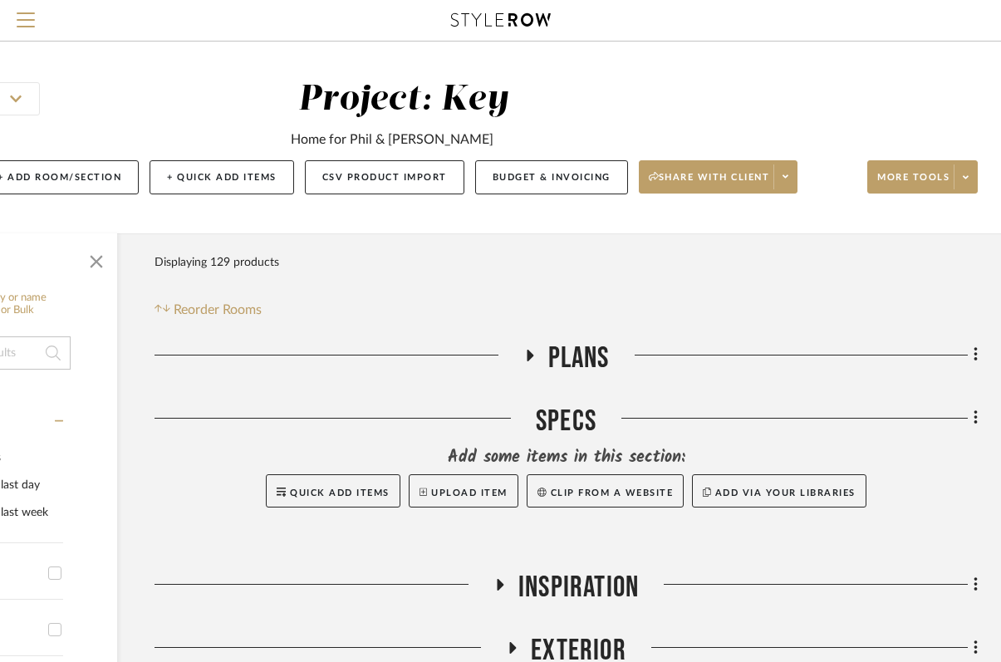
click at [532, 357] on icon at bounding box center [529, 355] width 20 height 12
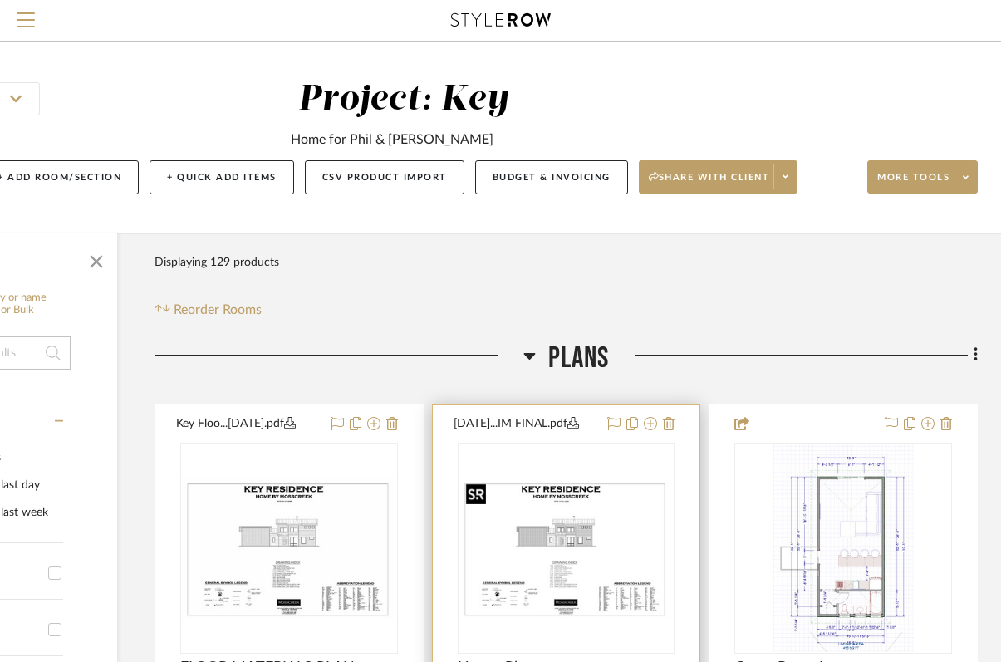
click at [559, 547] on img "0" at bounding box center [567, 548] width 214 height 143
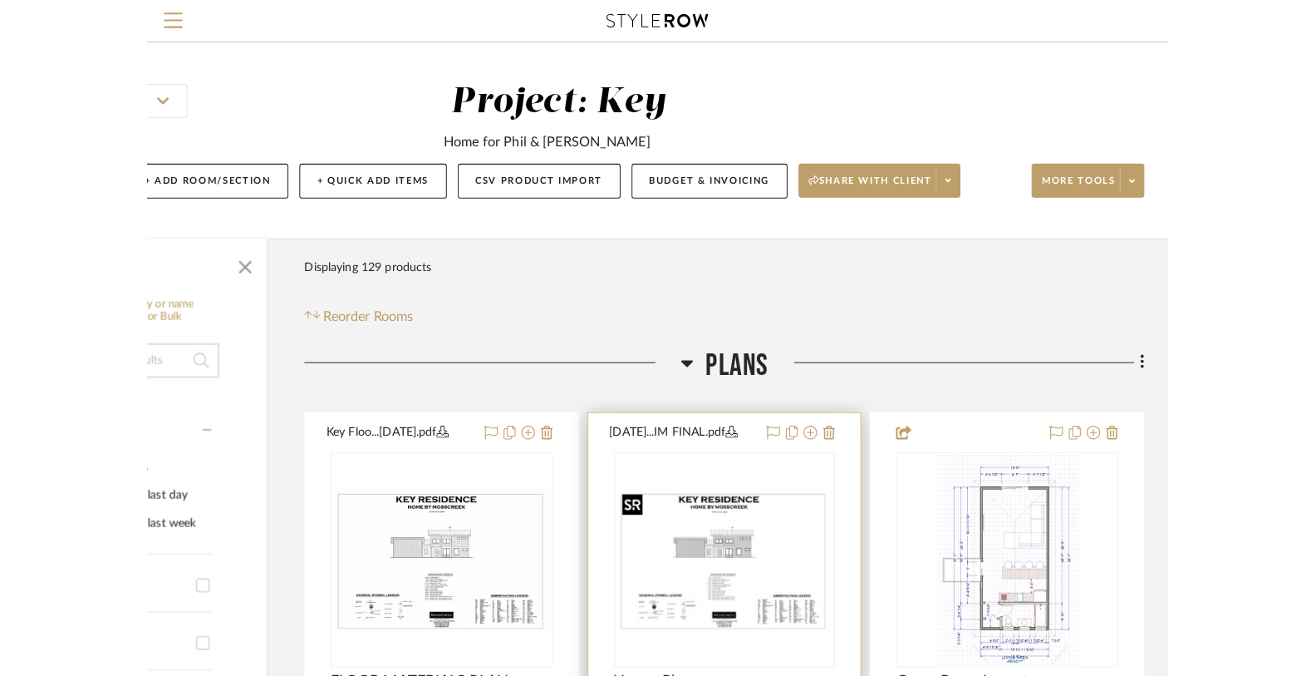
scroll to position [0, 0]
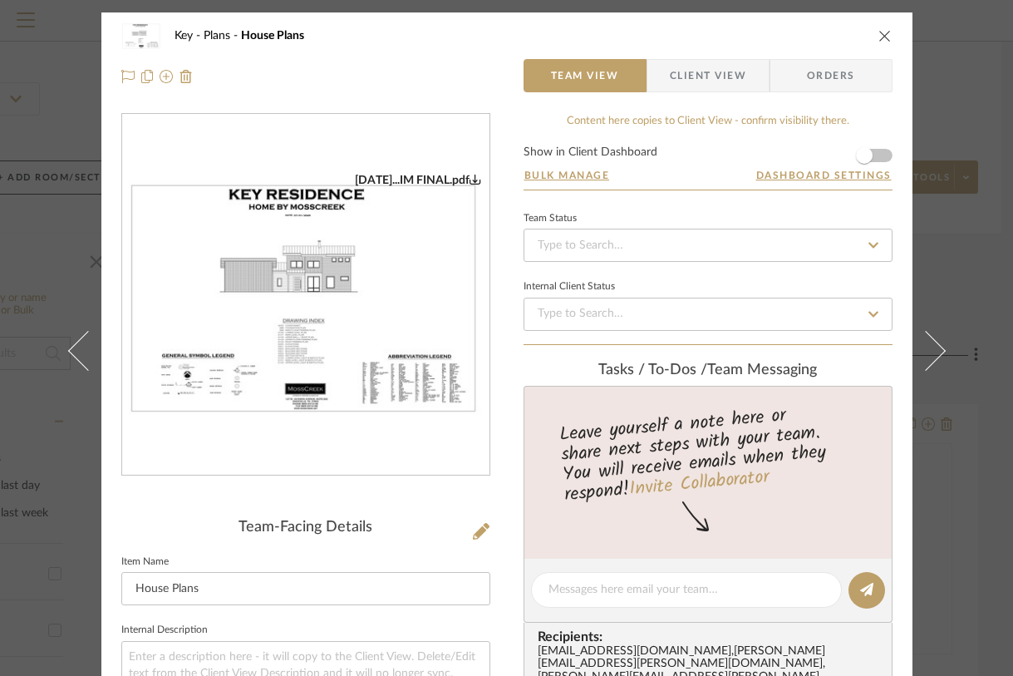
click at [357, 279] on img "0" at bounding box center [305, 295] width 367 height 245
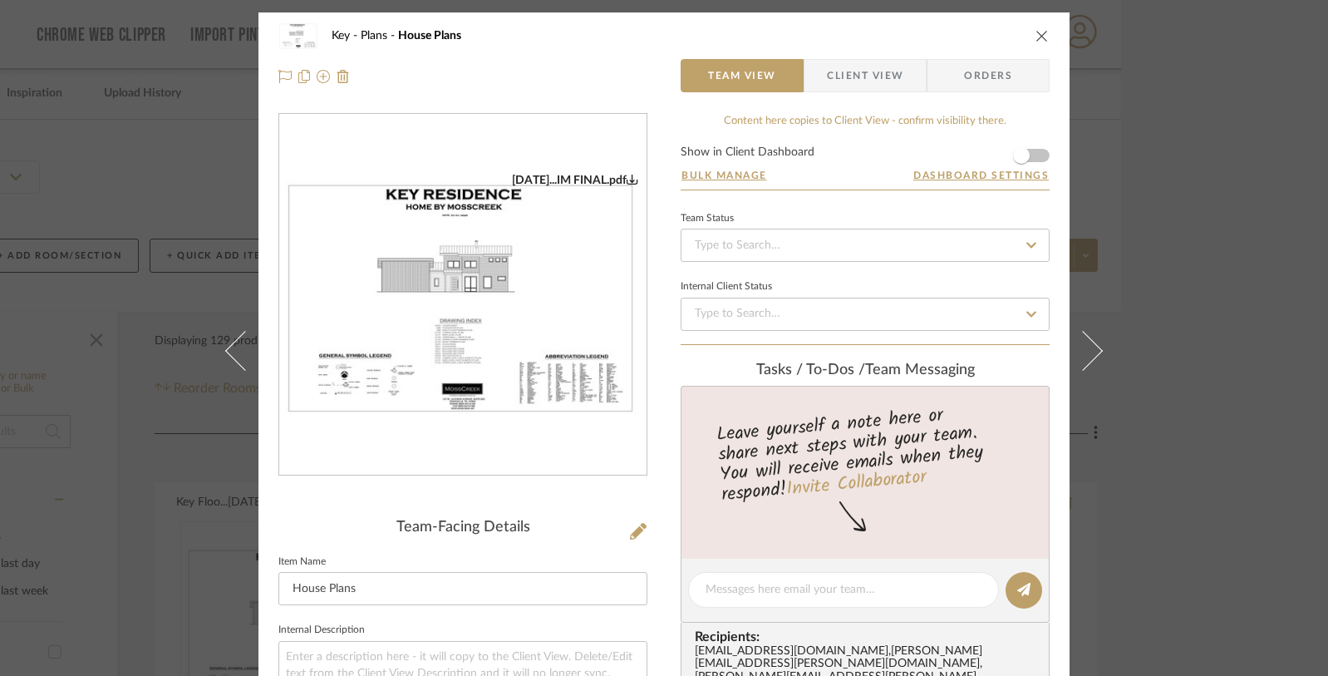
click at [1012, 35] on icon "close" at bounding box center [1041, 35] width 13 height 13
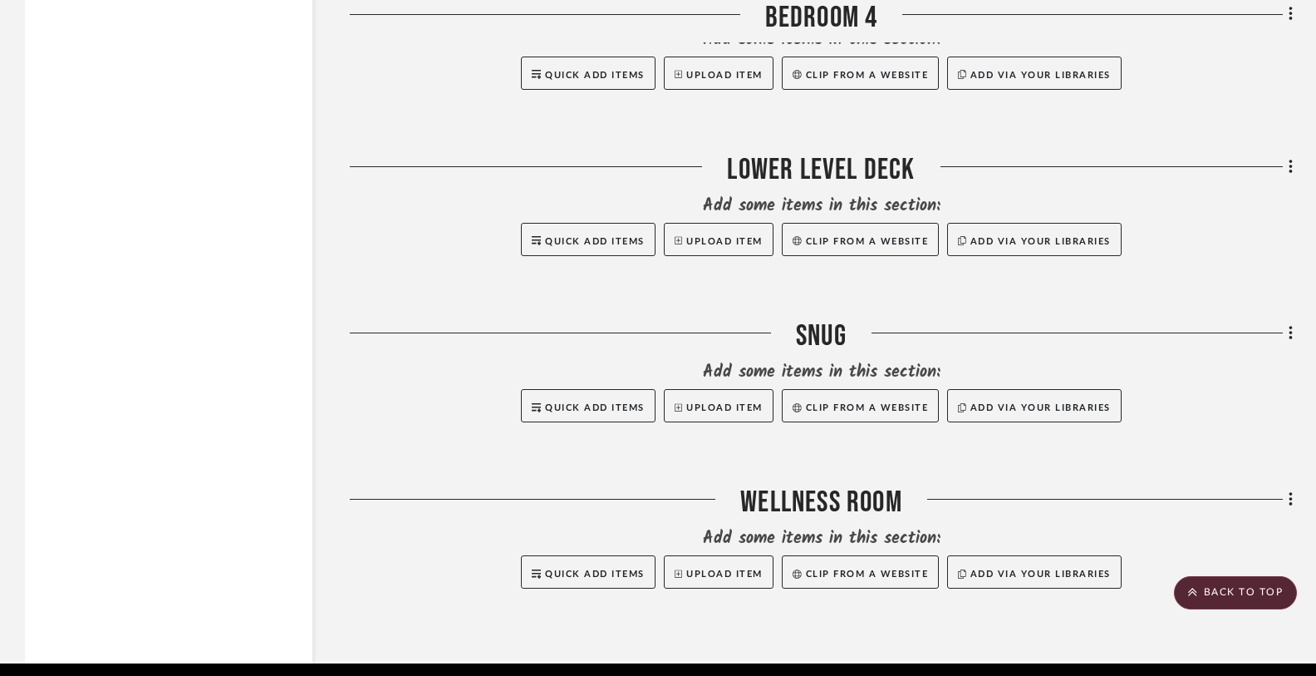
scroll to position [4948, 0]
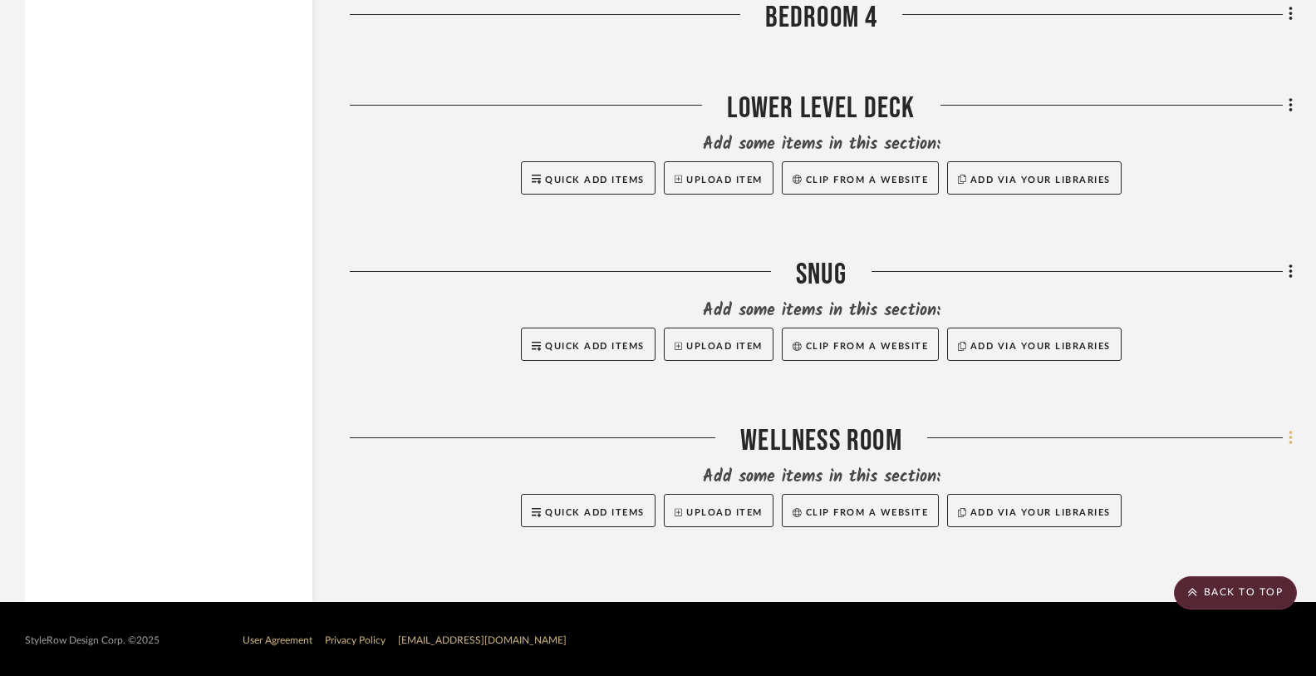
click at [1012, 437] on icon at bounding box center [1290, 437] width 3 height 14
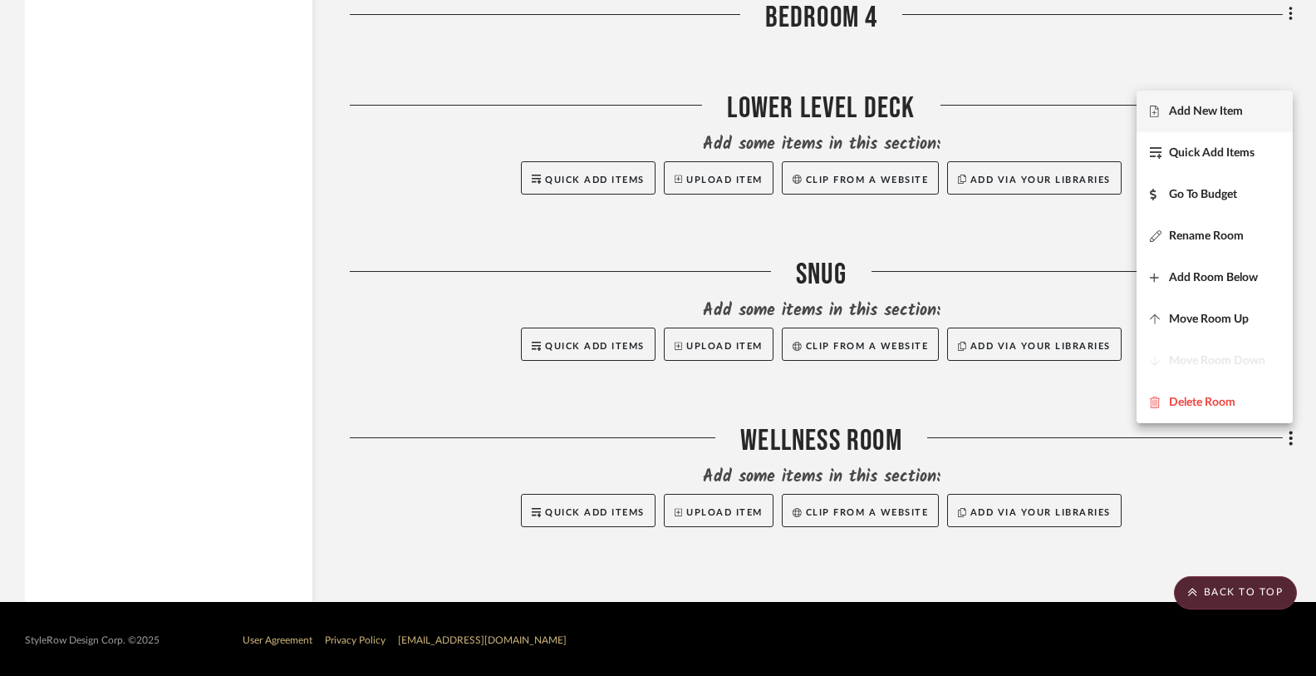
click at [1012, 115] on span "Add New Item" at bounding box center [1206, 111] width 74 height 14
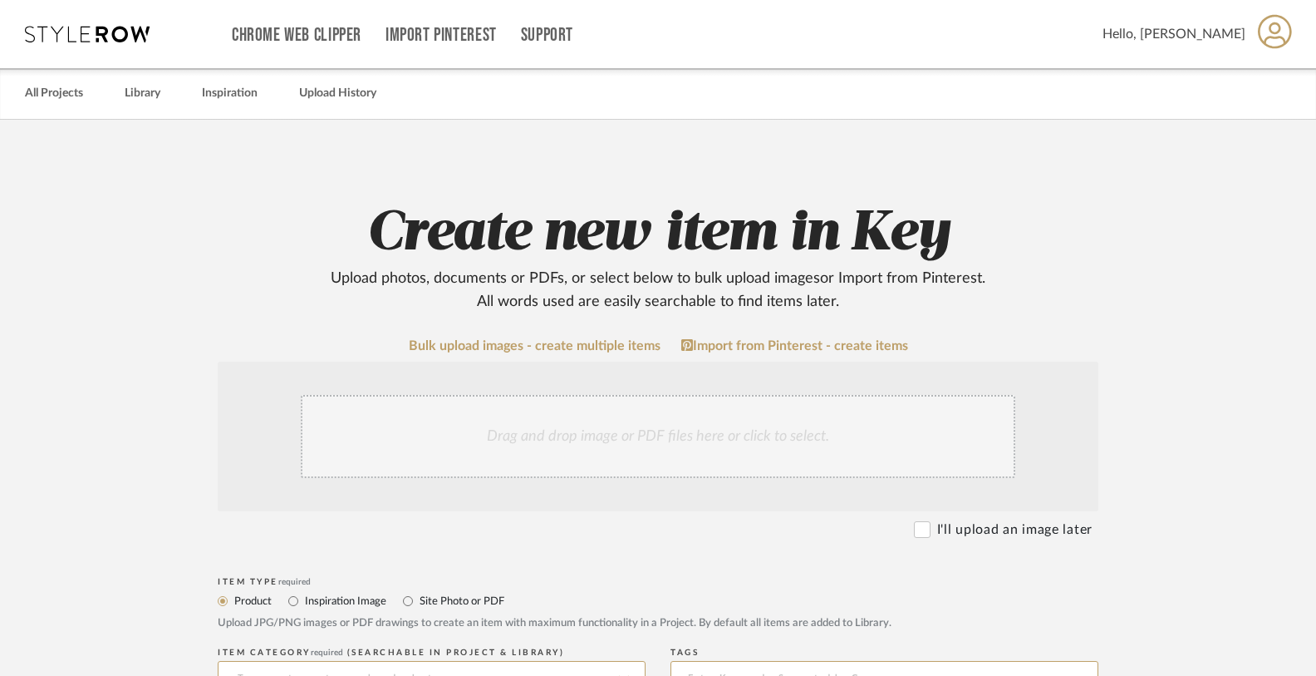
click at [575, 415] on div "Drag and drop image or PDF files here or click to select." at bounding box center [658, 436] width 715 height 83
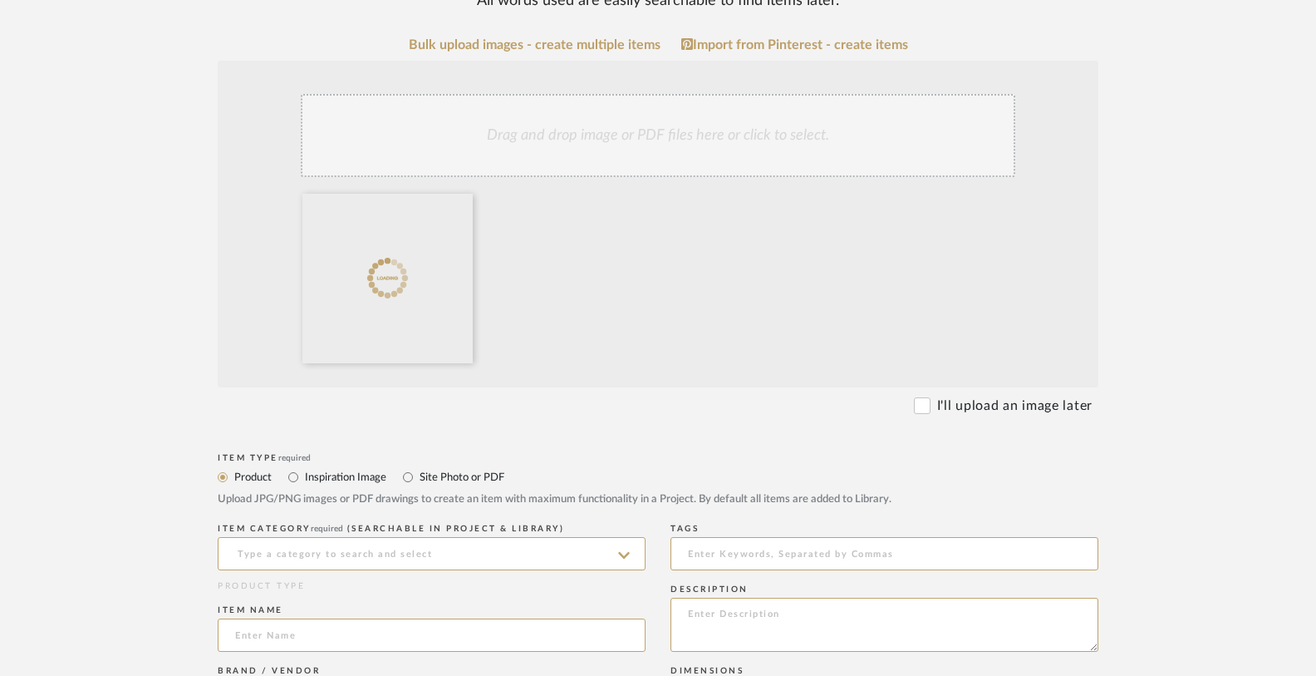
scroll to position [331, 0]
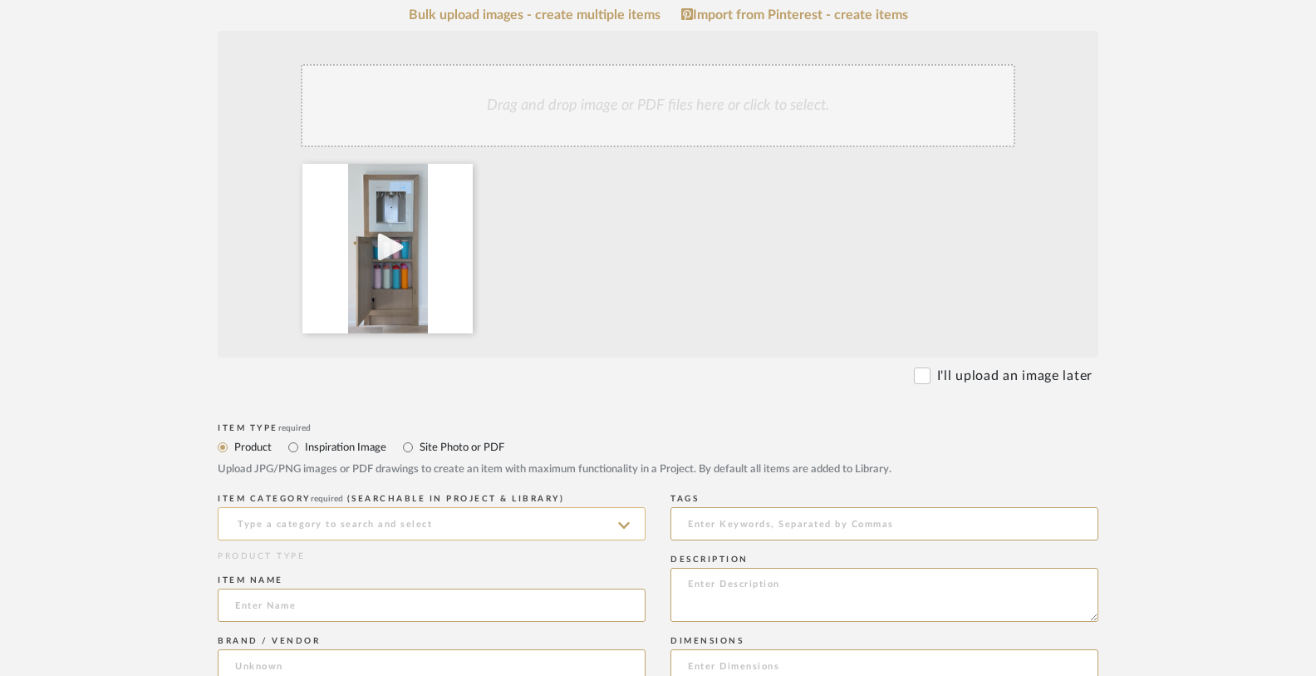
click at [554, 519] on input at bounding box center [432, 523] width 428 height 33
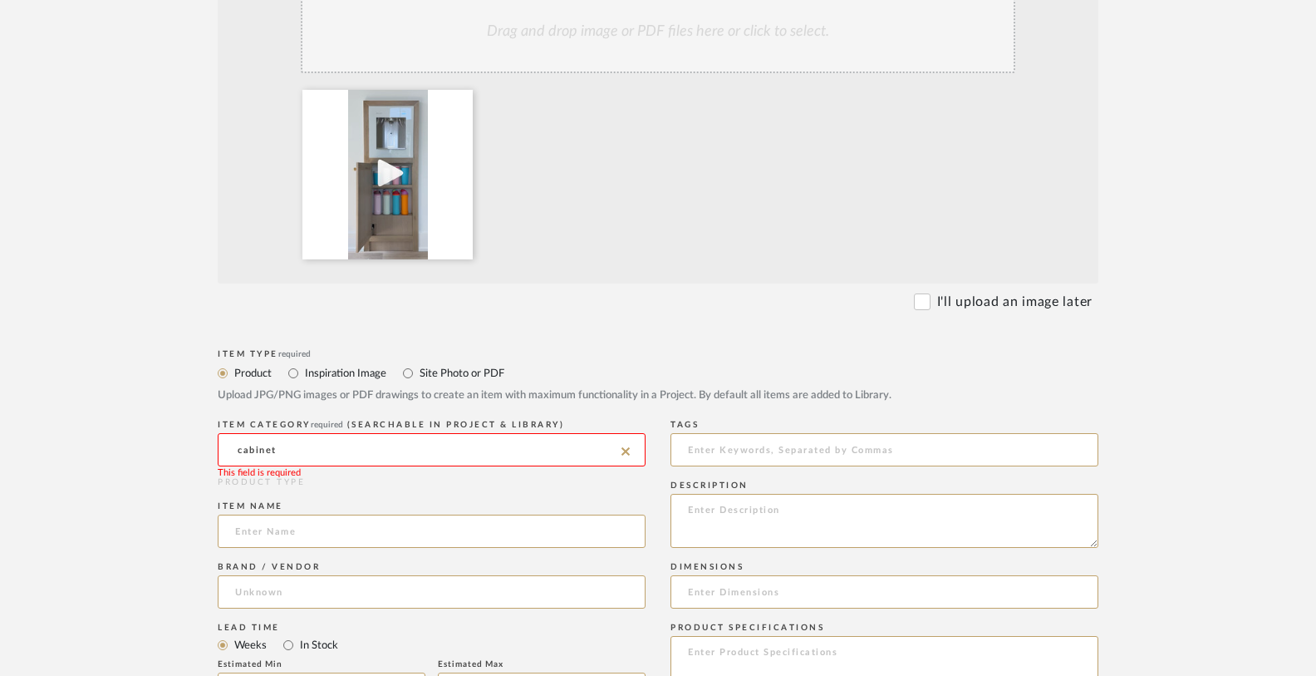
scroll to position [410, 0]
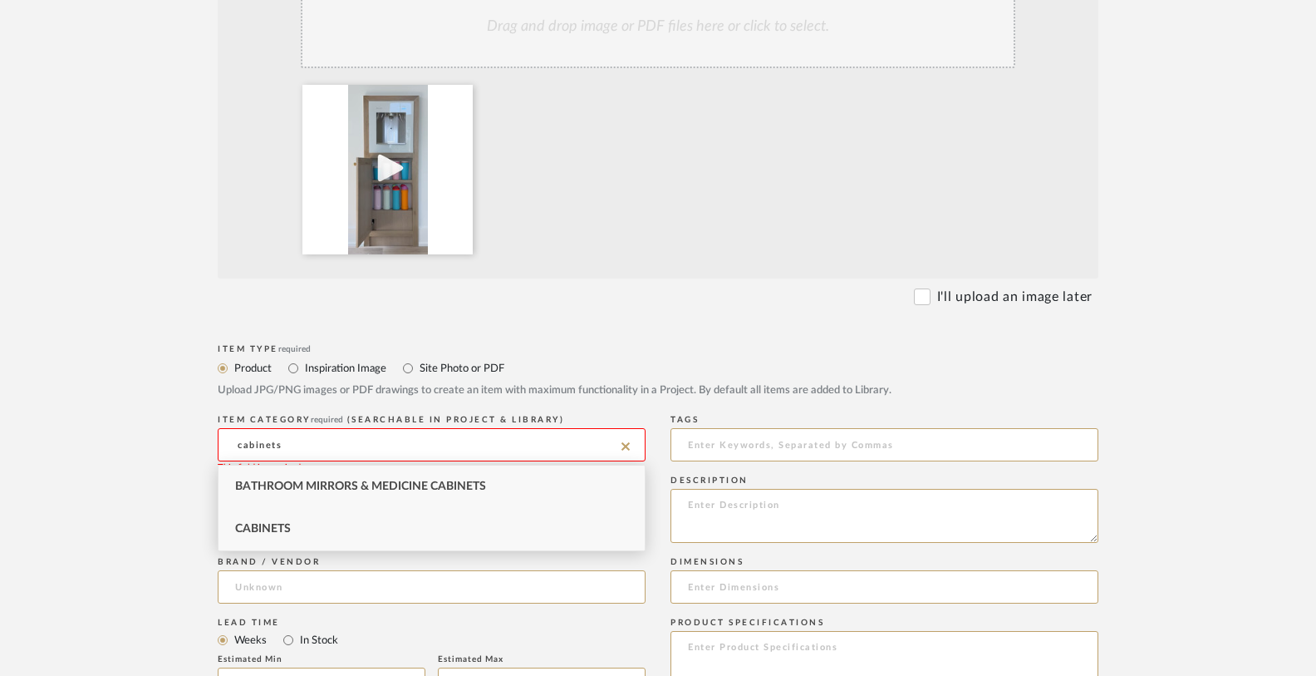
click at [470, 534] on div "Cabinets" at bounding box center [432, 529] width 426 height 42
type input "Cabinets"
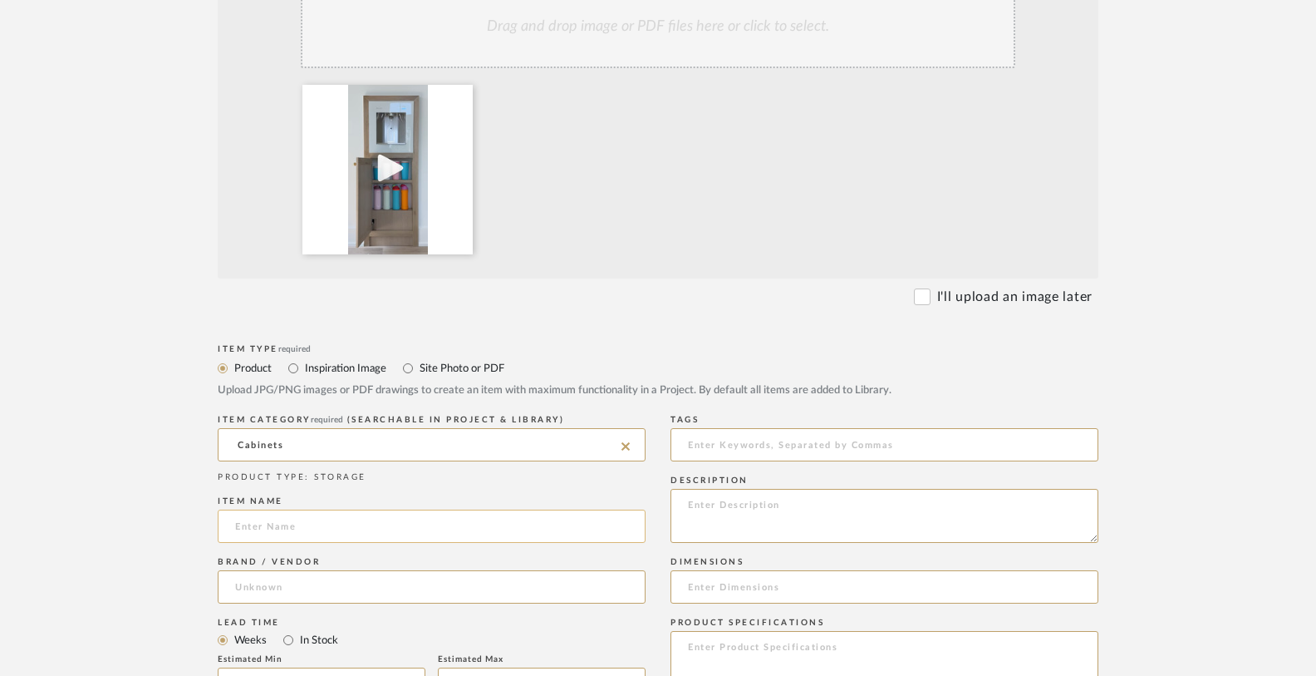
click at [417, 536] on input at bounding box center [432, 525] width 428 height 33
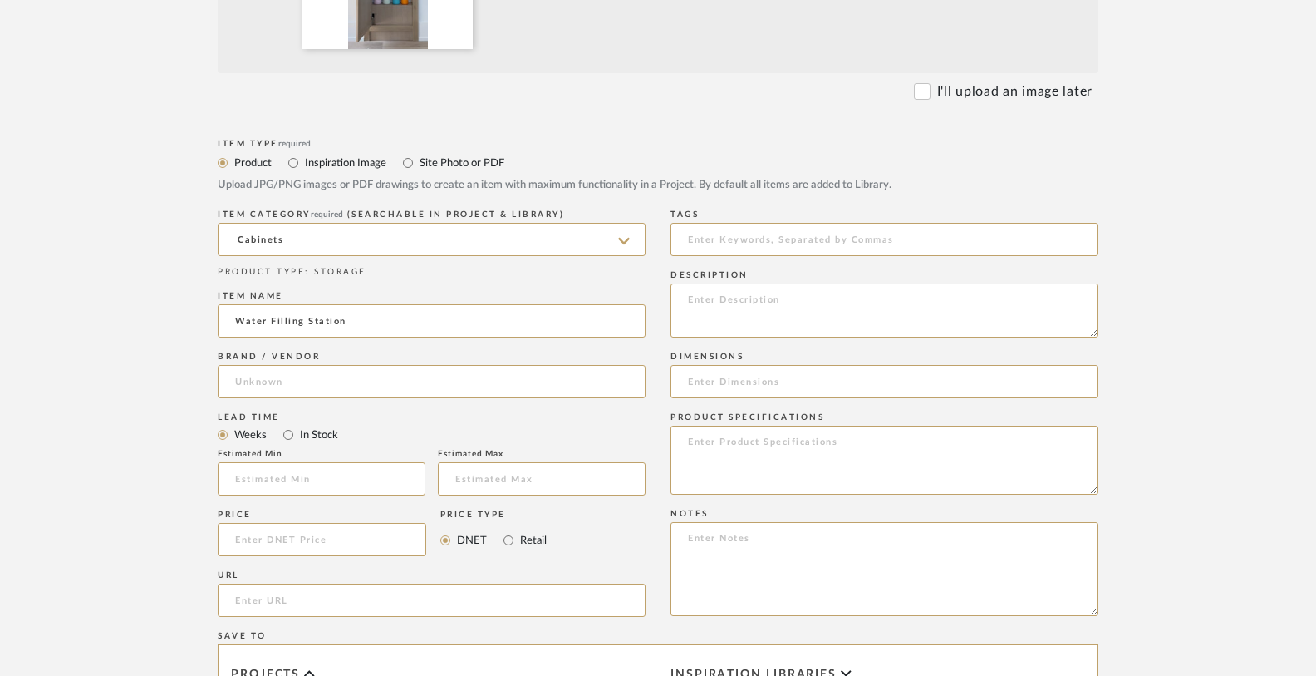
scroll to position [764, 0]
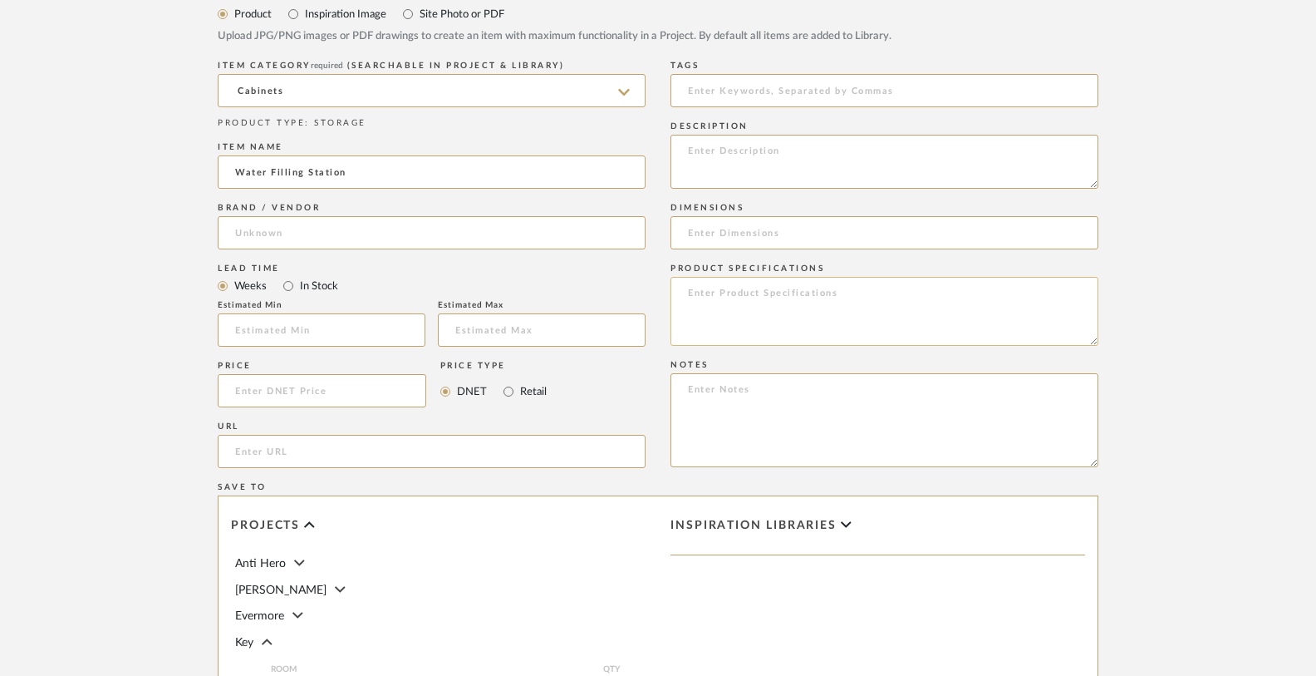
type input "Water Filling Station"
click at [808, 302] on textarea at bounding box center [885, 311] width 428 height 69
type textarea "W"
click at [825, 323] on textarea "Door Style: Potters Mille Species: Maple Finish: Biscotti Door below filler to …" at bounding box center [885, 311] width 428 height 69
click at [954, 328] on textarea "Door Style: Potters Mille Species: Maple Finish: Biscotti Door below filler to …" at bounding box center [885, 311] width 428 height 69
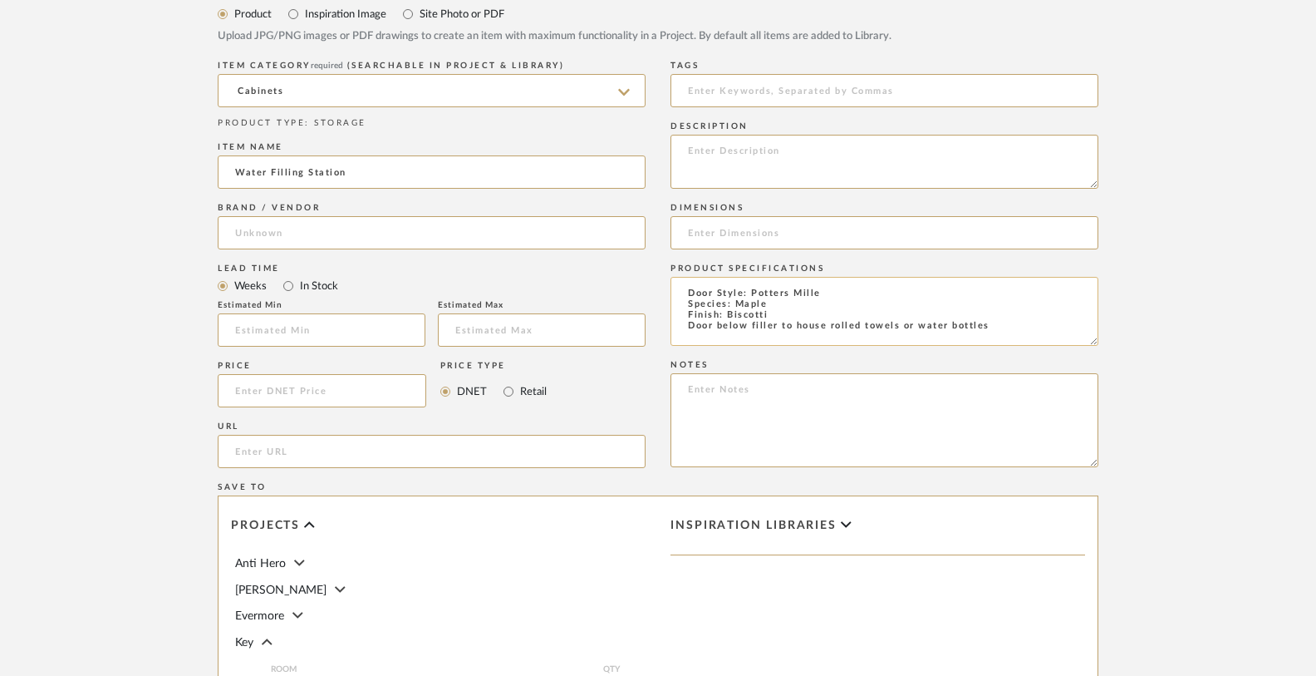
click at [839, 290] on textarea "Door Style: Potters Mille Species: Maple Finish: Biscotti Door below filler to …" at bounding box center [885, 311] width 428 height 69
click at [1005, 328] on textarea "Door Style: Potters Mill Species: Maple Finish: Biscotti Door below filler to h…" at bounding box center [885, 311] width 428 height 69
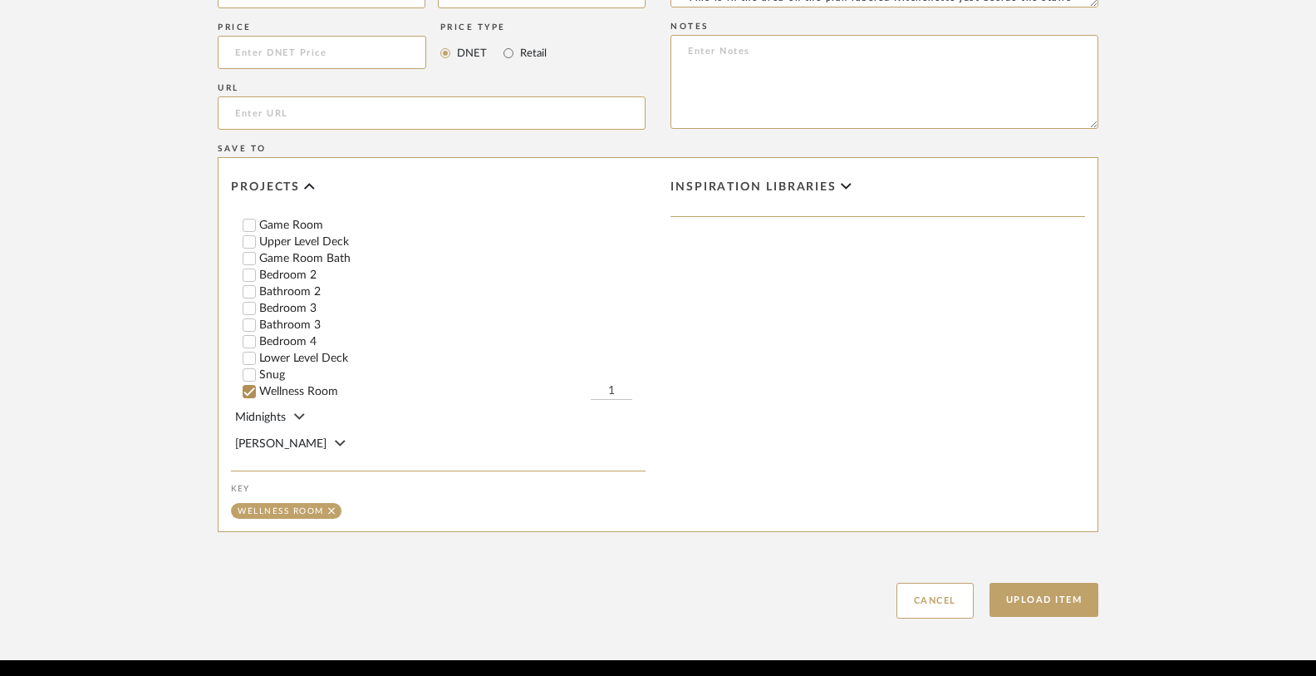
scroll to position [1163, 0]
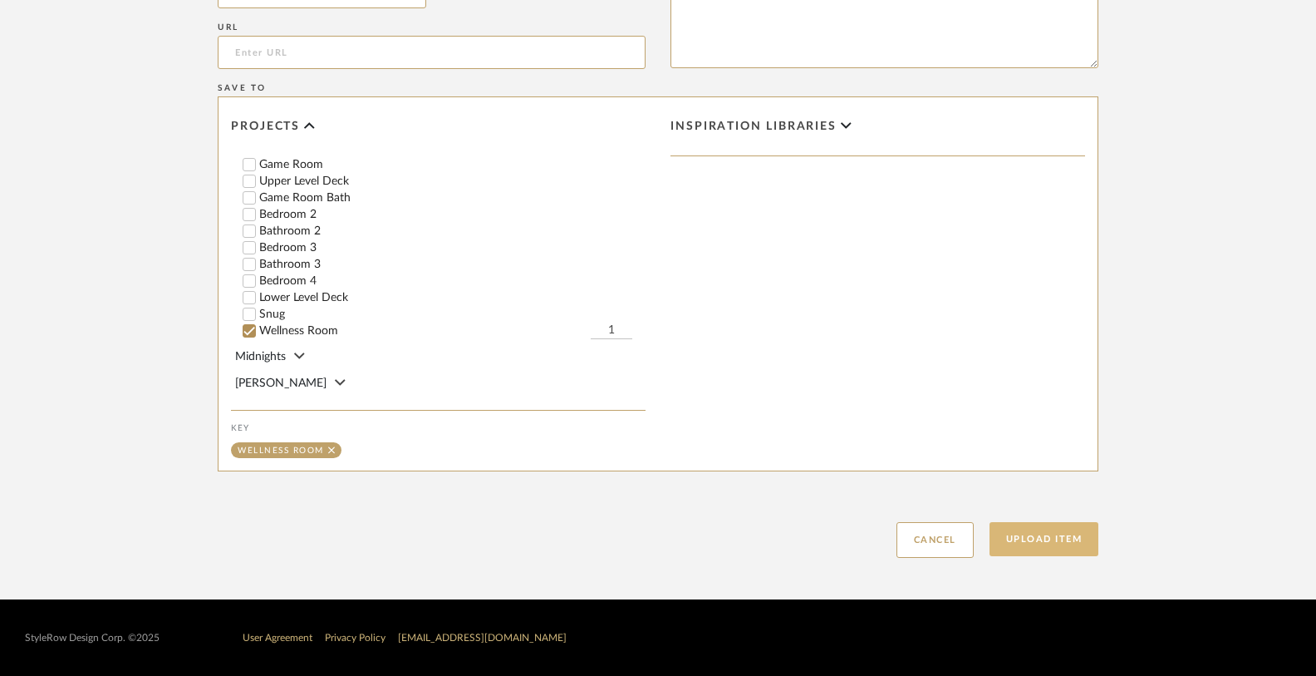
type textarea "Door Style: Potters Mill Species: Maple Finish: Biscotti Door below filler to h…"
click at [1012, 529] on button "Upload Item" at bounding box center [1045, 539] width 110 height 34
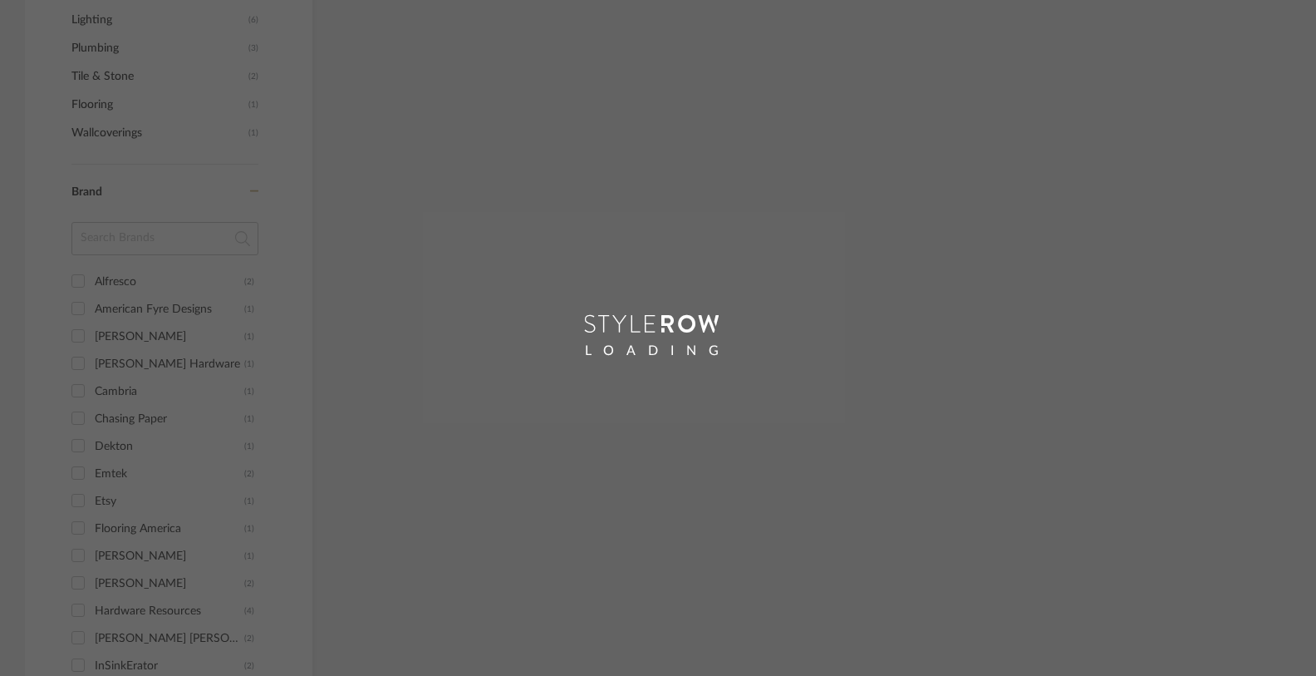
scroll to position [632, 0]
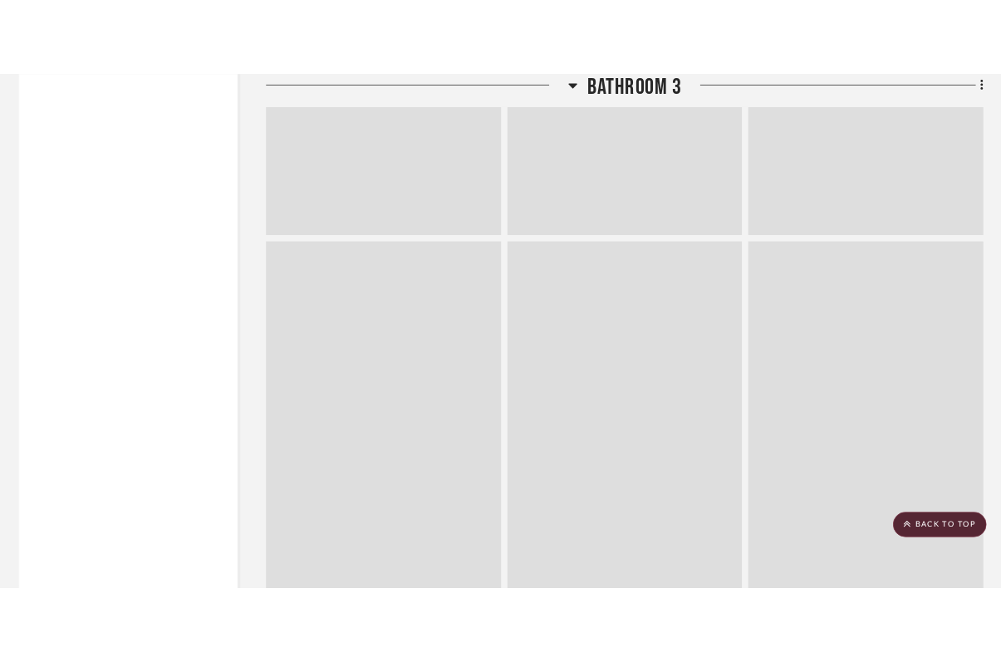
scroll to position [9724, 0]
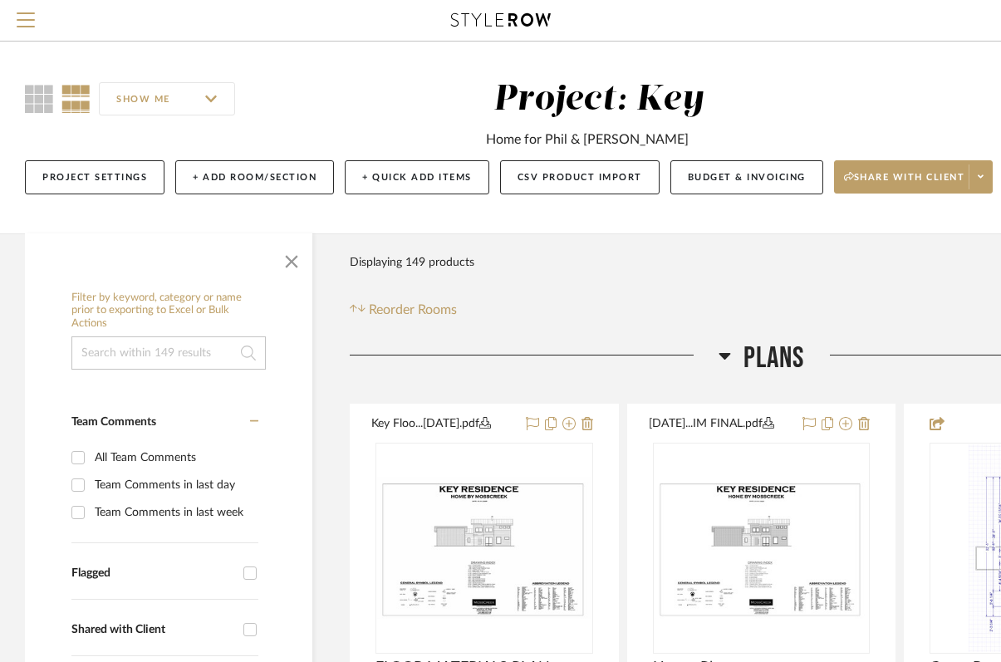
click at [726, 354] on icon at bounding box center [725, 356] width 12 height 7
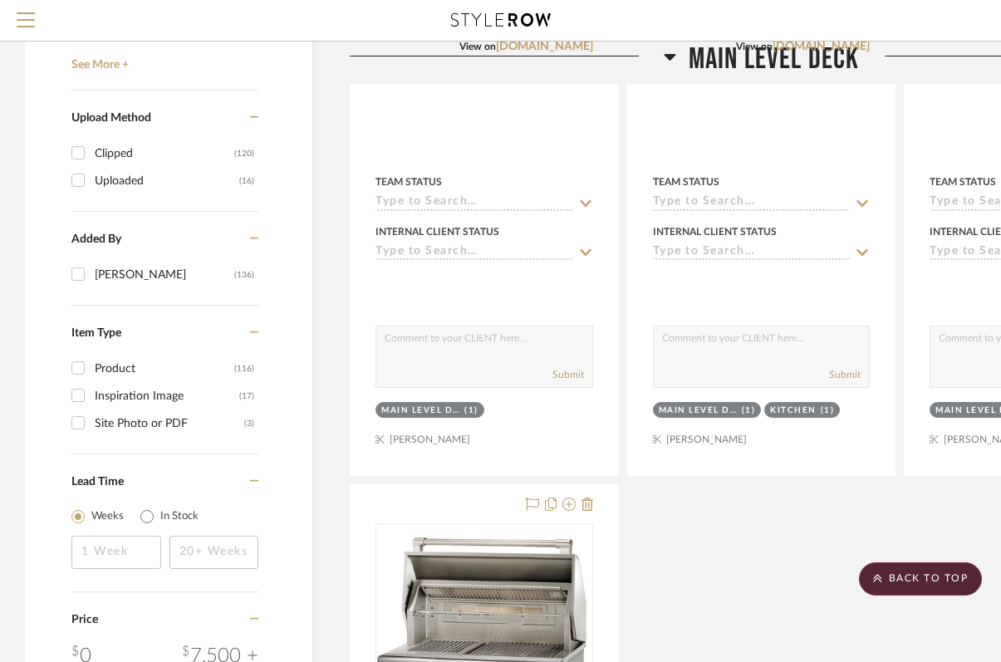
scroll to position [1742, 0]
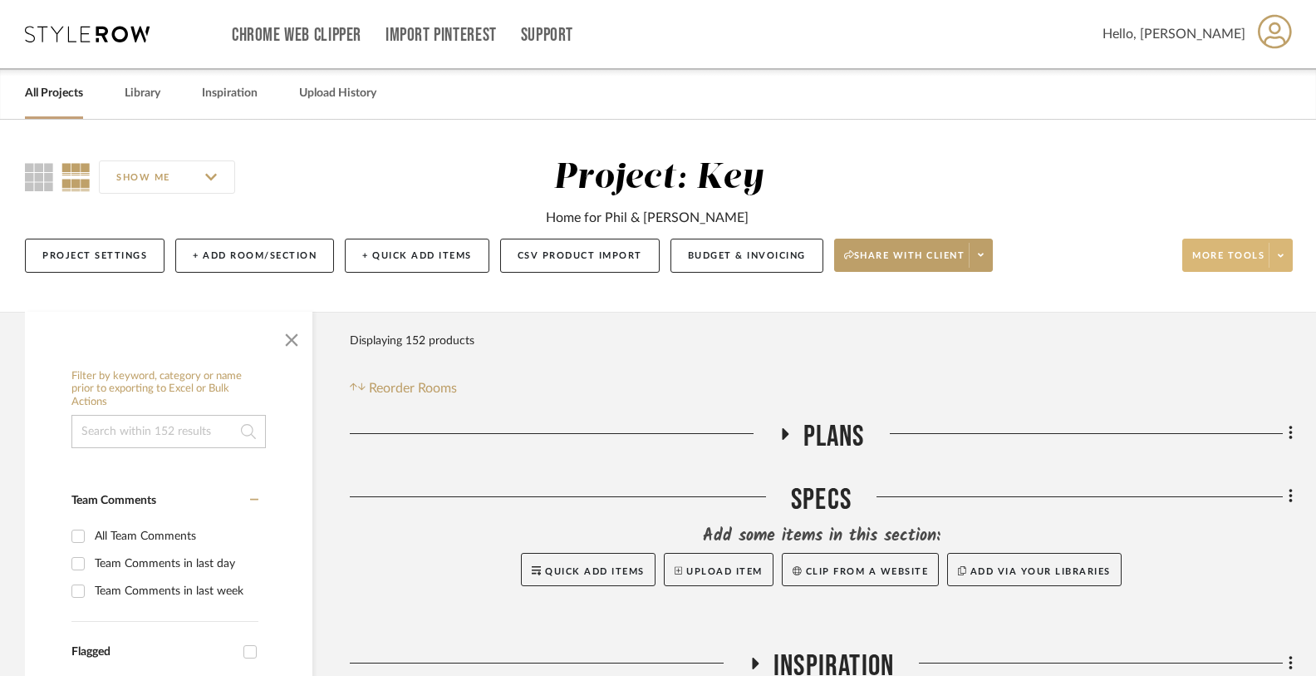
click at [1012, 253] on icon at bounding box center [1281, 255] width 6 height 9
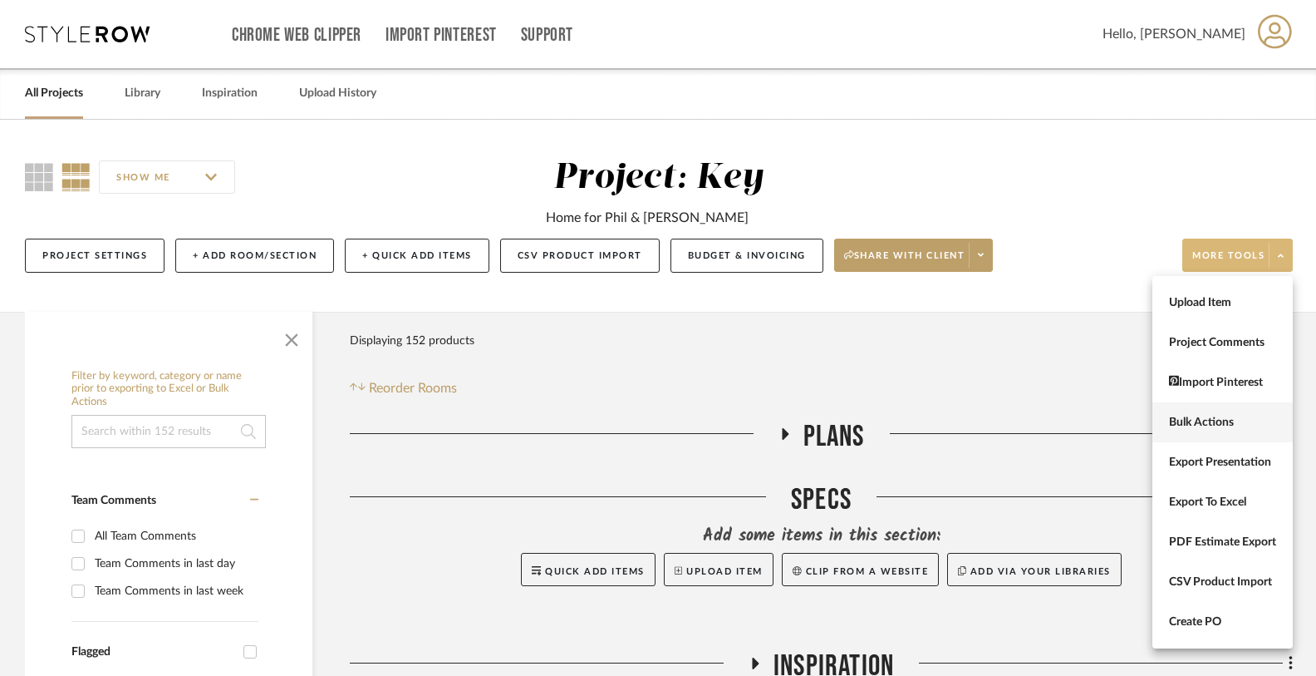
click at [1012, 421] on span "Bulk Actions" at bounding box center [1222, 422] width 107 height 14
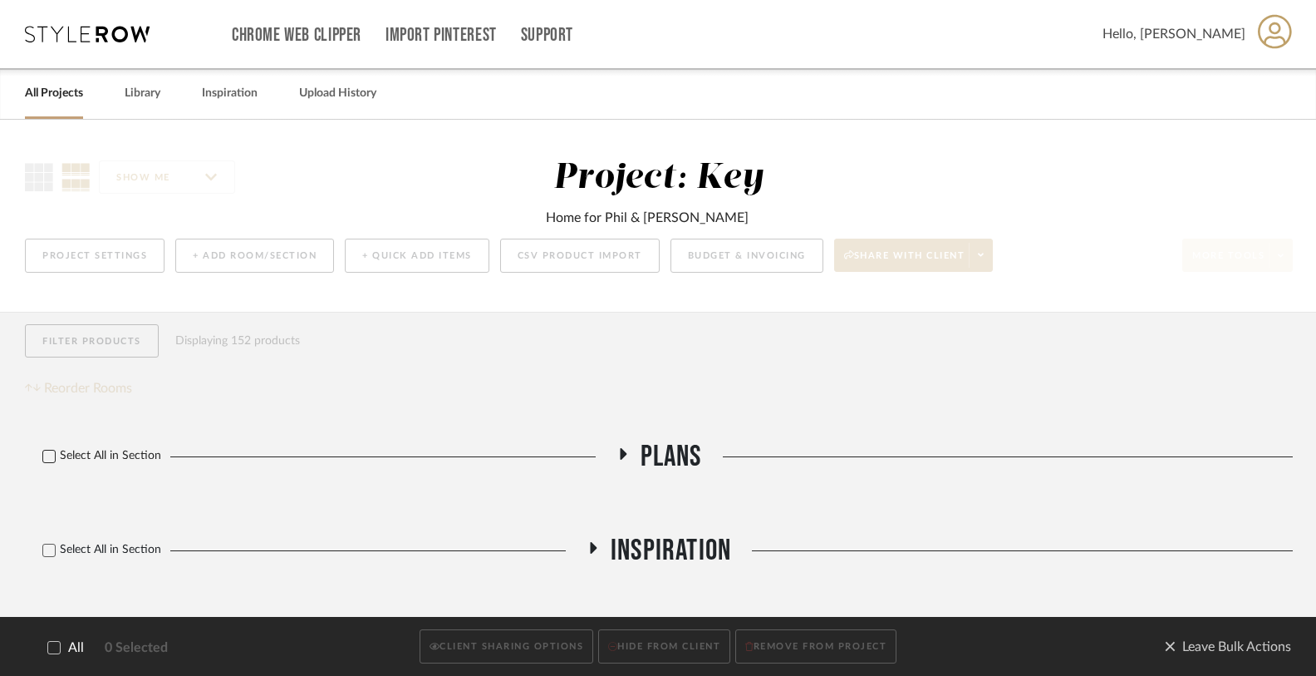
click at [45, 460] on icon at bounding box center [49, 456] width 12 height 12
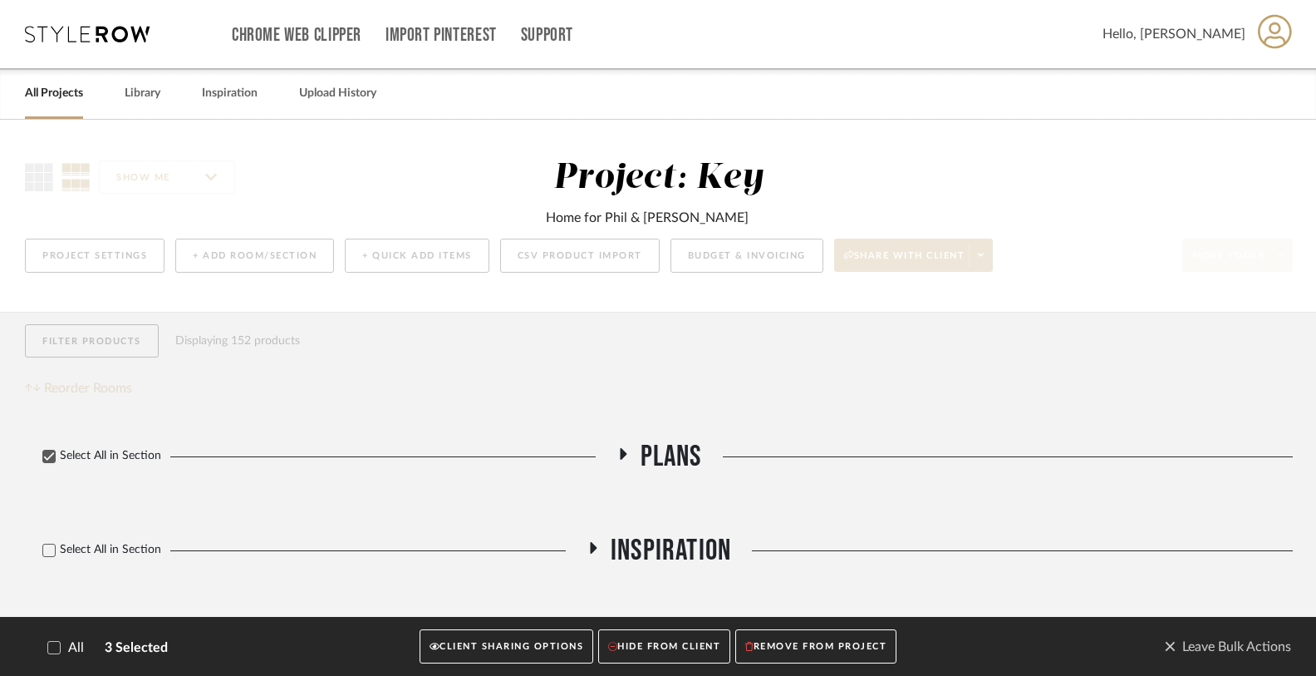
click at [50, 650] on icon at bounding box center [54, 648] width 12 height 12
click at [552, 645] on button "CLIENT SHARING OPTIONS" at bounding box center [507, 647] width 174 height 34
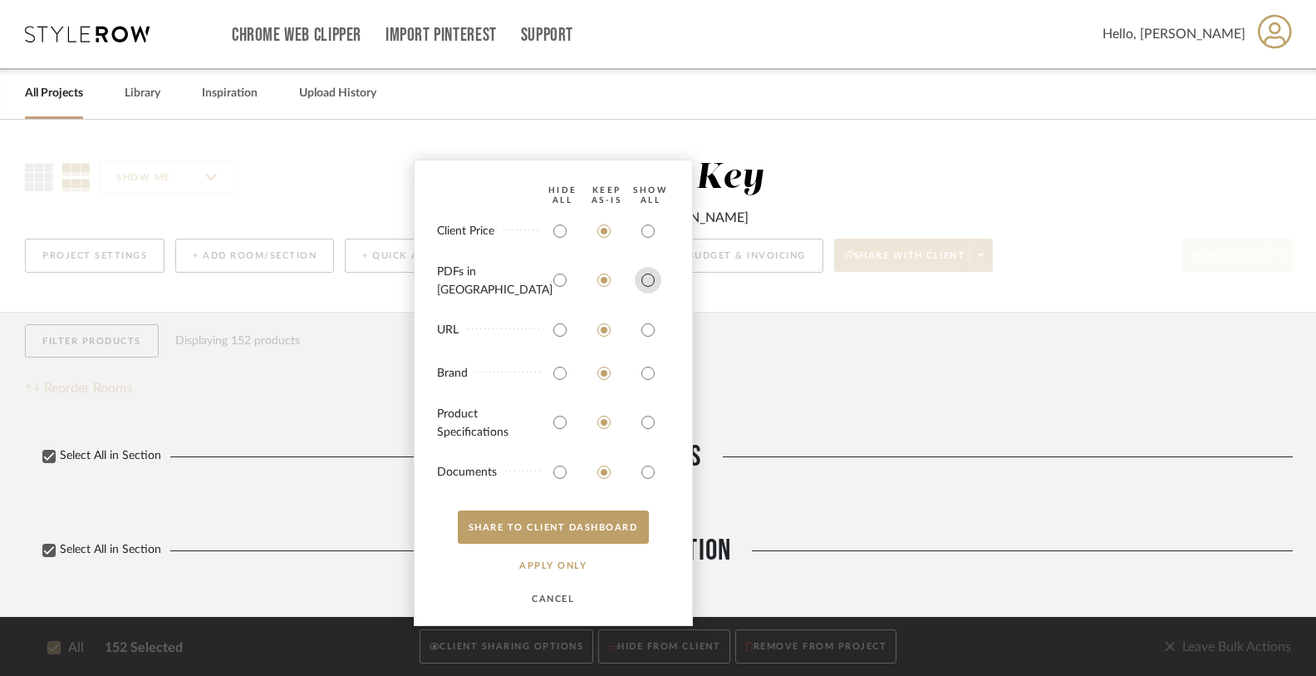
click at [655, 286] on input "radio" at bounding box center [648, 280] width 27 height 27
radio input "true"
click at [650, 329] on input "radio" at bounding box center [648, 330] width 27 height 27
radio input "true"
click at [646, 381] on input "radio" at bounding box center [648, 373] width 27 height 27
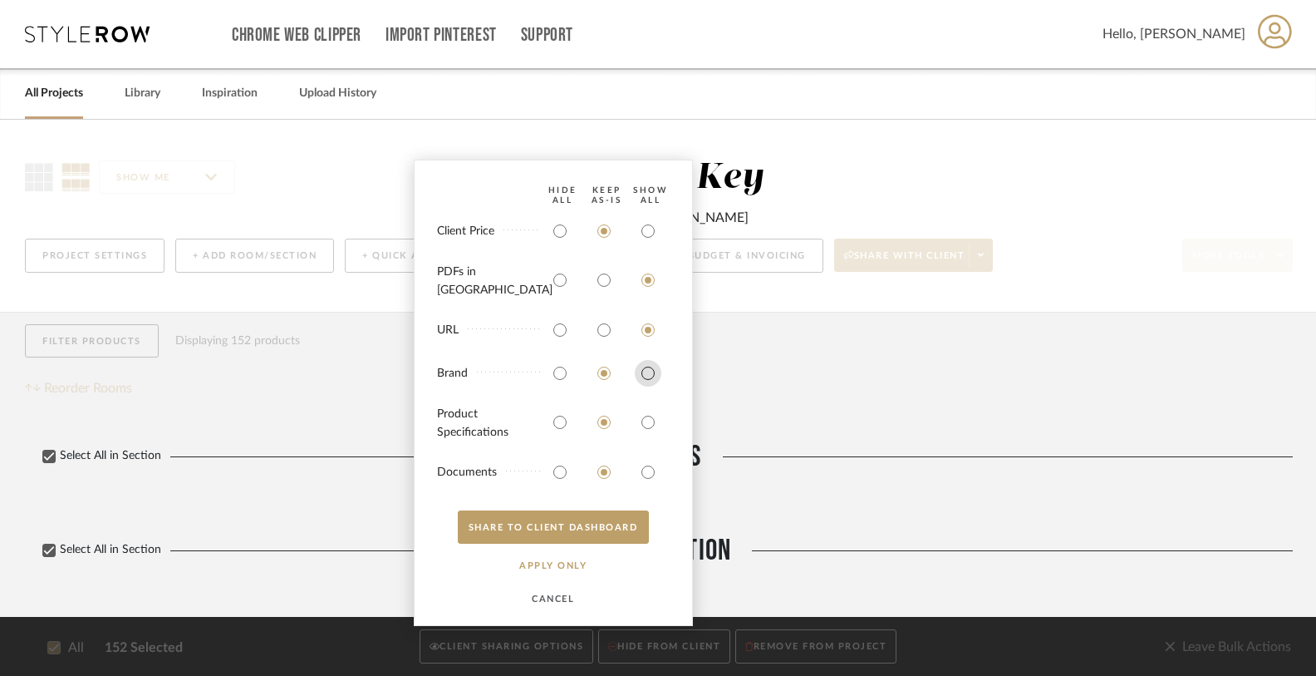
radio input "true"
click at [643, 427] on input "radio" at bounding box center [648, 422] width 27 height 27
radio input "true"
click at [646, 474] on input "radio" at bounding box center [648, 472] width 27 height 27
radio input "true"
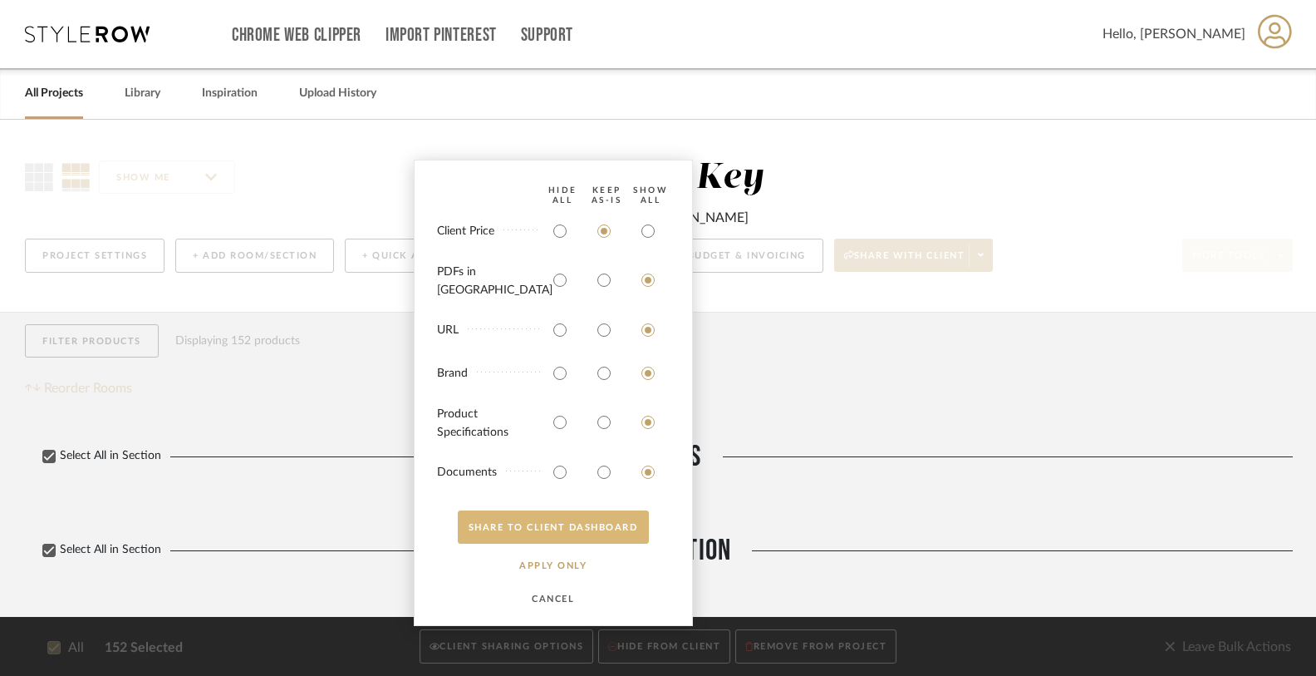
click at [584, 524] on button "SHARE TO CLIENT Dashboard" at bounding box center [553, 526] width 191 height 33
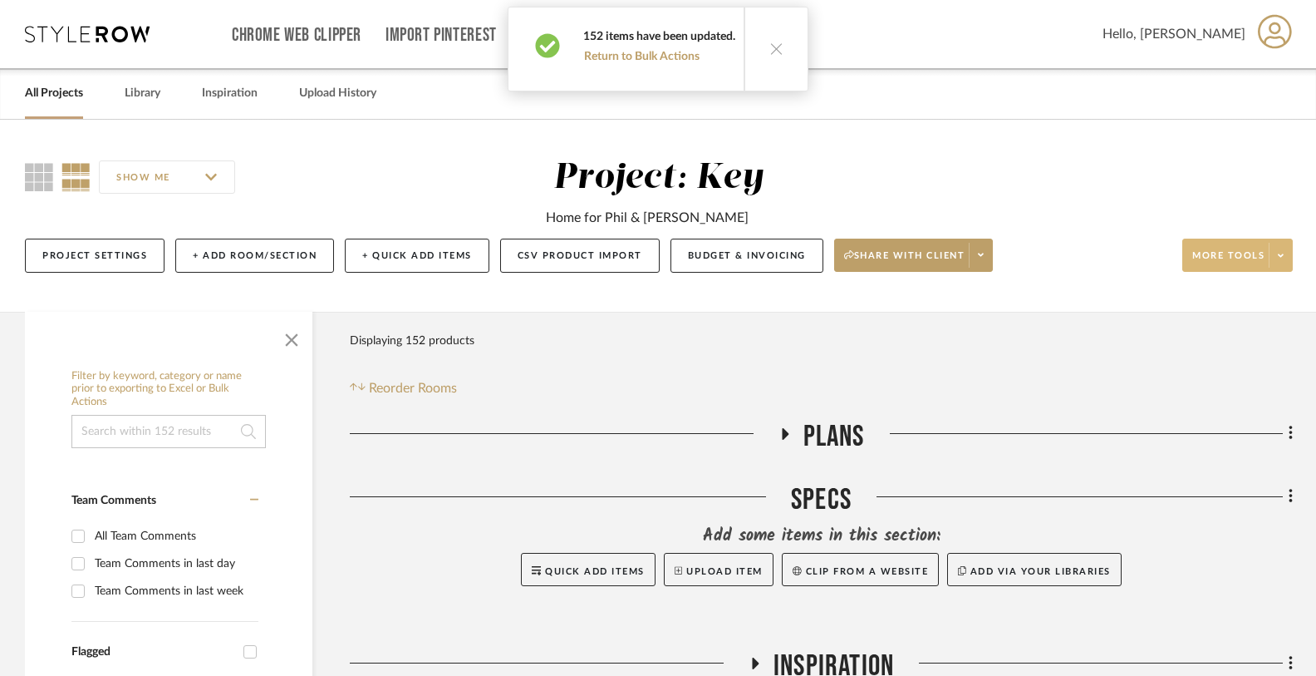
click at [777, 60] on button at bounding box center [776, 48] width 64 height 83
click at [1012, 256] on span at bounding box center [1280, 255] width 23 height 25
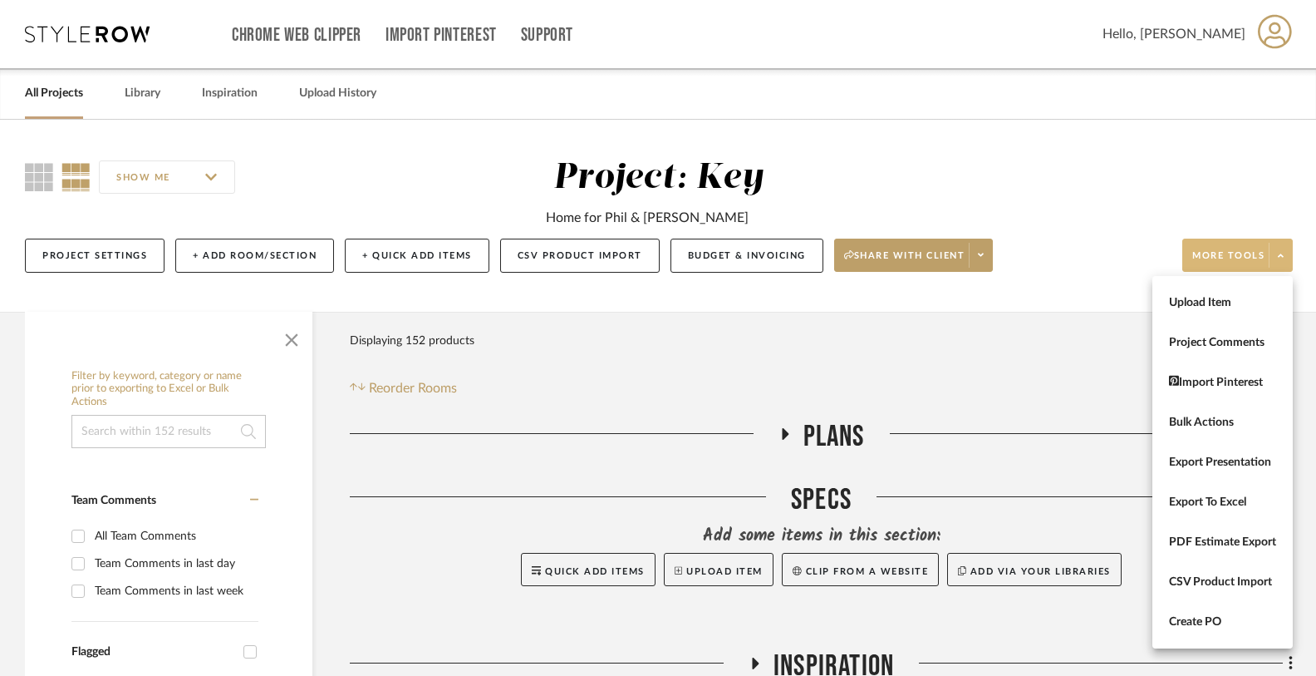
click at [986, 252] on div at bounding box center [658, 338] width 1316 height 676
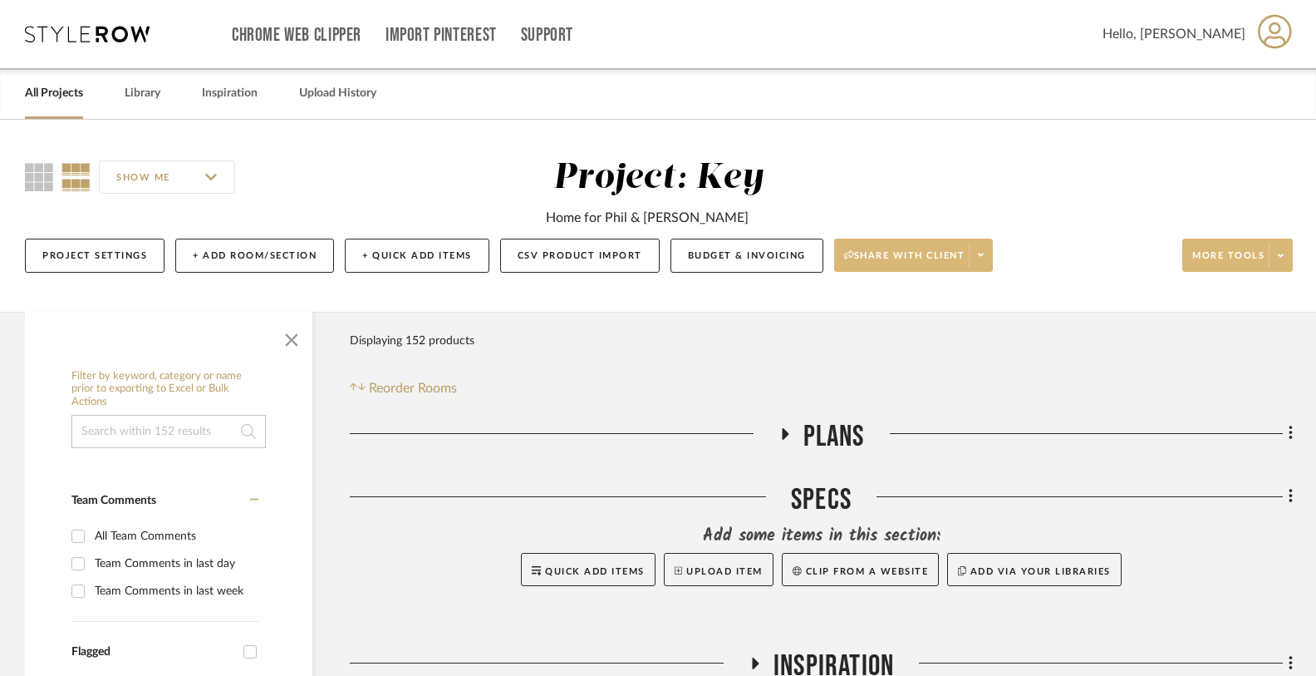
click at [984, 254] on icon at bounding box center [981, 254] width 6 height 9
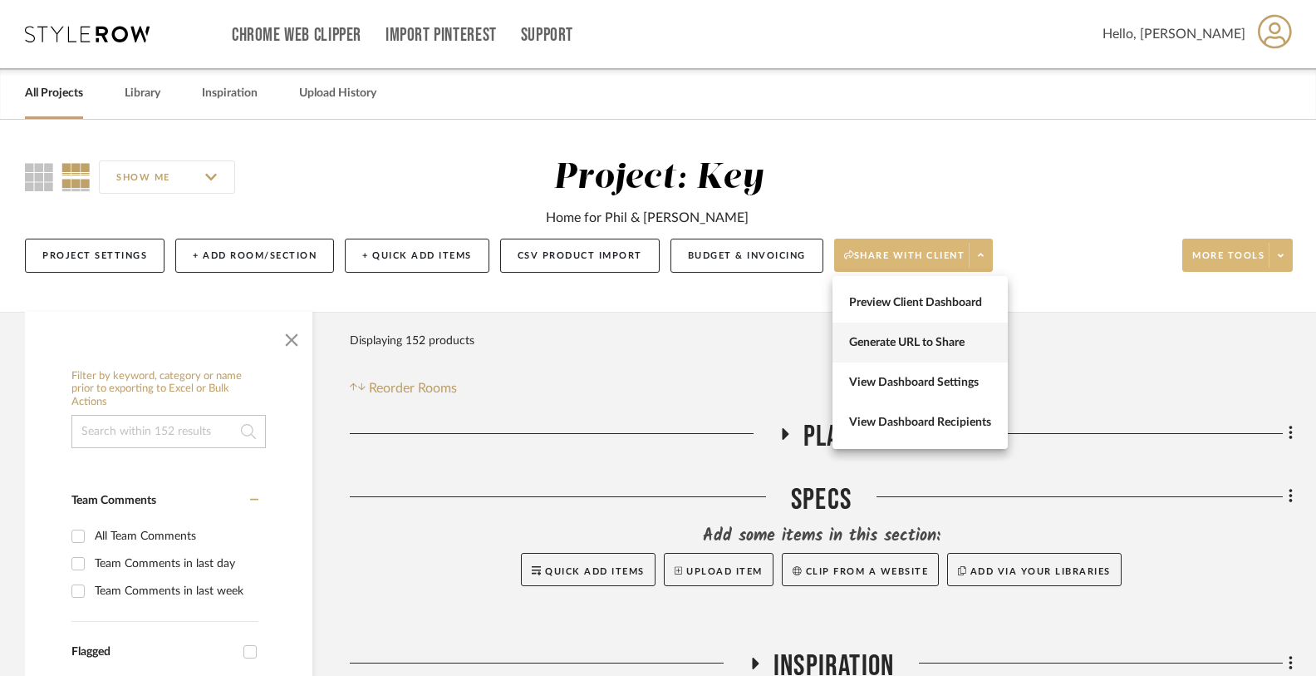
click at [951, 343] on span "Generate URL to Share" at bounding box center [920, 343] width 142 height 14
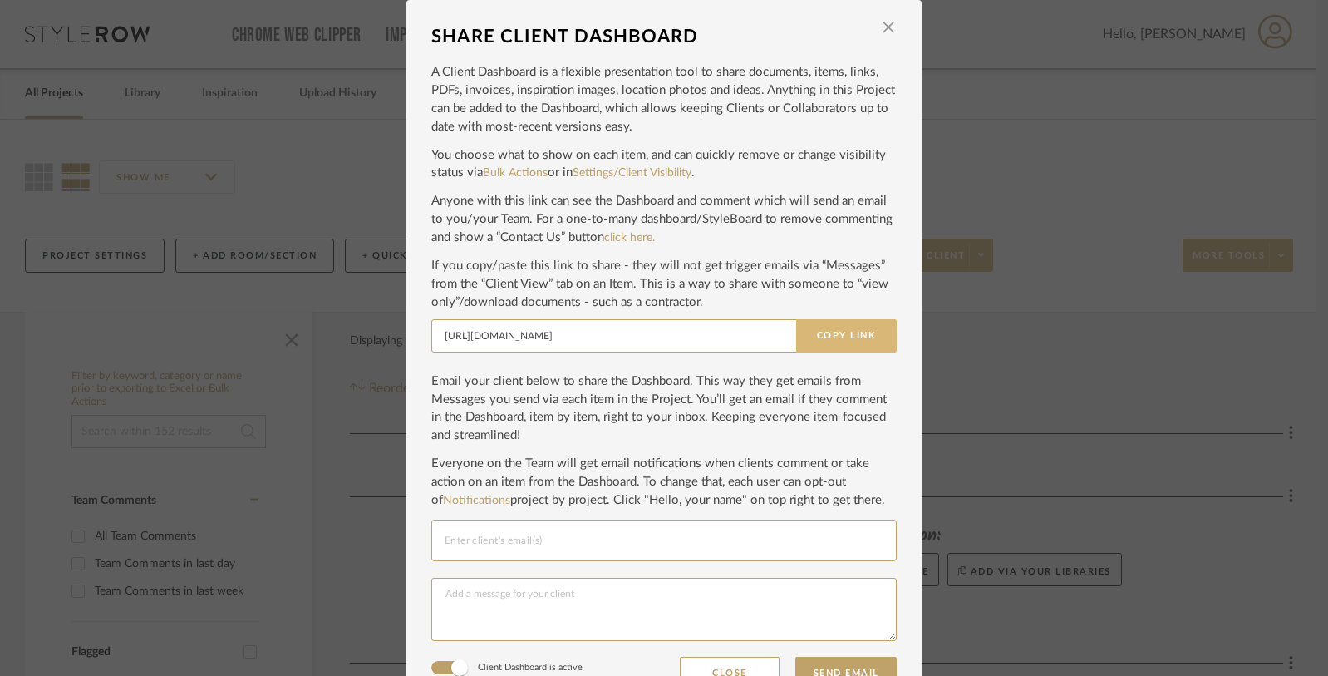
click at [848, 327] on button "Copy Link" at bounding box center [846, 335] width 101 height 33
click at [879, 27] on span "button" at bounding box center [888, 27] width 33 height 33
